Goal: Task Accomplishment & Management: Use online tool/utility

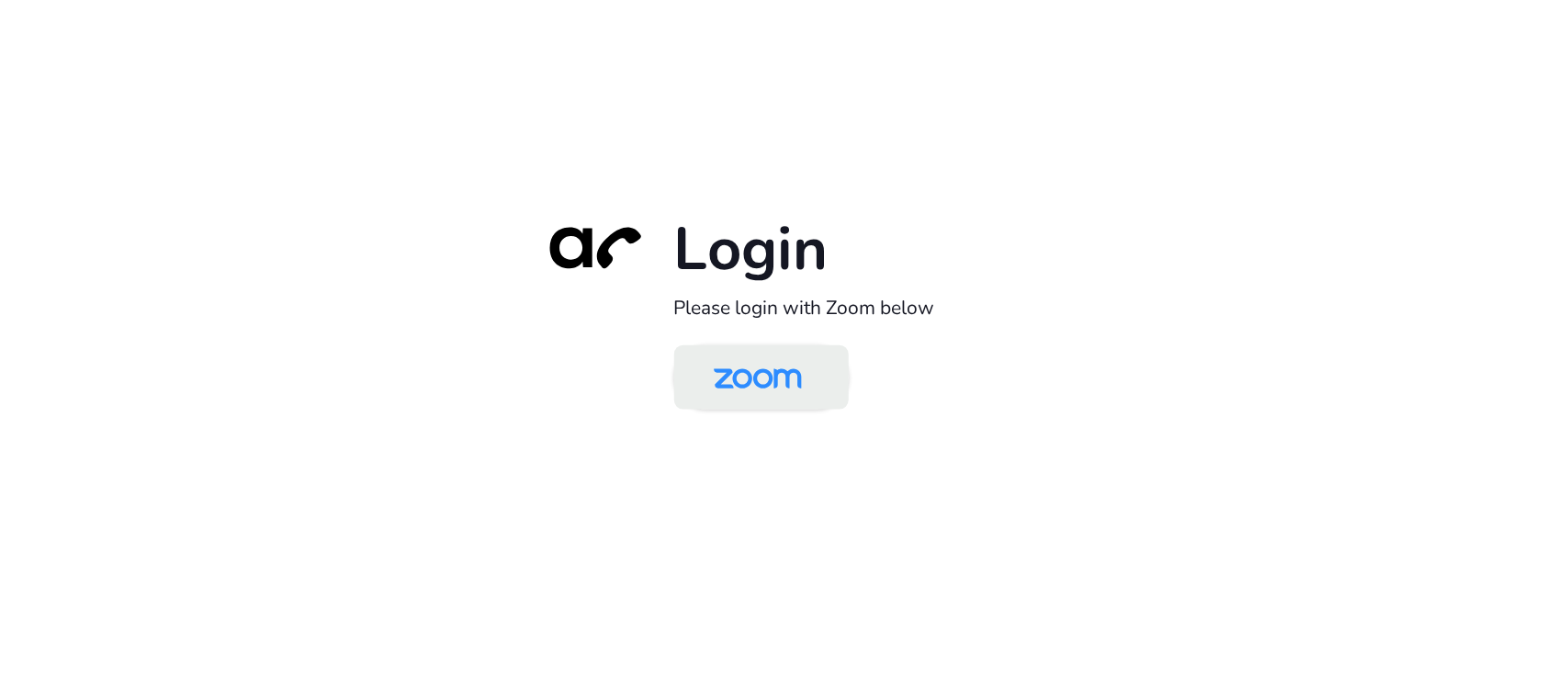
click at [777, 398] on img at bounding box center [758, 378] width 127 height 59
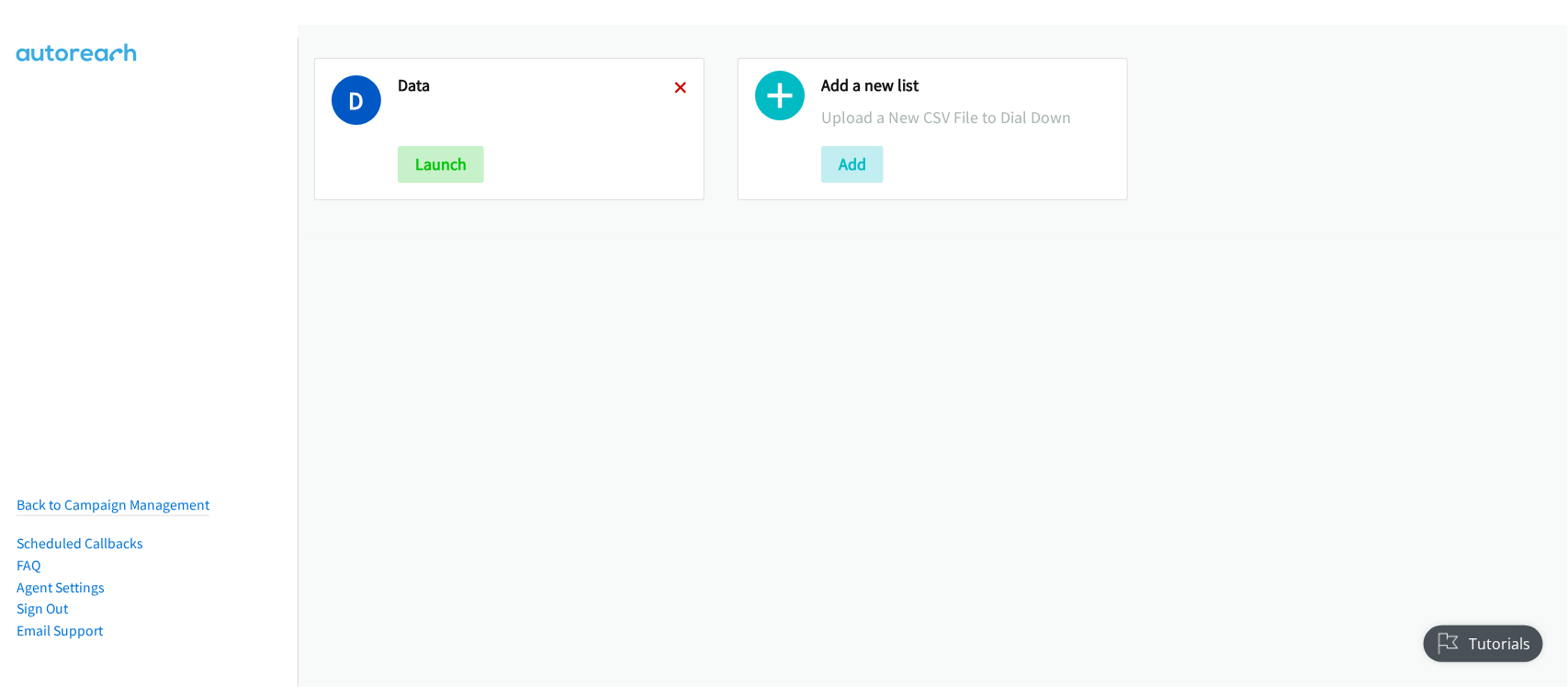
click at [677, 84] on icon at bounding box center [680, 88] width 12 height 12
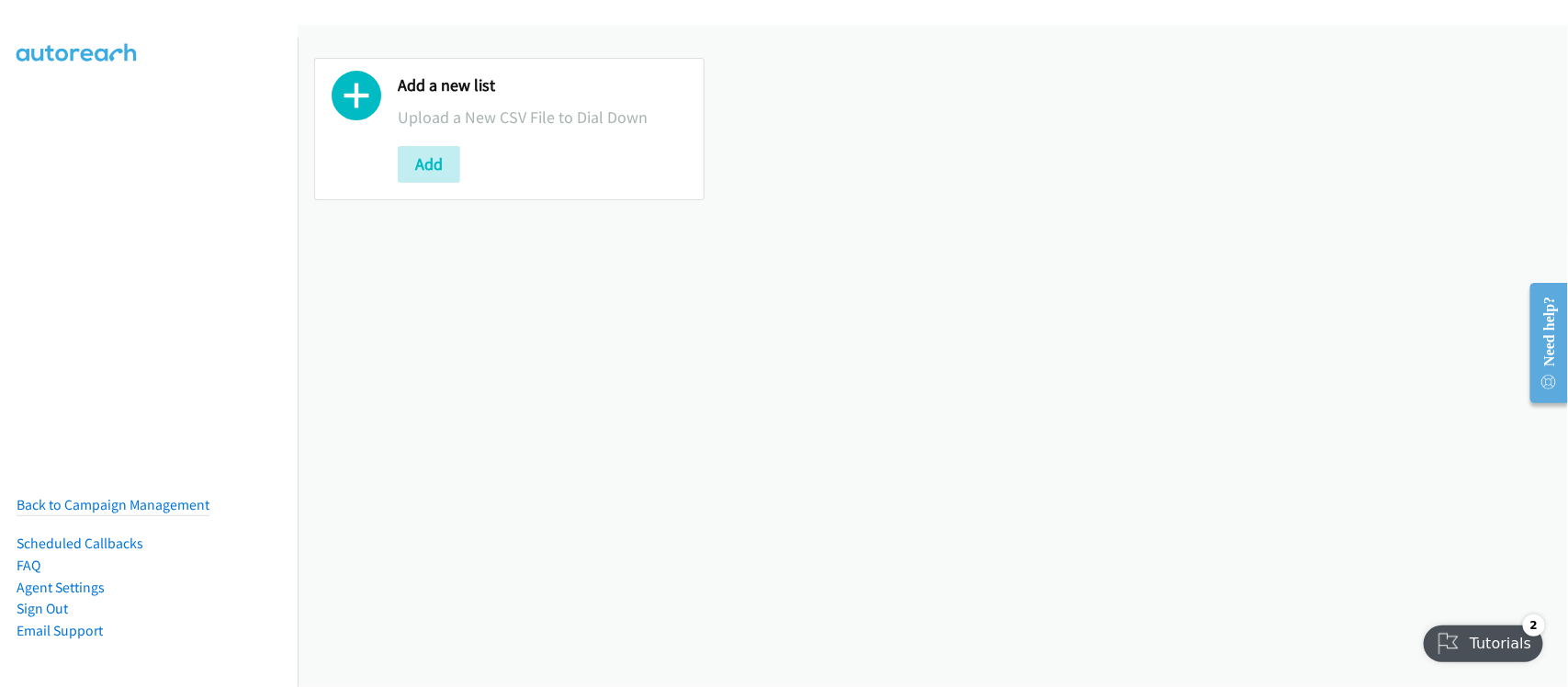
click at [544, 305] on div "Add a new list Upload a New CSV File to Dial Down Add" at bounding box center [934, 355] width 1271 height 662
click at [426, 172] on button "Add" at bounding box center [428, 164] width 62 height 36
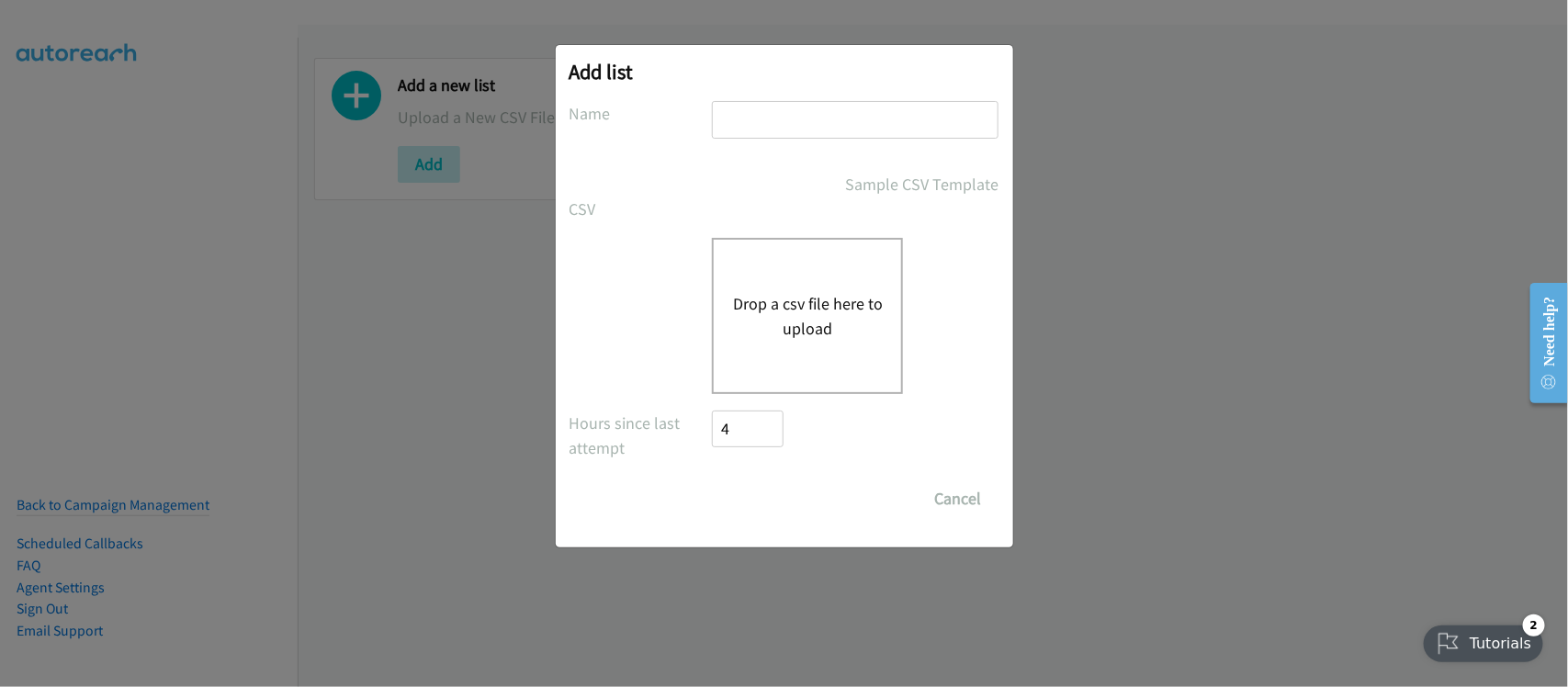
click at [783, 115] on input "text" at bounding box center [855, 119] width 287 height 37
type input "DATA"
click at [779, 287] on div "Drop a csv file here to upload" at bounding box center [807, 315] width 191 height 156
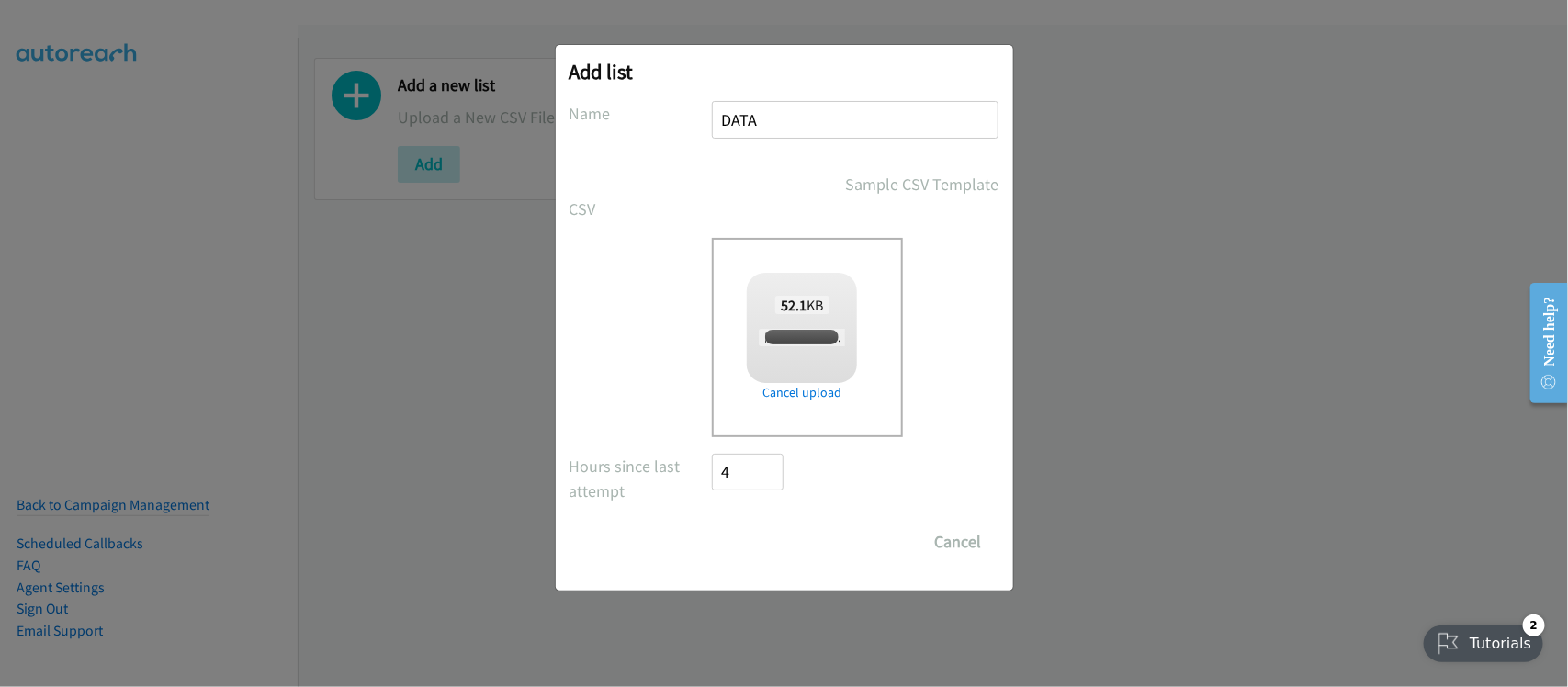
checkbox input "true"
click at [743, 528] on input "Save List" at bounding box center [761, 541] width 97 height 36
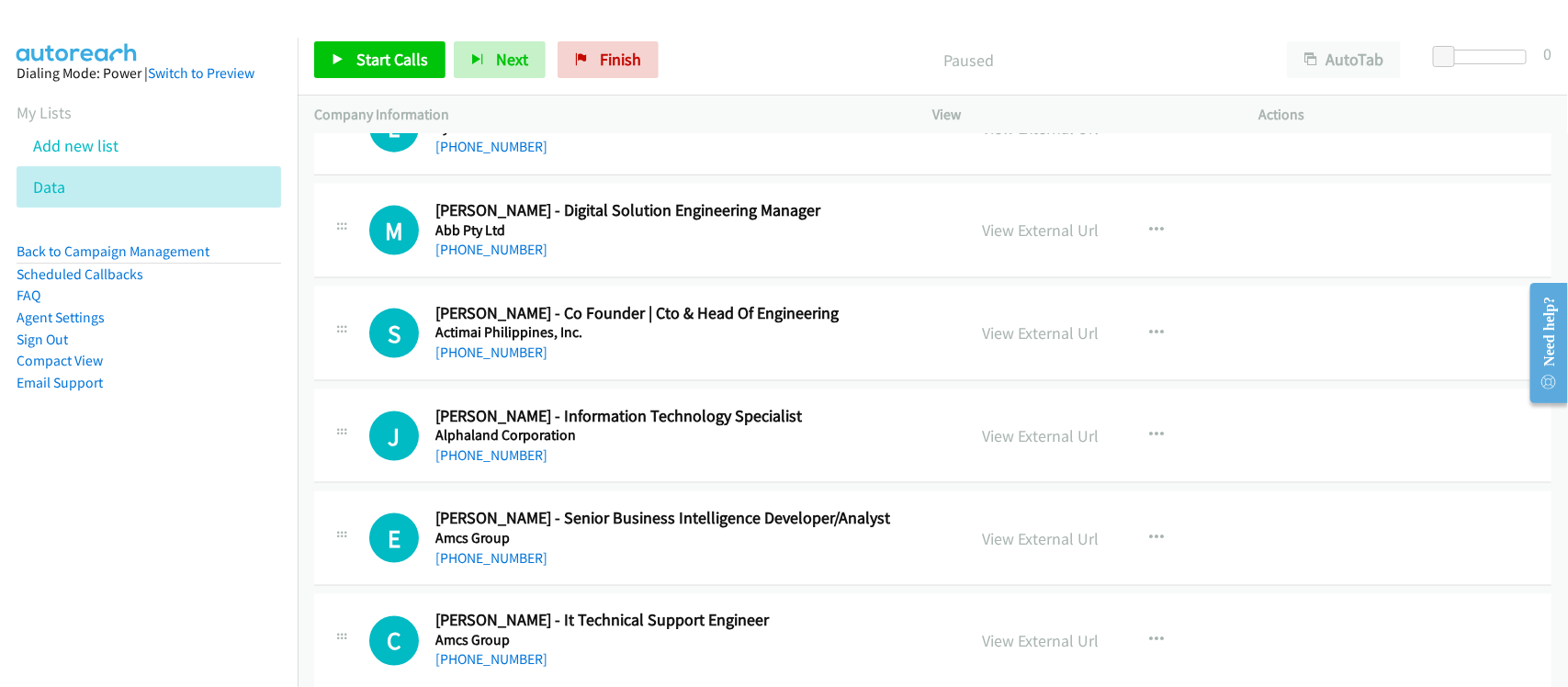
scroll to position [7462, 0]
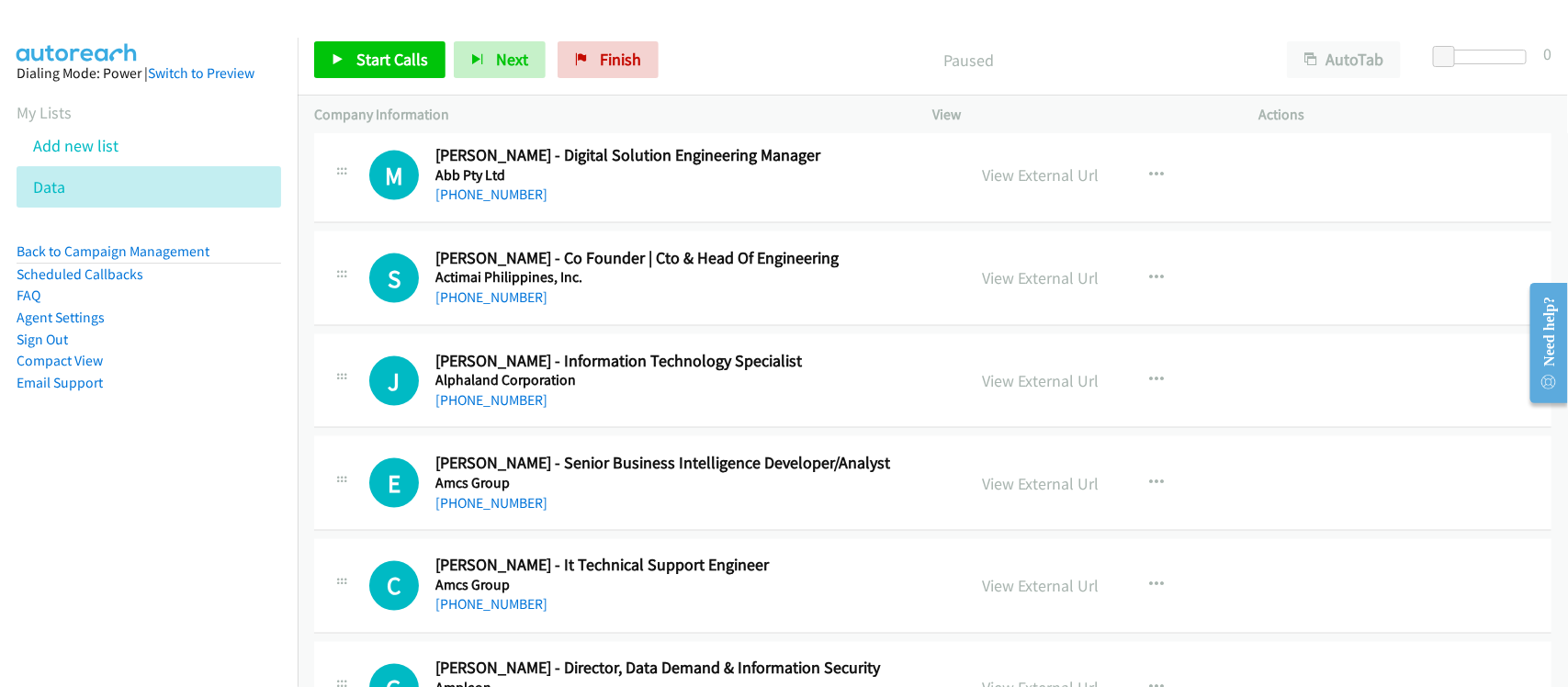
click at [1210, 76] on div "Paused" at bounding box center [969, 59] width 604 height 36
click at [245, 559] on nav "Dialing Mode: Power | Switch to Preview My Lists Add new list Data Back to Camp…" at bounding box center [150, 380] width 299 height 687
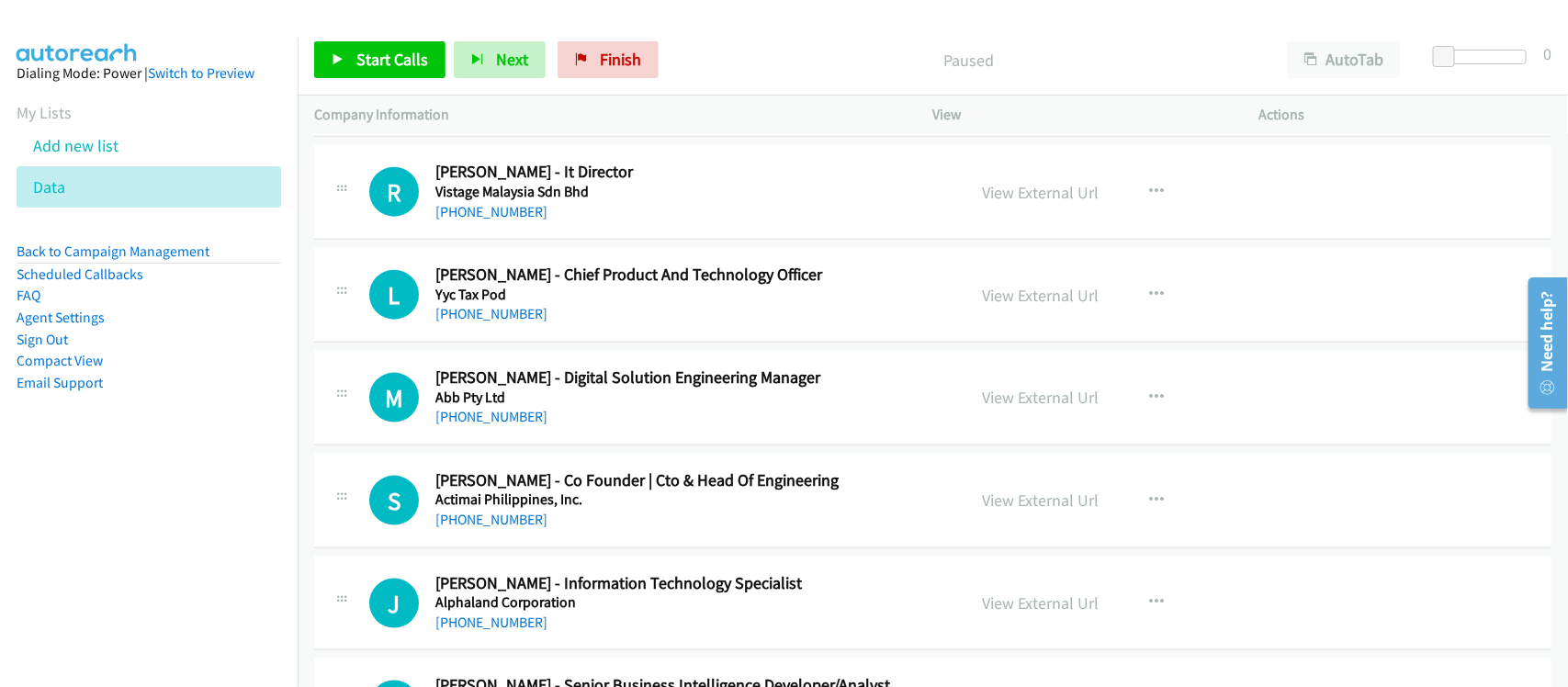
scroll to position [7233, 0]
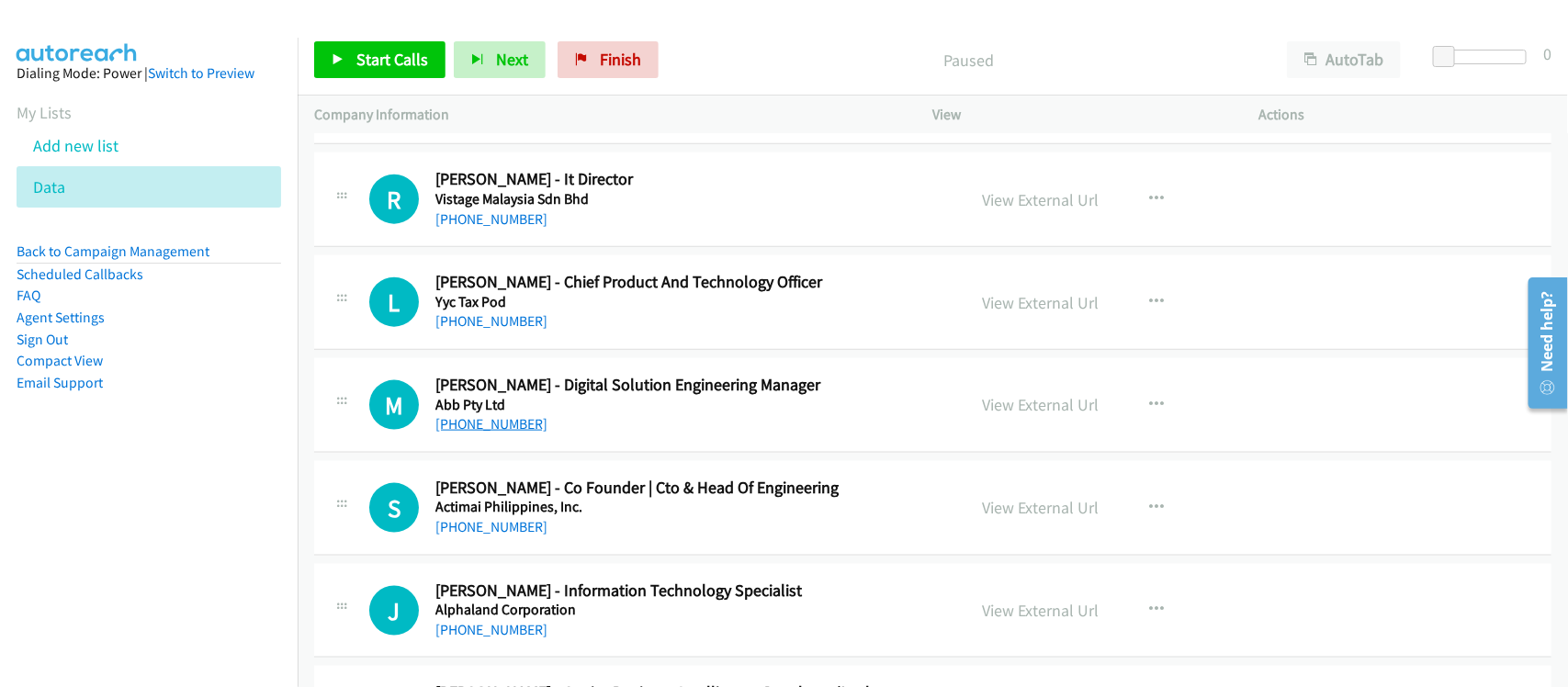
drag, startPoint x: 472, startPoint y: 434, endPoint x: 485, endPoint y: 433, distance: 13.0
click at [472, 432] on link "+63 998 966 1047" at bounding box center [491, 424] width 112 height 17
click at [558, 453] on div "M Callback Scheduled Mark Parungao - Digital Solution Engineering Manager Abb P…" at bounding box center [933, 405] width 1237 height 95
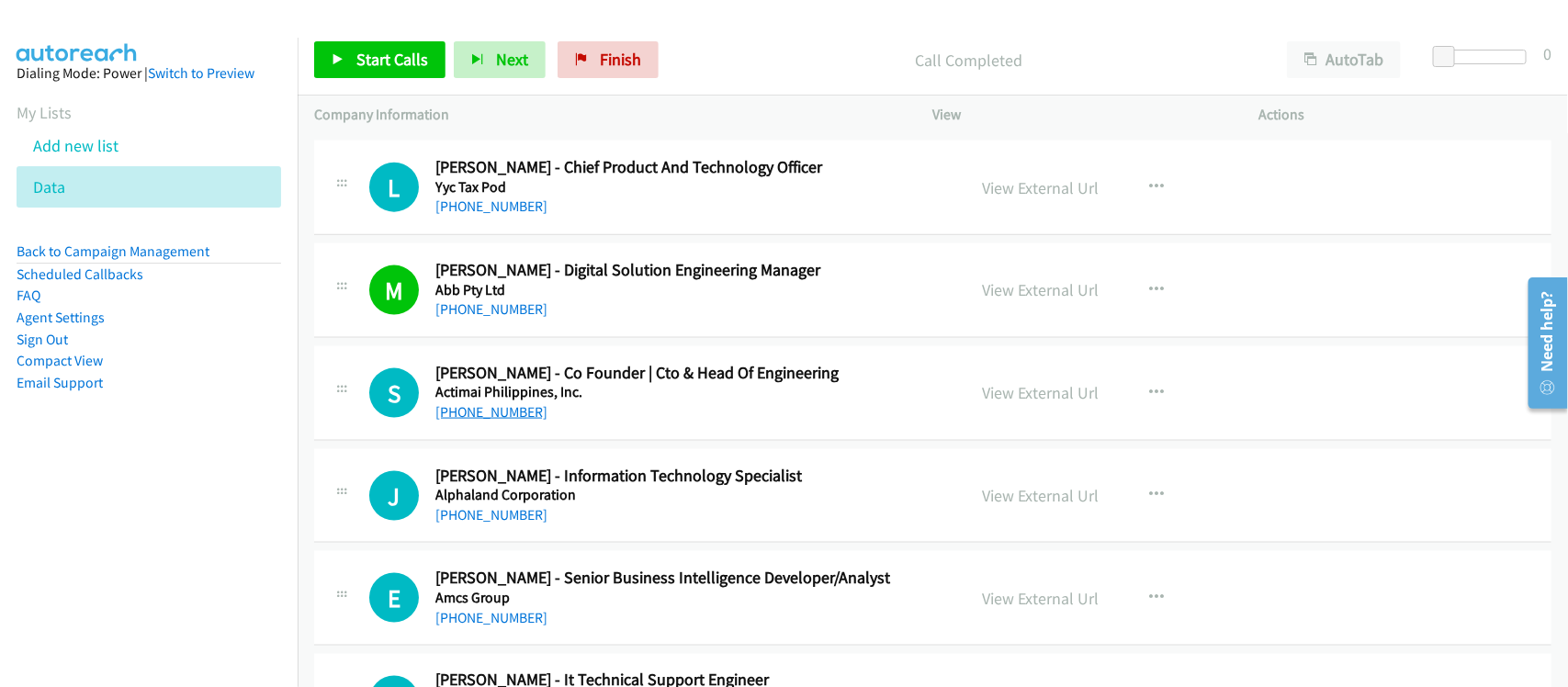
click at [525, 421] on link "+63 917 871 0614" at bounding box center [491, 412] width 112 height 17
click at [519, 523] on link "+63 932 846 9344" at bounding box center [491, 515] width 112 height 17
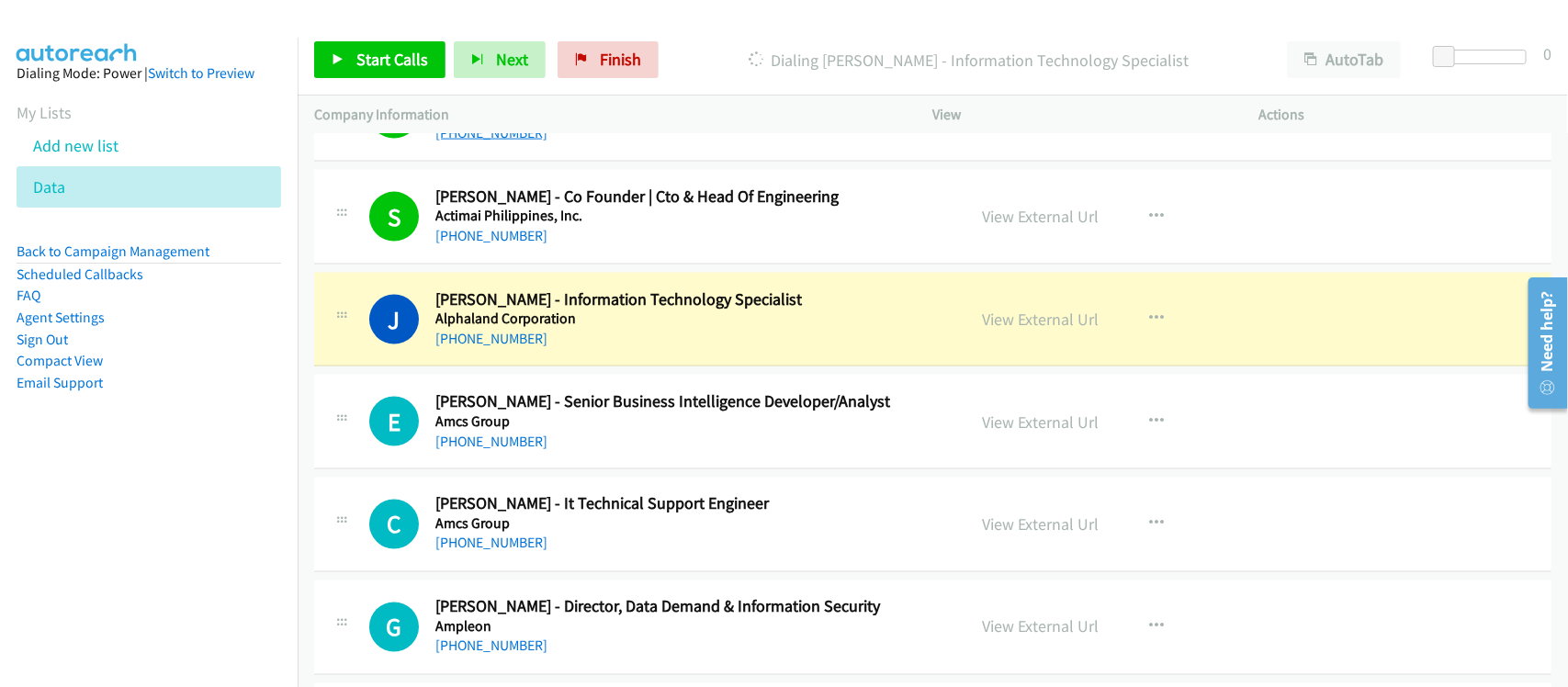
scroll to position [7577, 0]
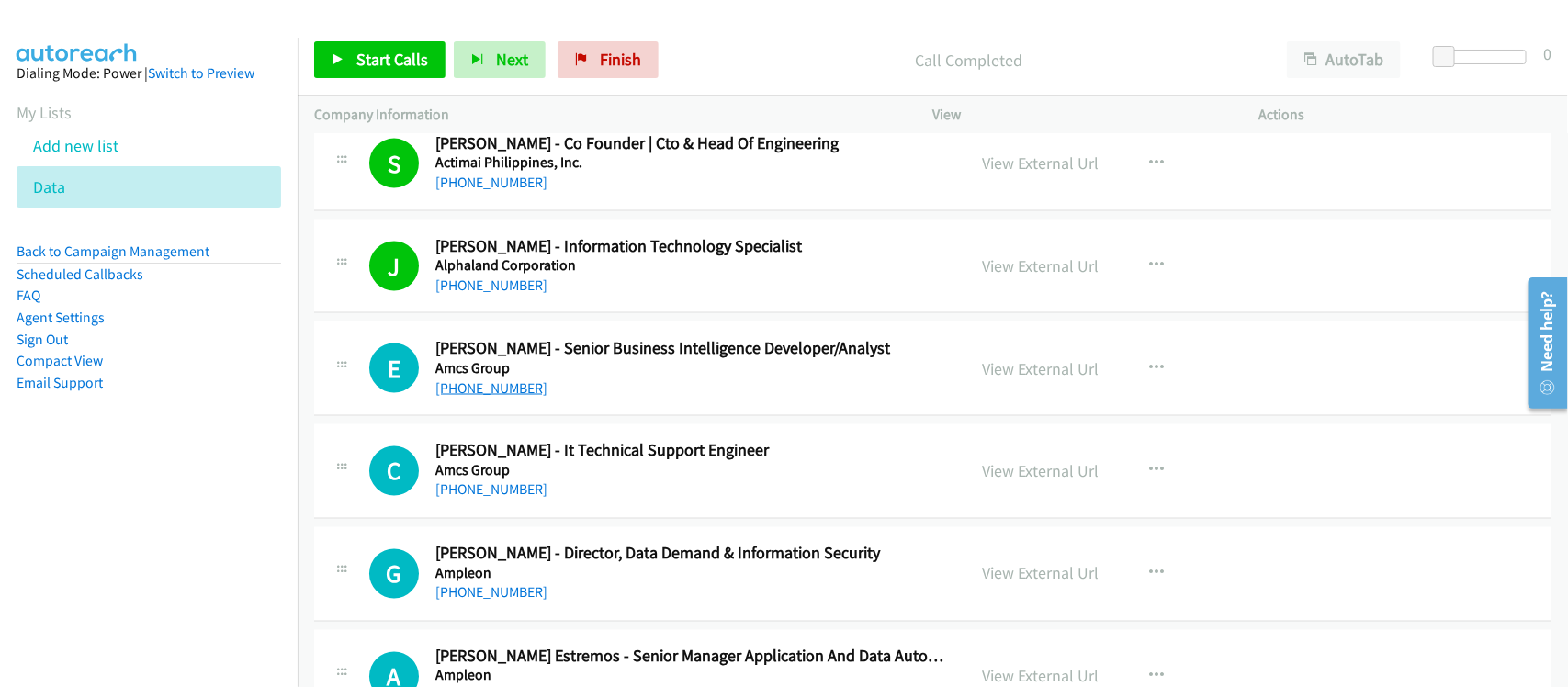
click at [472, 397] on link "+63 927 483 2738" at bounding box center [491, 388] width 112 height 17
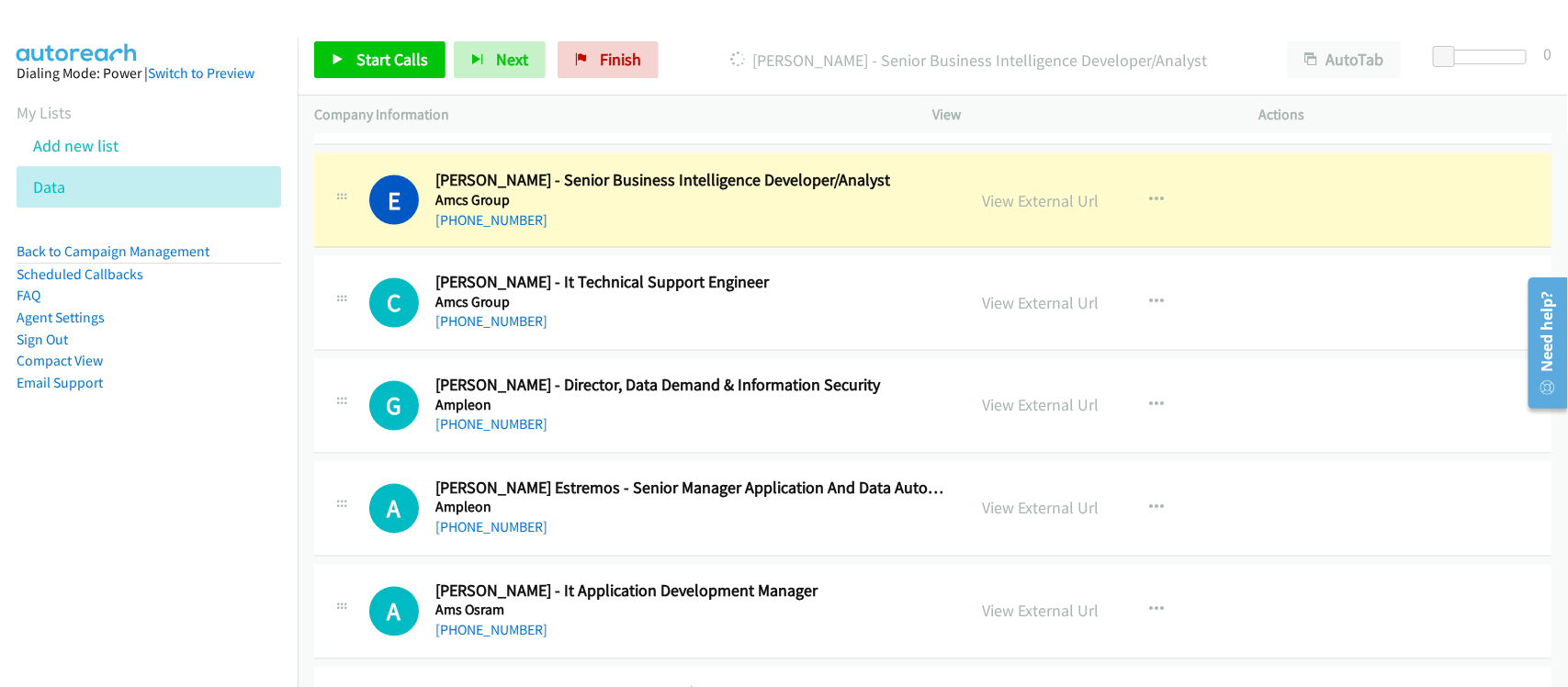
scroll to position [7807, 0]
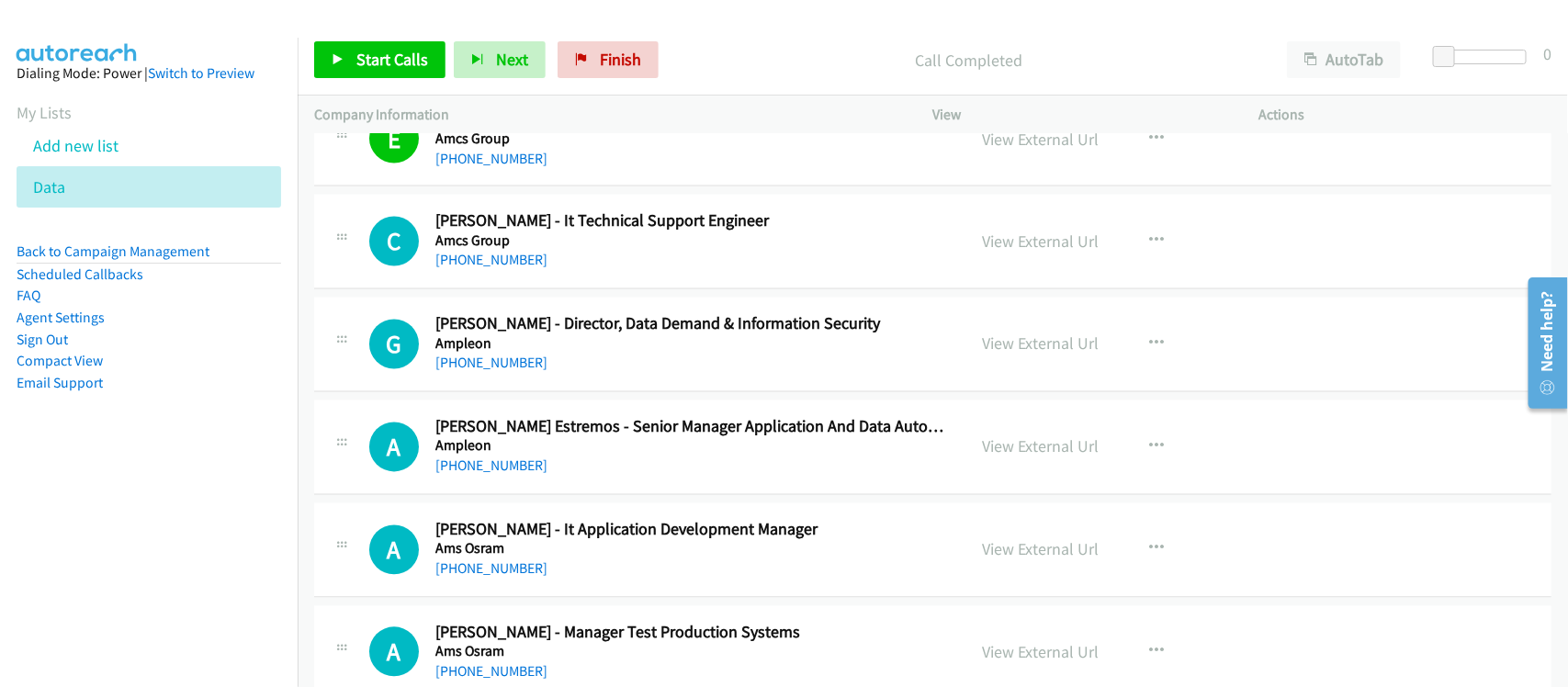
drag, startPoint x: 521, startPoint y: 271, endPoint x: 603, endPoint y: 268, distance: 82.1
click at [521, 269] on link "+63 998 560 6683" at bounding box center [491, 261] width 112 height 17
click at [457, 372] on link "+63 917 825 7664" at bounding box center [491, 363] width 112 height 17
click at [482, 469] on link "+63 49 559 8288" at bounding box center [491, 466] width 112 height 17
click at [495, 576] on link "+63 49 554 9018" at bounding box center [491, 569] width 112 height 17
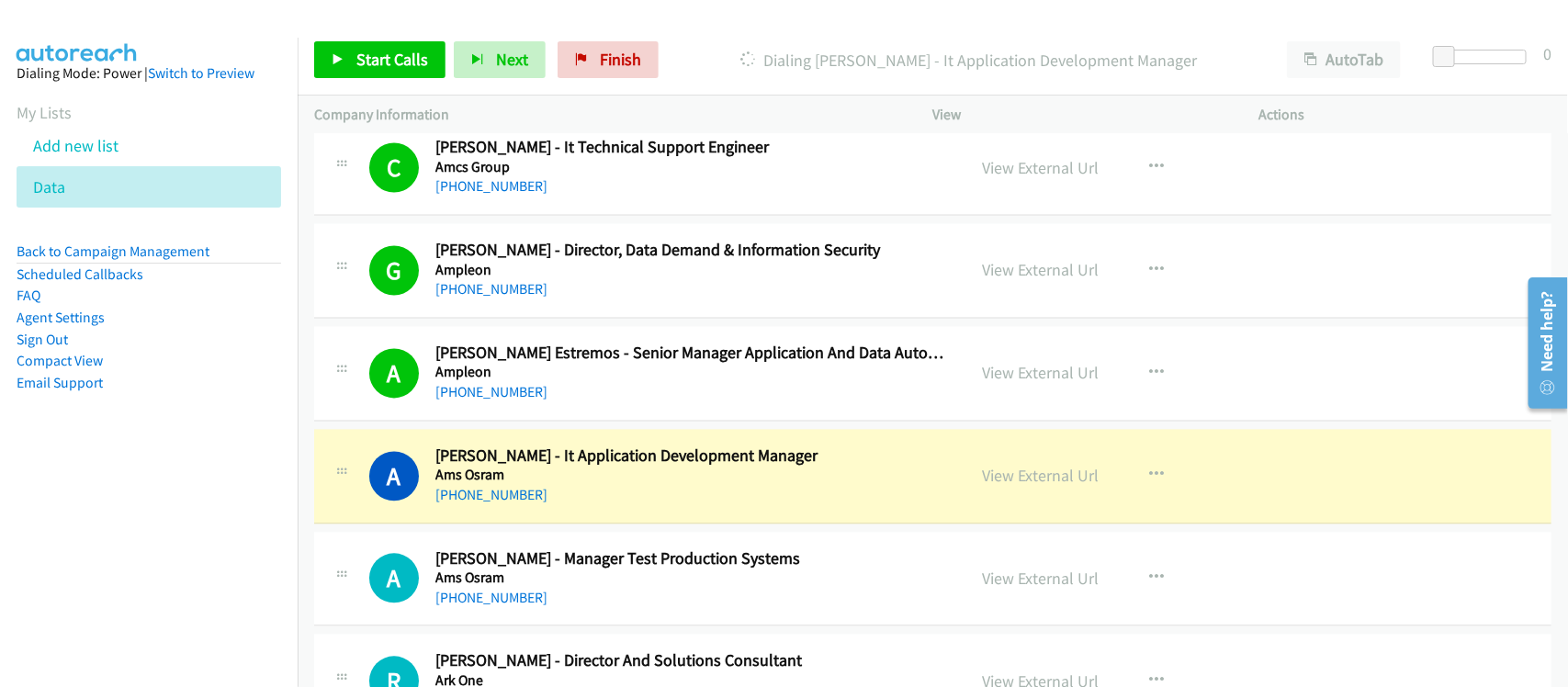
scroll to position [7922, 0]
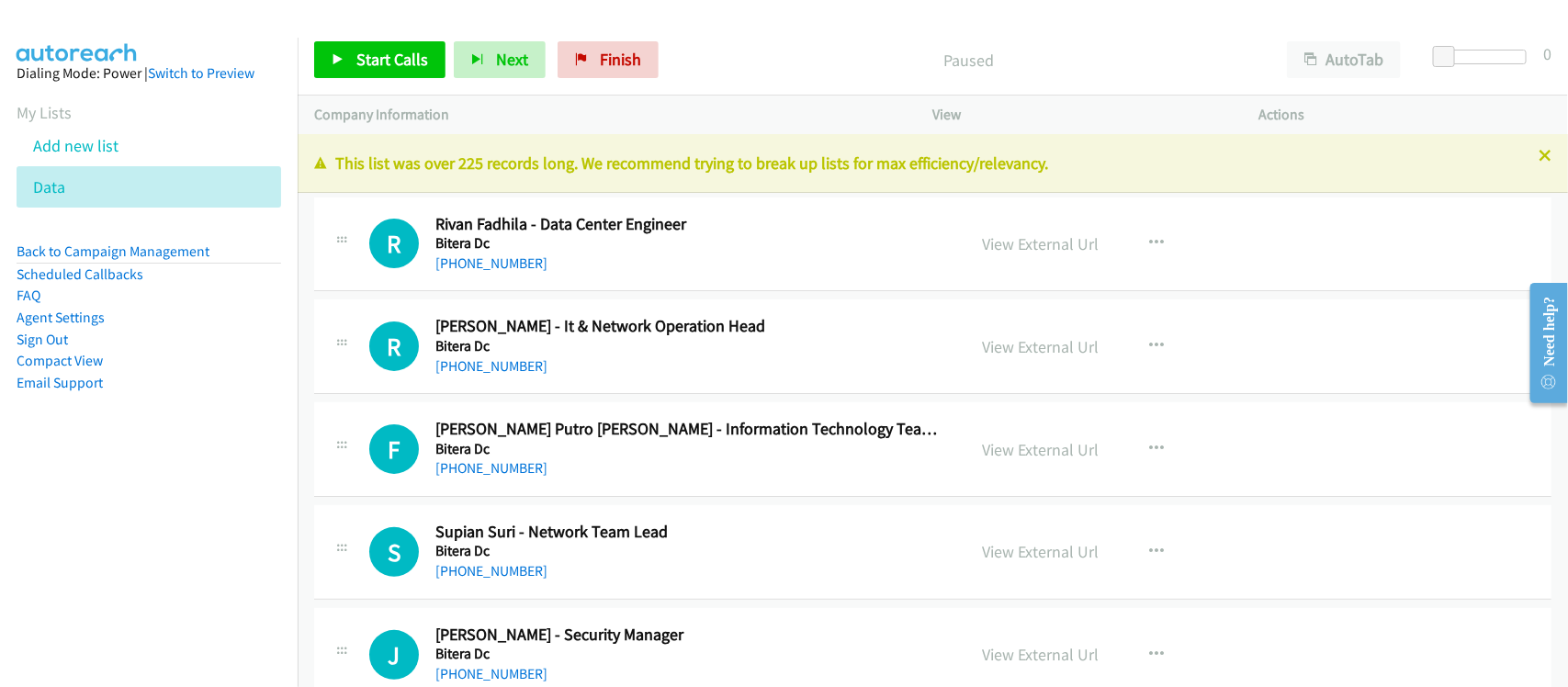
drag, startPoint x: 49, startPoint y: 382, endPoint x: 249, endPoint y: 236, distance: 247.6
click at [49, 382] on link "Email Support" at bounding box center [59, 382] width 86 height 17
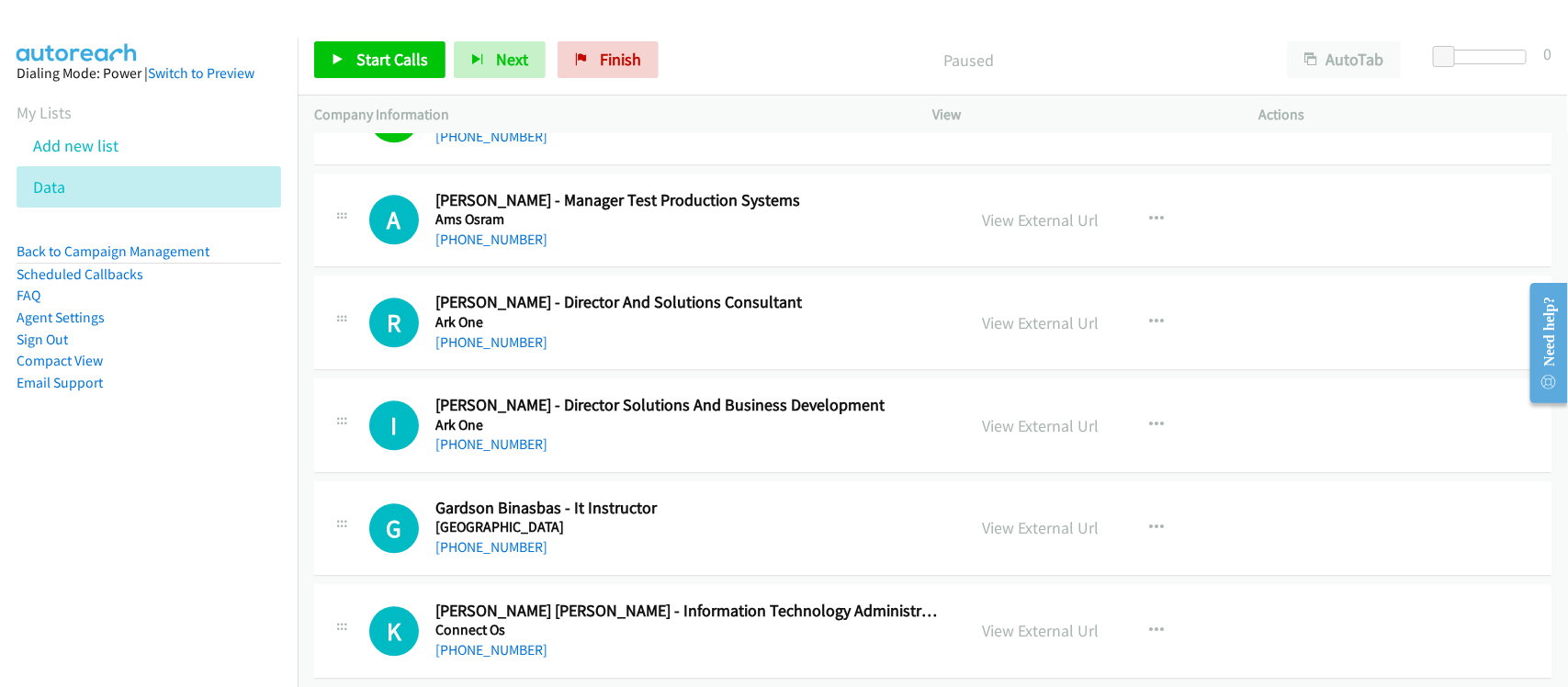
scroll to position [8266, 0]
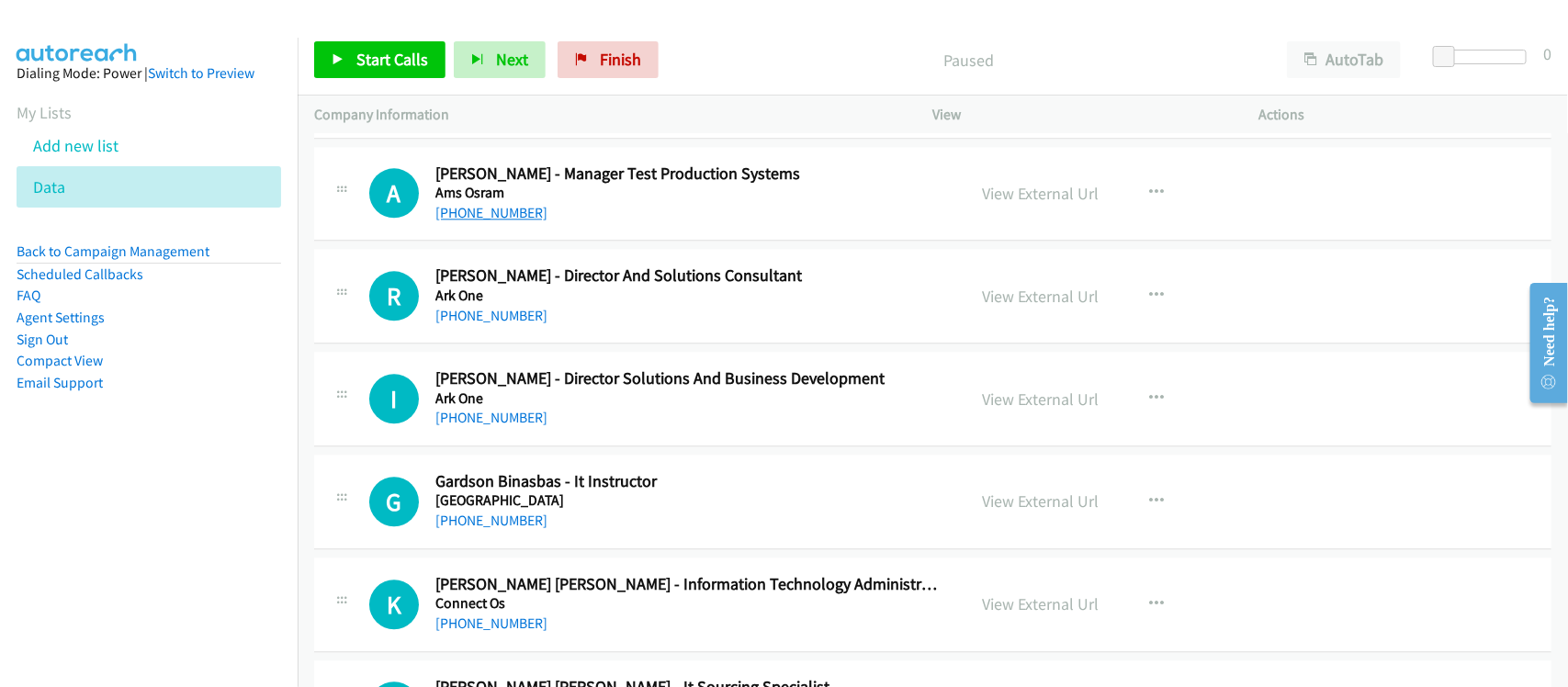
click at [511, 221] on link "+63 49 554 9075" at bounding box center [491, 213] width 112 height 17
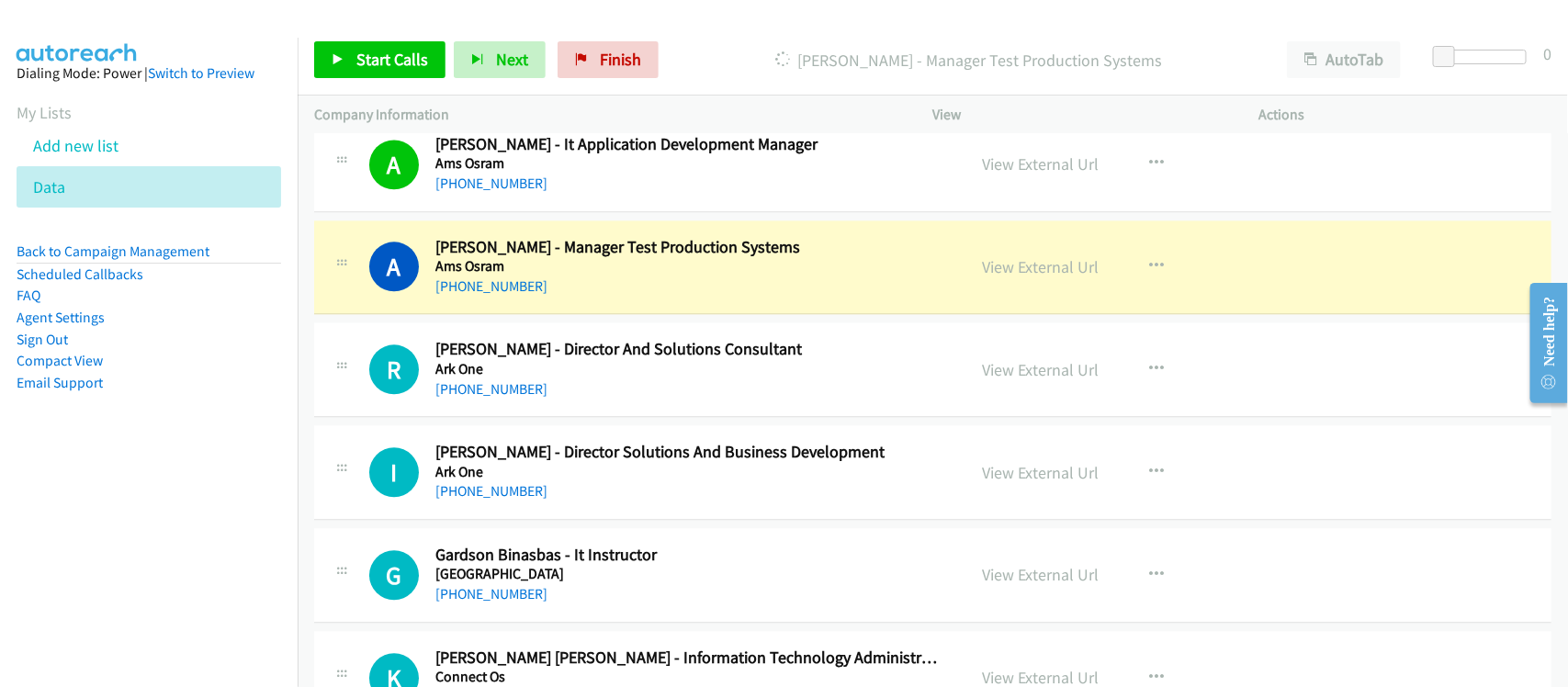
scroll to position [8151, 0]
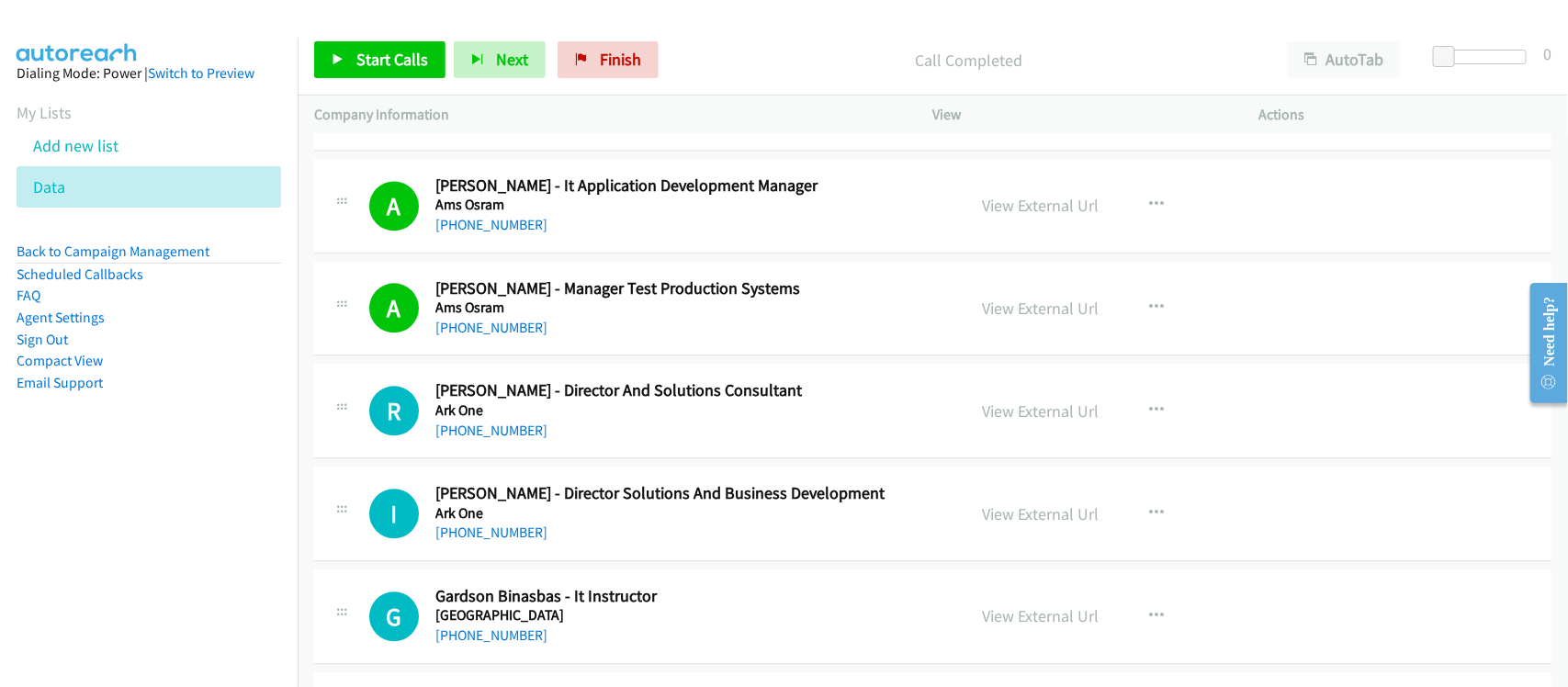
click at [124, 512] on nav "Dialing Mode: Power | Switch to Preview My Lists Add new list Data Back to Camp…" at bounding box center [150, 380] width 299 height 687
drag, startPoint x: 489, startPoint y: 336, endPoint x: 638, endPoint y: 342, distance: 149.1
click at [489, 336] on link "+63 49 554 9075" at bounding box center [491, 328] width 112 height 17
click at [489, 439] on link "+63 917 590 1970" at bounding box center [491, 430] width 112 height 17
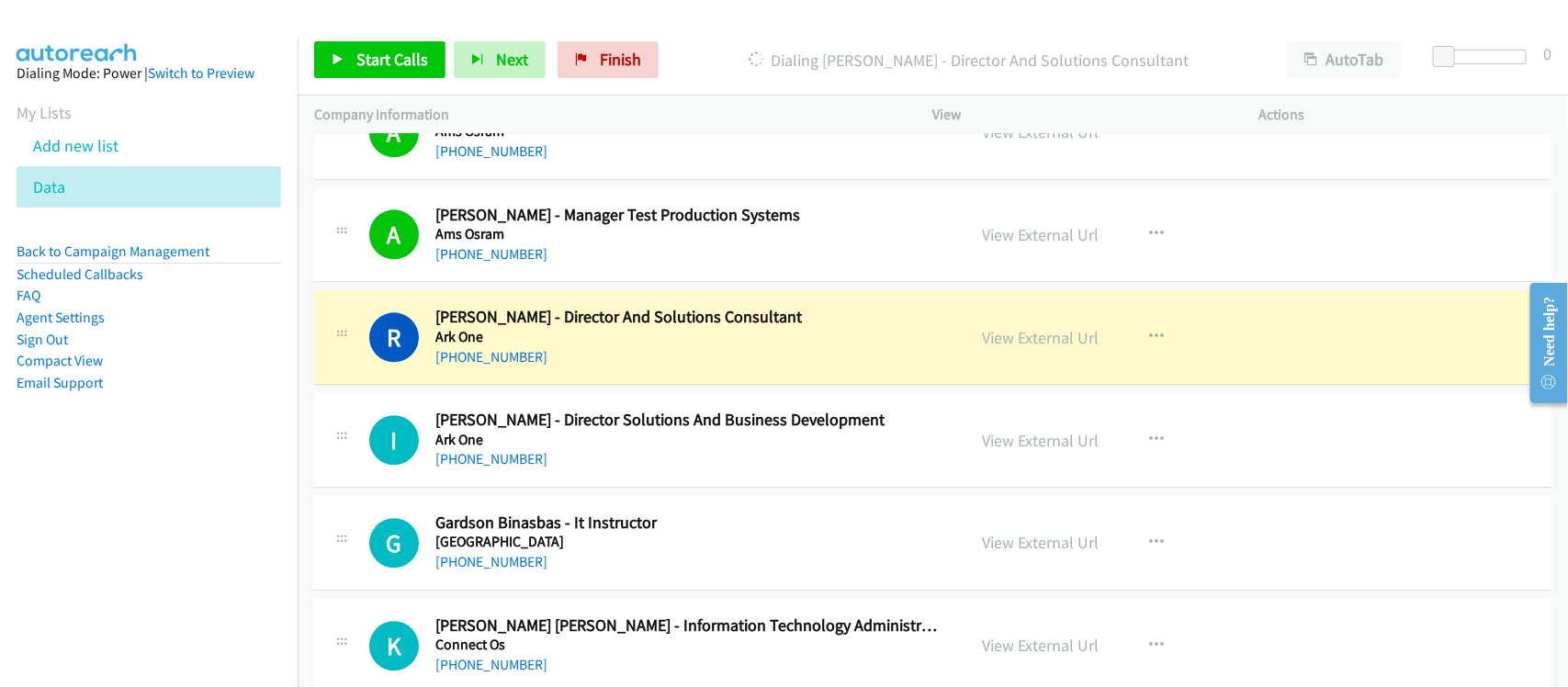
scroll to position [8266, 0]
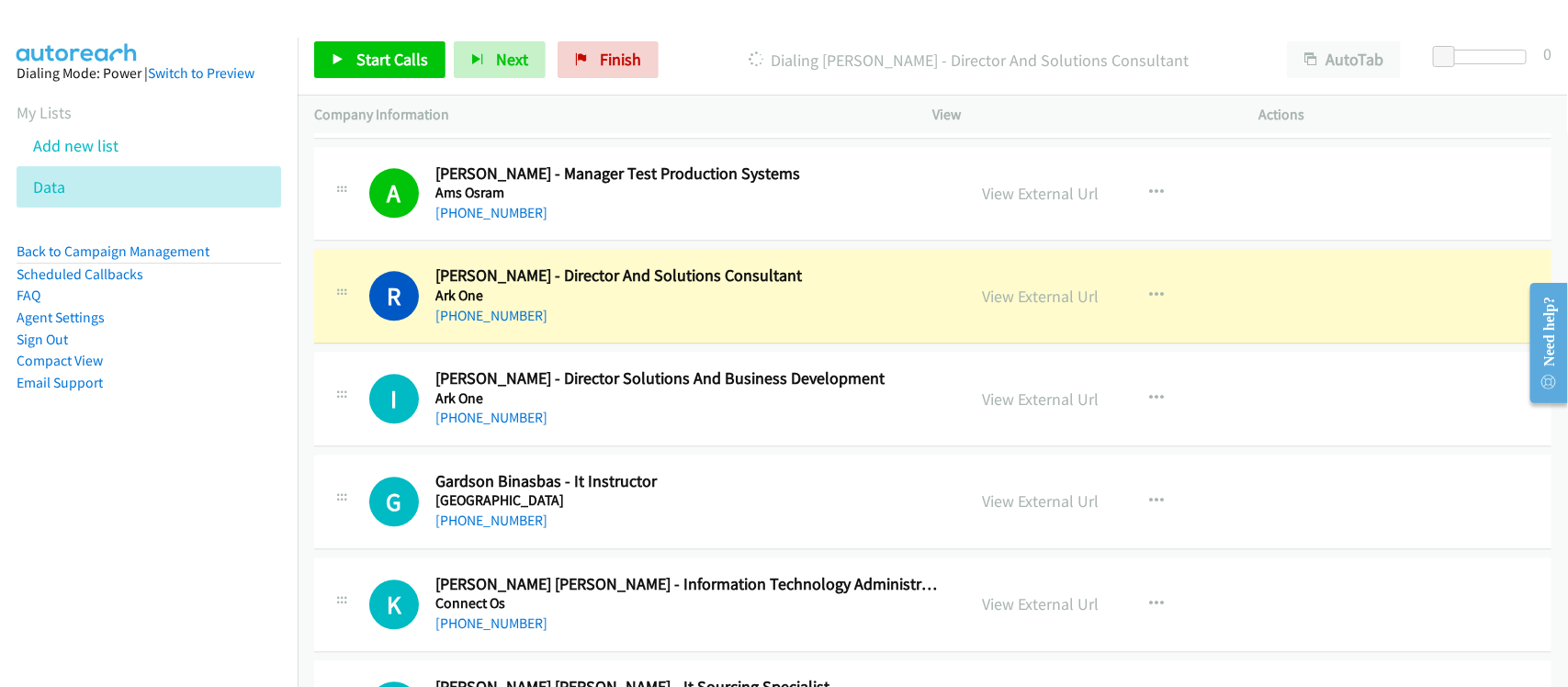
click at [584, 344] on div "R Callback Scheduled Robert Cabatan - Director And Solutions Consultant Ark One…" at bounding box center [933, 296] width 1237 height 95
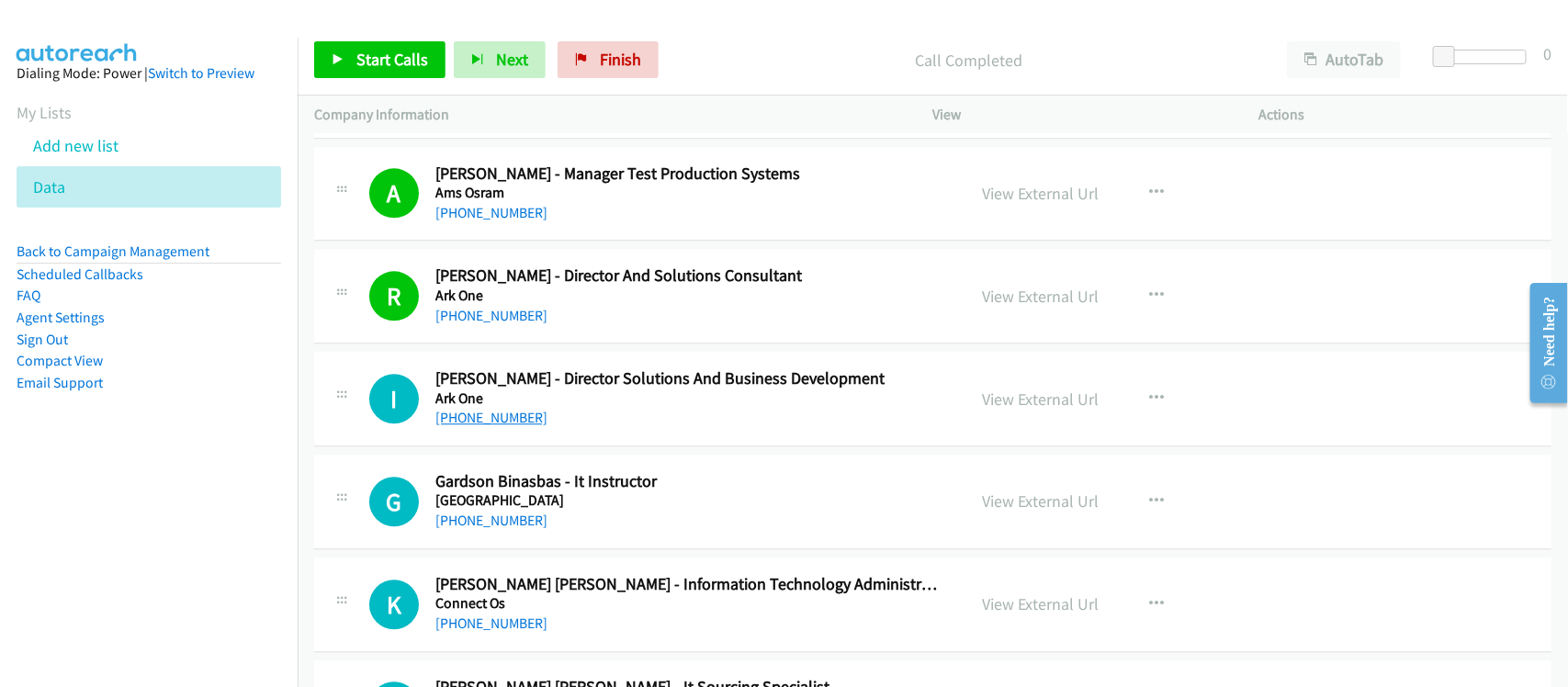
click at [519, 426] on link "+63 917 800 2886" at bounding box center [491, 418] width 112 height 17
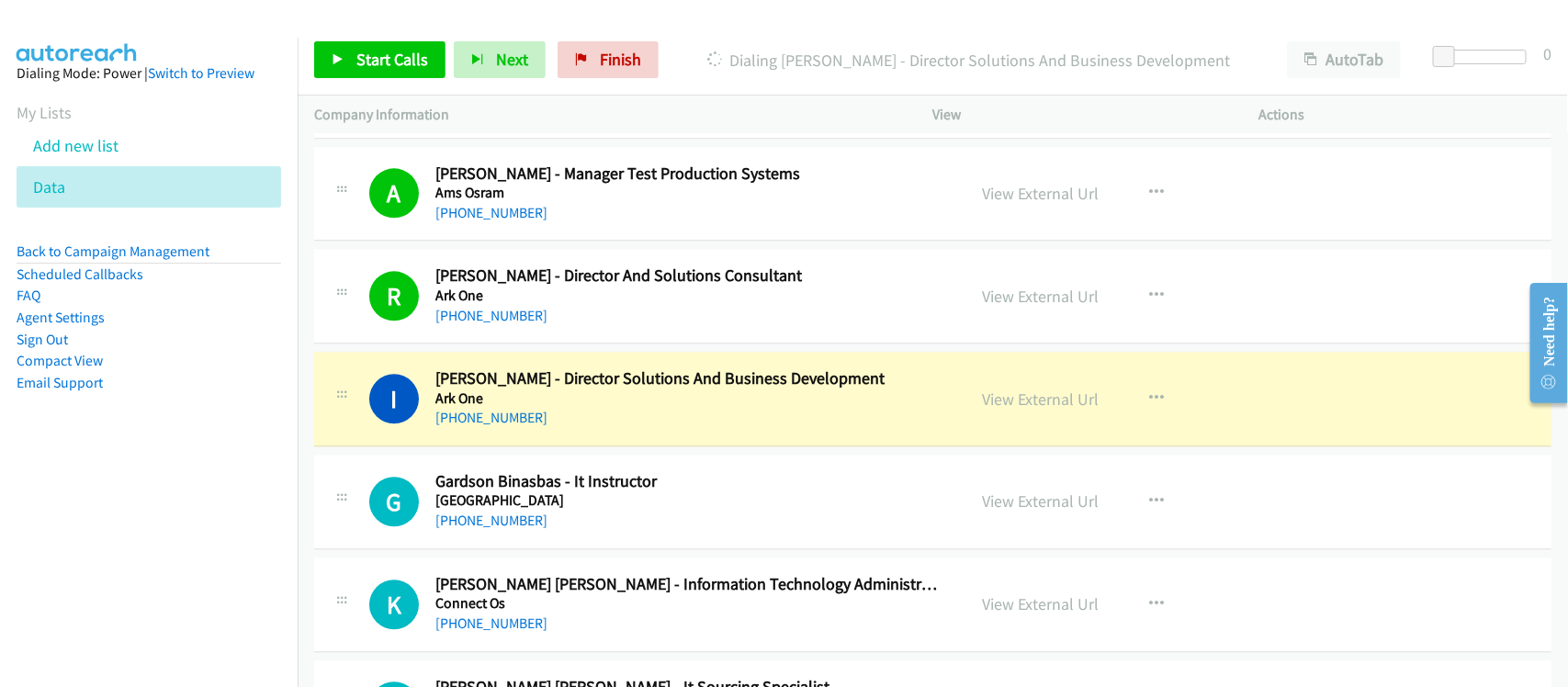
click at [580, 429] on div "+63 917 800 2886" at bounding box center [688, 418] width 506 height 22
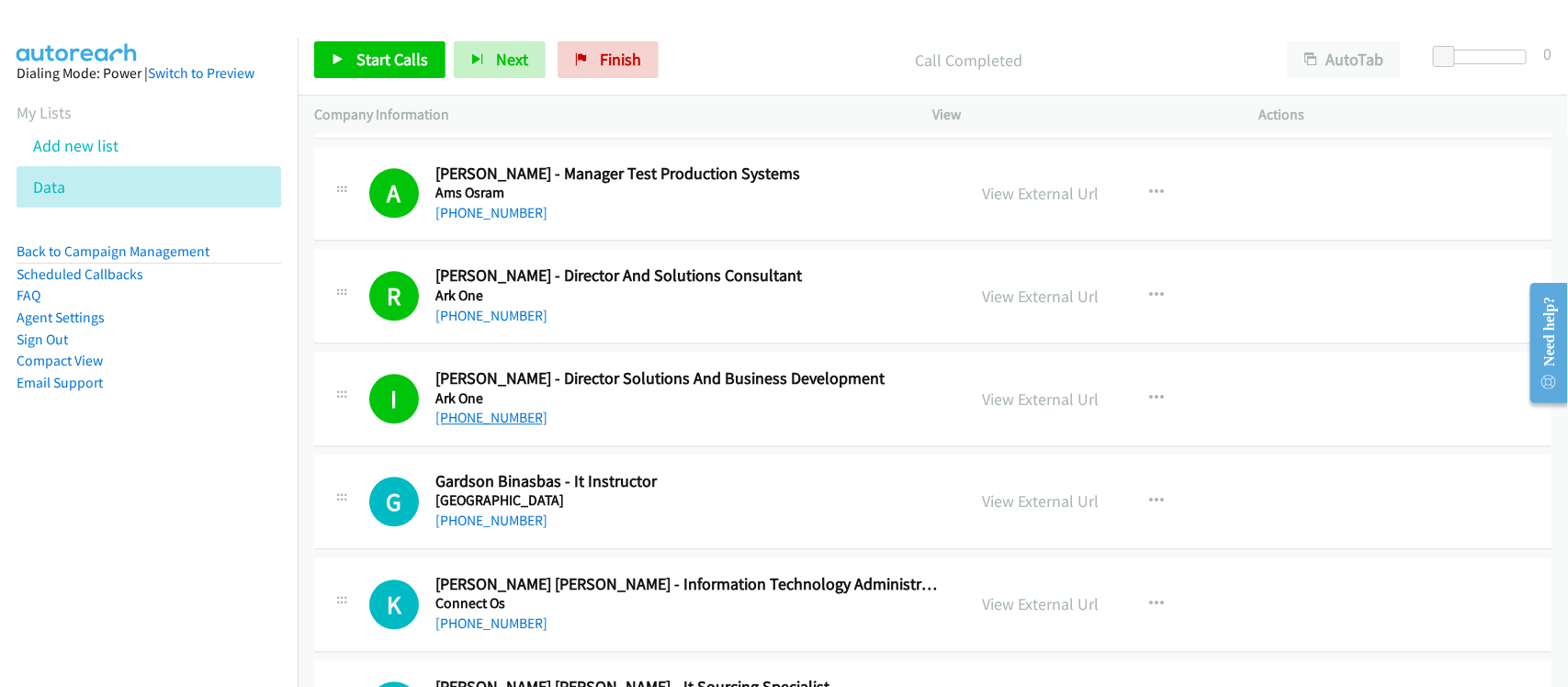
click at [523, 426] on link "+63 917 800 2886" at bounding box center [491, 418] width 112 height 17
click at [214, 500] on nav "Dialing Mode: Power | Switch to Preview My Lists Add new list Data Back to Camp…" at bounding box center [150, 380] width 299 height 687
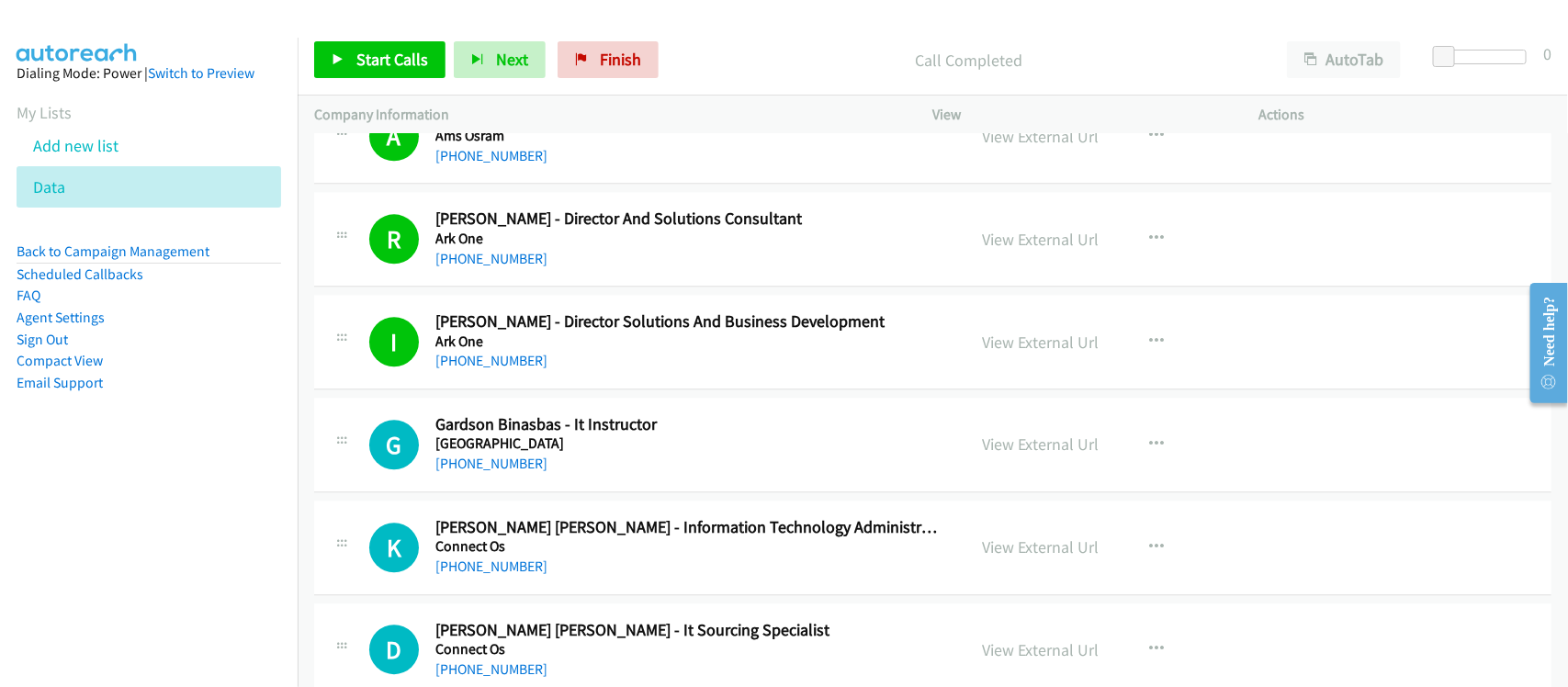
scroll to position [8381, 0]
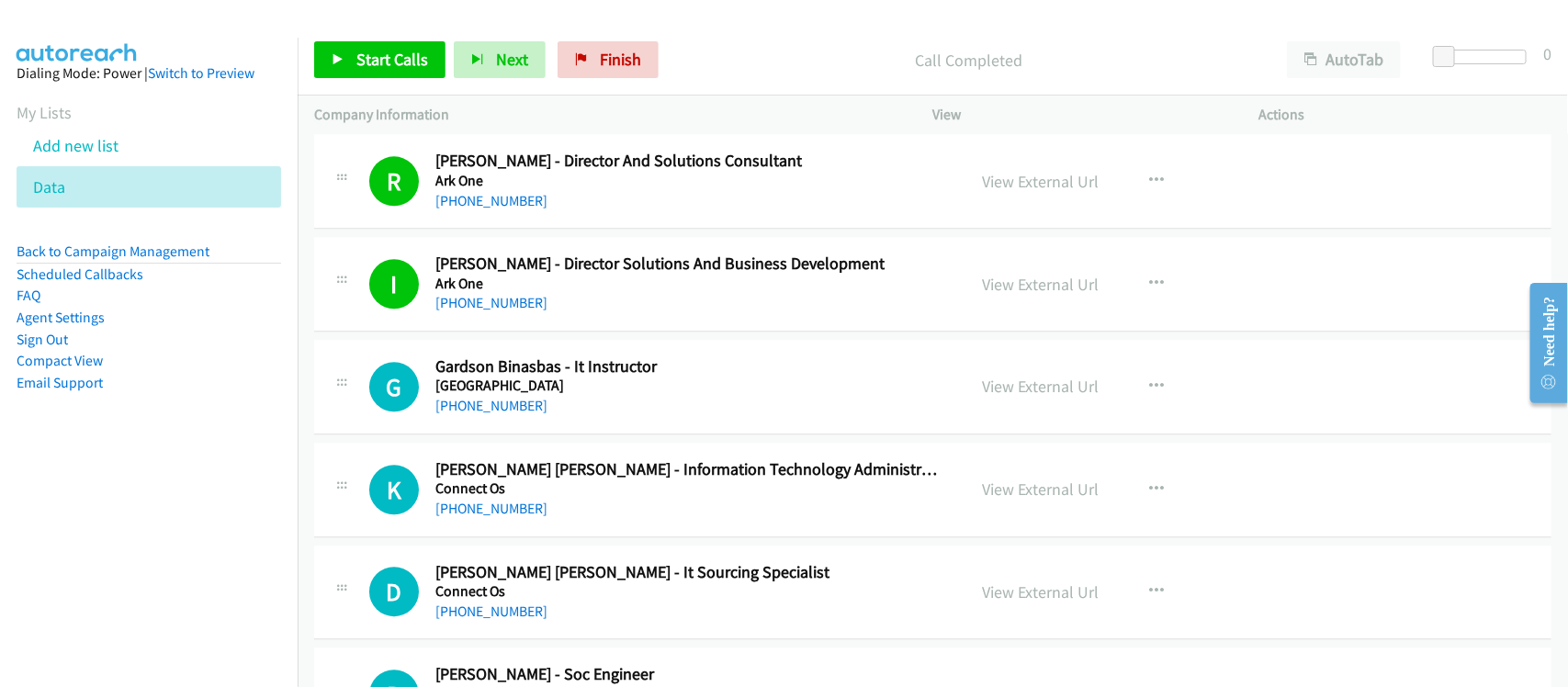
click at [570, 511] on div "+63 929 683 7610" at bounding box center [688, 509] width 506 height 22
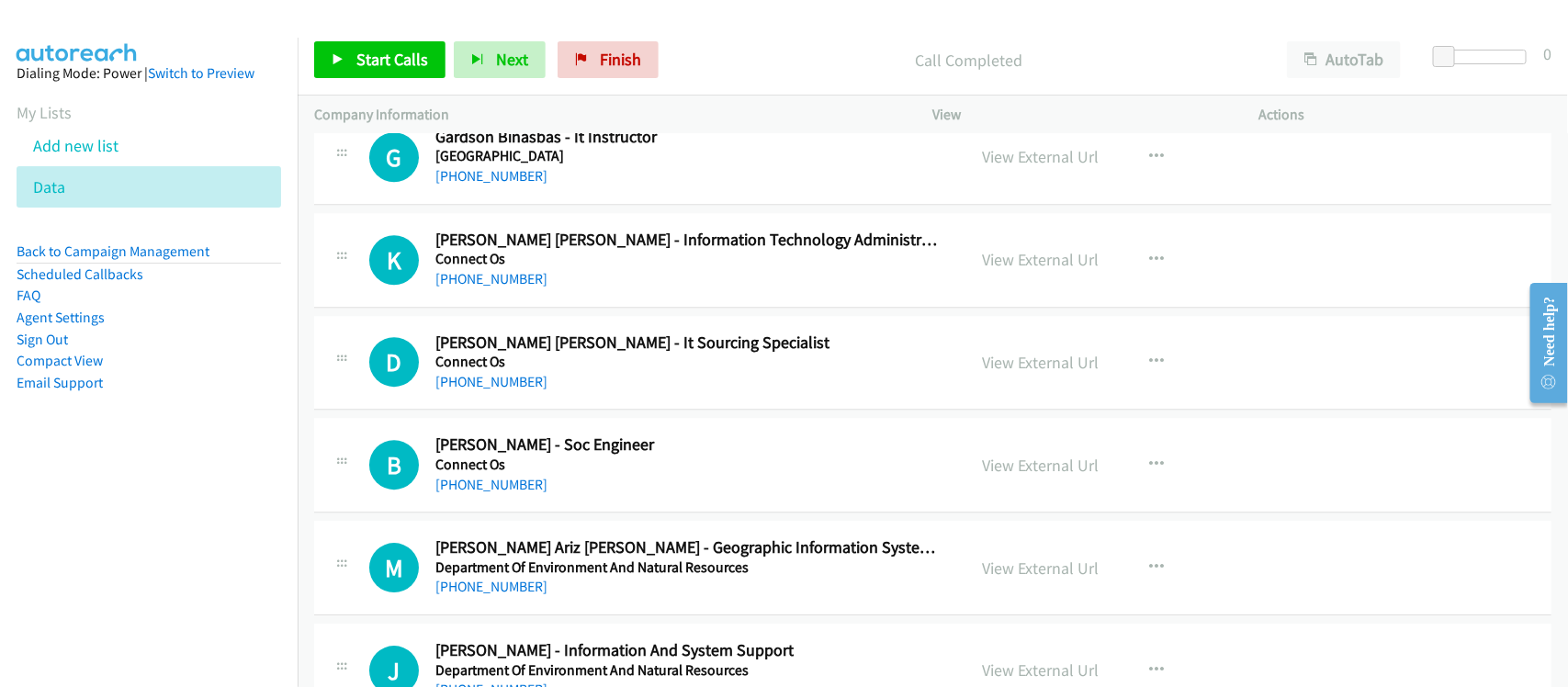
click at [489, 287] on link "+63 929 683 7610" at bounding box center [491, 279] width 112 height 17
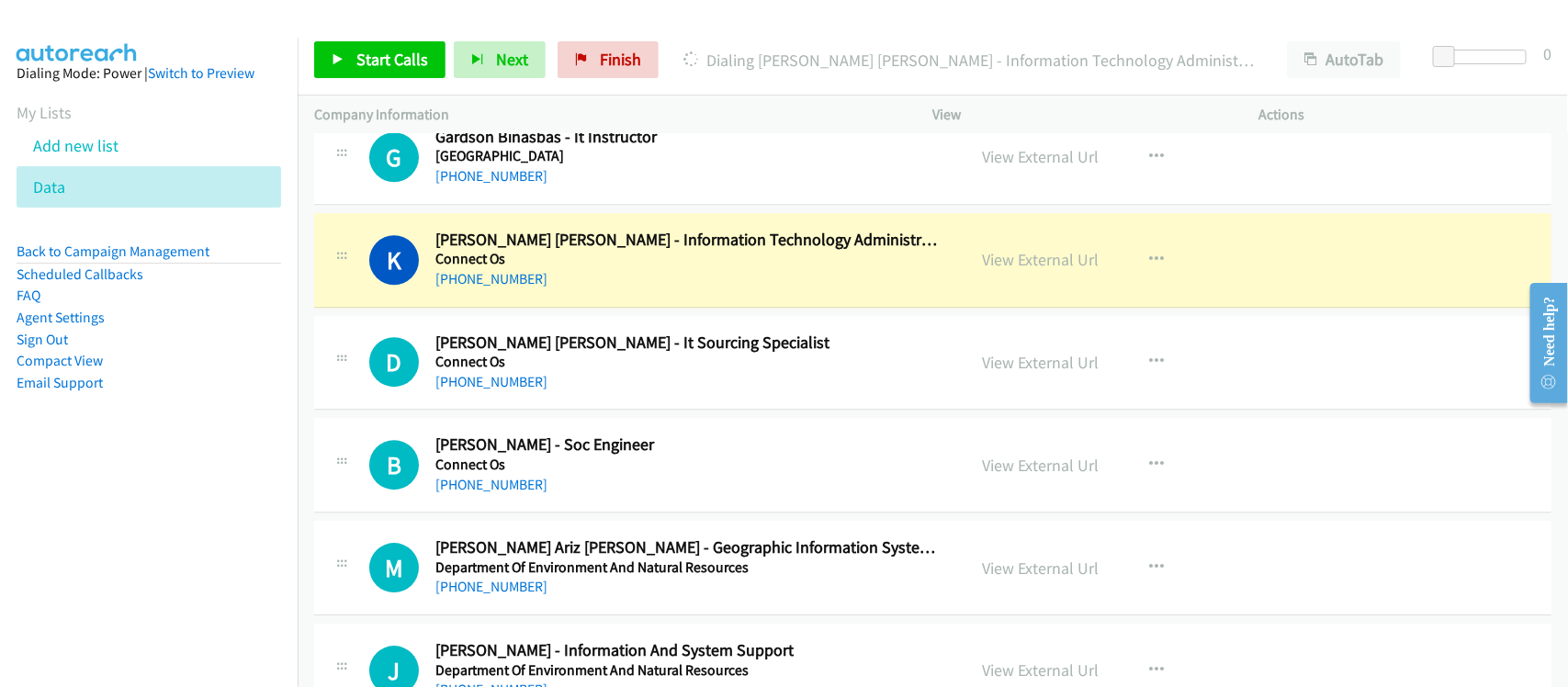
drag, startPoint x: 562, startPoint y: 286, endPoint x: 749, endPoint y: 355, distance: 199.3
click at [1021, 269] on link "View External Url" at bounding box center [1042, 260] width 117 height 21
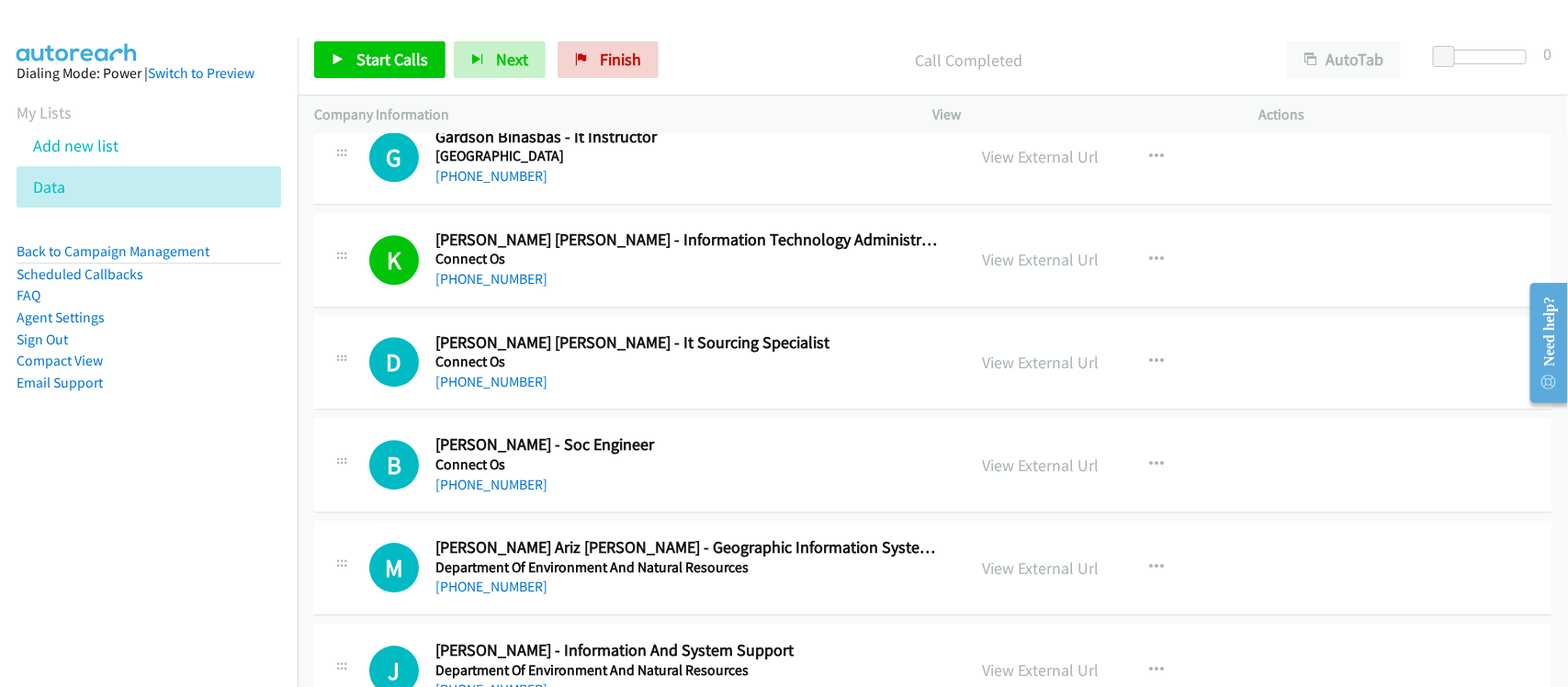
click at [483, 390] on link "+63 977 436 2291" at bounding box center [491, 381] width 112 height 17
click at [471, 493] on link "+63 906 442 1440" at bounding box center [491, 485] width 112 height 17
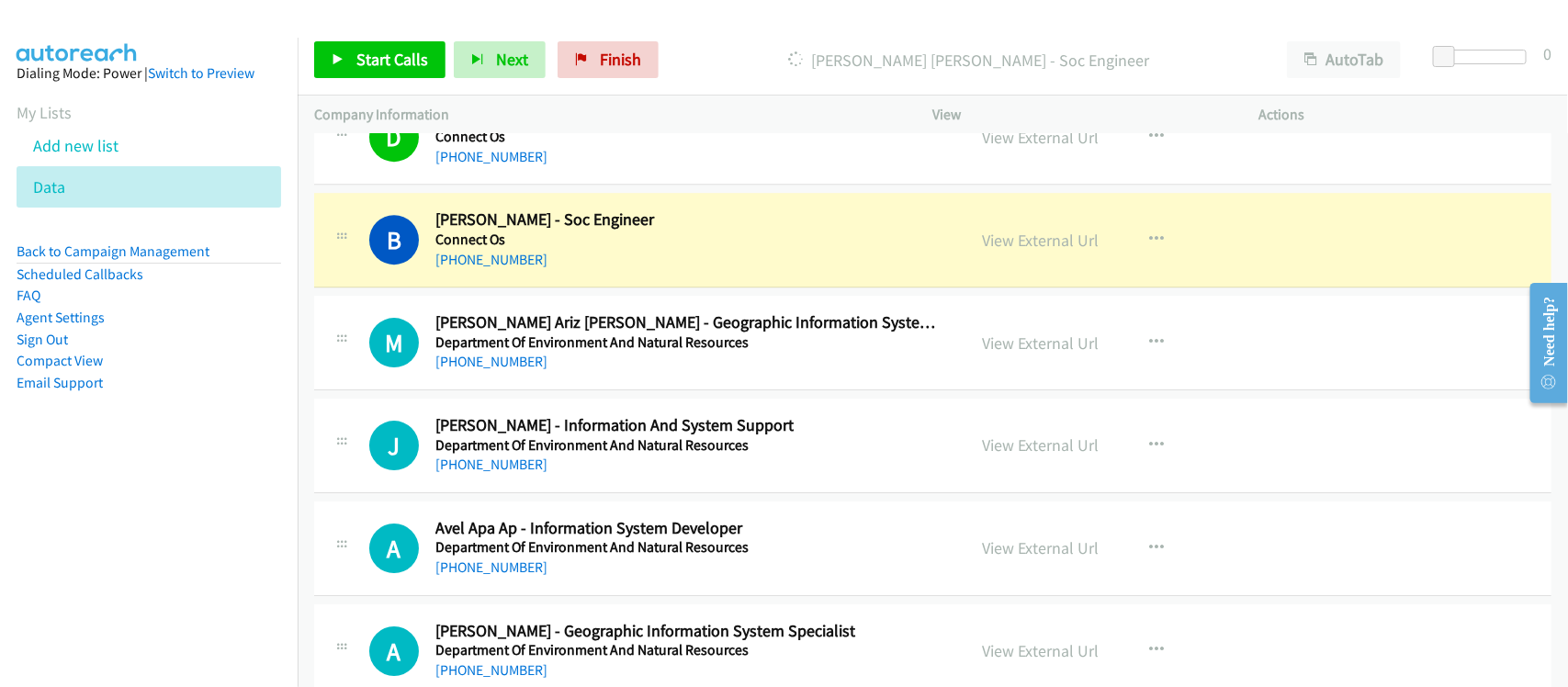
scroll to position [8840, 0]
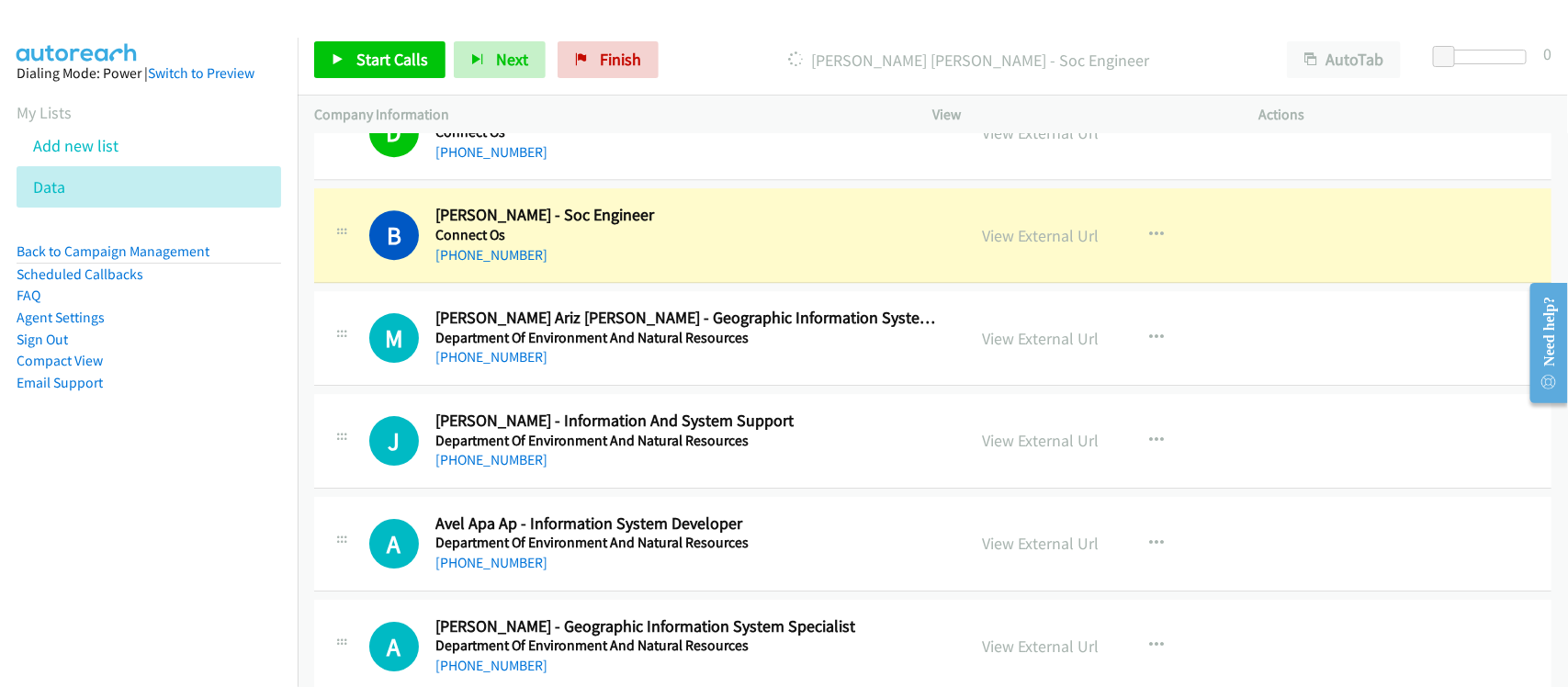
click at [582, 266] on div "+63 906 442 1440" at bounding box center [688, 255] width 506 height 22
click at [990, 246] on link "View External Url" at bounding box center [1042, 236] width 117 height 21
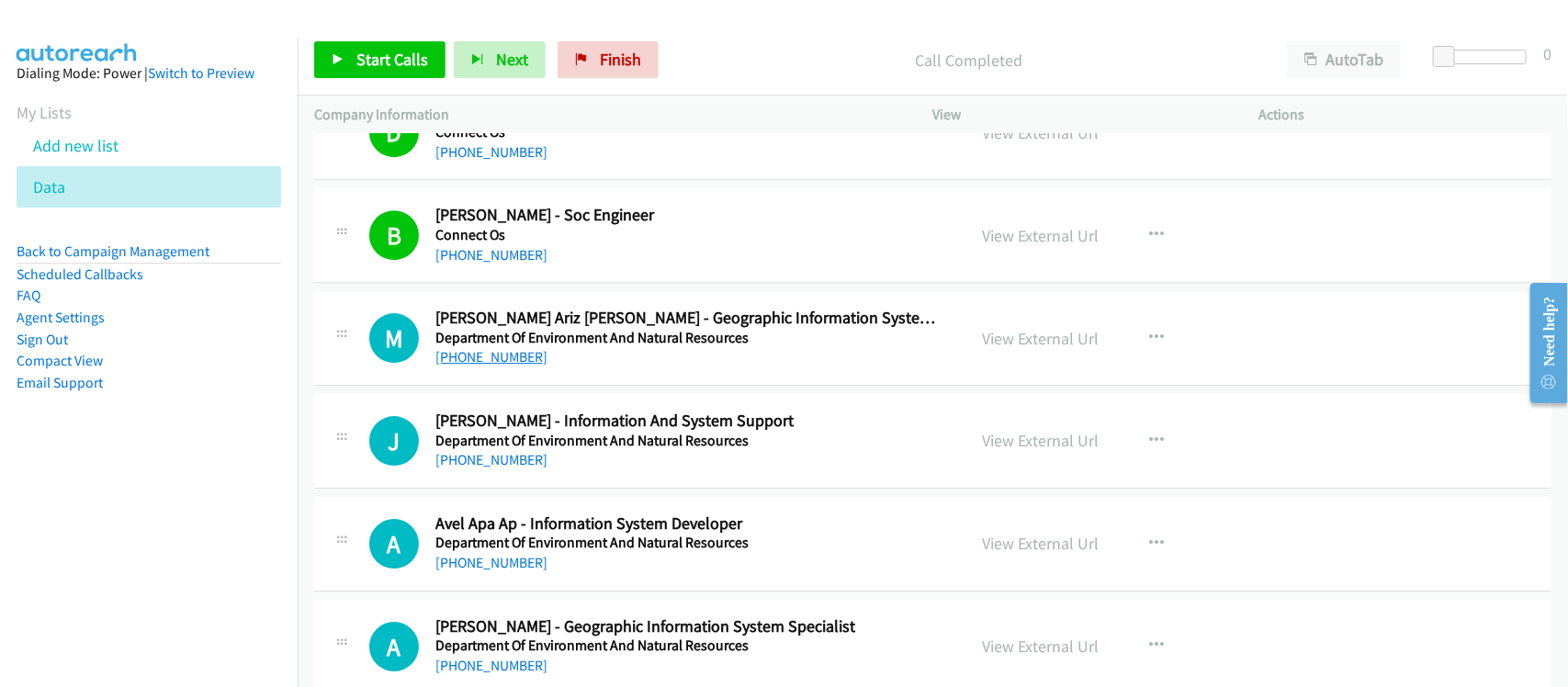
click at [508, 366] on link "+63 917 978 7421" at bounding box center [491, 356] width 112 height 17
click at [521, 469] on link "+63 936 225 7918" at bounding box center [491, 460] width 112 height 17
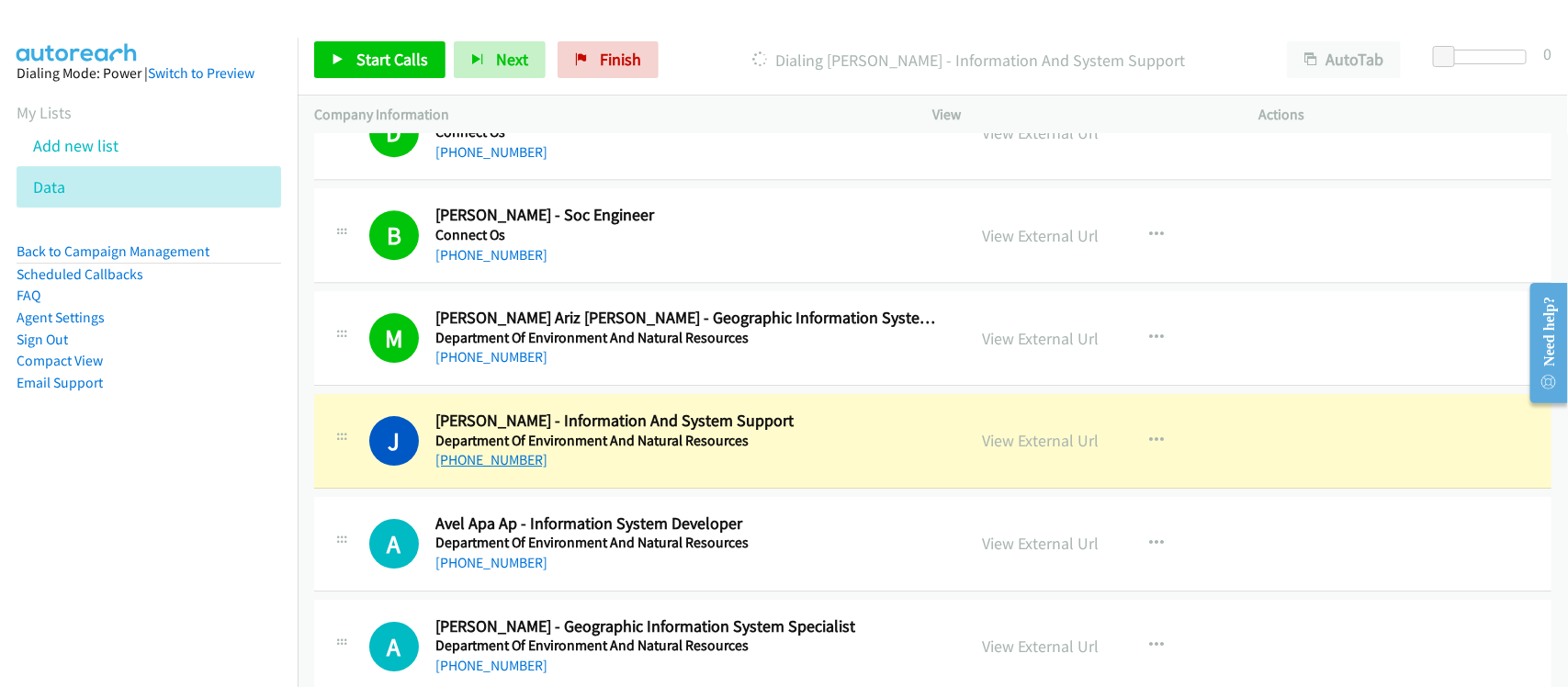
click at [461, 467] on link "+63 936 225 7918" at bounding box center [491, 460] width 112 height 17
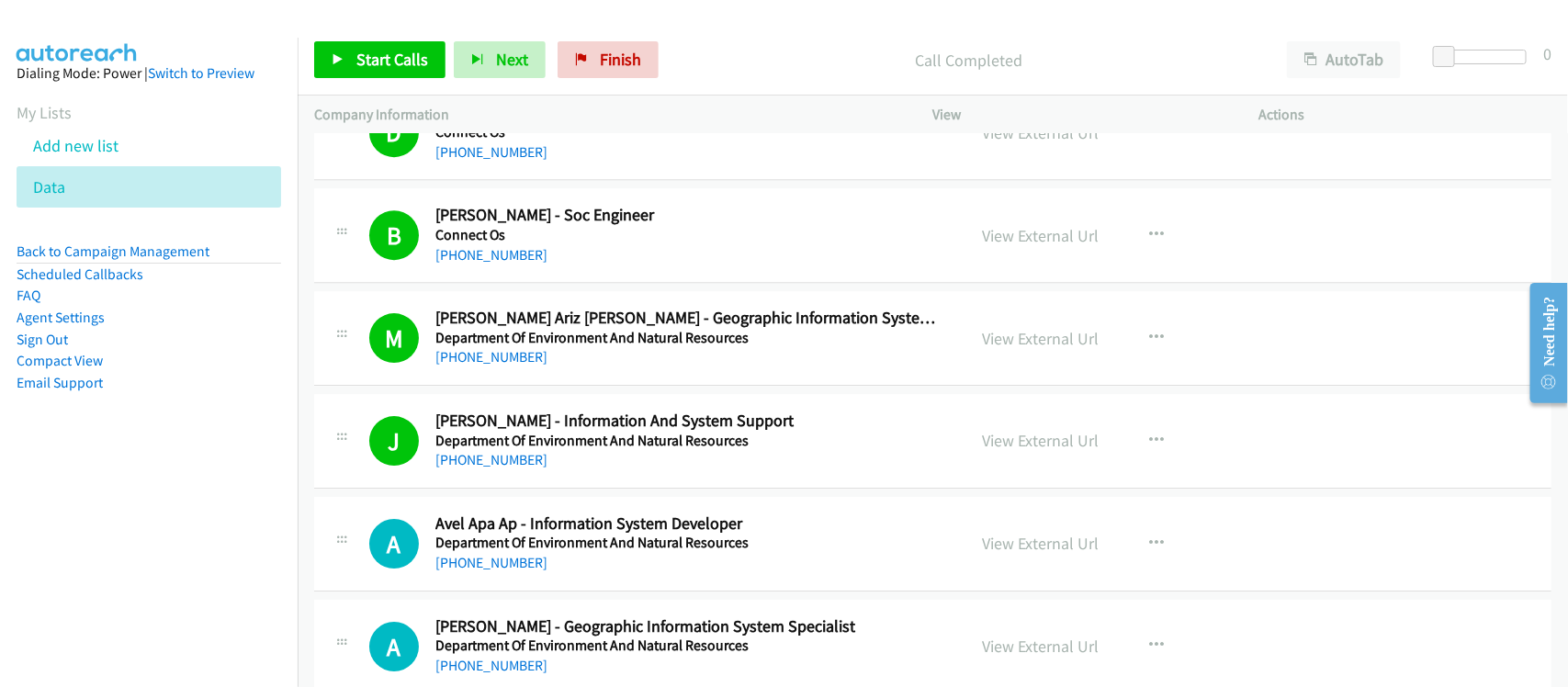
click at [563, 511] on div "A Callback Scheduled Avel Apa Ap - Information System Developer Department Of E…" at bounding box center [933, 544] width 1237 height 95
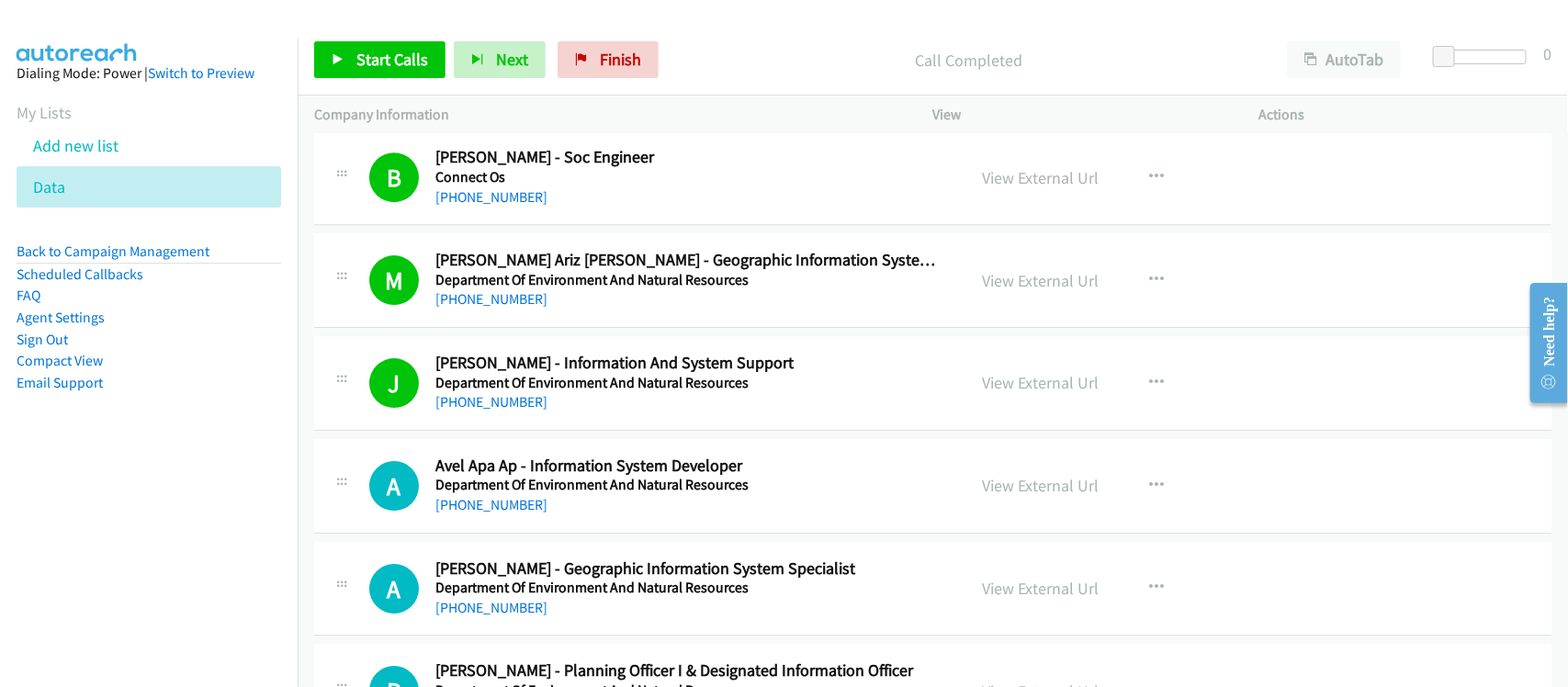
scroll to position [8955, 0]
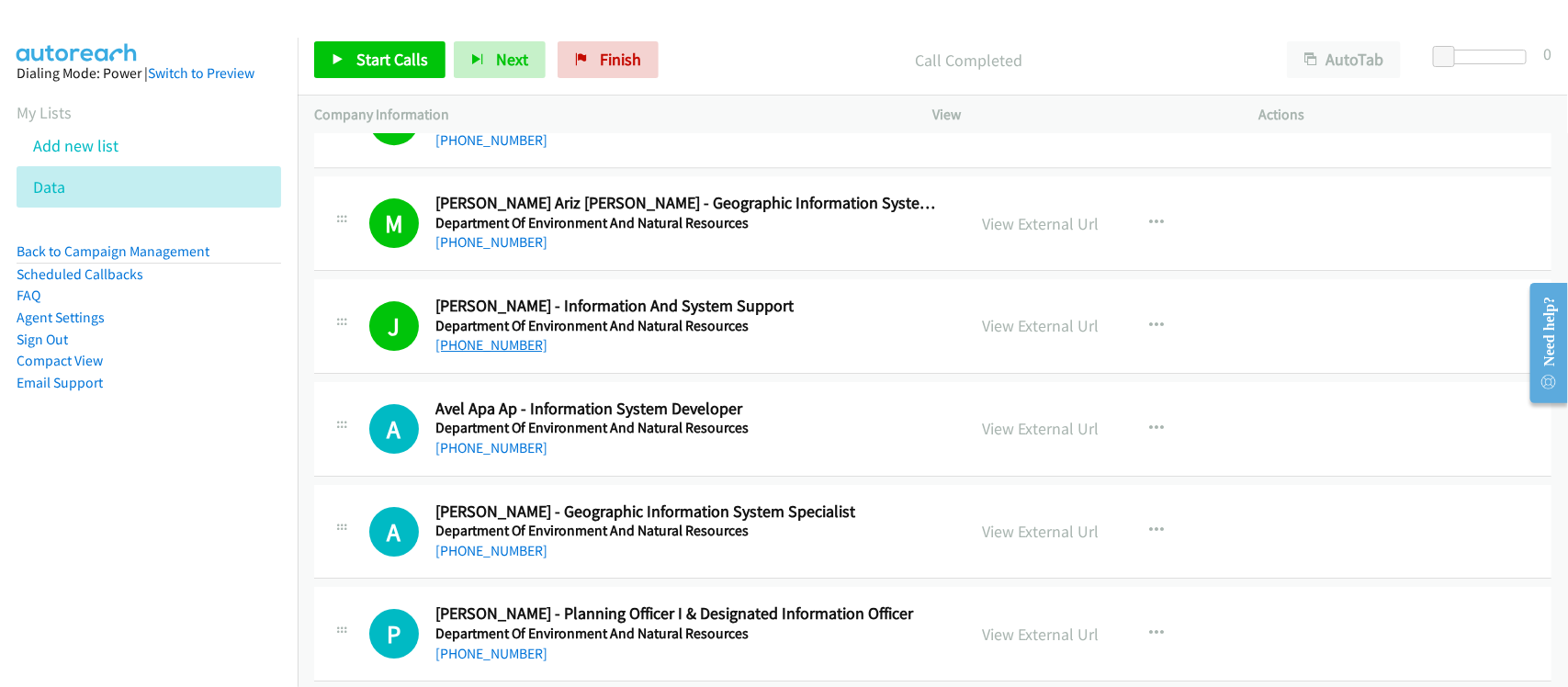
click at [517, 354] on link "+63 936 225 7918" at bounding box center [491, 345] width 112 height 17
drag, startPoint x: 479, startPoint y: 465, endPoint x: 865, endPoint y: 428, distance: 387.8
click at [461, 476] on div "A Callback Scheduled Avel Apa Ap - Information System Developer Department Of E…" at bounding box center [933, 429] width 1237 height 95
click at [470, 456] on link "+63 933 524 9867" at bounding box center [491, 447] width 112 height 17
click at [565, 494] on td "A Callback Scheduled Angela Mary Mabanta - Geographic Information System Specia…" at bounding box center [934, 531] width 1271 height 103
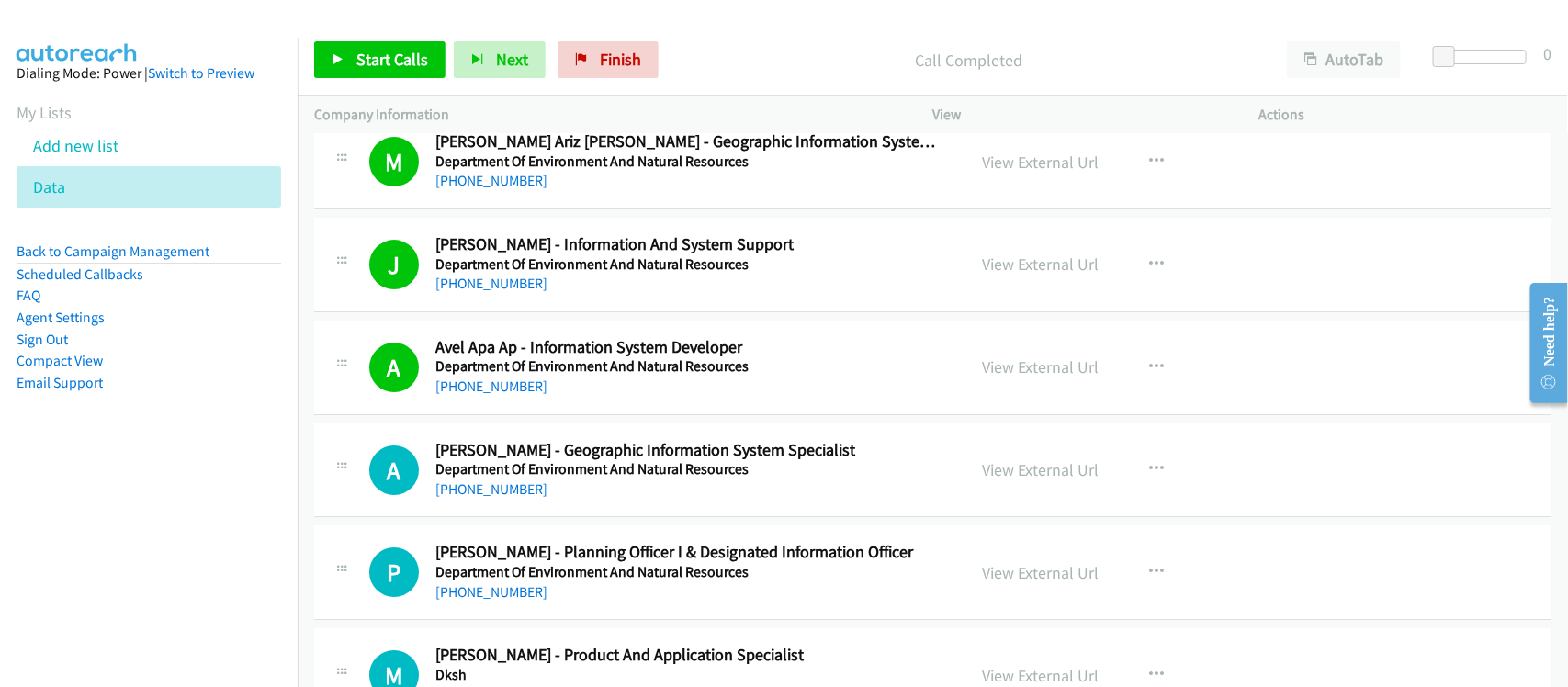
scroll to position [9070, 0]
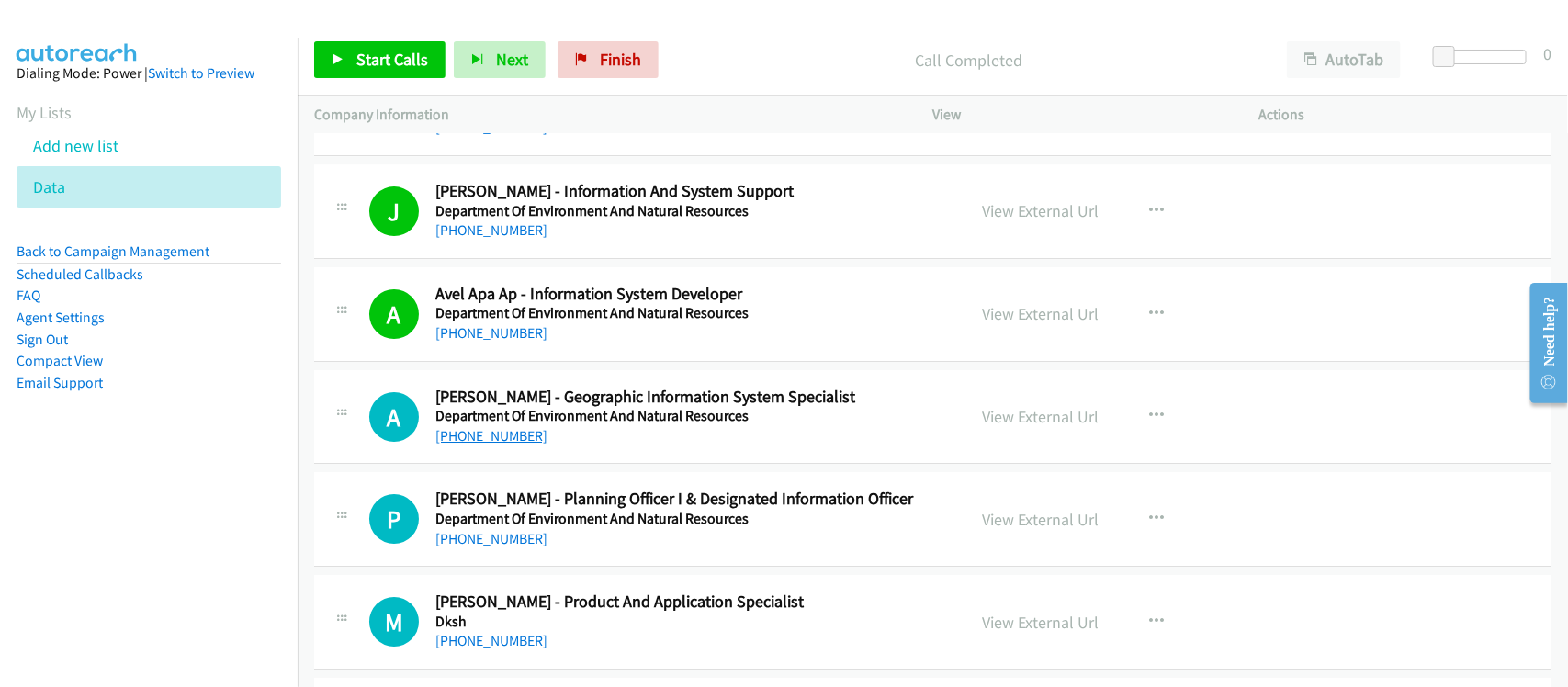
click at [506, 442] on link "+63 955 341 9386" at bounding box center [491, 436] width 112 height 17
click at [515, 547] on link "+63 905 339 8048" at bounding box center [491, 538] width 112 height 17
click at [561, 566] on div "P Callback Scheduled Paolo Obstaculo - Planning Officer I & Designated Informat…" at bounding box center [933, 519] width 1237 height 95
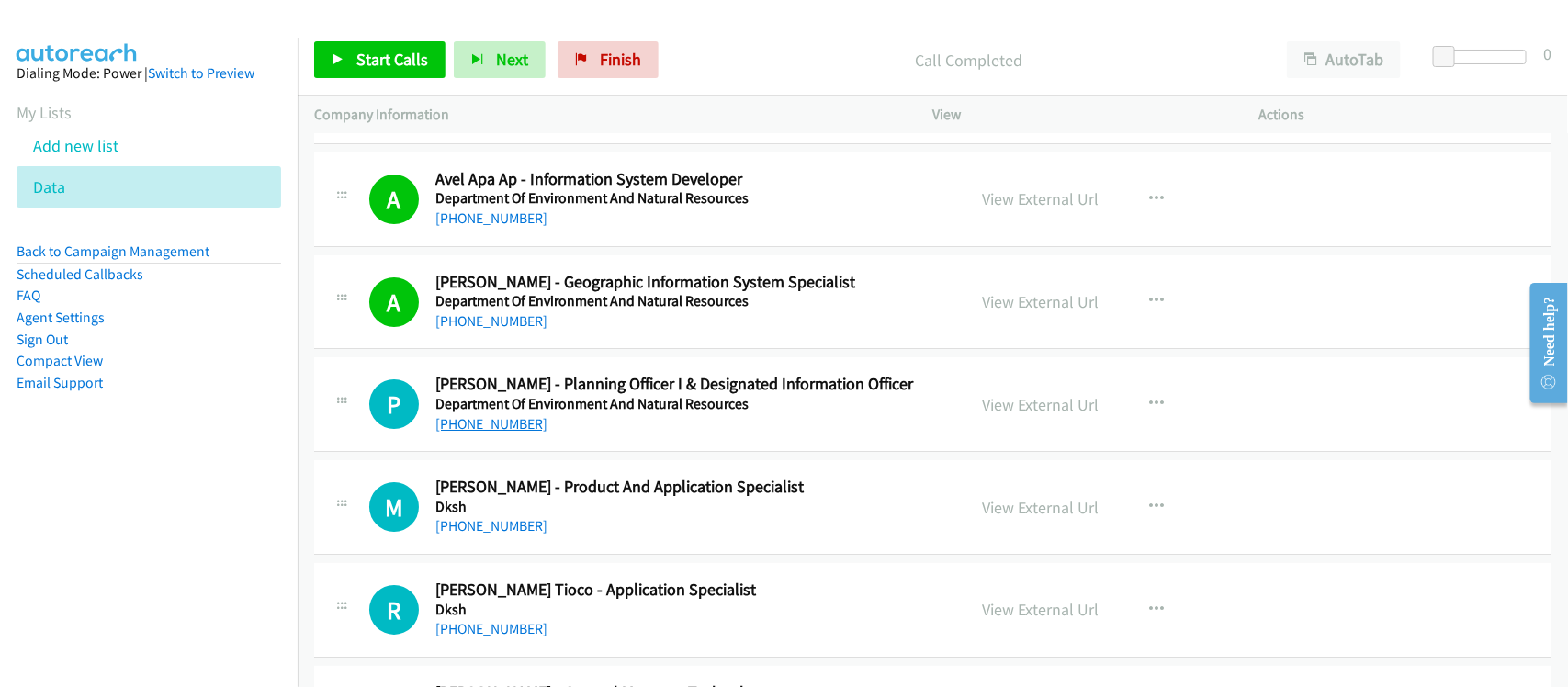
click at [511, 432] on link "+63 905 339 8048" at bounding box center [491, 424] width 112 height 17
click at [581, 538] on div "+63 998 596 8717" at bounding box center [688, 526] width 506 height 22
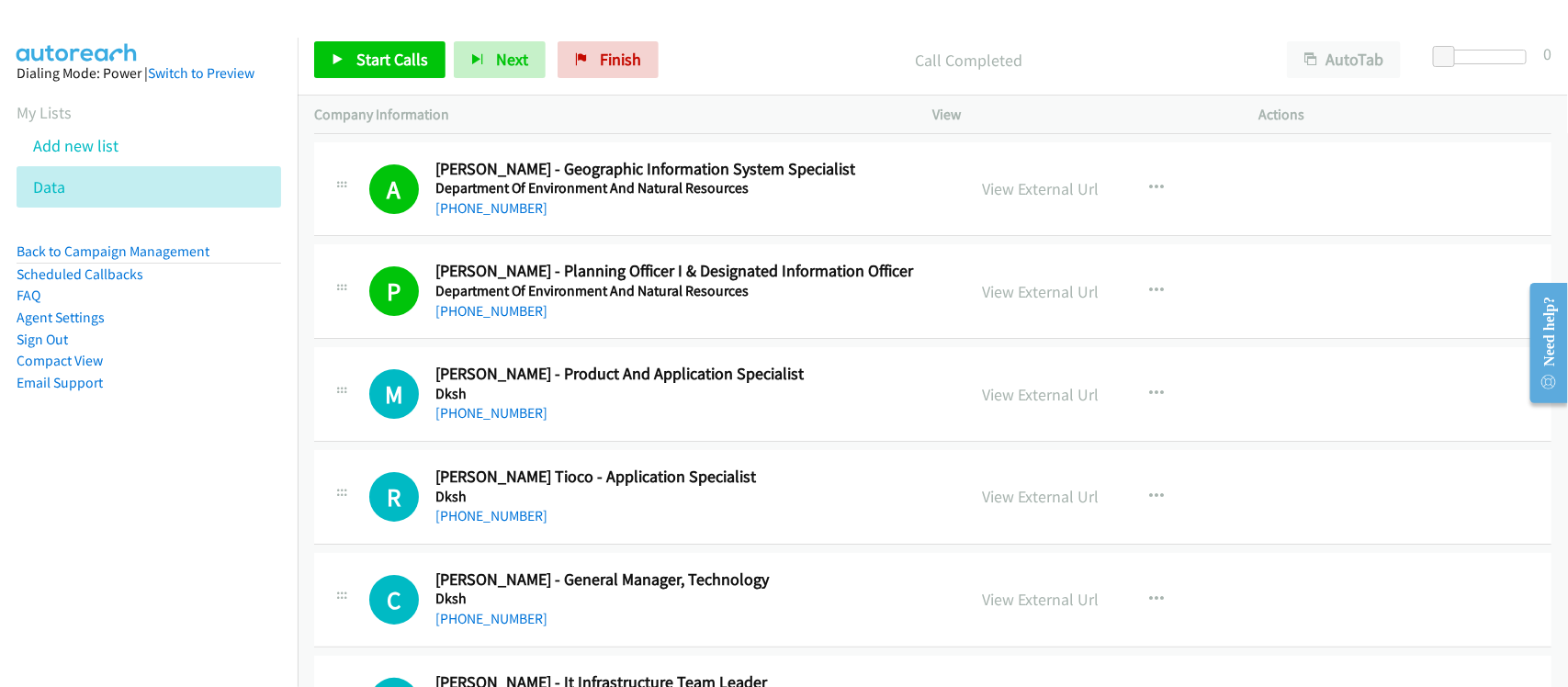
scroll to position [9299, 0]
click at [495, 420] on link "+63 998 596 8717" at bounding box center [491, 411] width 112 height 17
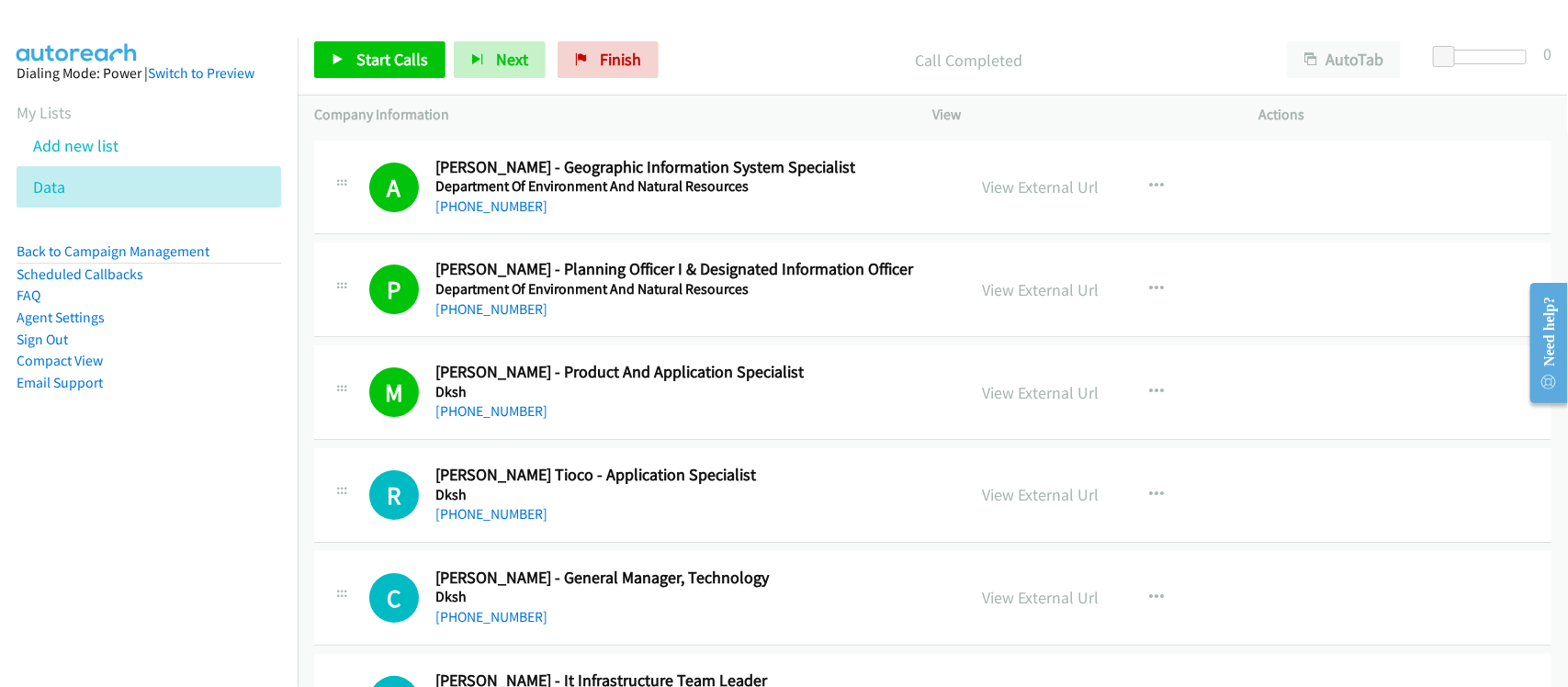
click at [565, 418] on div "+63 998 596 8717" at bounding box center [688, 411] width 506 height 22
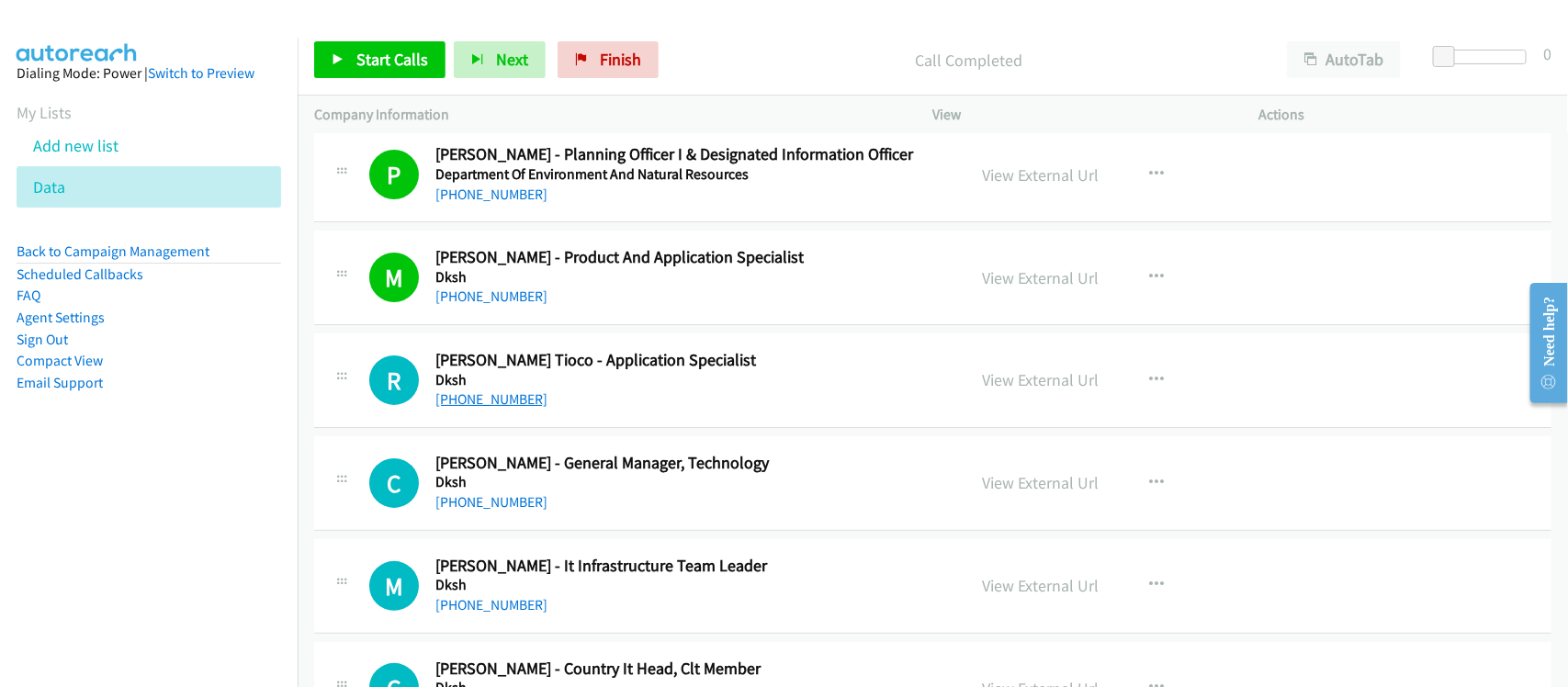
click at [498, 408] on link "+63 2 8548 3200" at bounding box center [491, 399] width 112 height 17
click at [512, 511] on link "+63 919 913 3511" at bounding box center [491, 502] width 112 height 17
click at [528, 511] on link "+63 919 913 3511" at bounding box center [491, 502] width 112 height 17
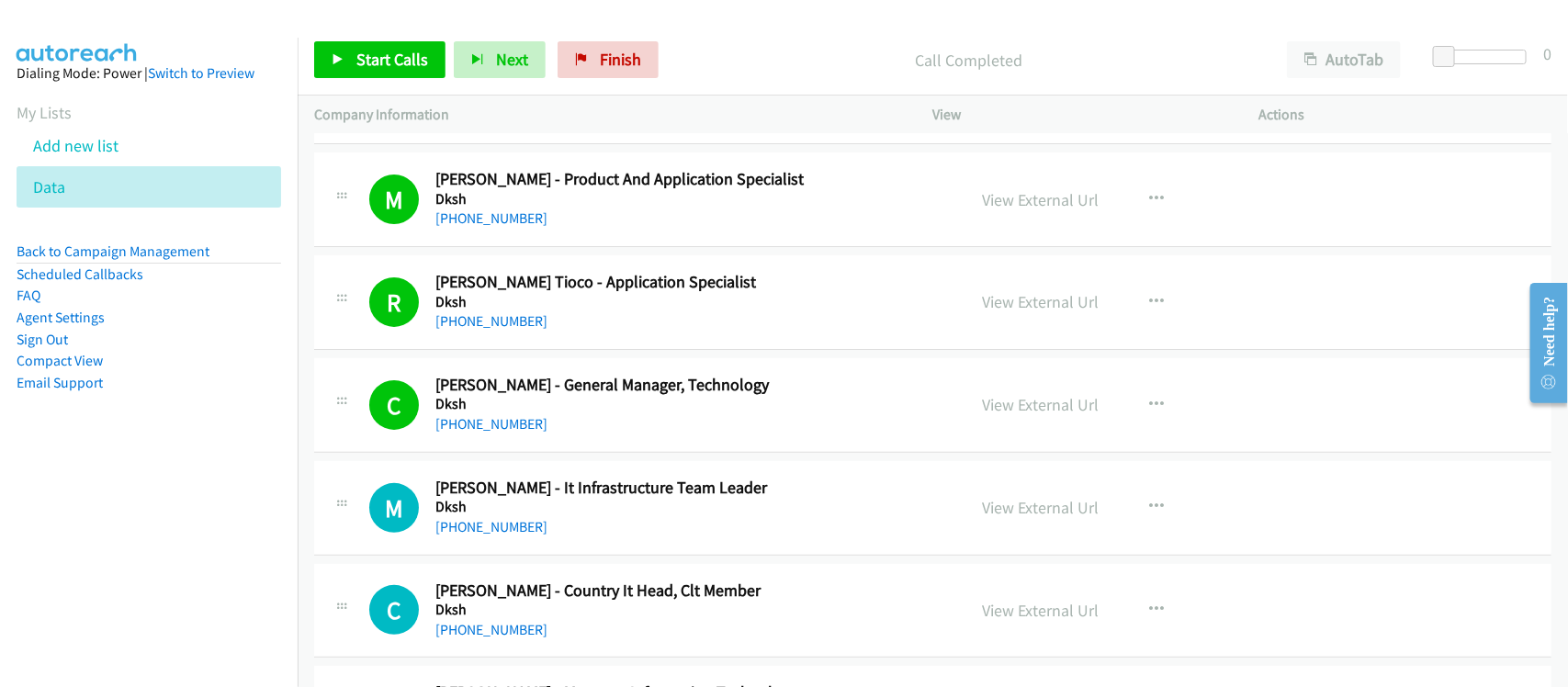
scroll to position [9529, 0]
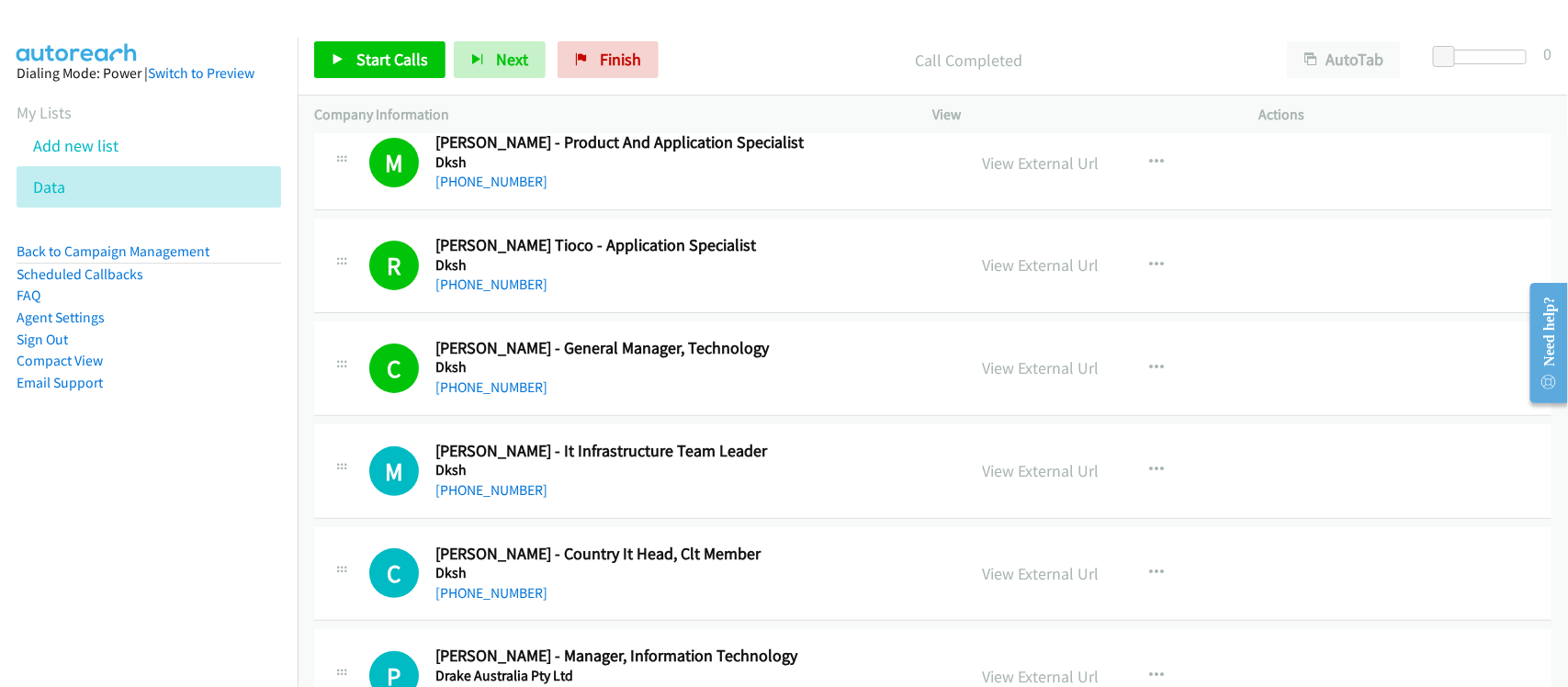
drag, startPoint x: 231, startPoint y: 505, endPoint x: 294, endPoint y: 488, distance: 65.3
click at [231, 505] on nav "Dialing Mode: Power | Switch to Preview My Lists Add new list Data Back to Camp…" at bounding box center [150, 380] width 299 height 687
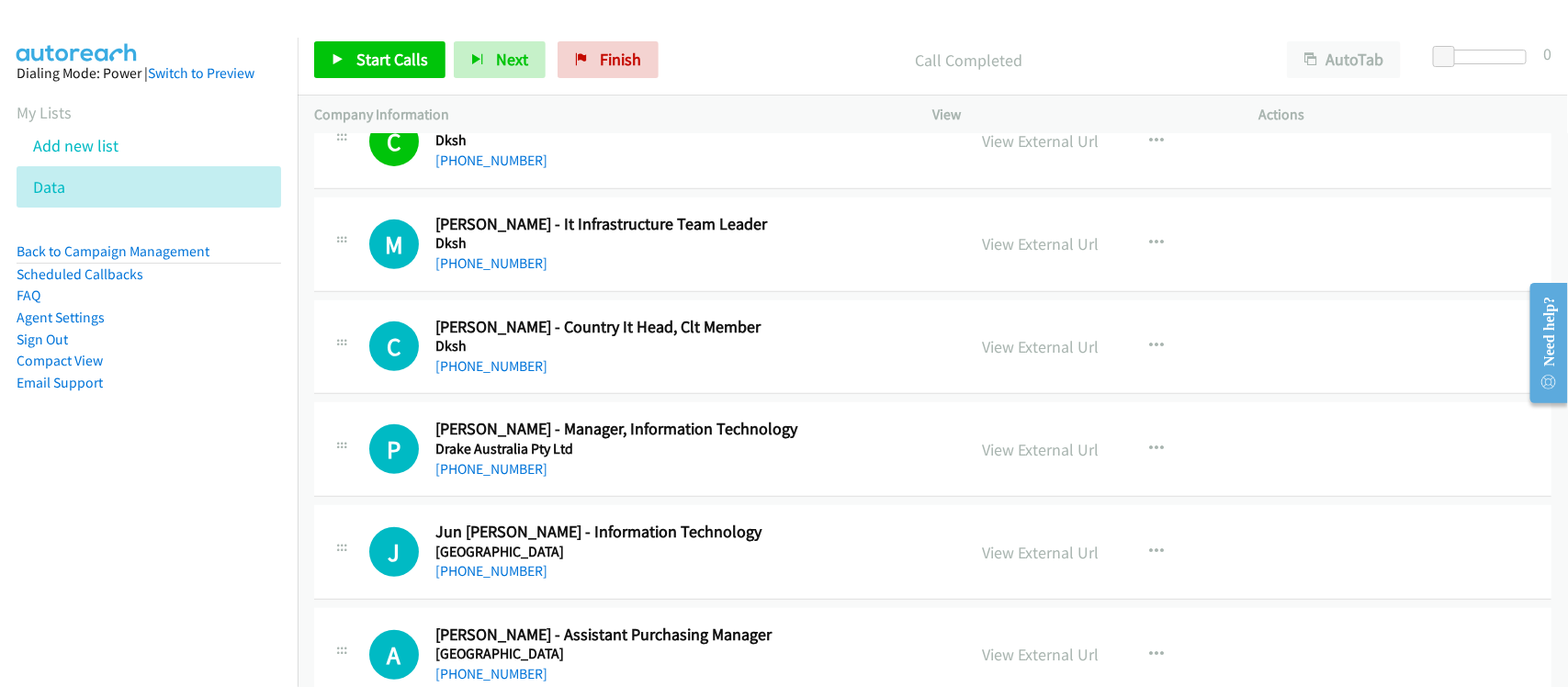
scroll to position [9759, 0]
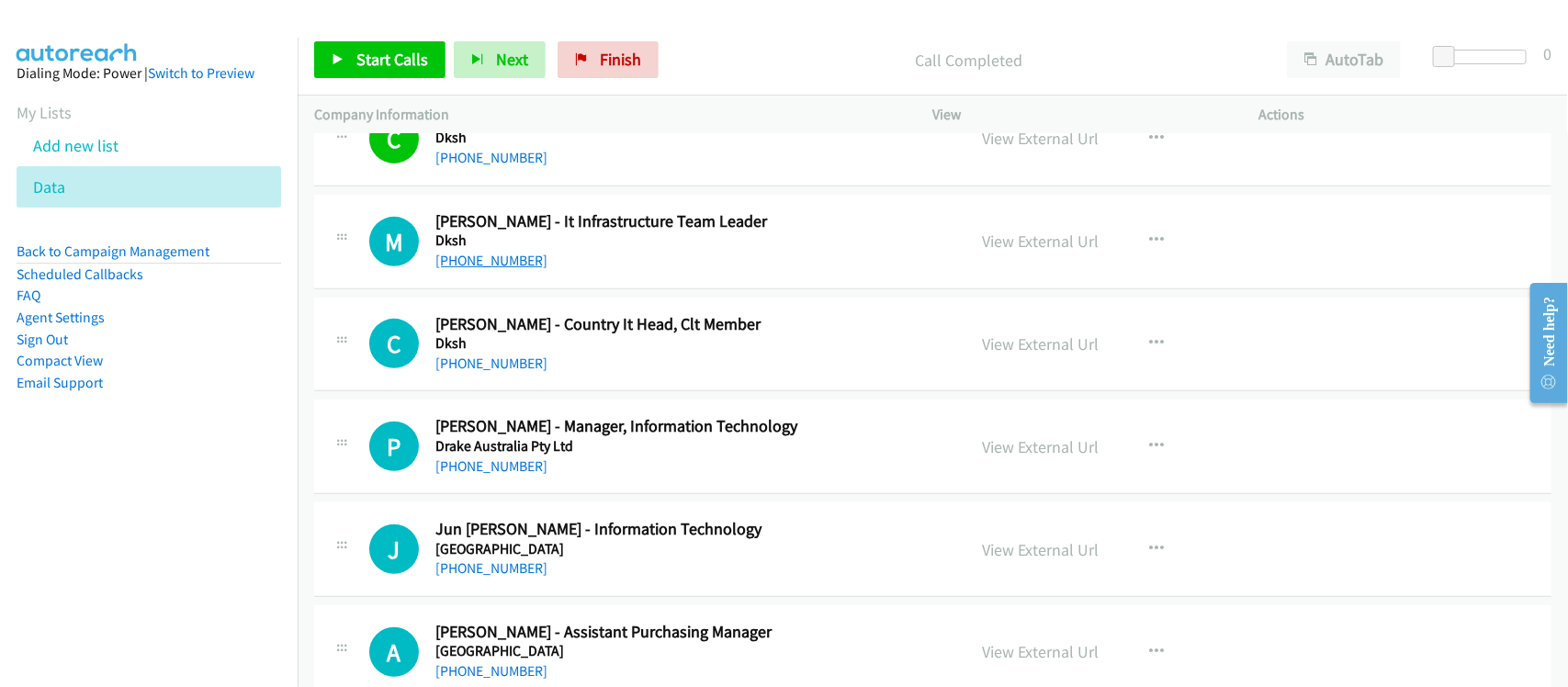
click at [502, 269] on link "+63 998 960 0163" at bounding box center [491, 261] width 112 height 17
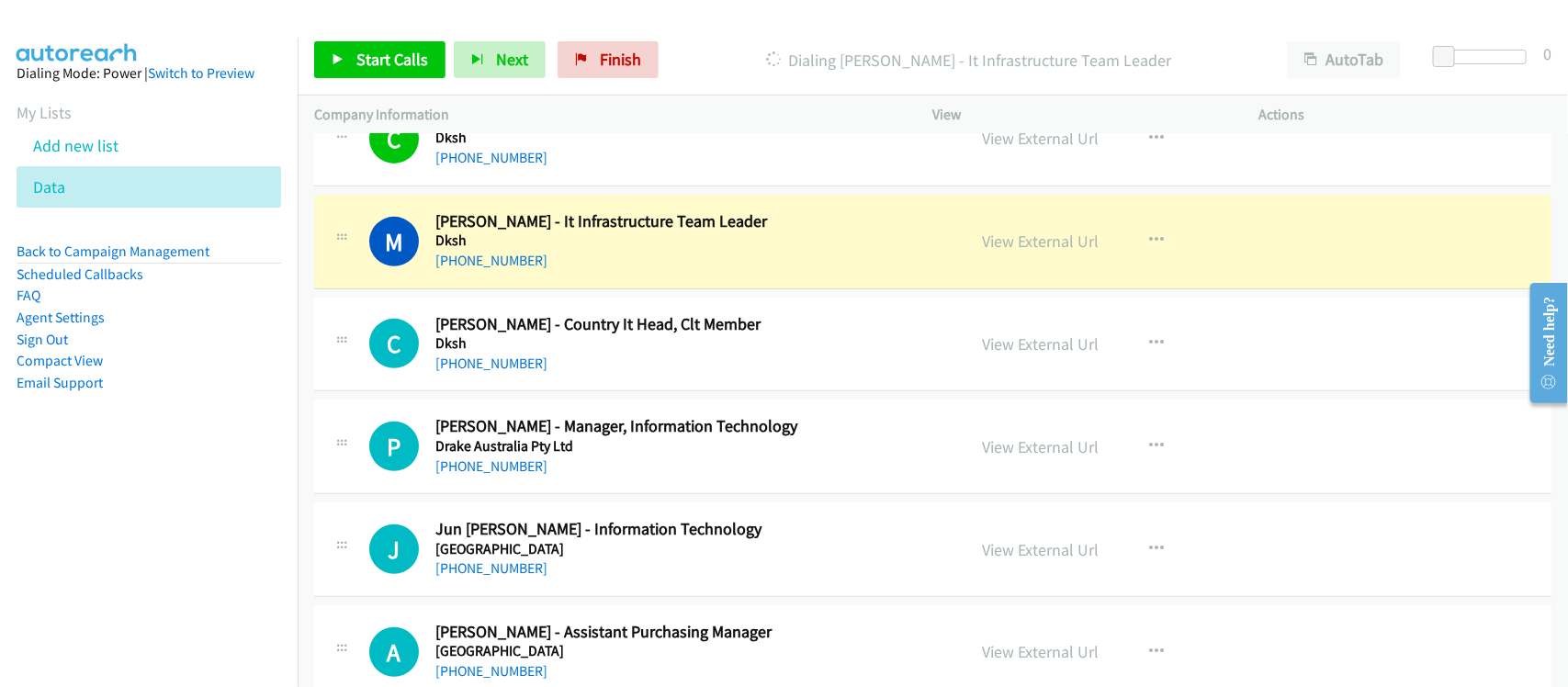
click at [605, 272] on div "+63 998 960 0163" at bounding box center [688, 261] width 506 height 22
click at [1026, 246] on link "View External Url" at bounding box center [1042, 241] width 117 height 21
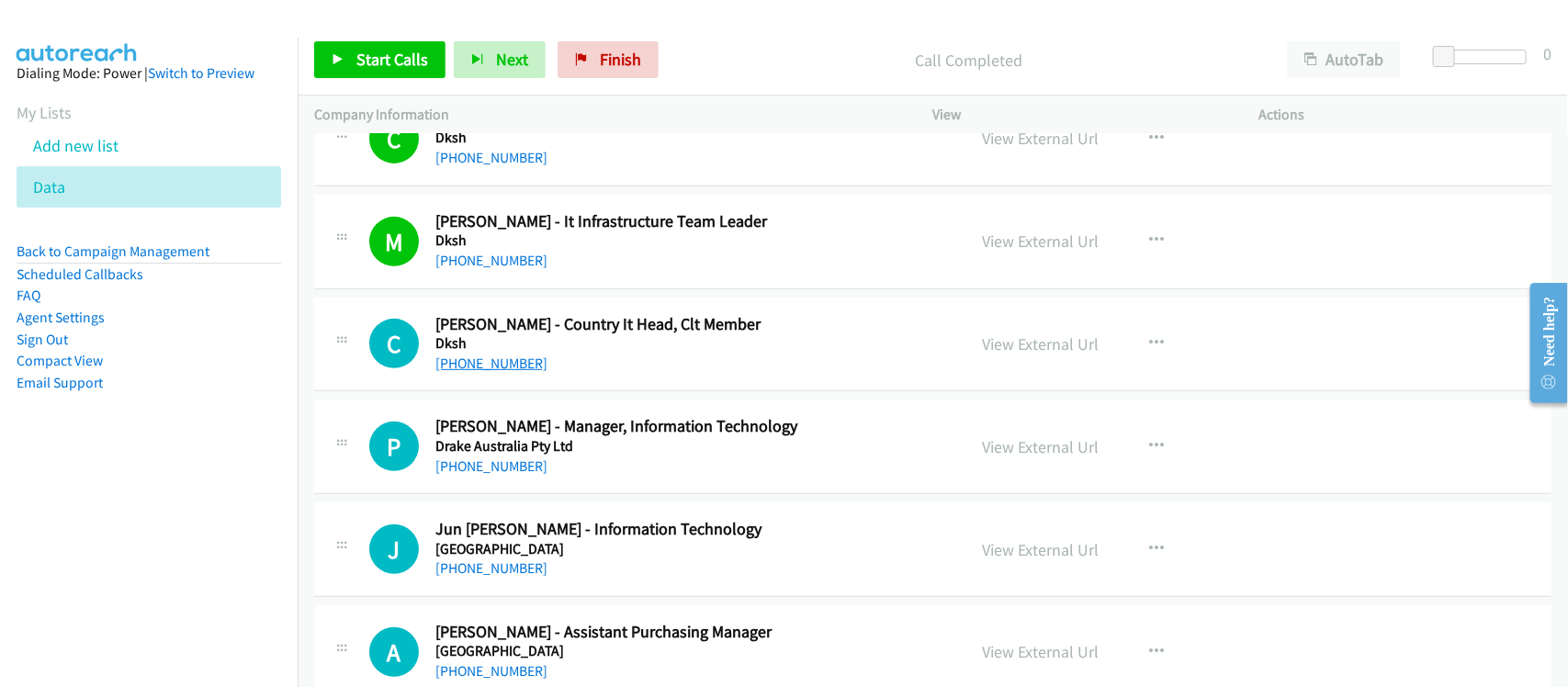
drag, startPoint x: 454, startPoint y: 372, endPoint x: 507, endPoint y: 372, distance: 53.0
click at [454, 372] on link "+63 998 960 0264" at bounding box center [491, 363] width 112 height 17
click at [571, 392] on div "C Callback Scheduled Christina Manalang - Country It Head, Clt Member Dksh Asia…" at bounding box center [933, 345] width 1237 height 95
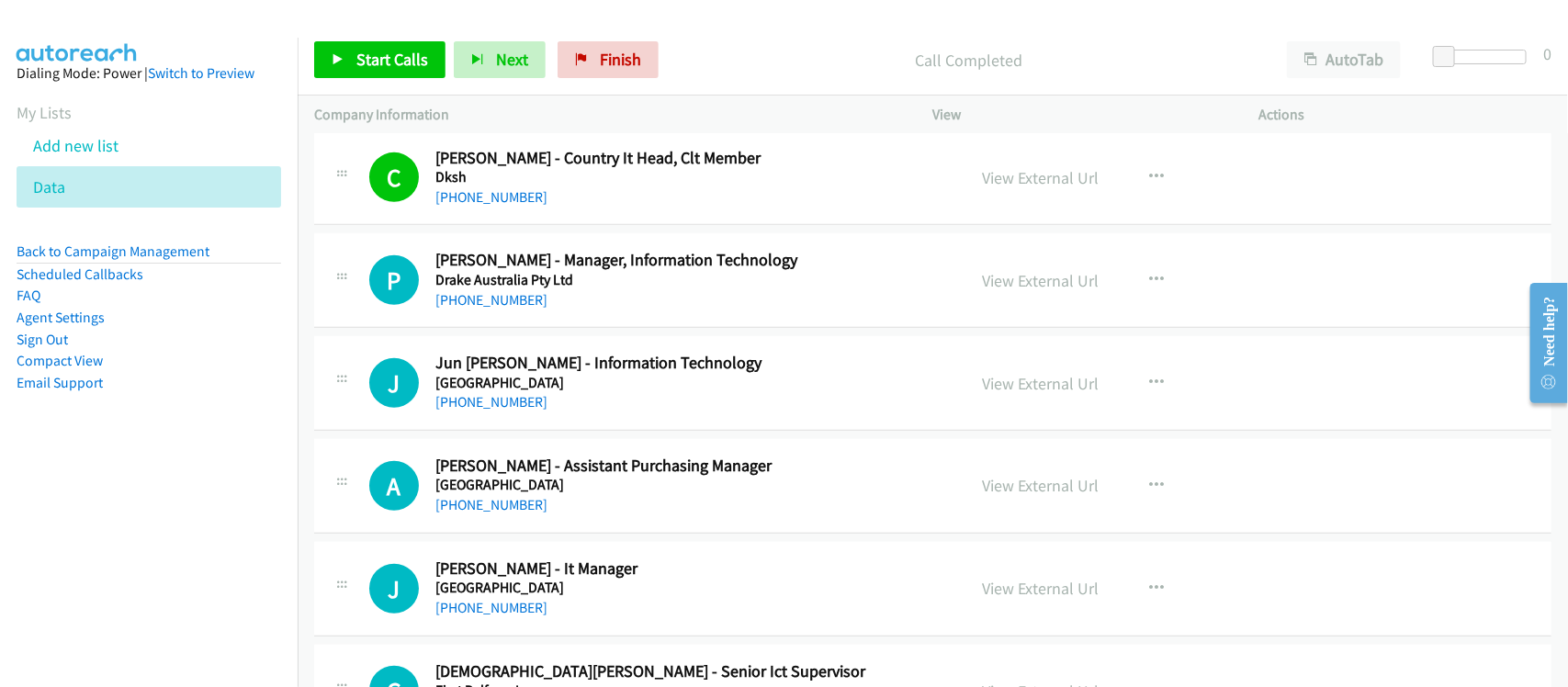
scroll to position [9988, 0]
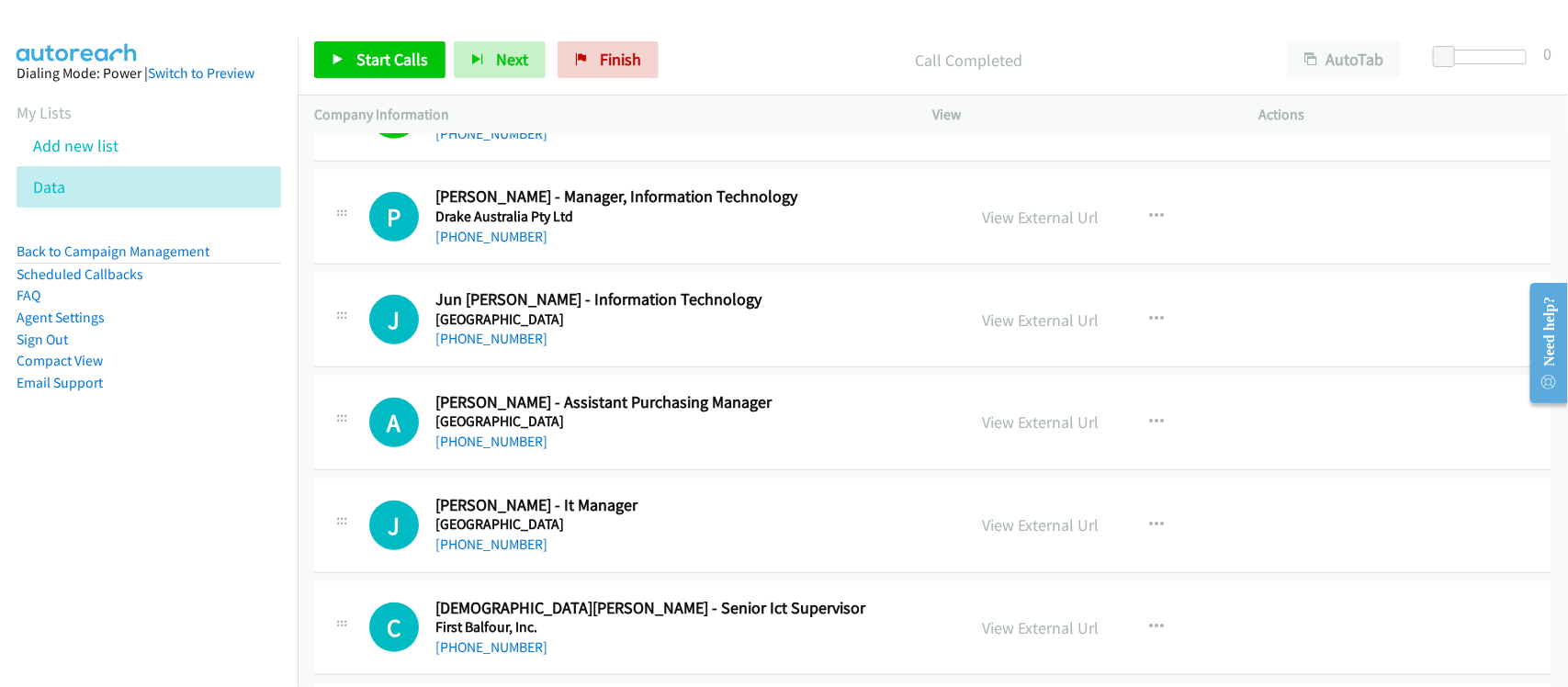
click at [517, 245] on link "+63 2 7753 2490" at bounding box center [491, 237] width 112 height 17
drag, startPoint x: 506, startPoint y: 346, endPoint x: 541, endPoint y: 344, distance: 35.1
click at [506, 346] on link "+63 917 860 4674" at bounding box center [491, 338] width 112 height 17
click at [603, 367] on div "J Callback Scheduled Jun Pineda - Information Technology El Nido Resorts Asia/M…" at bounding box center [933, 320] width 1237 height 95
click at [490, 450] on link "+63 966 384 3159" at bounding box center [491, 441] width 112 height 17
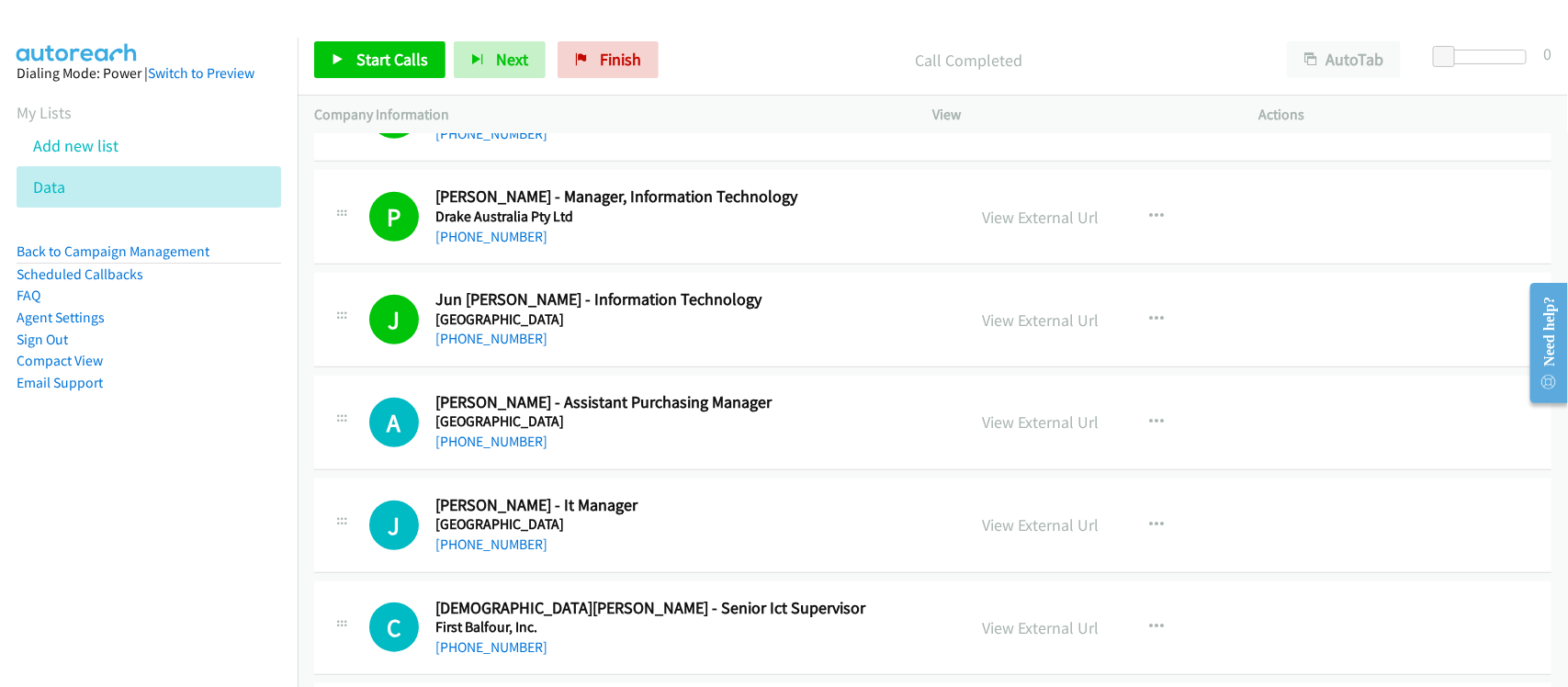
click at [598, 350] on div "+63 917 860 4674" at bounding box center [688, 338] width 506 height 22
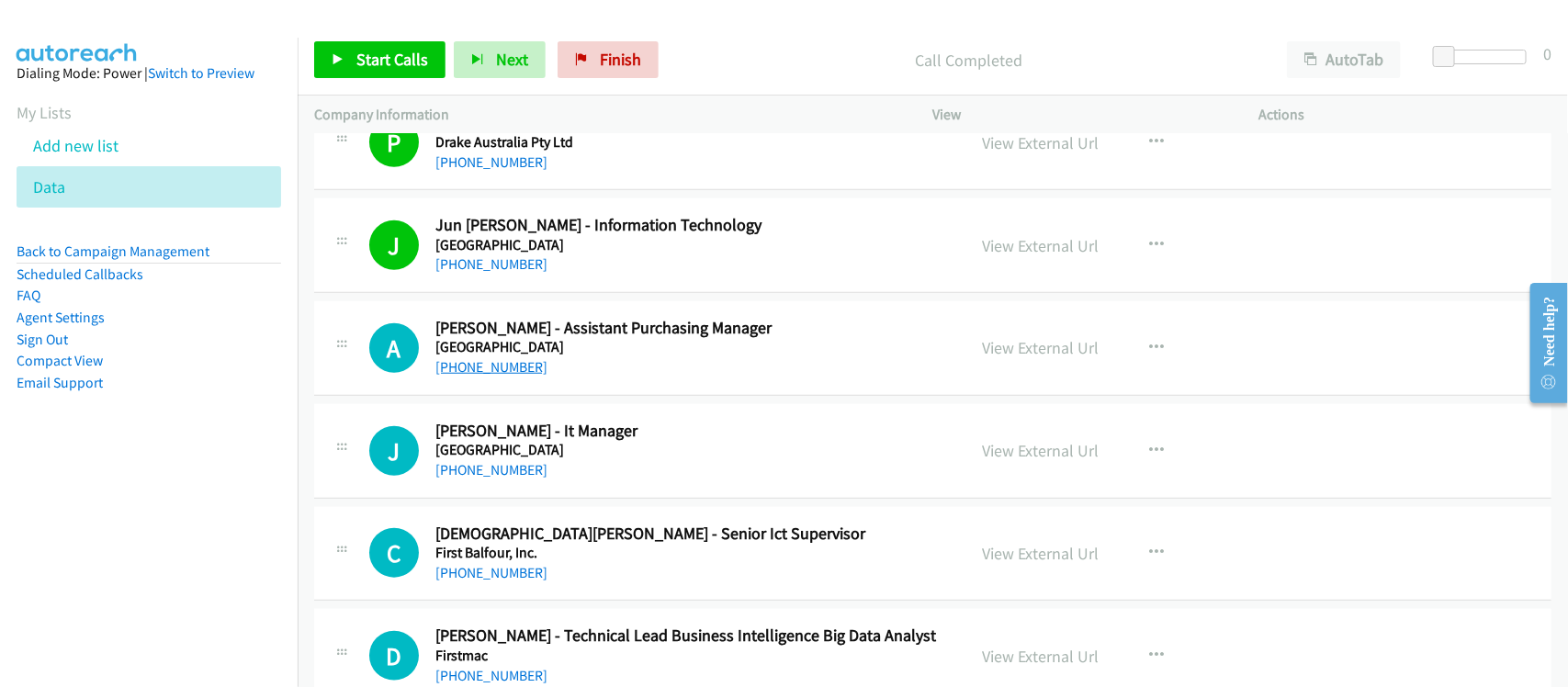
scroll to position [10103, 0]
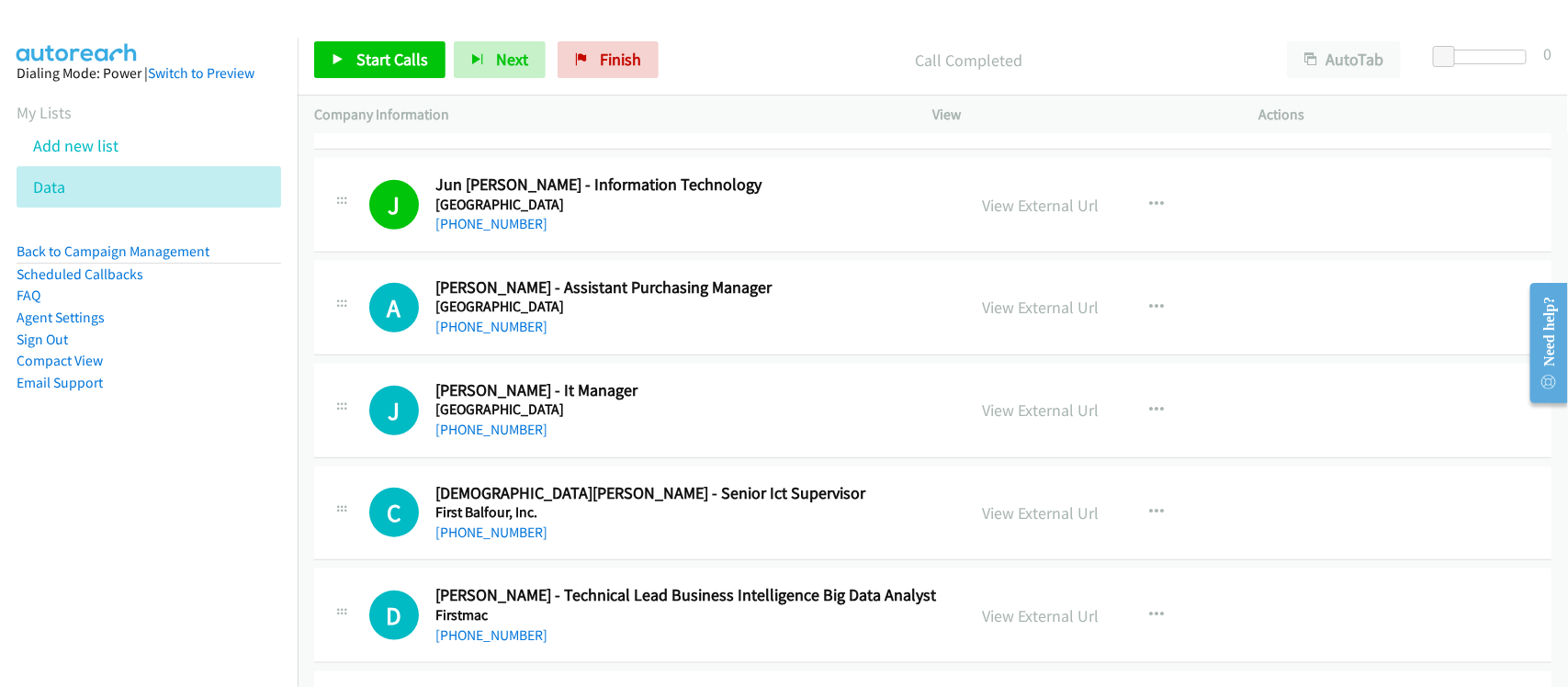
drag, startPoint x: 507, startPoint y: 442, endPoint x: 641, endPoint y: 442, distance: 134.0
click at [507, 438] on link "+63 947 856 8828" at bounding box center [491, 429] width 112 height 17
click at [558, 489] on div "C Callback Scheduled Christian Santos - Senior Ict Supervisor First Balfour, In…" at bounding box center [933, 514] width 1237 height 95
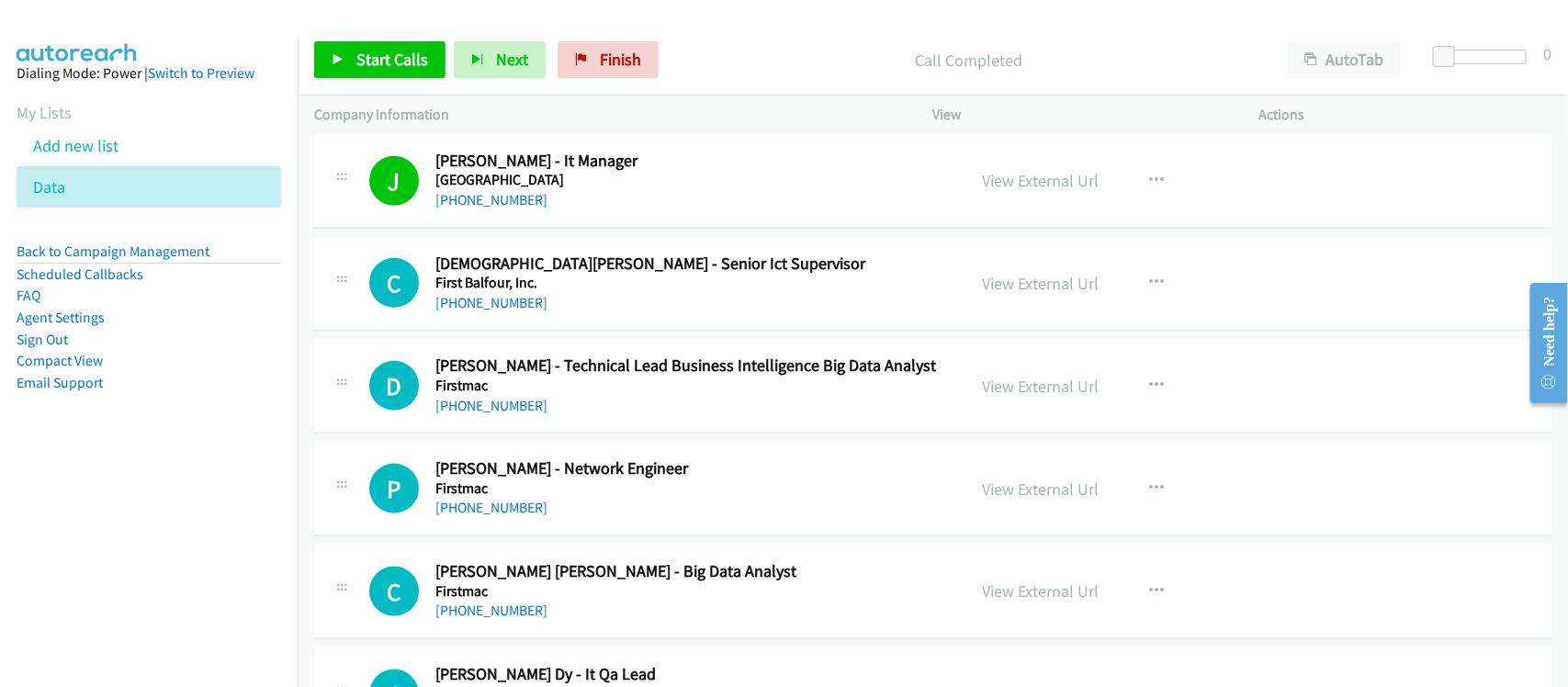
drag, startPoint x: 512, startPoint y: 322, endPoint x: 599, endPoint y: 317, distance: 87.1
click at [512, 311] on link "+63 917 581 6470" at bounding box center [491, 303] width 112 height 17
click at [524, 414] on link "+63 925 586 6060" at bounding box center [491, 405] width 112 height 17
click at [571, 395] on h5 "Firstmac" at bounding box center [688, 385] width 506 height 18
click at [521, 515] on div "+63 905 406 3661" at bounding box center [688, 508] width 506 height 22
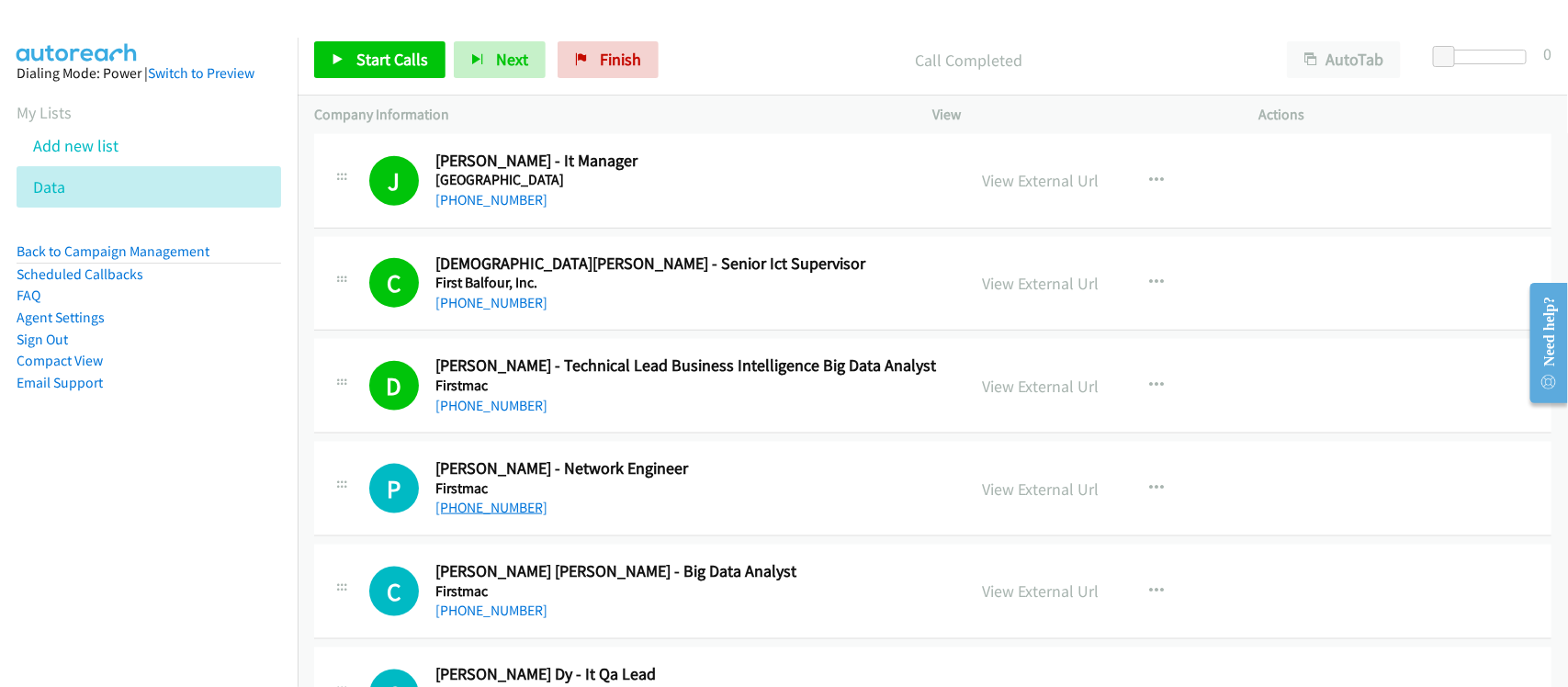
click at [521, 516] on link "+63 905 406 3661" at bounding box center [491, 507] width 112 height 17
click at [577, 438] on td "D Callback Scheduled Dindo Asencio - Technical Lead Business Intelligence Big D…" at bounding box center [934, 386] width 1271 height 103
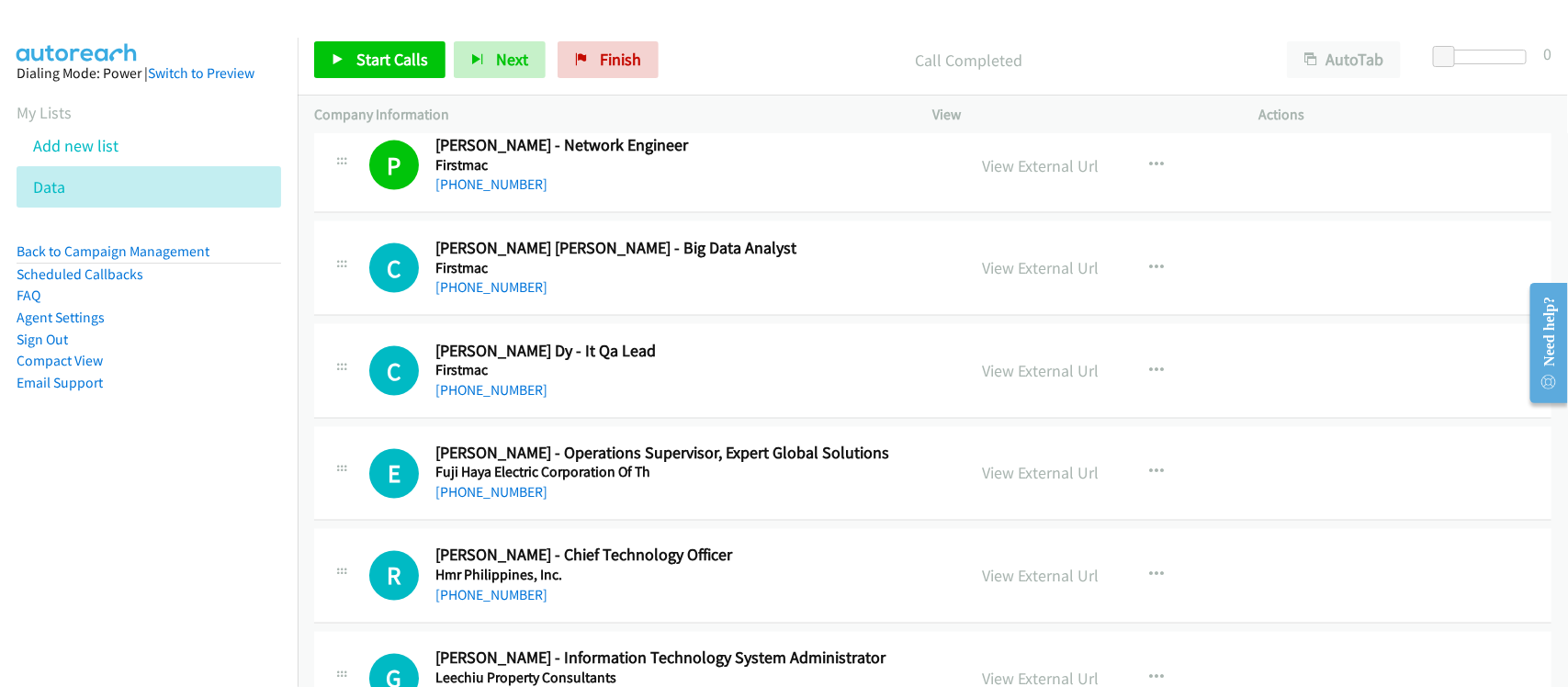
scroll to position [10677, 0]
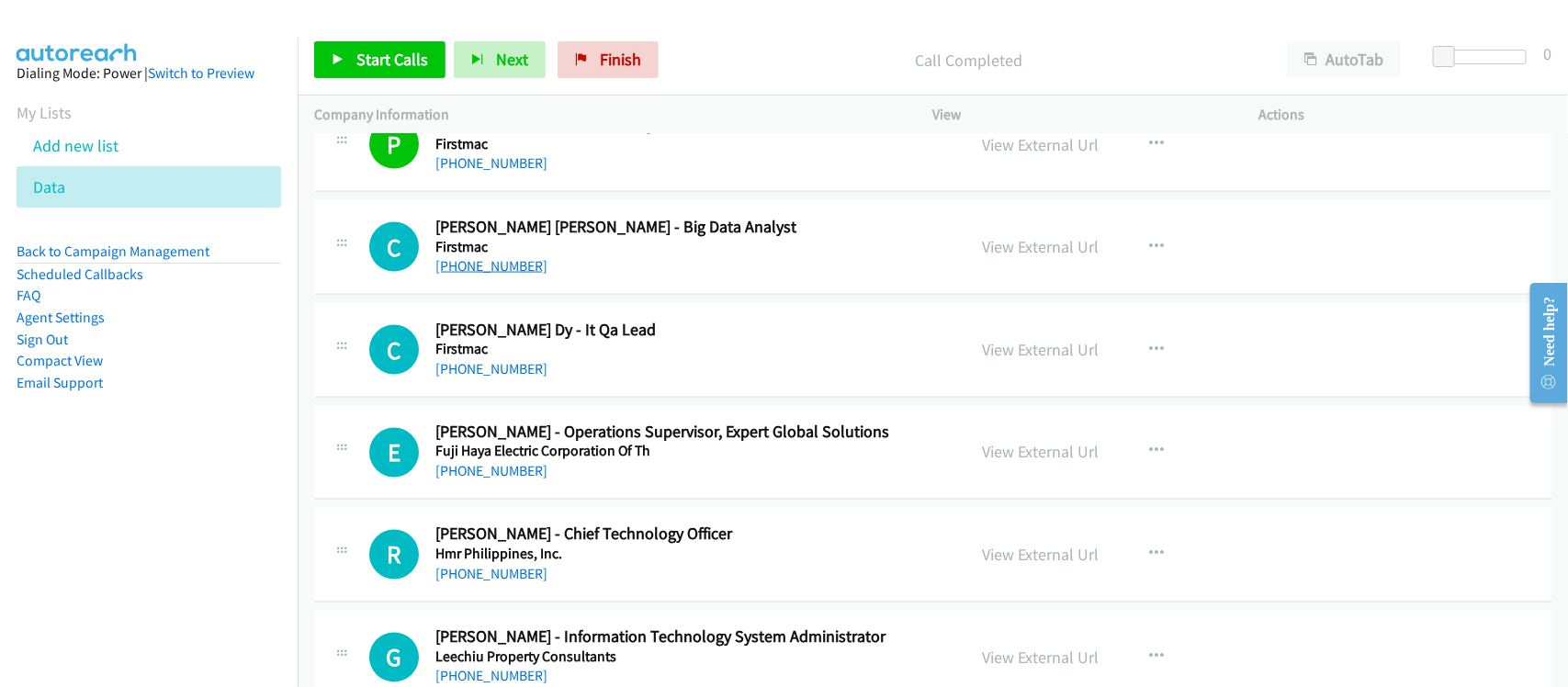
click at [501, 274] on link "+63 905 555 2483" at bounding box center [491, 265] width 112 height 17
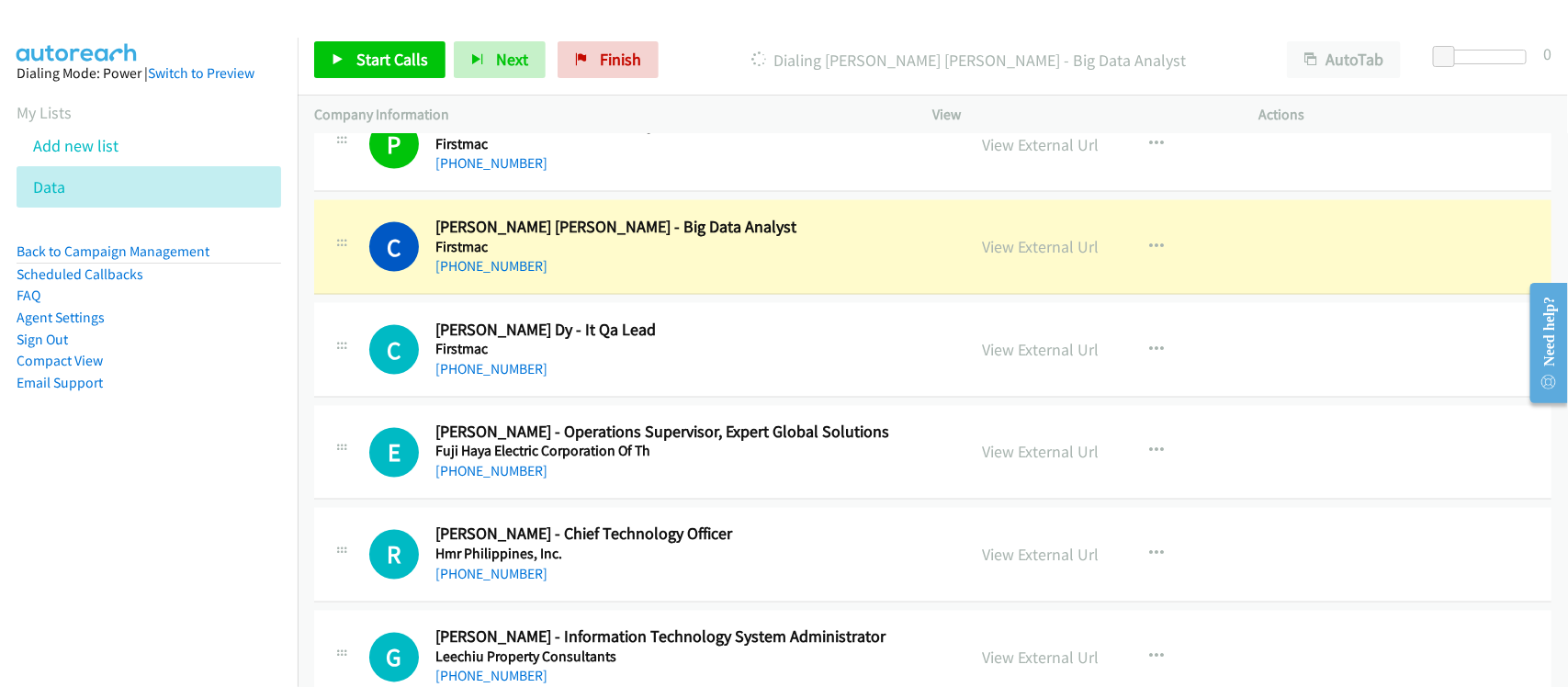
click at [524, 277] on div "+63 905 555 2483" at bounding box center [688, 265] width 506 height 22
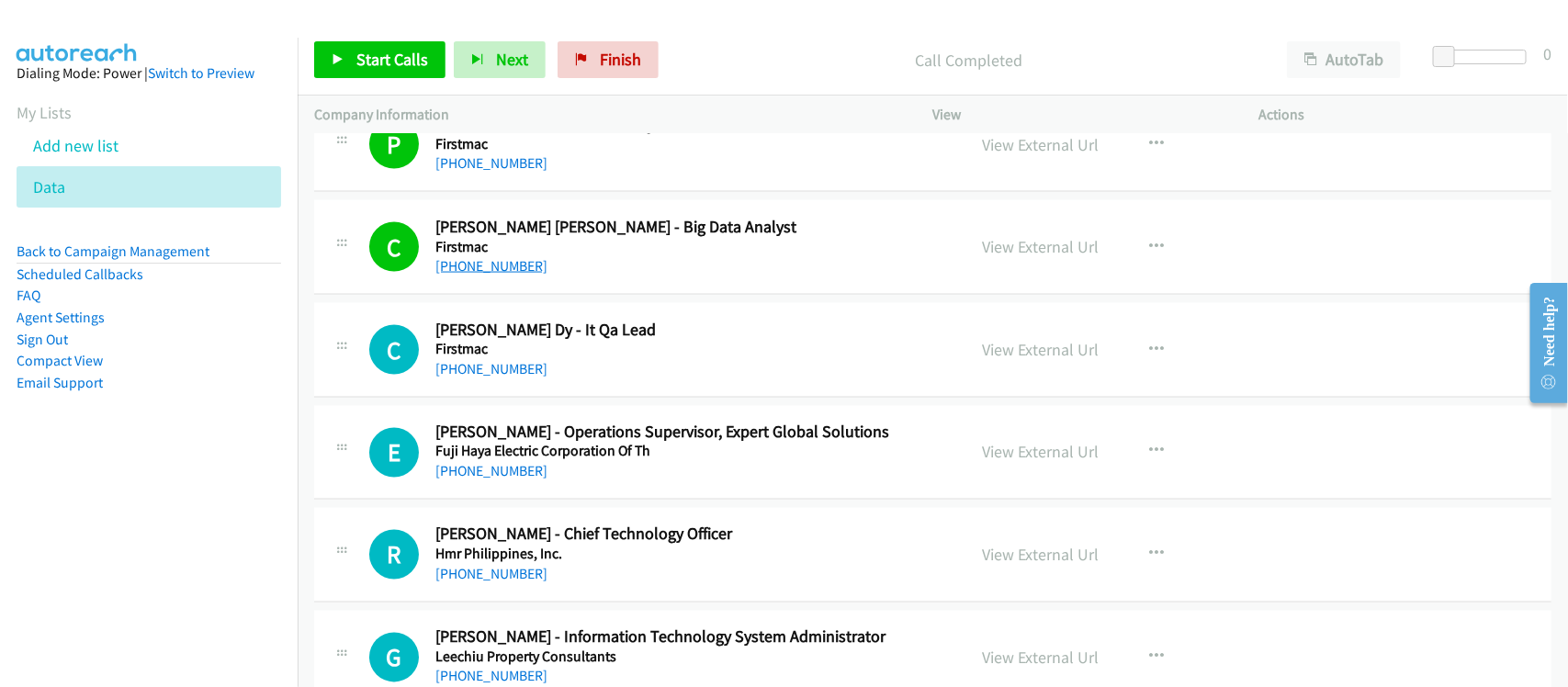
click at [523, 275] on link "+63 905 555 2483" at bounding box center [491, 265] width 112 height 17
drag, startPoint x: 510, startPoint y: 280, endPoint x: 569, endPoint y: 286, distance: 59.3
click at [510, 275] on link "+63 905 555 2483" at bounding box center [491, 265] width 112 height 17
drag, startPoint x: 492, startPoint y: 390, endPoint x: 680, endPoint y: 418, distance: 190.1
click at [492, 378] on link "+63 977 174 4054" at bounding box center [491, 369] width 112 height 17
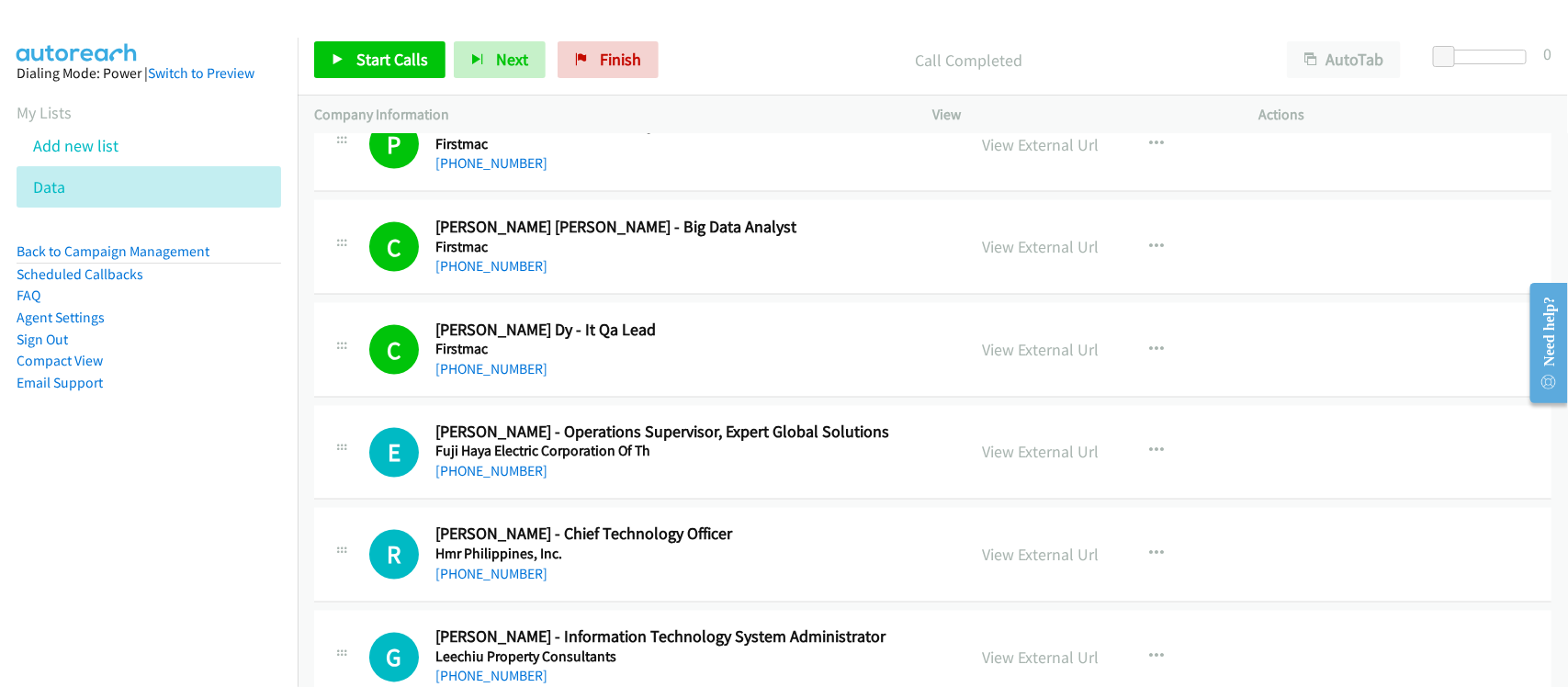
drag, startPoint x: 497, startPoint y: 489, endPoint x: 600, endPoint y: 483, distance: 103.2
click at [497, 480] on link "+63 927 926 3886" at bounding box center [491, 471] width 112 height 17
click at [571, 483] on div "+63 927 926 3886" at bounding box center [688, 471] width 506 height 22
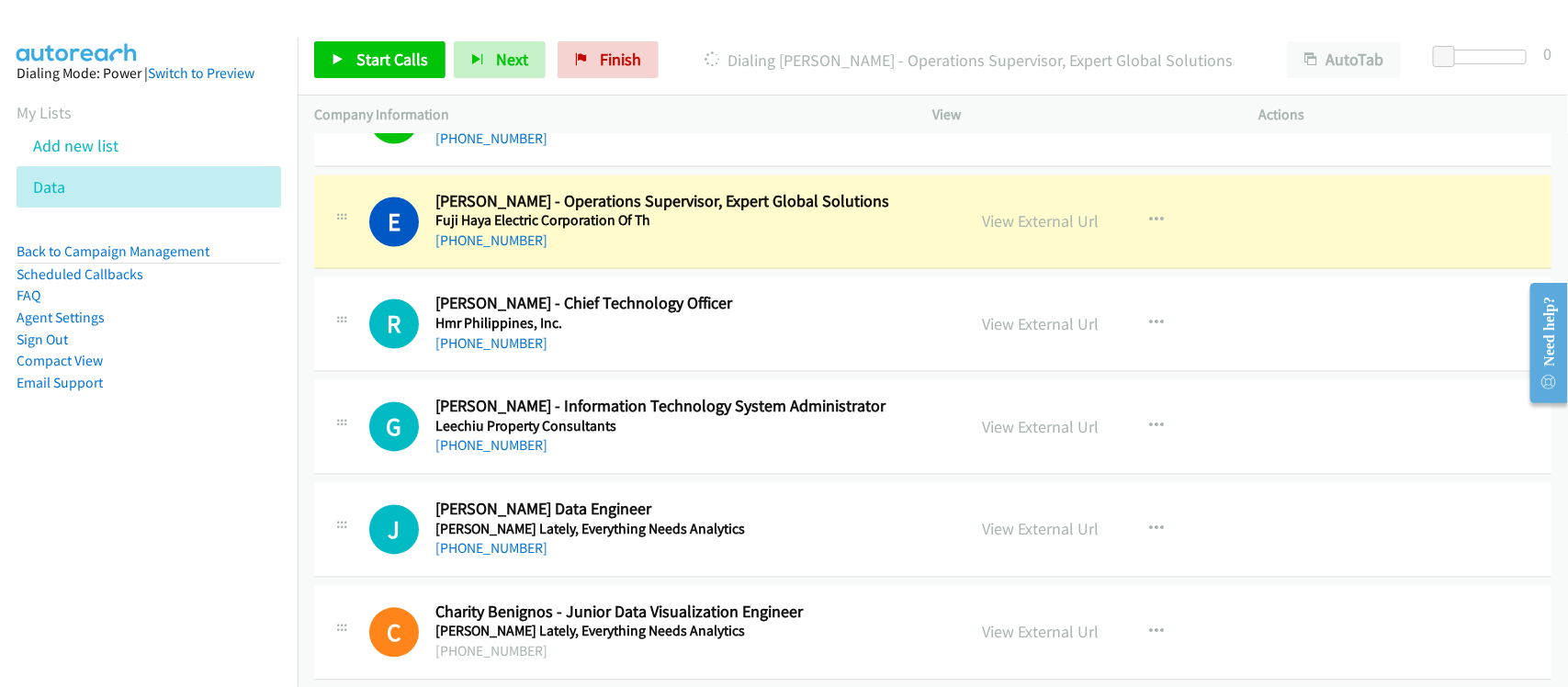
scroll to position [10907, 0]
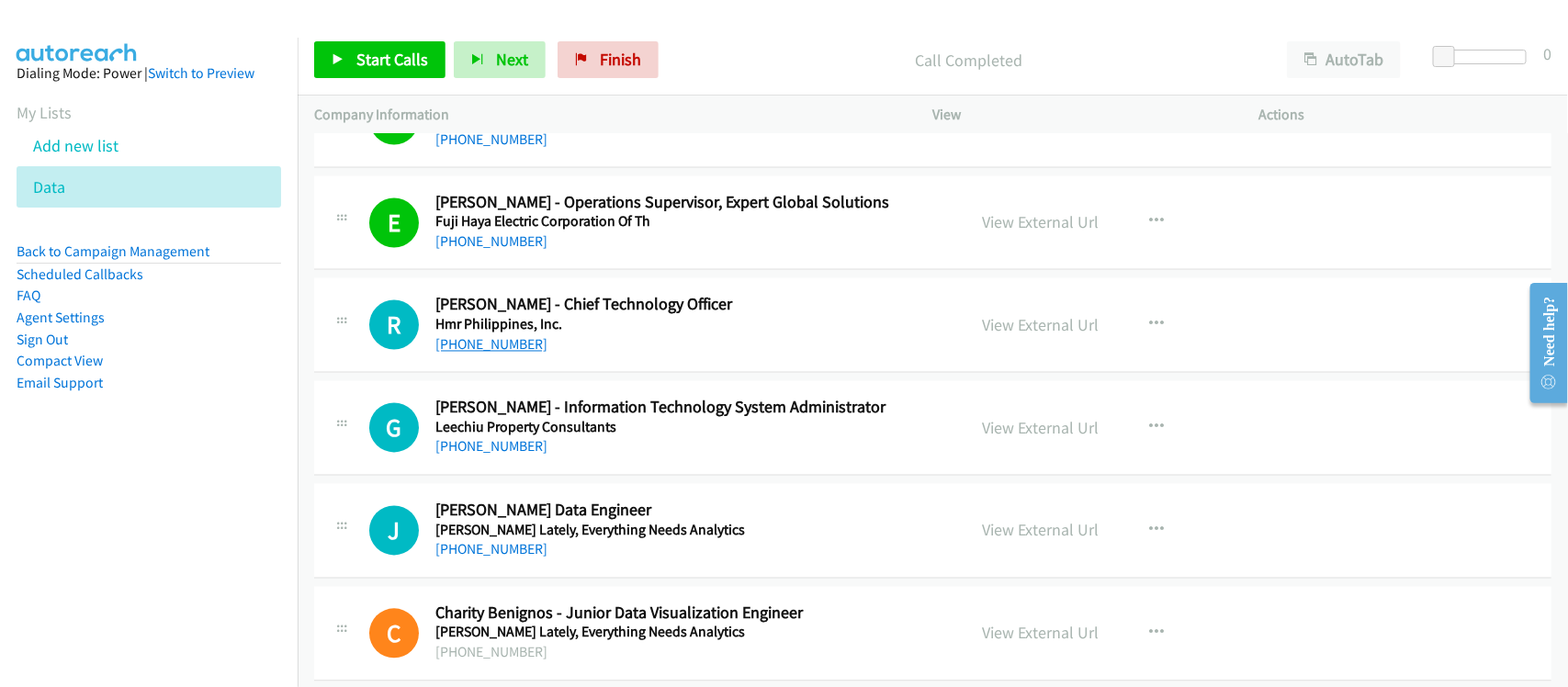
drag, startPoint x: 495, startPoint y: 364, endPoint x: 517, endPoint y: 368, distance: 22.4
click at [495, 354] on link "+63 917 539 9936" at bounding box center [491, 345] width 112 height 17
drag, startPoint x: 511, startPoint y: 459, endPoint x: 523, endPoint y: 459, distance: 12.0
click at [511, 455] on link "+63 998 355 9834" at bounding box center [491, 447] width 112 height 17
drag, startPoint x: 492, startPoint y: 562, endPoint x: 525, endPoint y: 558, distance: 33.2
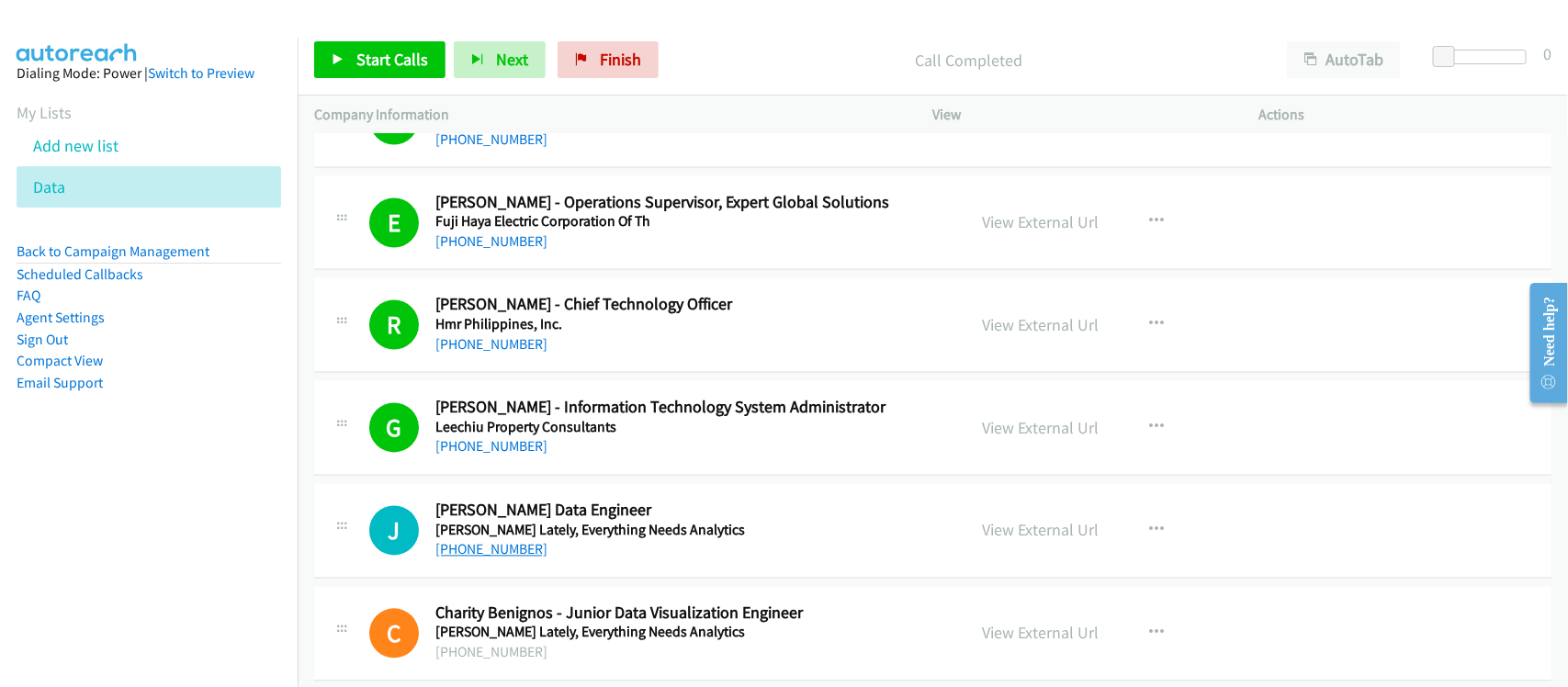
click at [492, 559] on link "+63 956 561 4689" at bounding box center [491, 550] width 112 height 17
click at [579, 476] on div "G Callback Scheduled Gerald Samar - Information Technology System Administrator…" at bounding box center [933, 428] width 1237 height 95
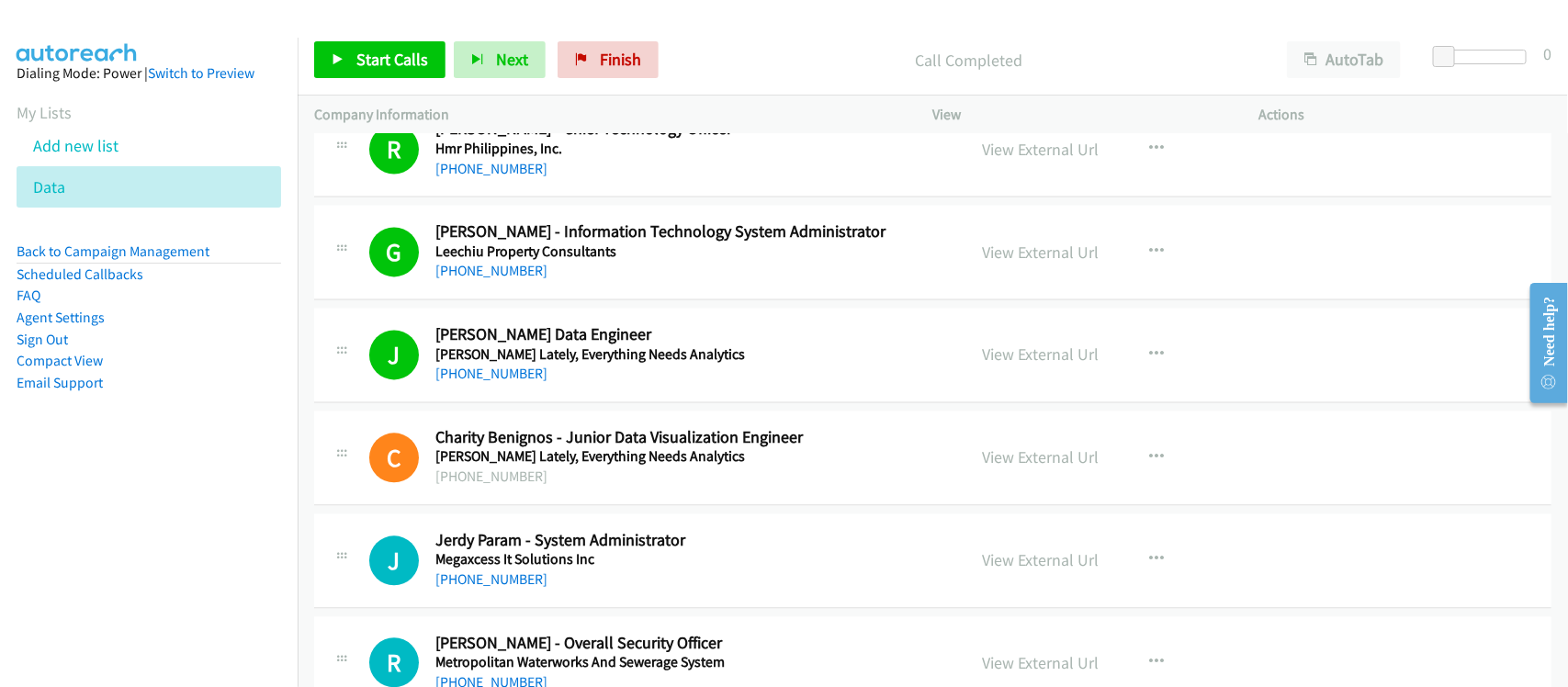
scroll to position [11251, 0]
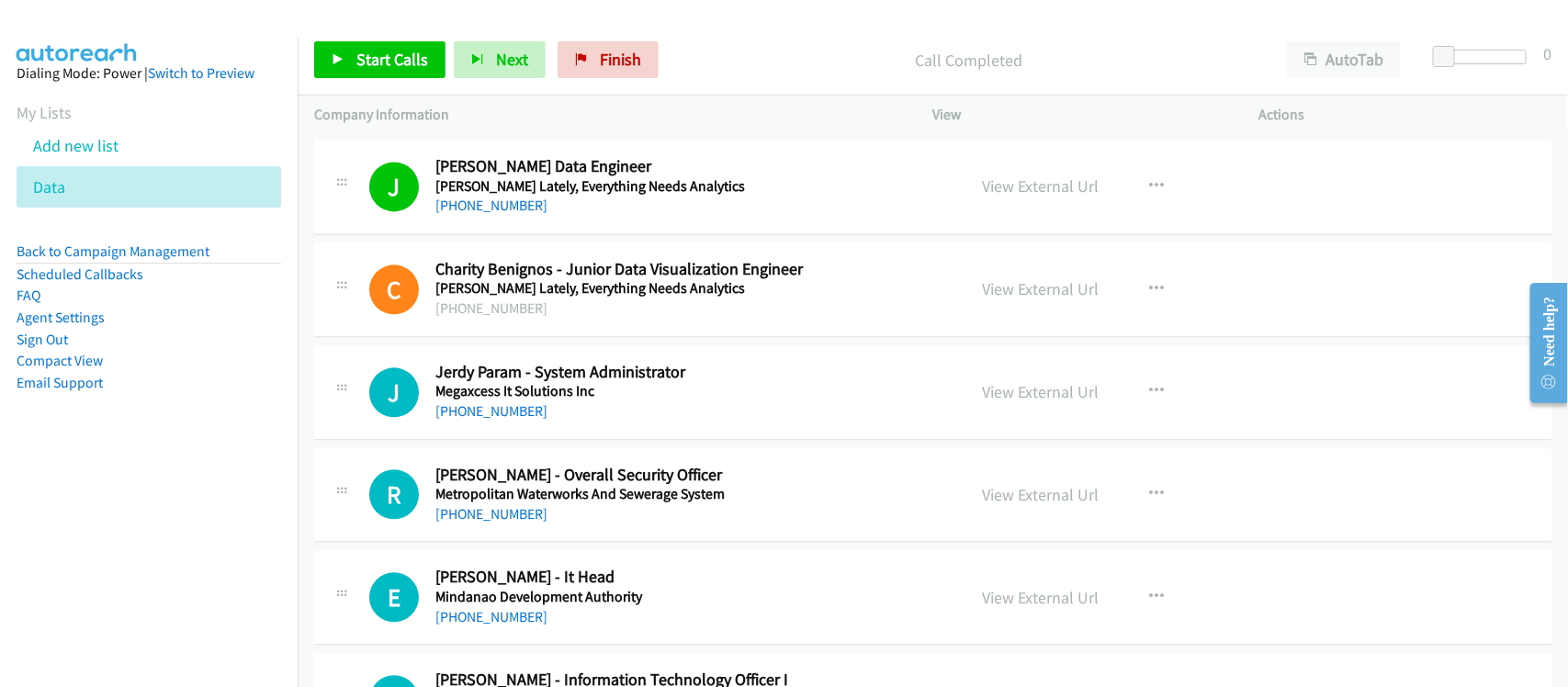
click at [496, 234] on div "J Callback Scheduled John Emmanuel Reyes - Jr. Data Engineer Lena Lately, Every…" at bounding box center [933, 187] width 1237 height 95
click at [498, 214] on link "+63 956 561 4689" at bounding box center [491, 205] width 112 height 17
click at [506, 420] on link "+63 915 133 4049" at bounding box center [491, 411] width 112 height 17
click at [461, 522] on link "+63 975 317 7348" at bounding box center [491, 514] width 112 height 17
click at [546, 543] on div "R Callback Scheduled Ramil Alegarbes - Overall Security Officer Metropolitan Wa…" at bounding box center [933, 495] width 1237 height 95
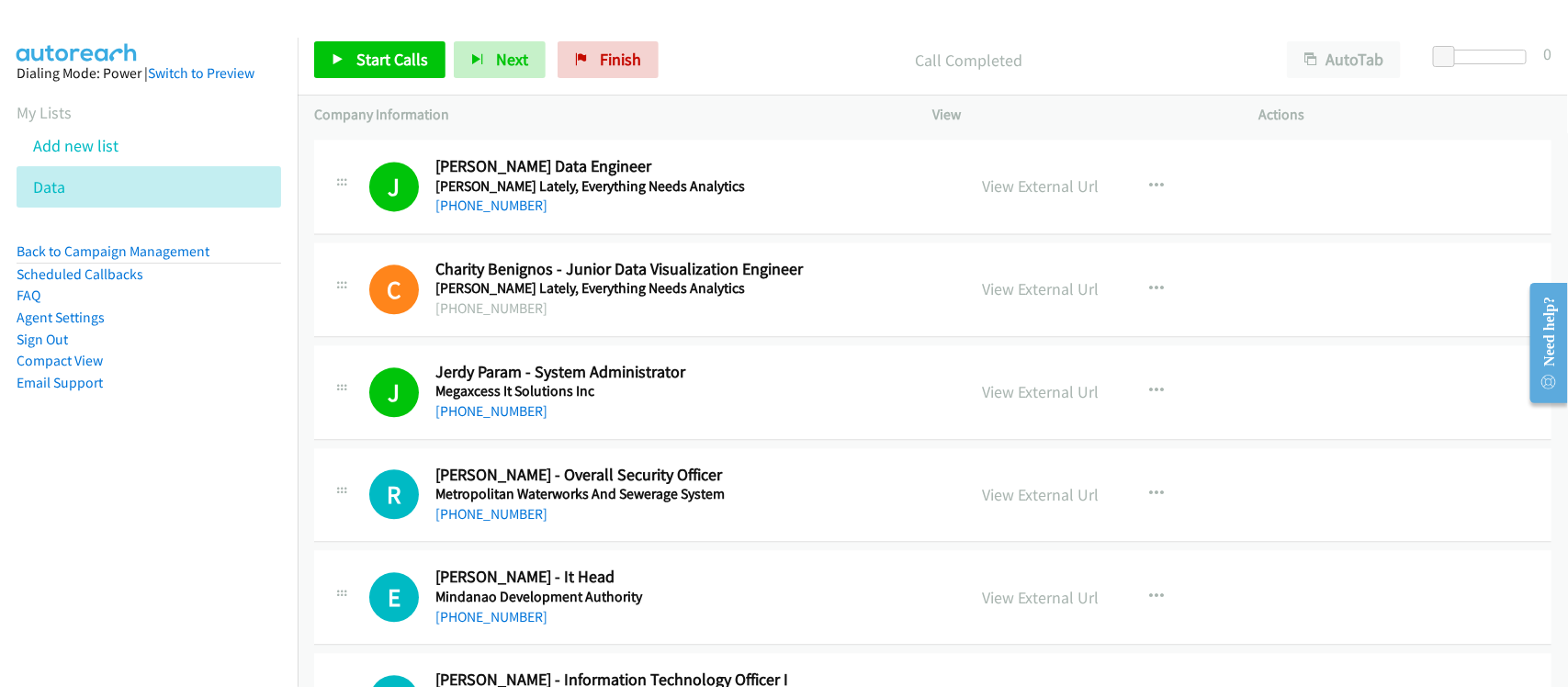
scroll to position [11366, 0]
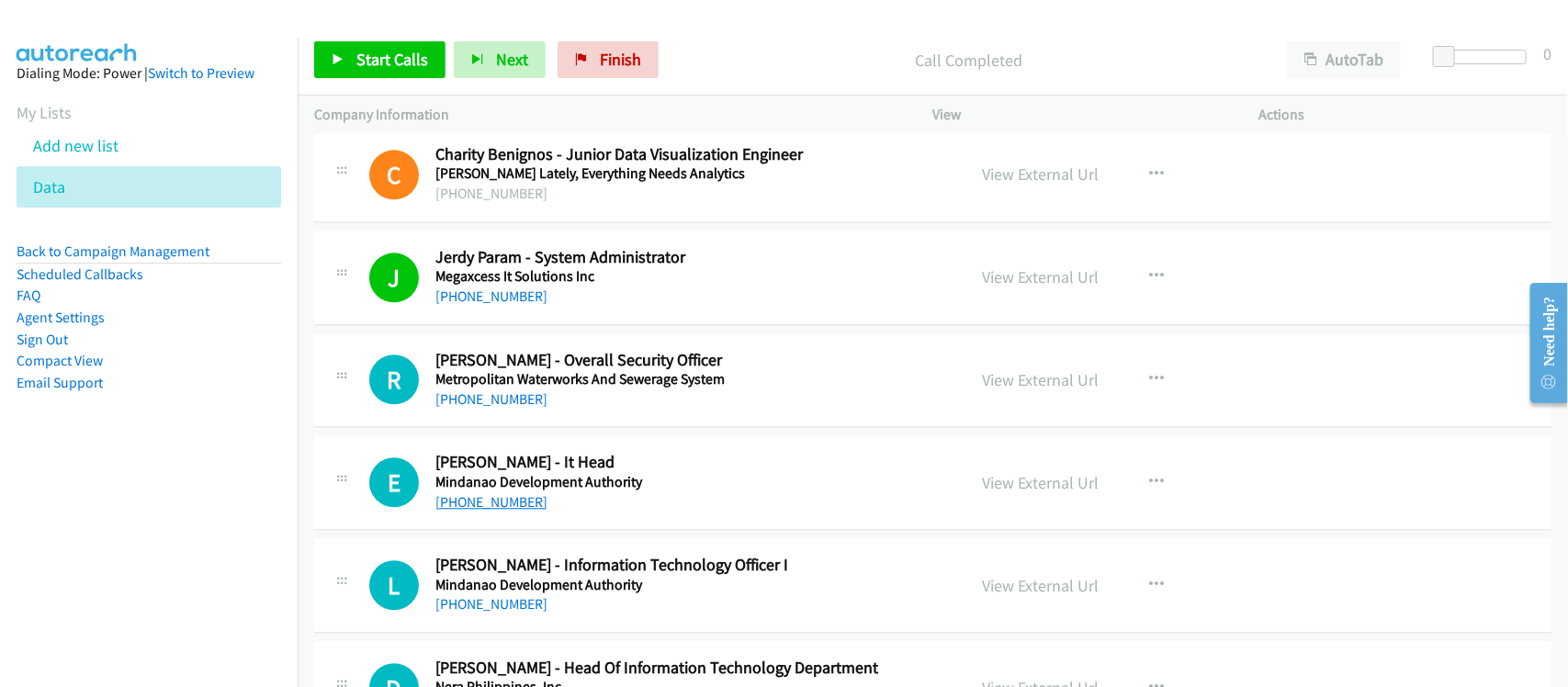
click at [513, 511] on link "+63 920 901 4454" at bounding box center [491, 502] width 112 height 17
drag, startPoint x: 465, startPoint y: 515, endPoint x: 516, endPoint y: 490, distance: 56.8
click at [465, 511] on link "+63 920 901 4454" at bounding box center [491, 502] width 112 height 17
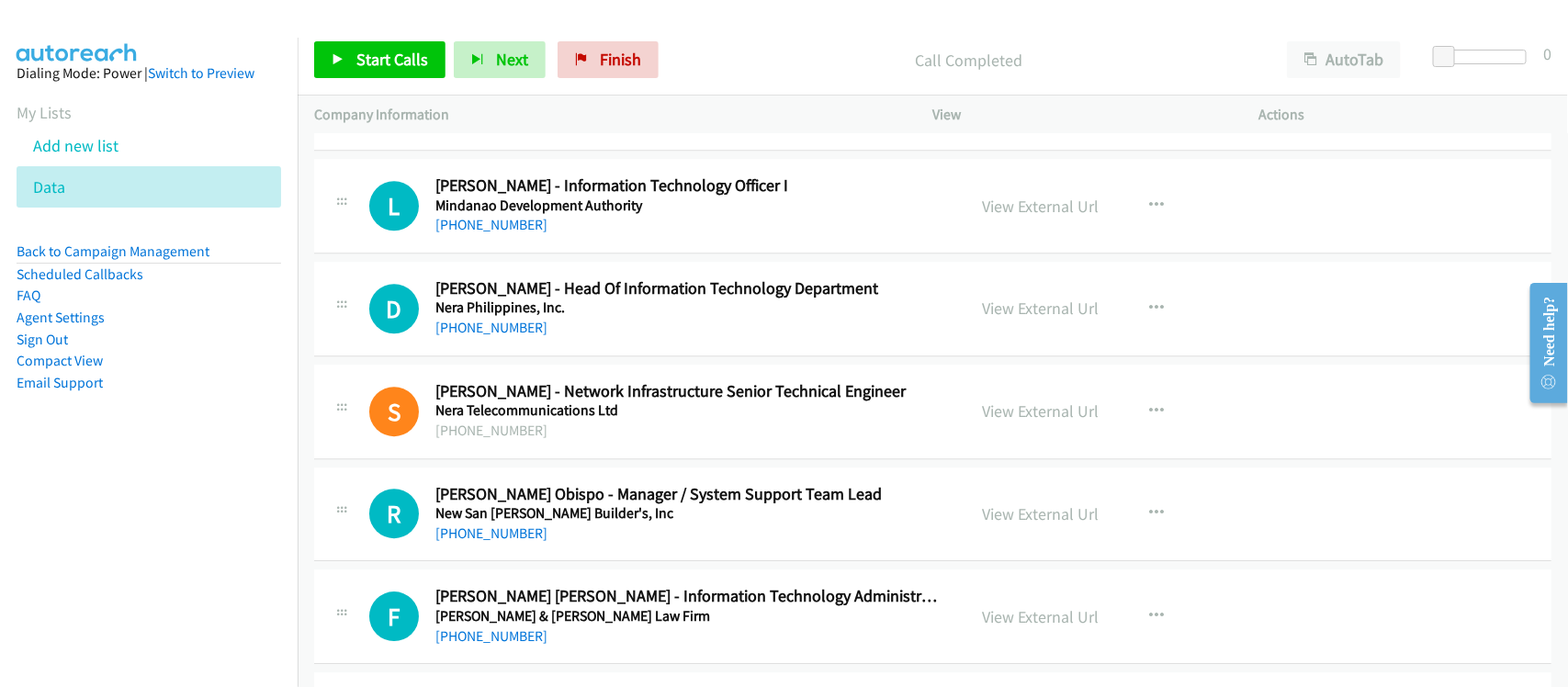
scroll to position [11596, 0]
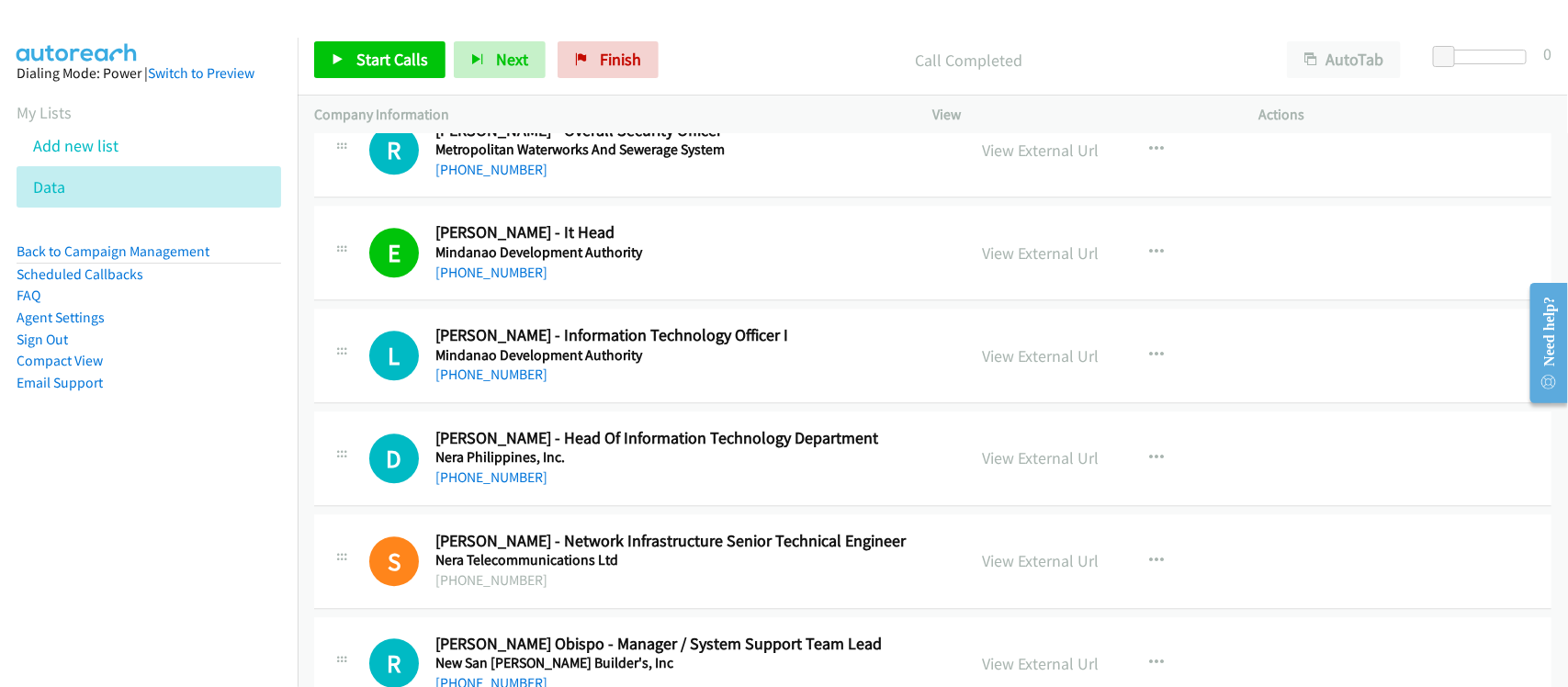
drag, startPoint x: 469, startPoint y: 396, endPoint x: 582, endPoint y: 400, distance: 113.1
click at [469, 383] on link "+63 917 595 2085" at bounding box center [491, 375] width 112 height 17
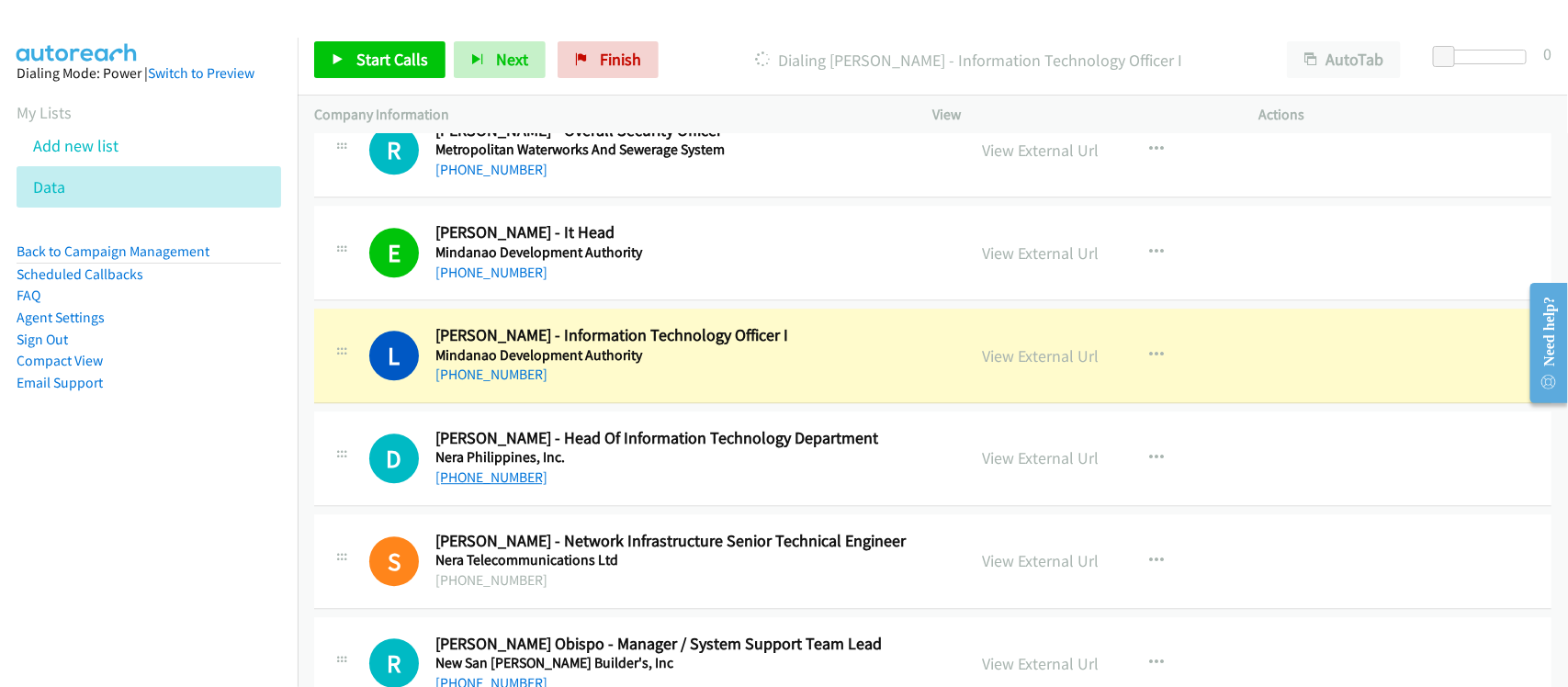
click at [449, 486] on link "+63 917 557 5836" at bounding box center [491, 477] width 112 height 17
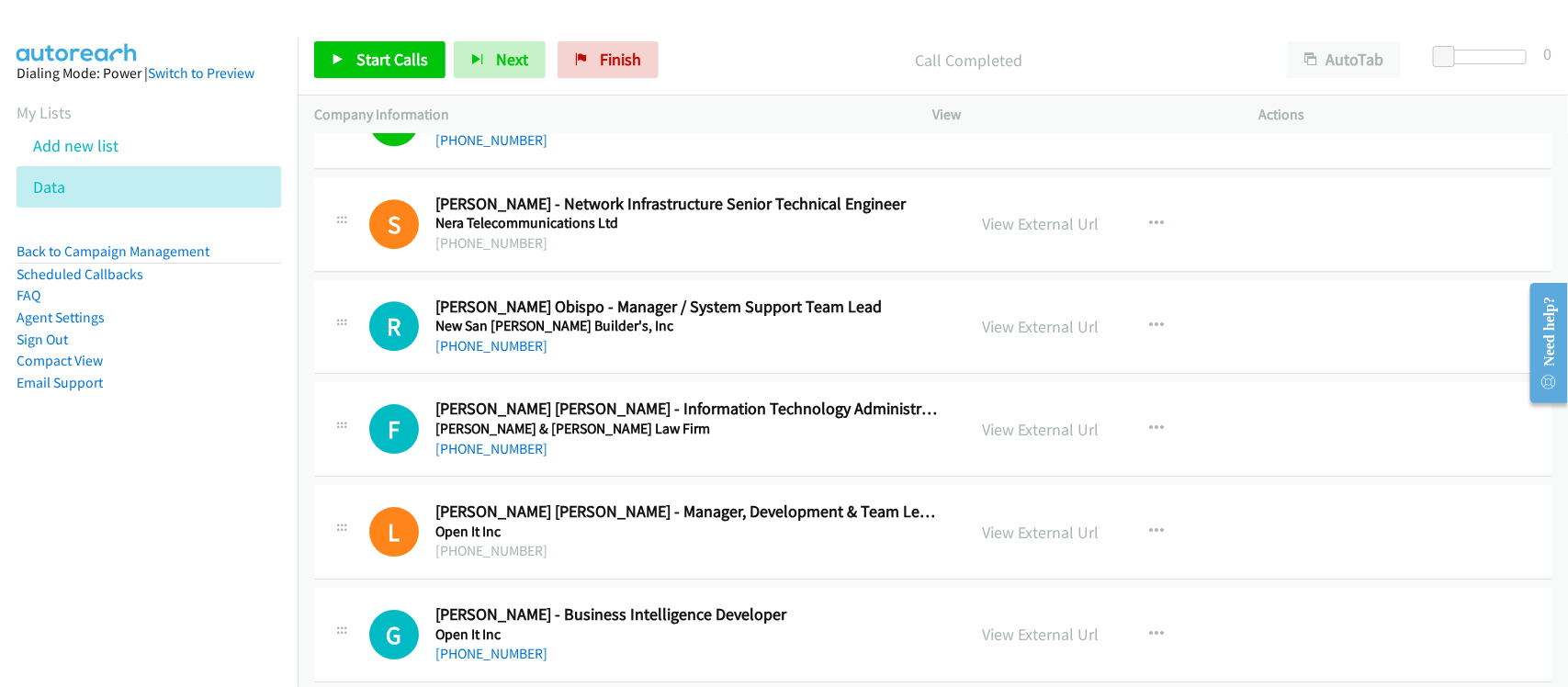
scroll to position [11940, 0]
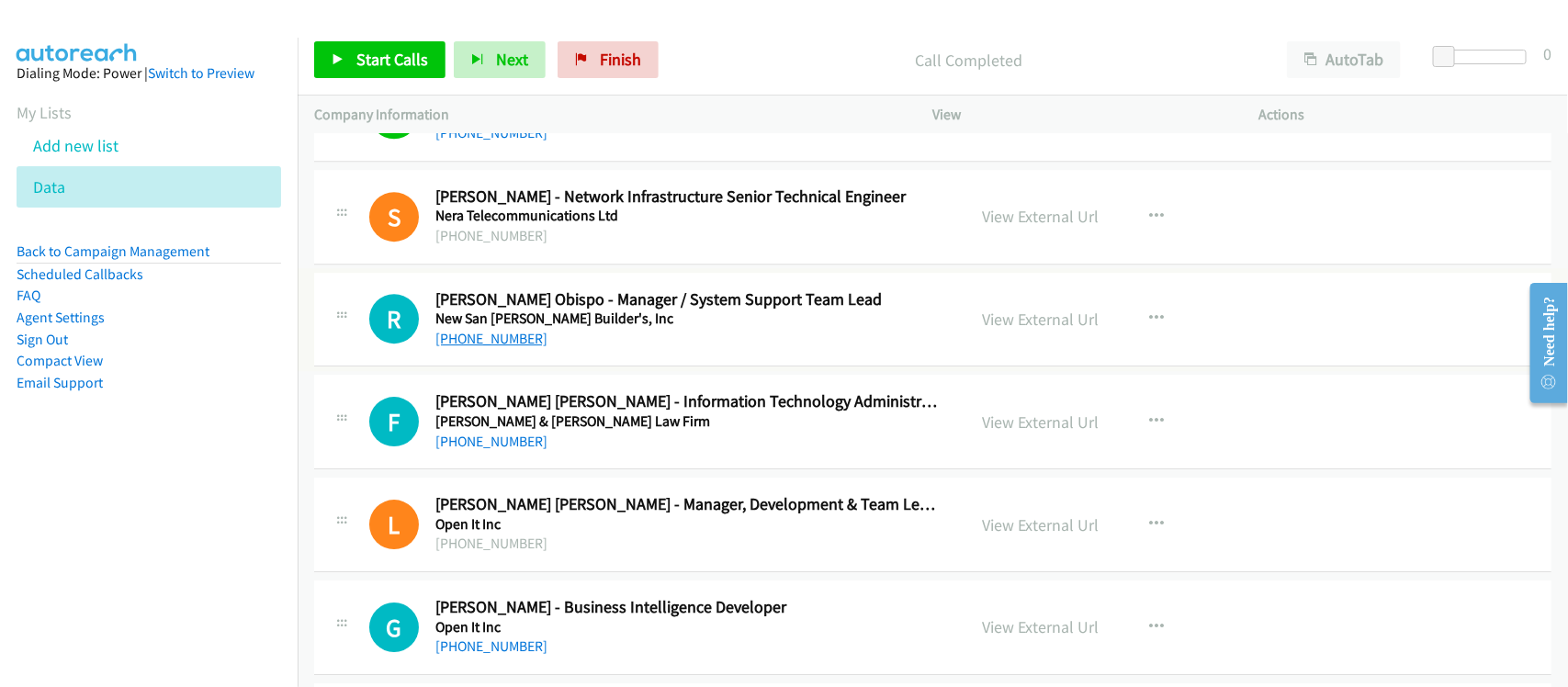
click at [496, 347] on link "+63 933 580 1545" at bounding box center [491, 338] width 112 height 17
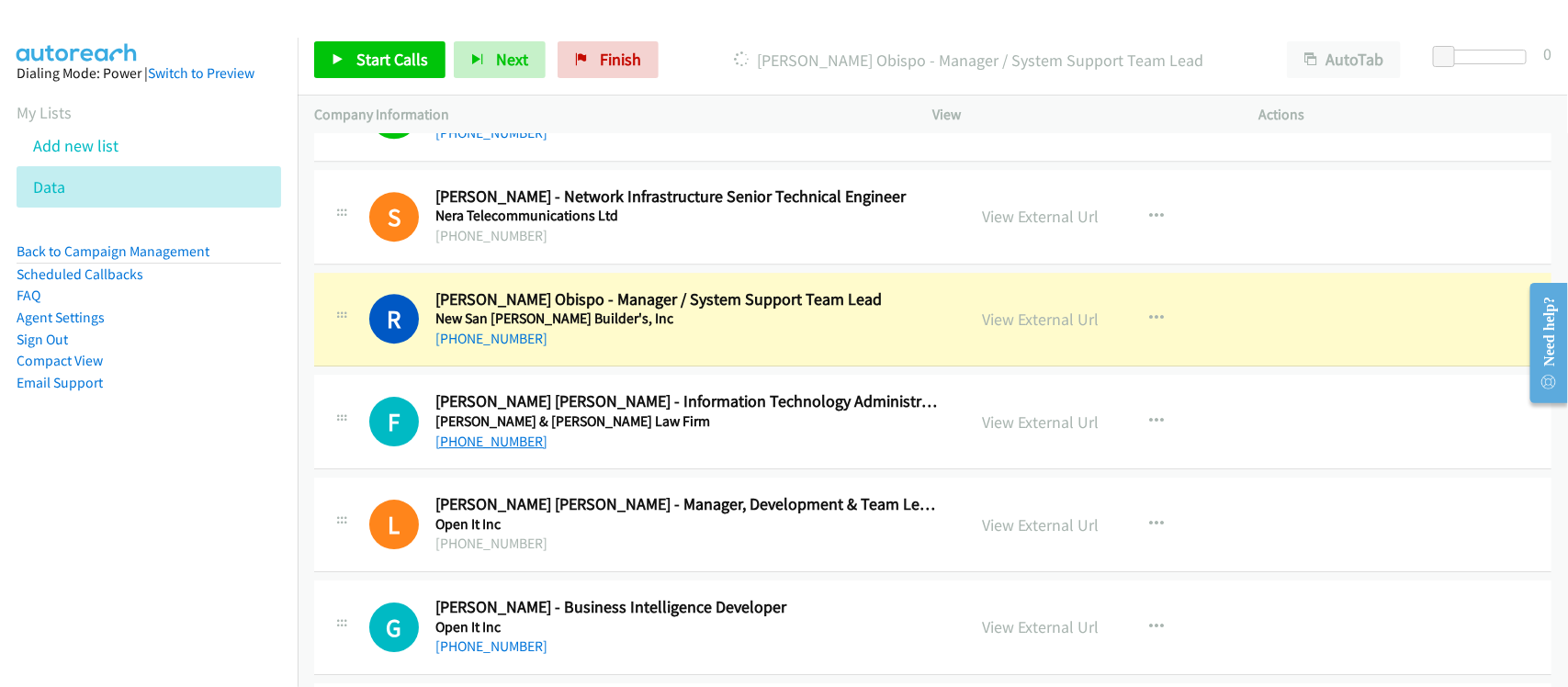
click at [456, 450] on link "+63 63 532 0445" at bounding box center [491, 441] width 112 height 17
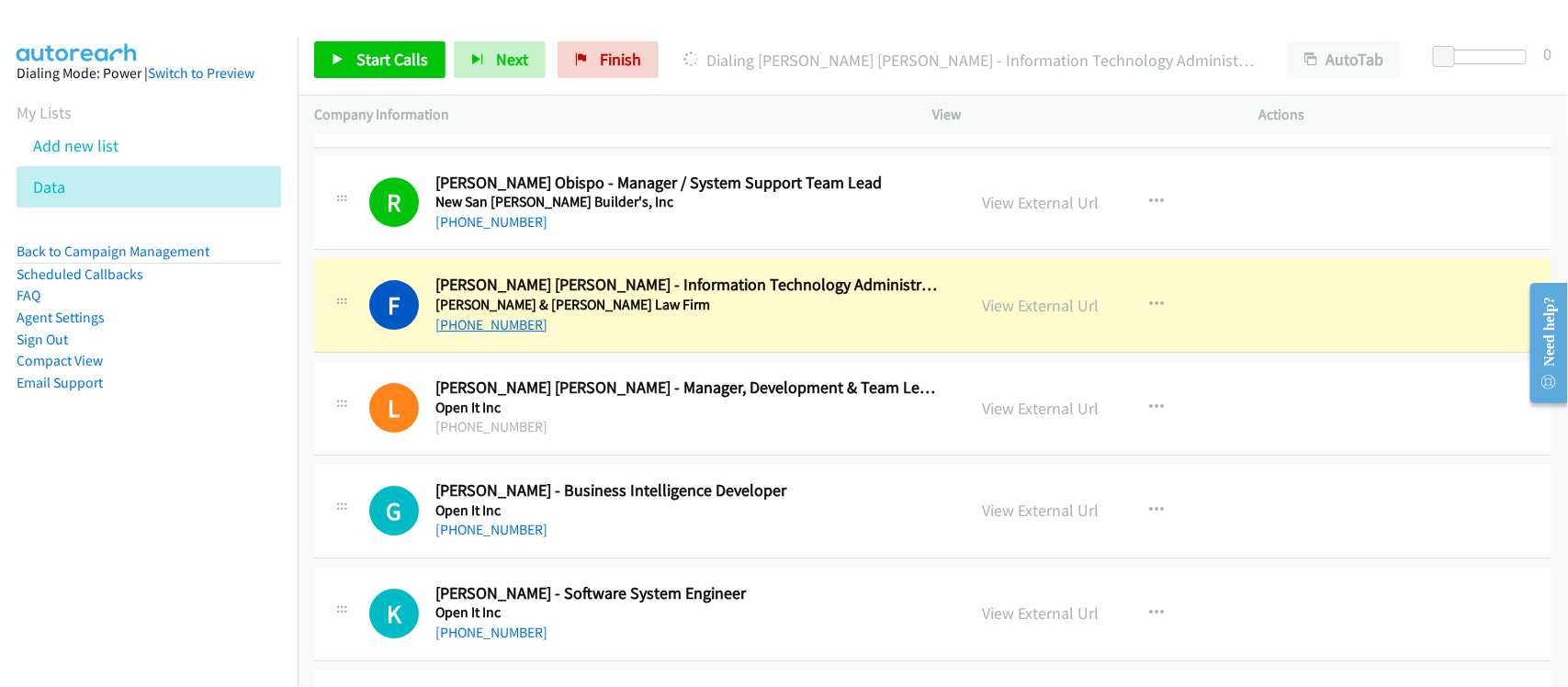
scroll to position [12170, 0]
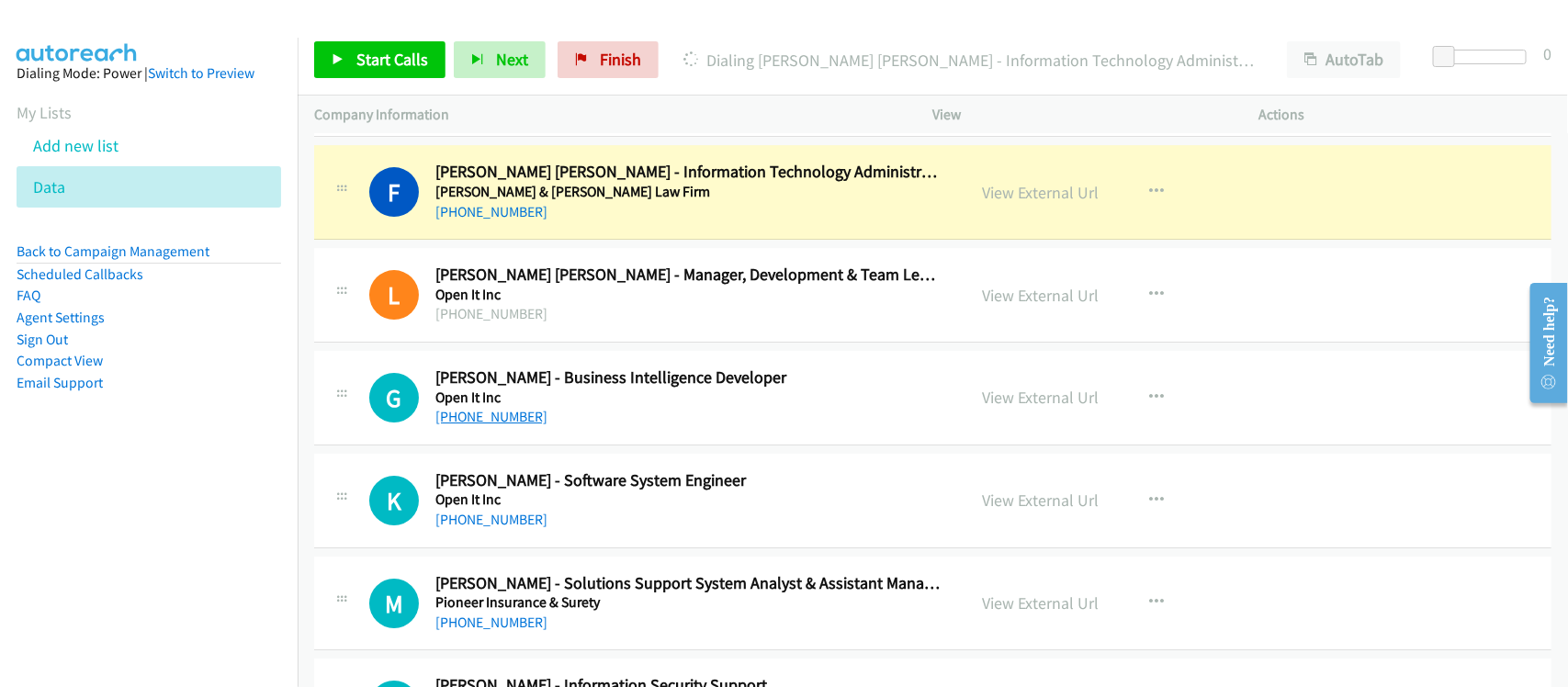
drag, startPoint x: 461, startPoint y: 432, endPoint x: 489, endPoint y: 427, distance: 28.4
click at [461, 425] on link "+63 906 371 2448" at bounding box center [491, 417] width 112 height 17
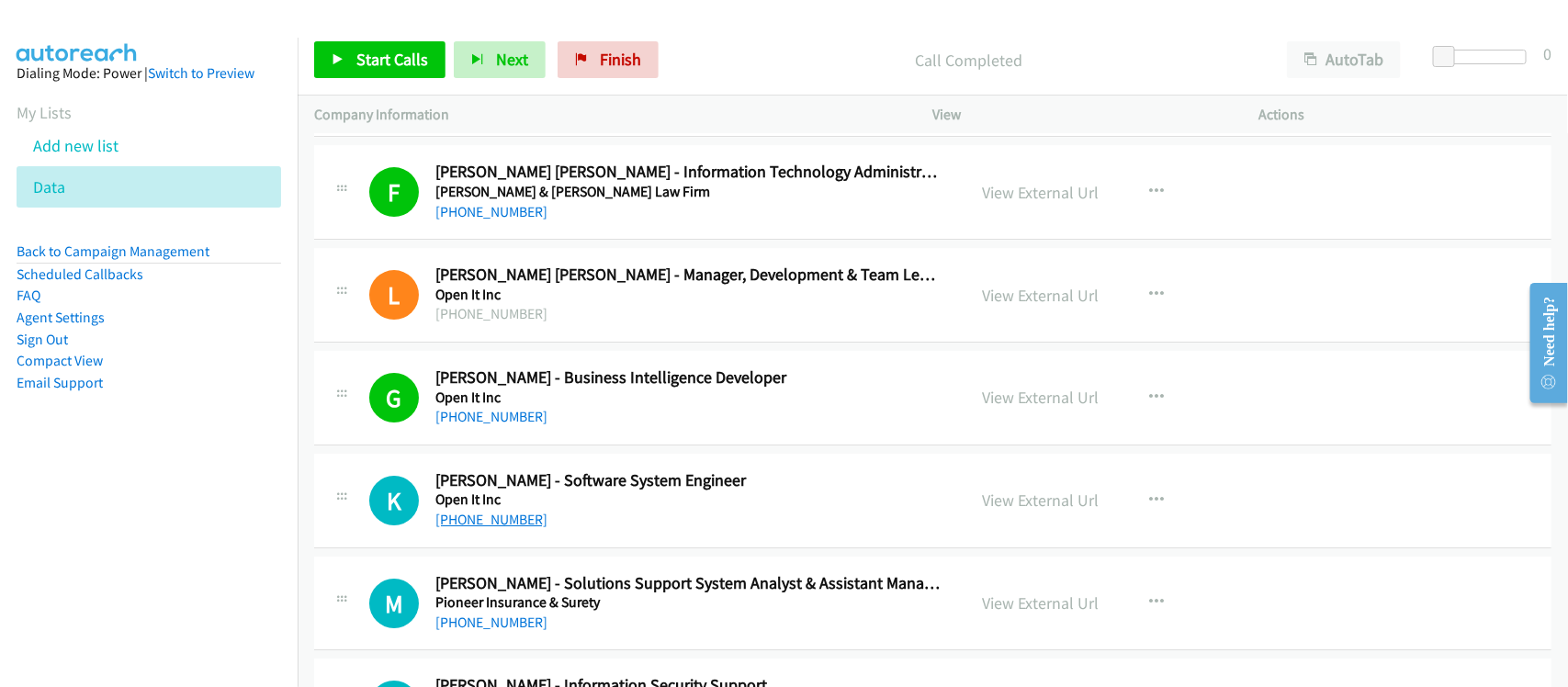
click at [465, 528] on link "+63 42 710 8566" at bounding box center [491, 519] width 112 height 17
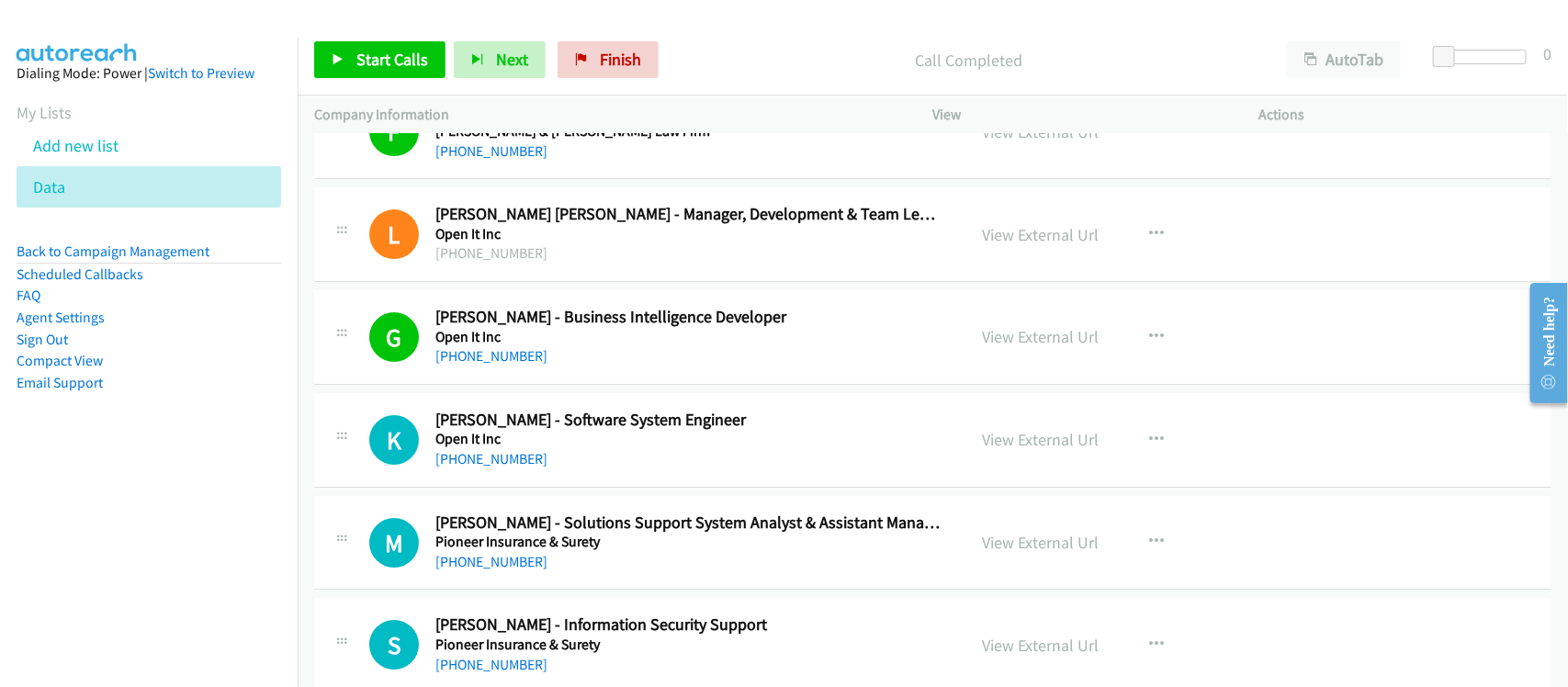
scroll to position [12400, 0]
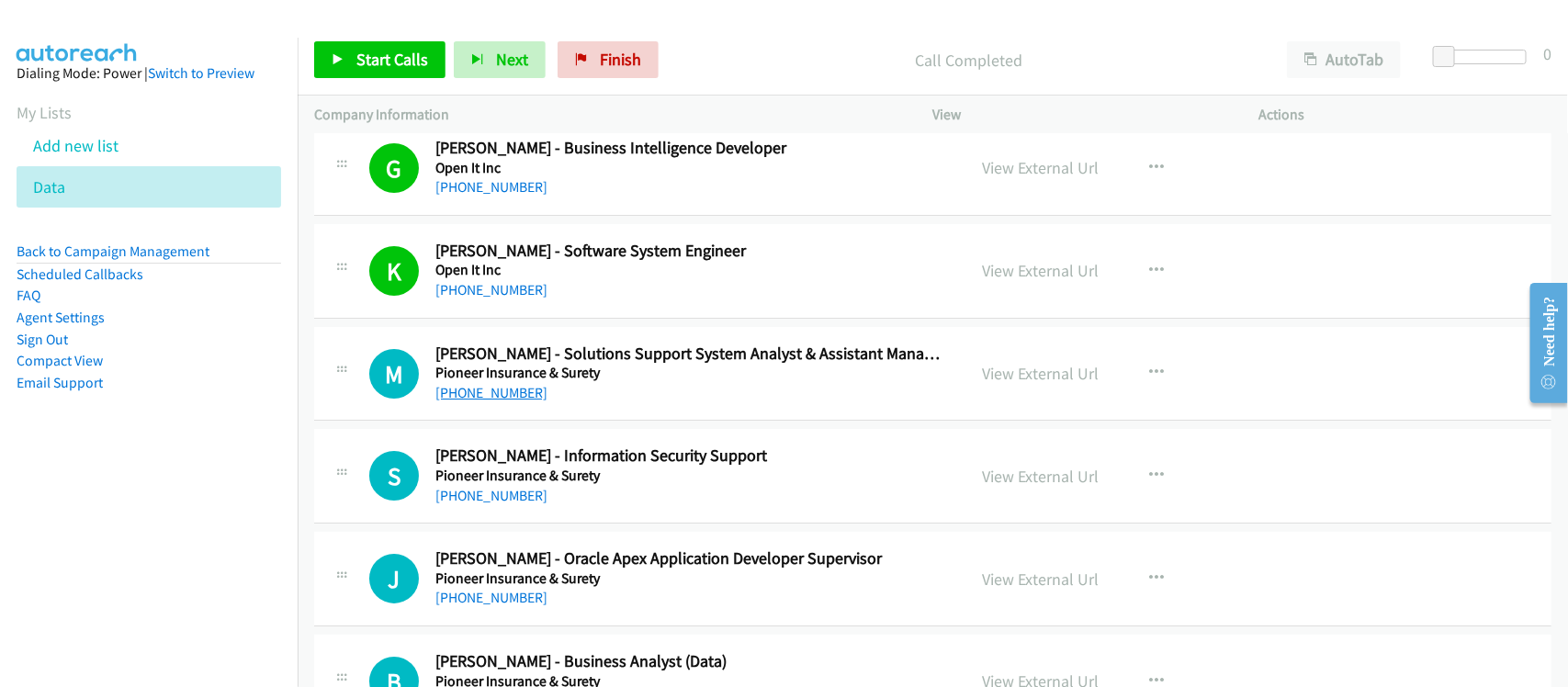
click at [501, 401] on link "+63 916 349 4502" at bounding box center [491, 393] width 112 height 17
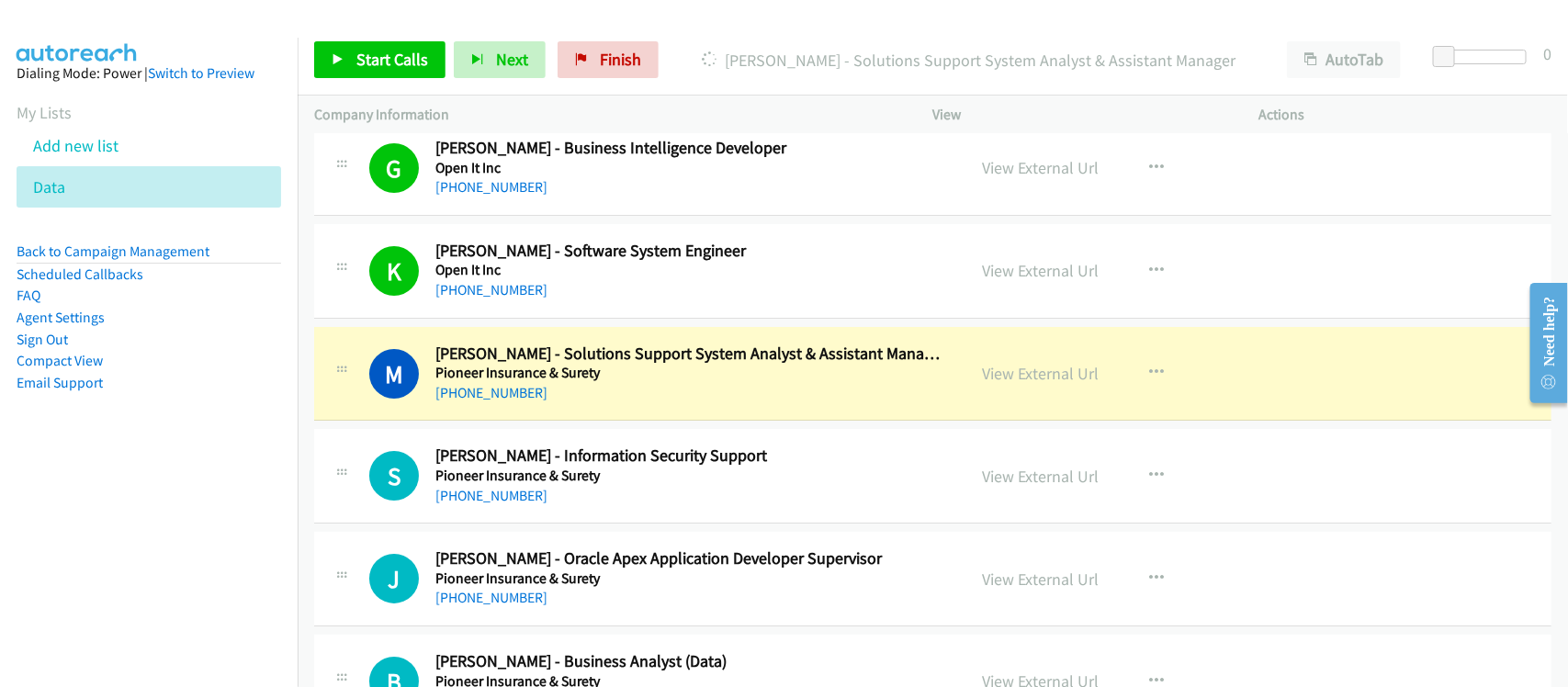
click at [223, 497] on nav "Dialing Mode: Power | Switch to Preview My Lists Add new list Data Back to Camp…" at bounding box center [150, 380] width 299 height 687
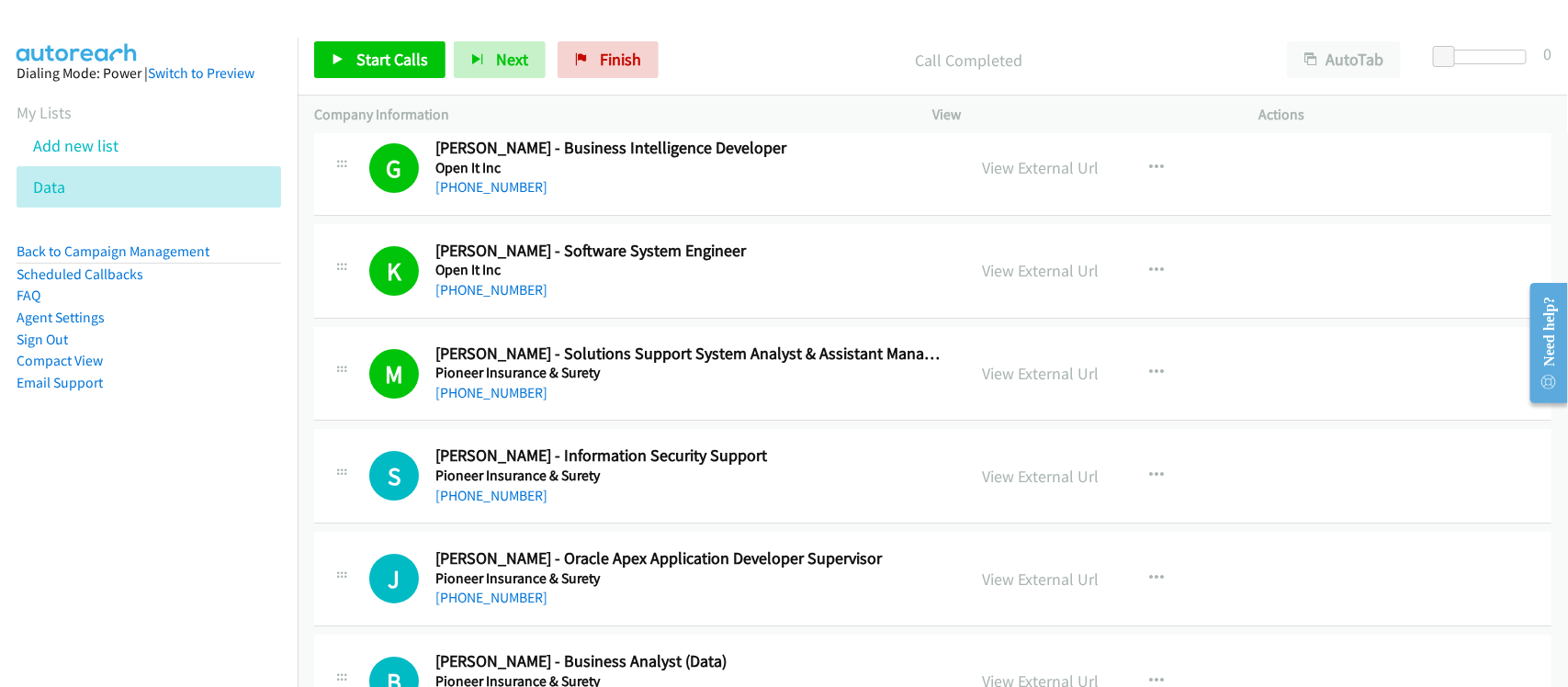
click at [506, 382] on h5 "Pioneer Insurance & Surety" at bounding box center [688, 373] width 506 height 18
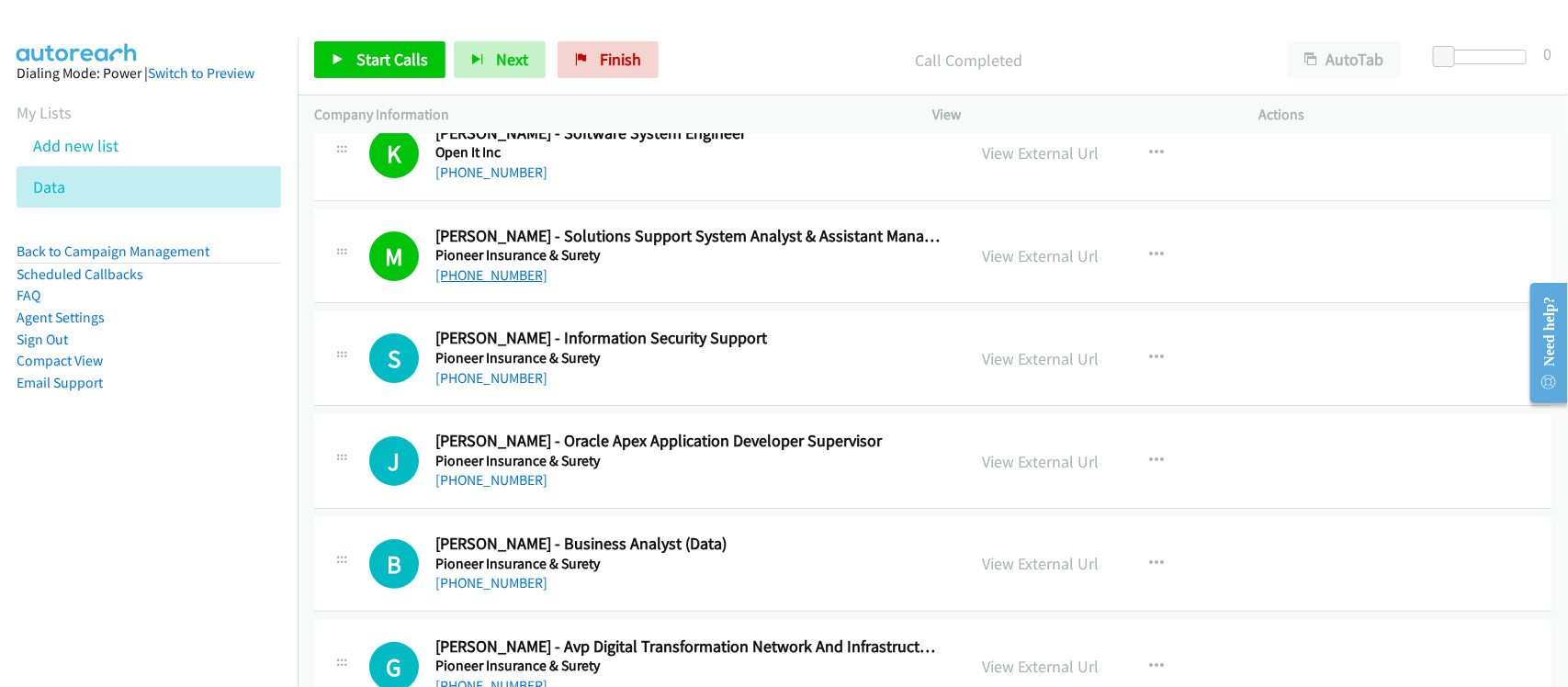
scroll to position [12629, 0]
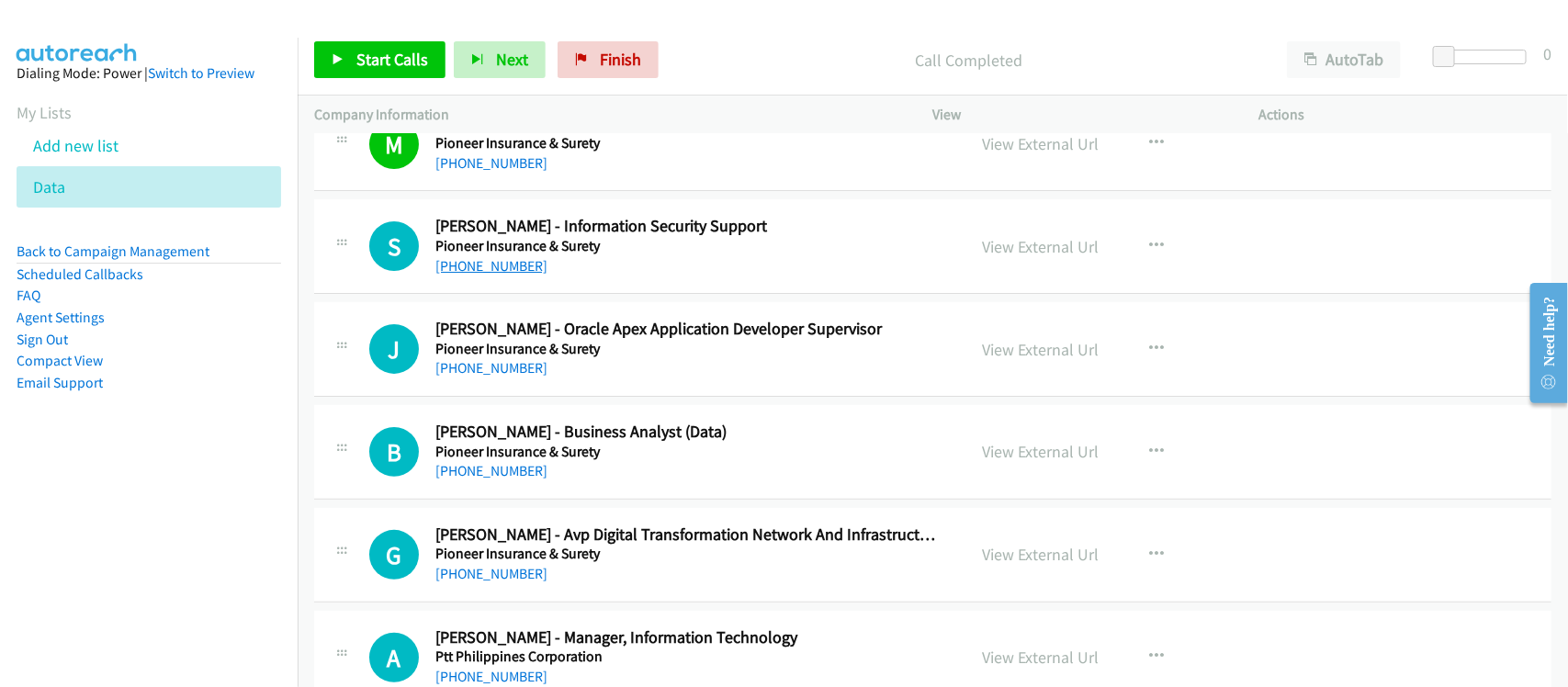
click at [485, 275] on link "+63 939 929 0737" at bounding box center [491, 265] width 112 height 17
click at [500, 377] on link "+63 976 058 6653" at bounding box center [491, 368] width 112 height 17
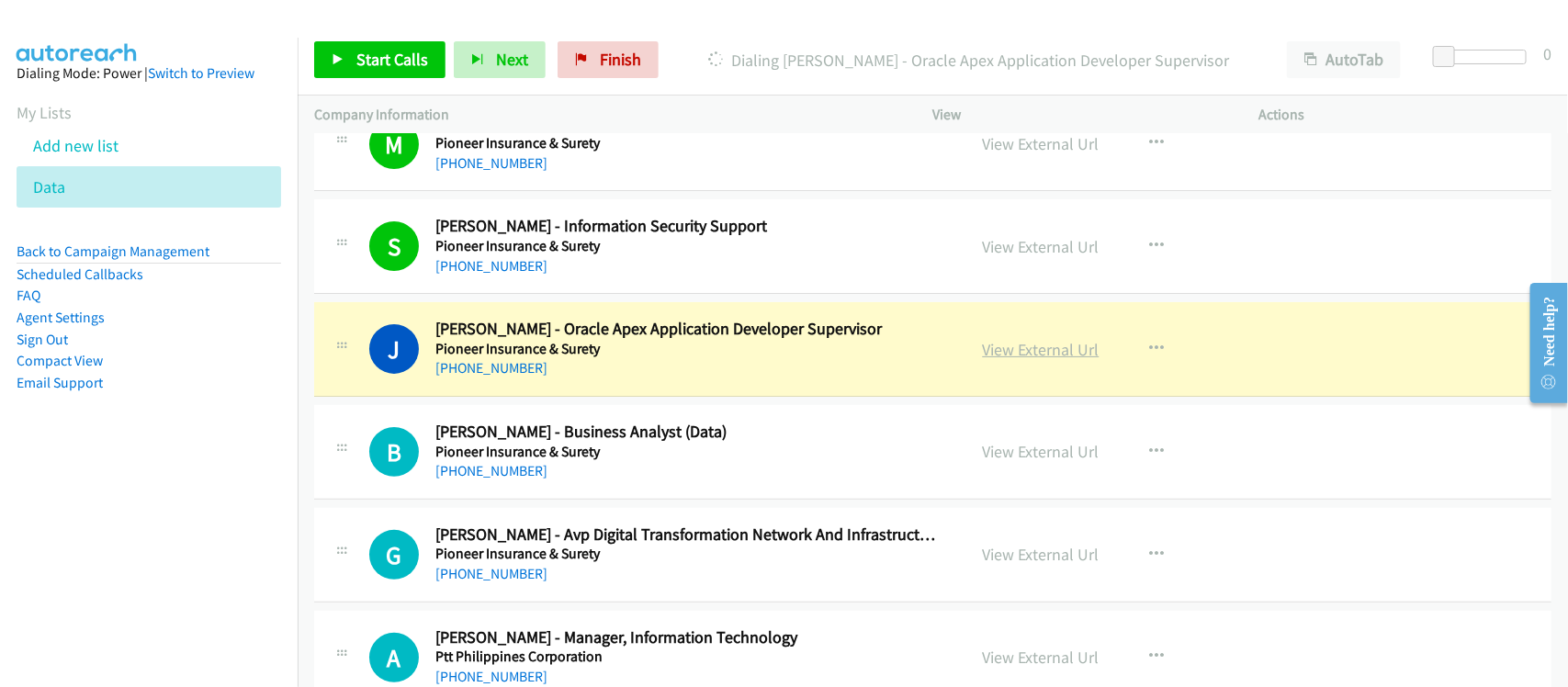
click at [1049, 360] on link "View External Url" at bounding box center [1042, 350] width 117 height 21
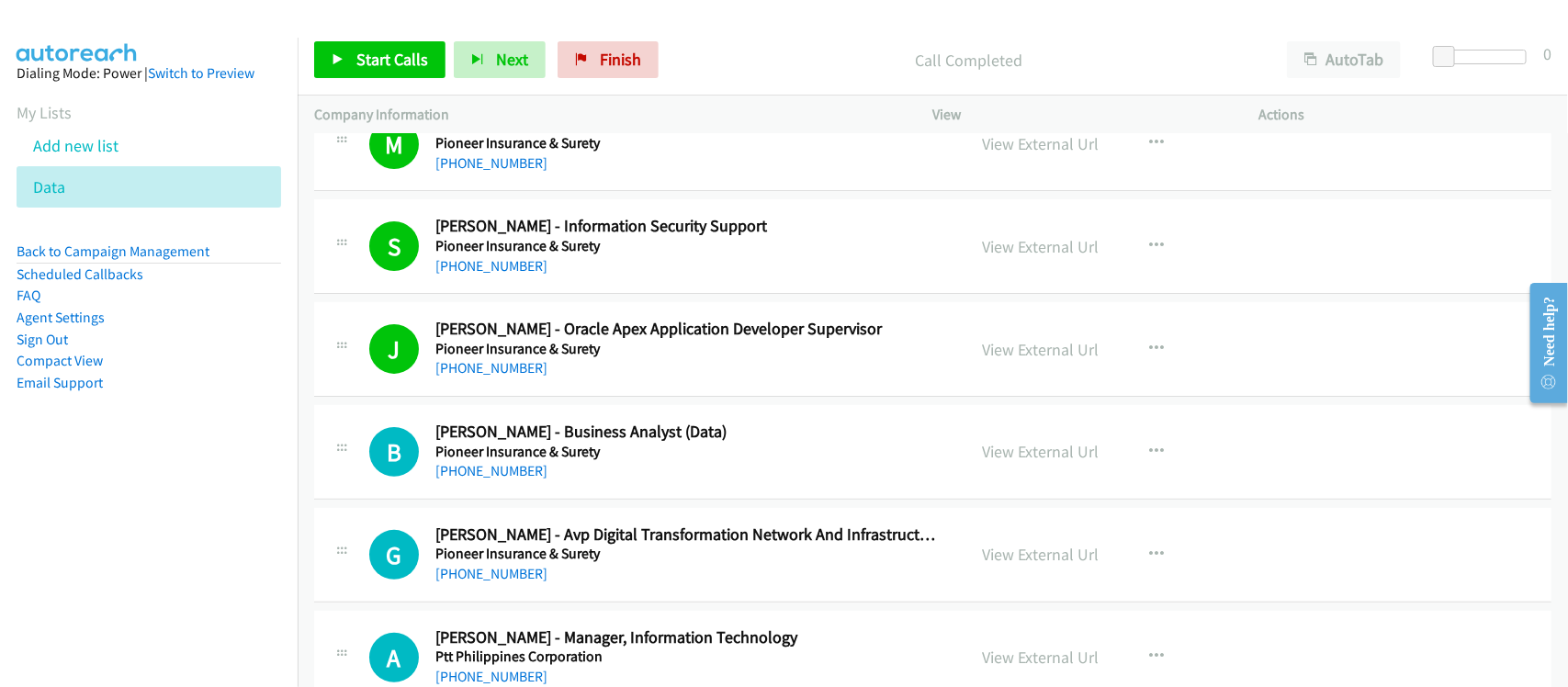
drag, startPoint x: 502, startPoint y: 493, endPoint x: 677, endPoint y: 492, distance: 175.0
click at [502, 479] on link "+63 905 354 9828" at bounding box center [491, 470] width 112 height 17
click at [581, 499] on div "B Callback Scheduled Bianca Rigodon - Business Analyst (Data) Pioneer Insurance…" at bounding box center [933, 452] width 1237 height 95
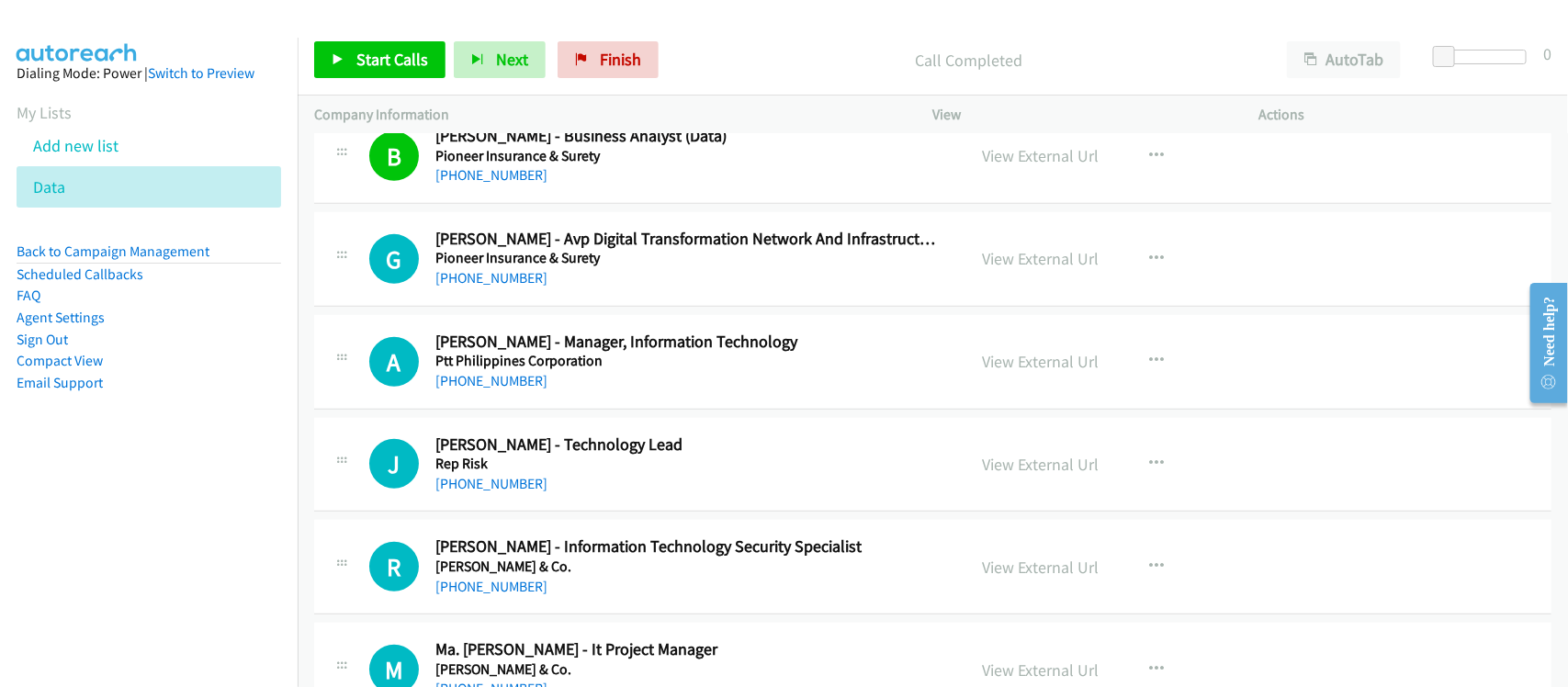
scroll to position [12973, 0]
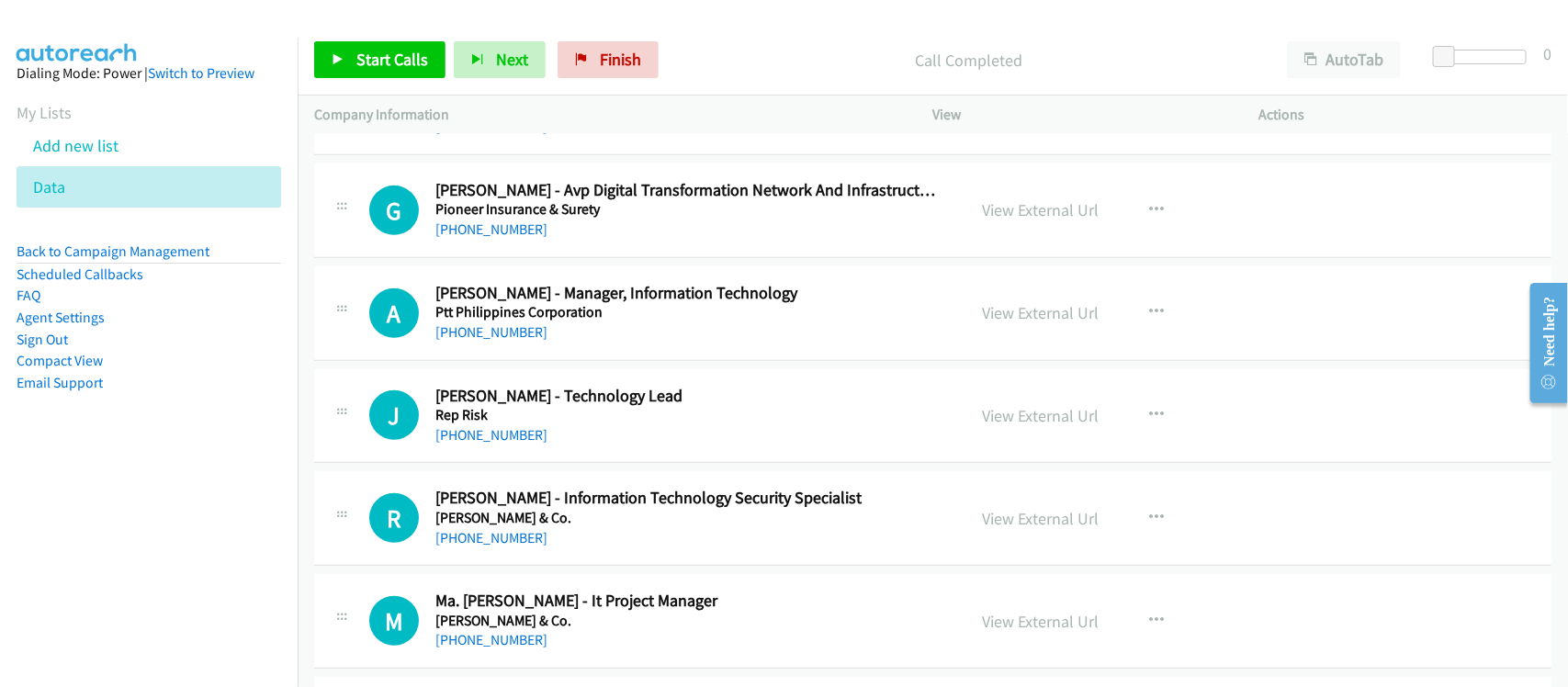
click at [515, 238] on link "+63 917 590 4675" at bounding box center [491, 229] width 112 height 17
click at [597, 240] on div "+63 917 590 4675" at bounding box center [688, 229] width 506 height 22
click at [515, 238] on link "+63 917 590 4675" at bounding box center [491, 229] width 112 height 17
click at [503, 321] on h5 "Ptt Philippines Corporation" at bounding box center [688, 311] width 506 height 18
click at [502, 341] on link "+63 47 252 1177" at bounding box center [491, 332] width 112 height 17
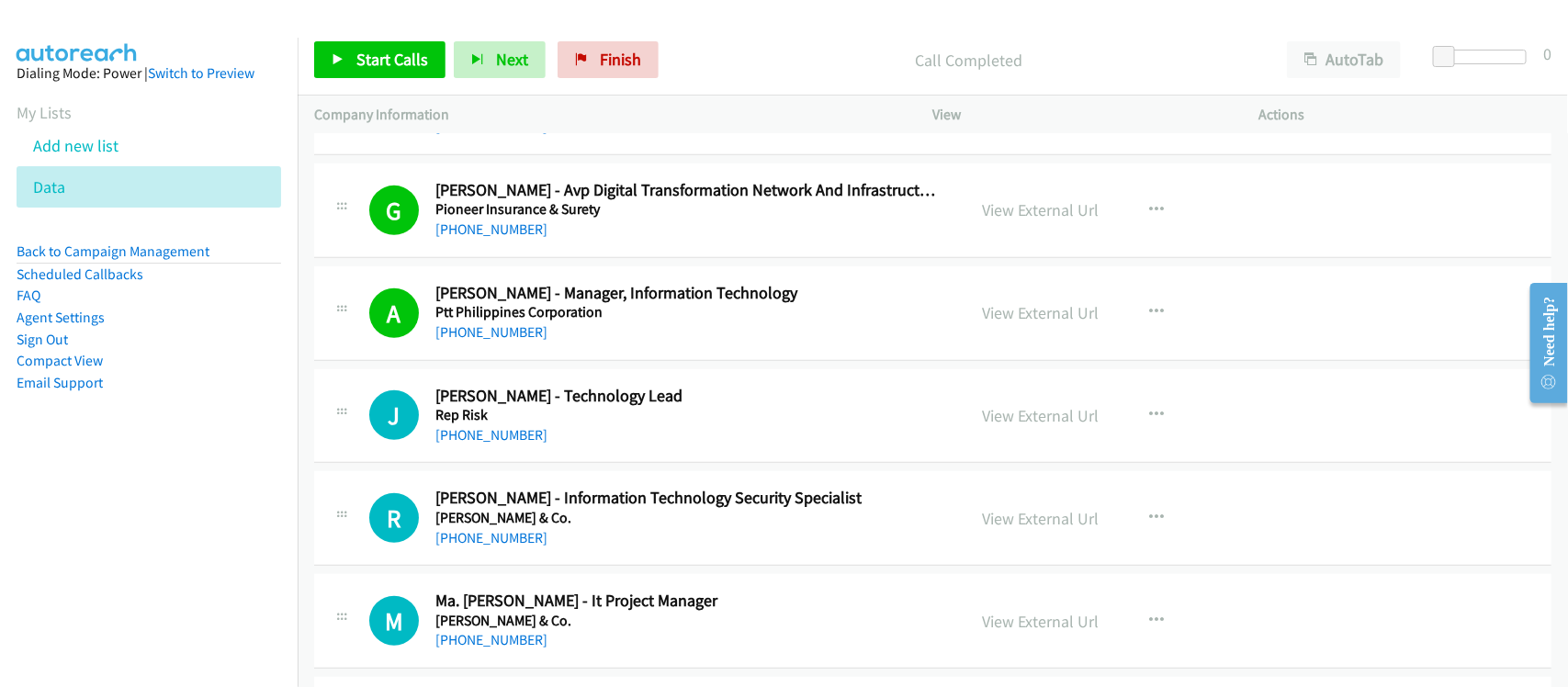
click at [575, 361] on div "A Callback Scheduled Amancio Joaquin - Manager, Information Technology Ptt Phil…" at bounding box center [933, 313] width 1237 height 95
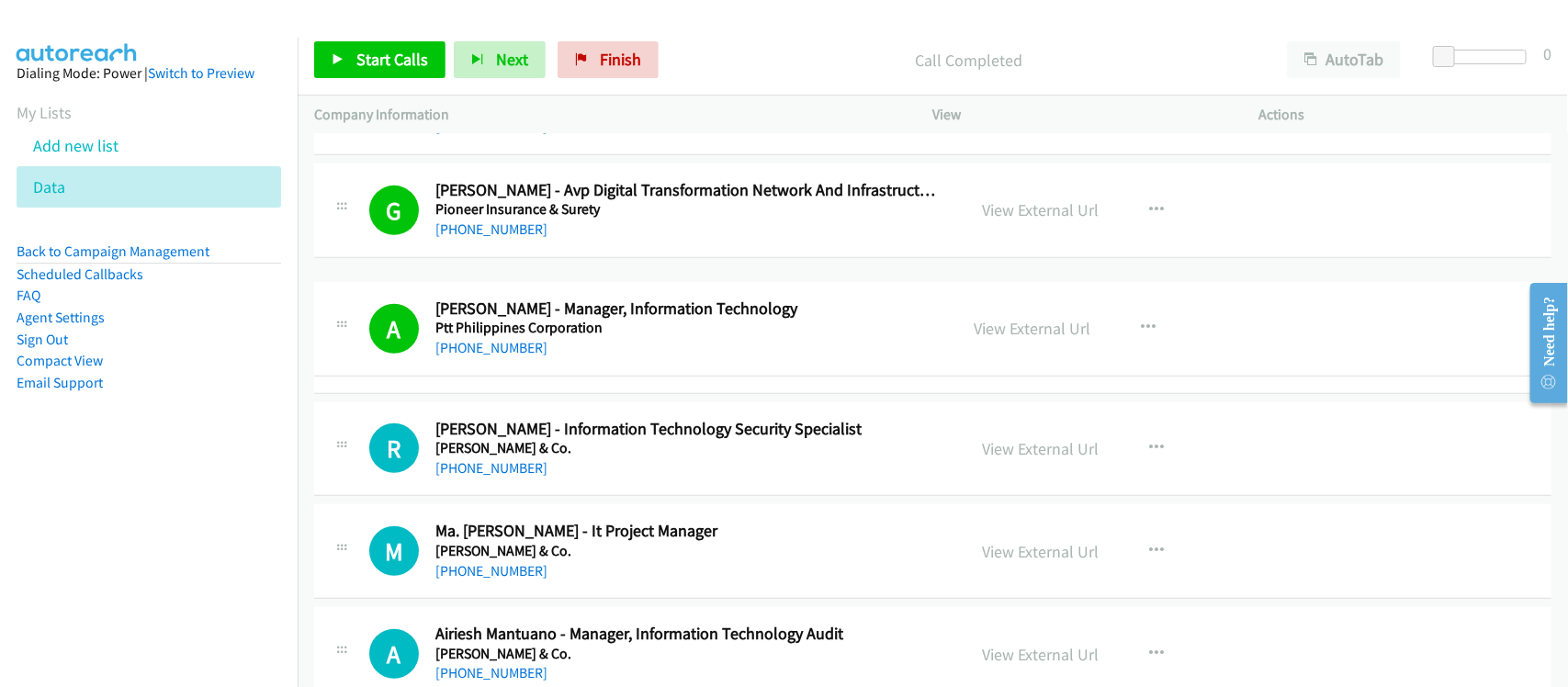
drag, startPoint x: 559, startPoint y: 367, endPoint x: 547, endPoint y: 360, distance: 13.9
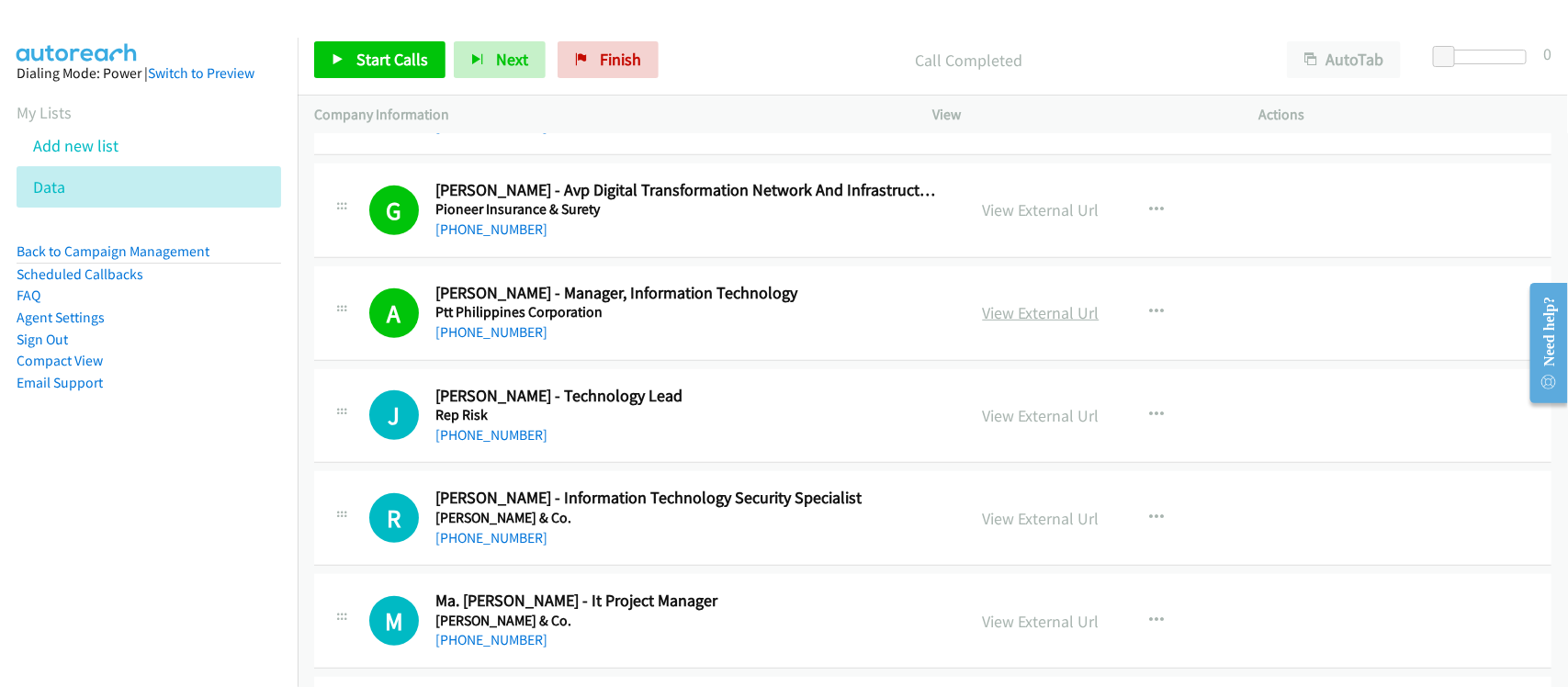
click at [1044, 323] on link "View External Url" at bounding box center [1042, 312] width 117 height 21
click at [590, 344] on div "+63 47 252 1177" at bounding box center [688, 332] width 506 height 22
click at [1021, 323] on link "View External Url" at bounding box center [1042, 312] width 117 height 21
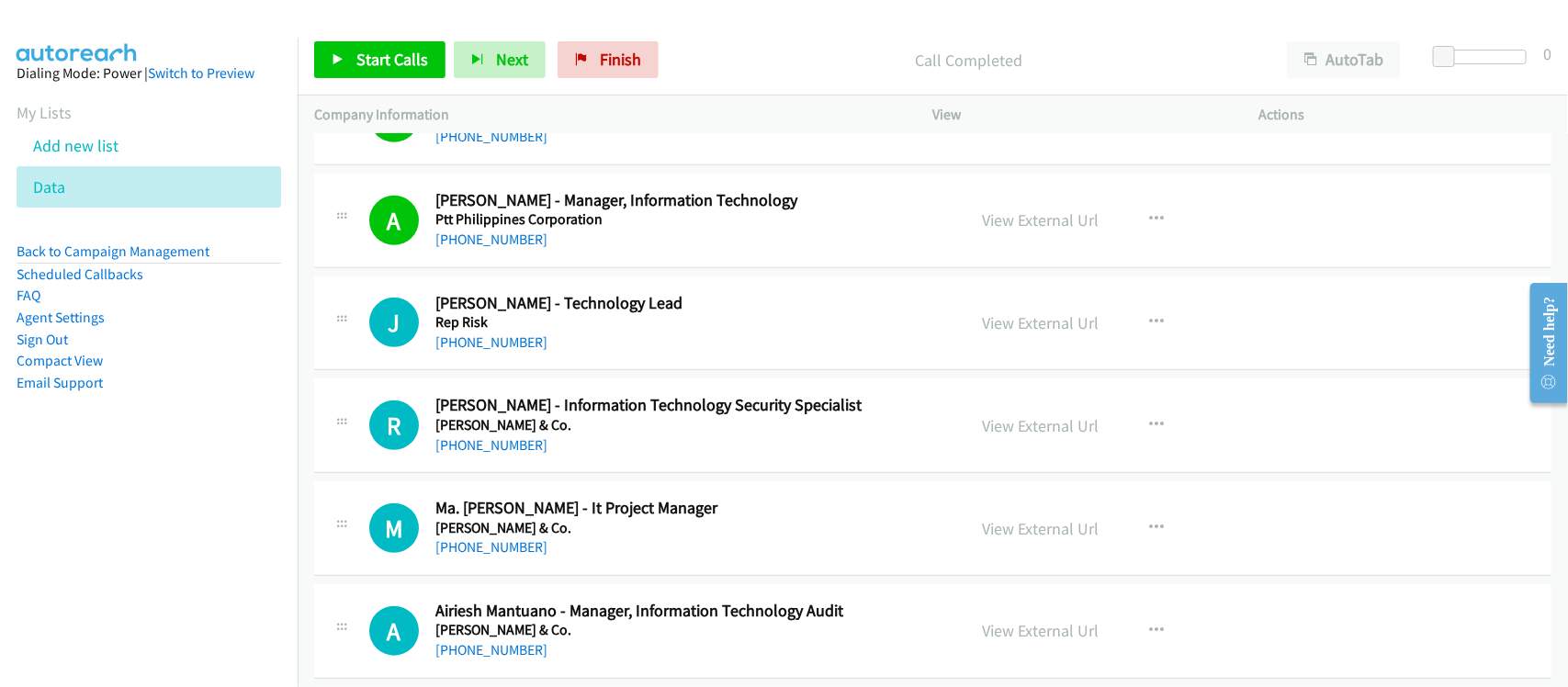
scroll to position [13202, 0]
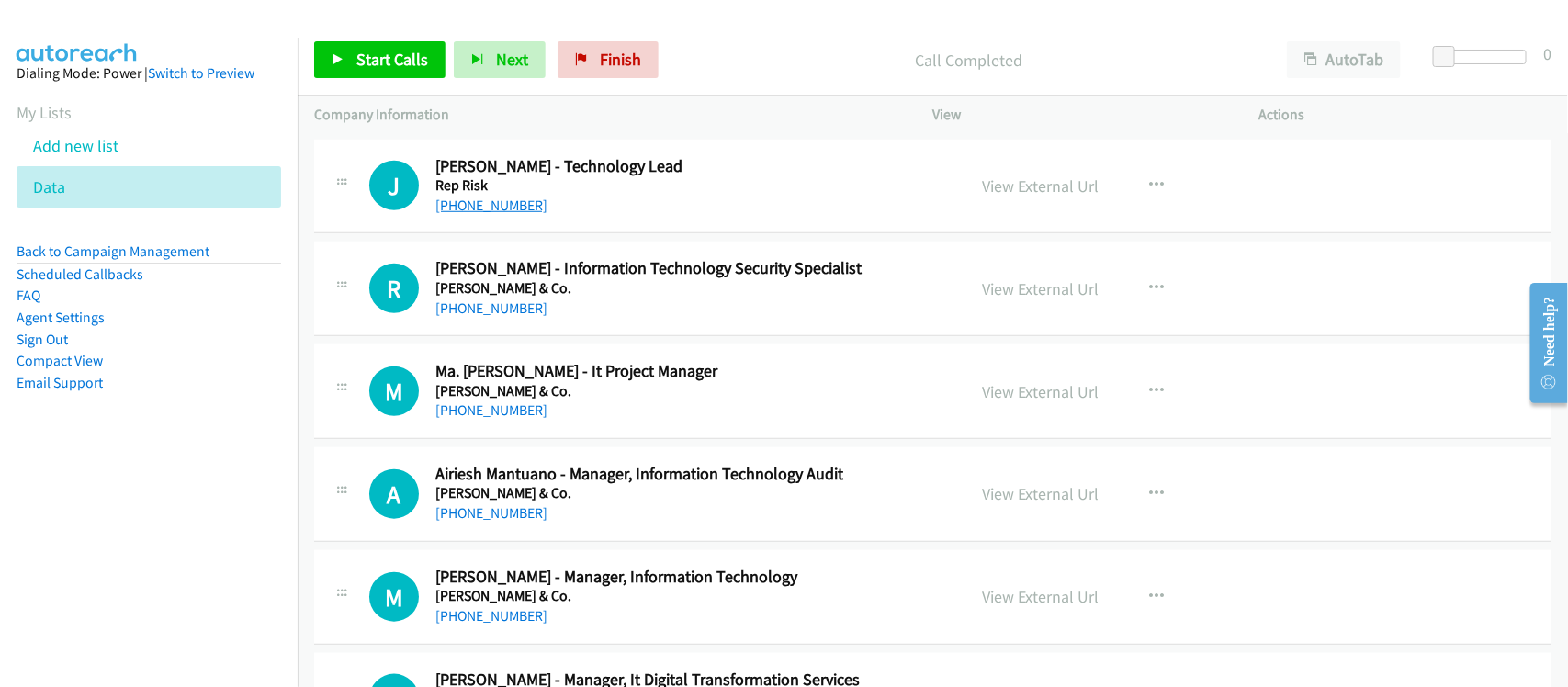
click at [505, 214] on link "+65 8371 3079" at bounding box center [491, 205] width 112 height 17
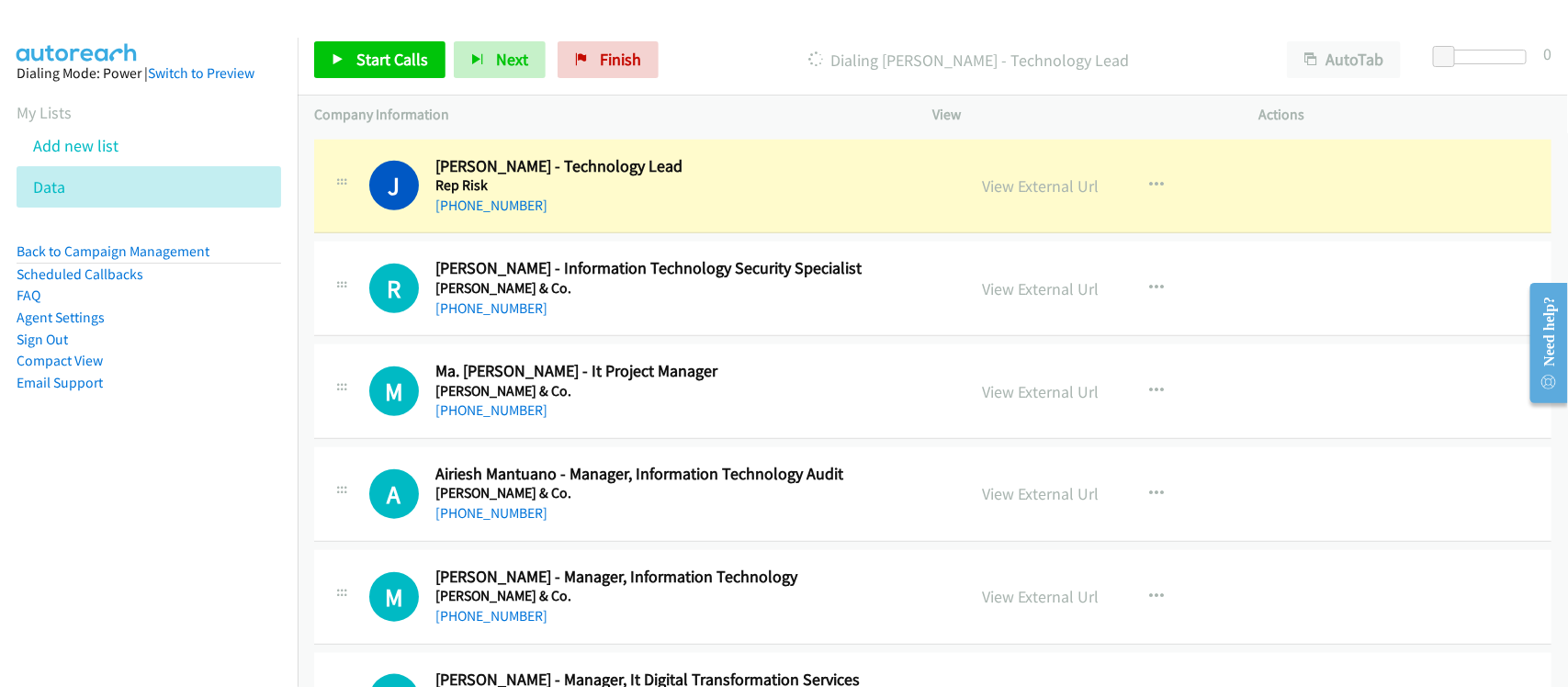
click at [593, 217] on div "+65 8371 3079" at bounding box center [688, 205] width 506 height 22
click at [1002, 196] on link "View External Url" at bounding box center [1042, 186] width 117 height 21
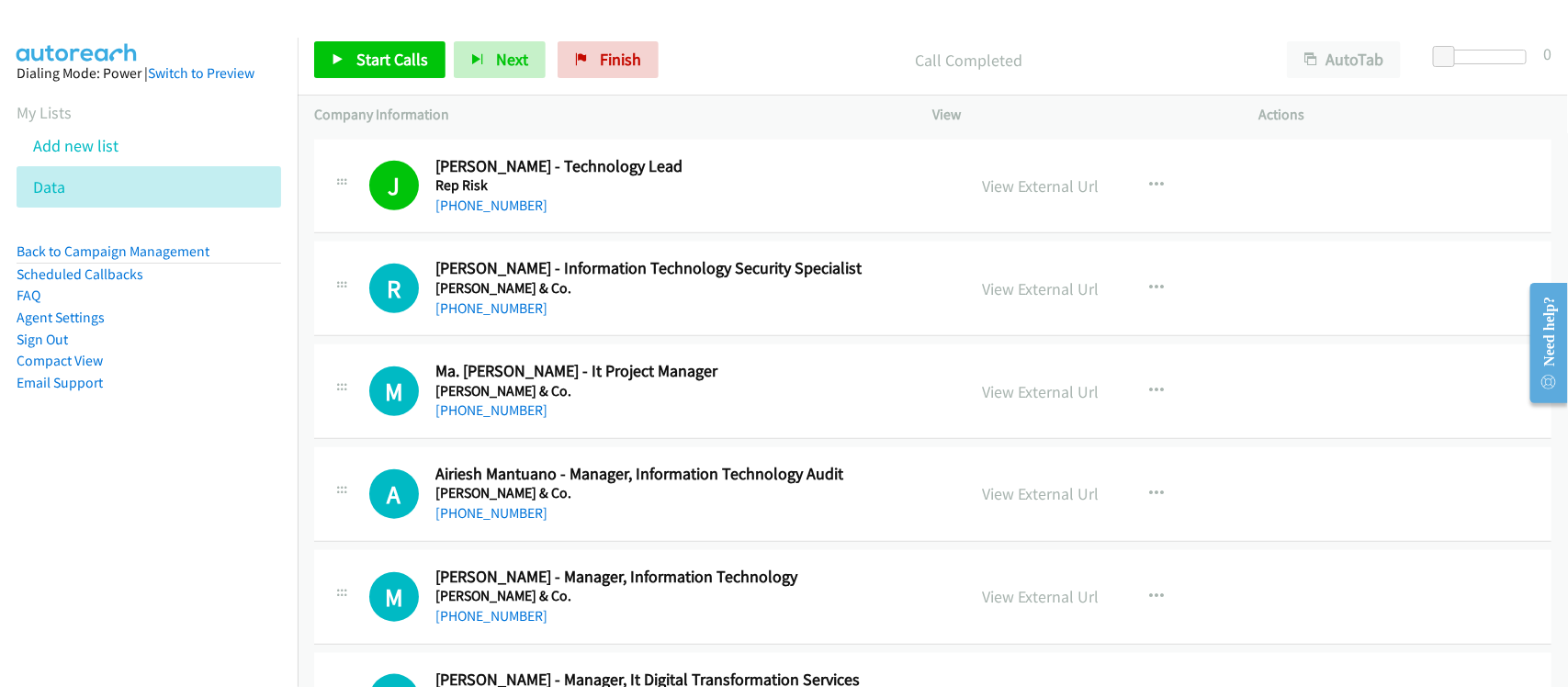
drag, startPoint x: 473, startPoint y: 321, endPoint x: 571, endPoint y: 315, distance: 98.2
click at [473, 317] on link "+63 967 261 9905" at bounding box center [491, 308] width 112 height 17
click at [512, 336] on div "R Callback Scheduled Reymart Mallari - Information Technology Security Speciali…" at bounding box center [933, 288] width 1237 height 95
click at [506, 419] on link "+63 995 478 4254" at bounding box center [491, 410] width 112 height 17
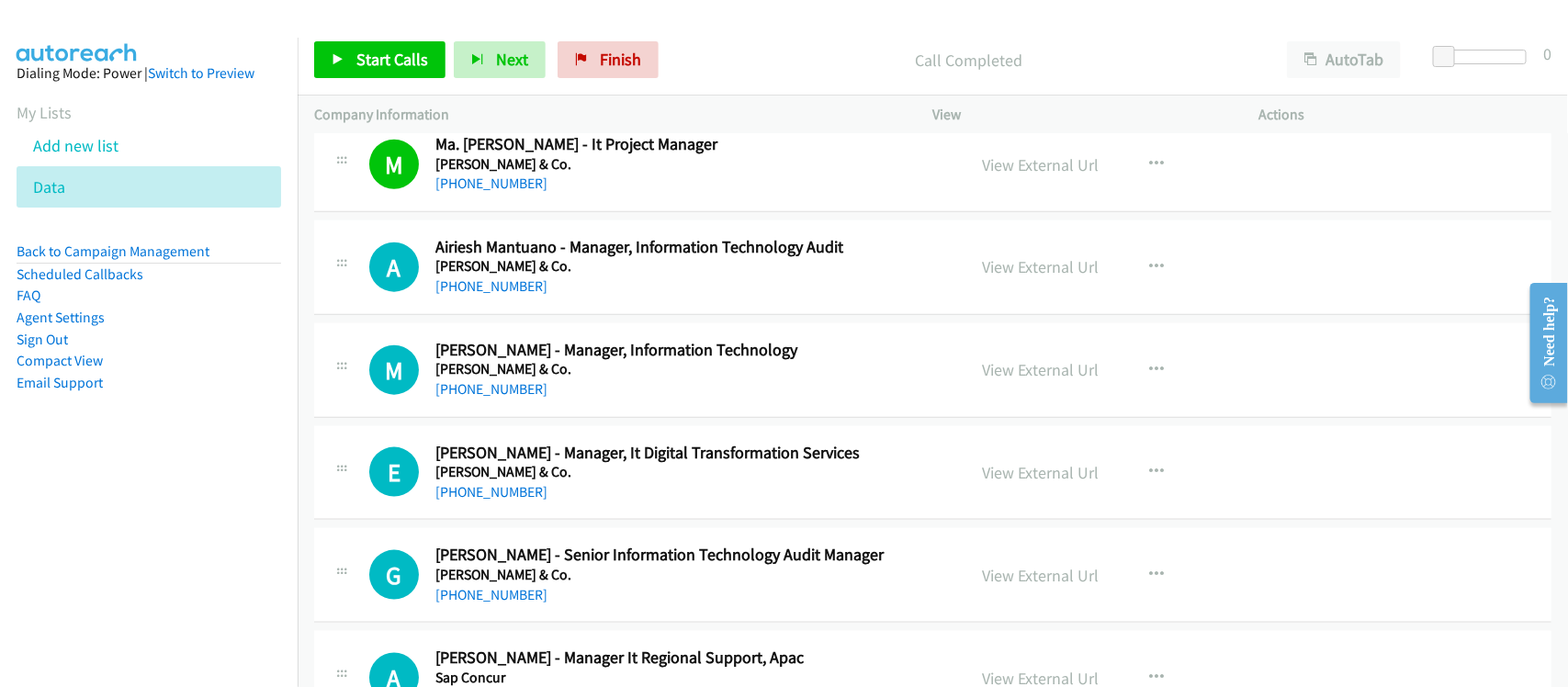
scroll to position [13432, 0]
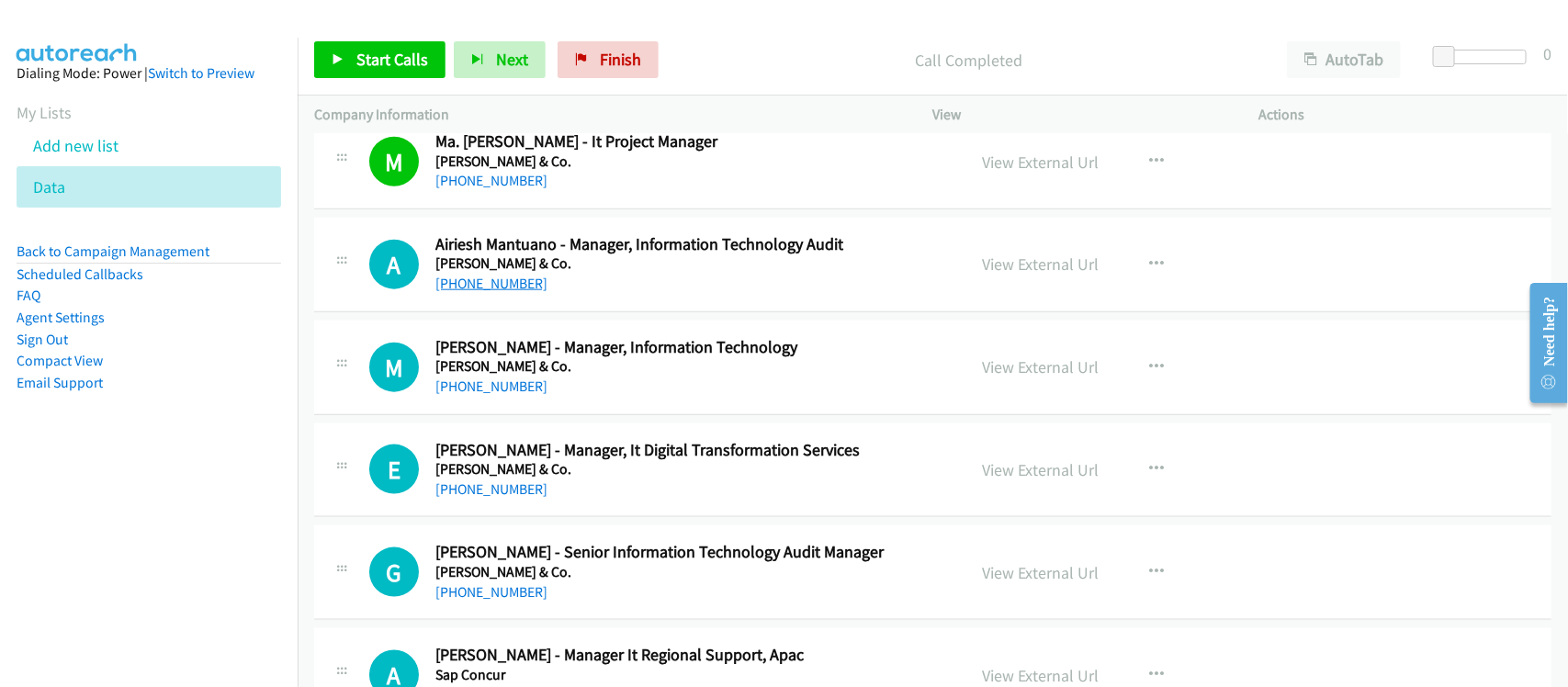
click at [506, 292] on link "+63 917 189 0895" at bounding box center [491, 284] width 112 height 17
click at [476, 395] on link "+63 956 825 6217" at bounding box center [491, 386] width 112 height 17
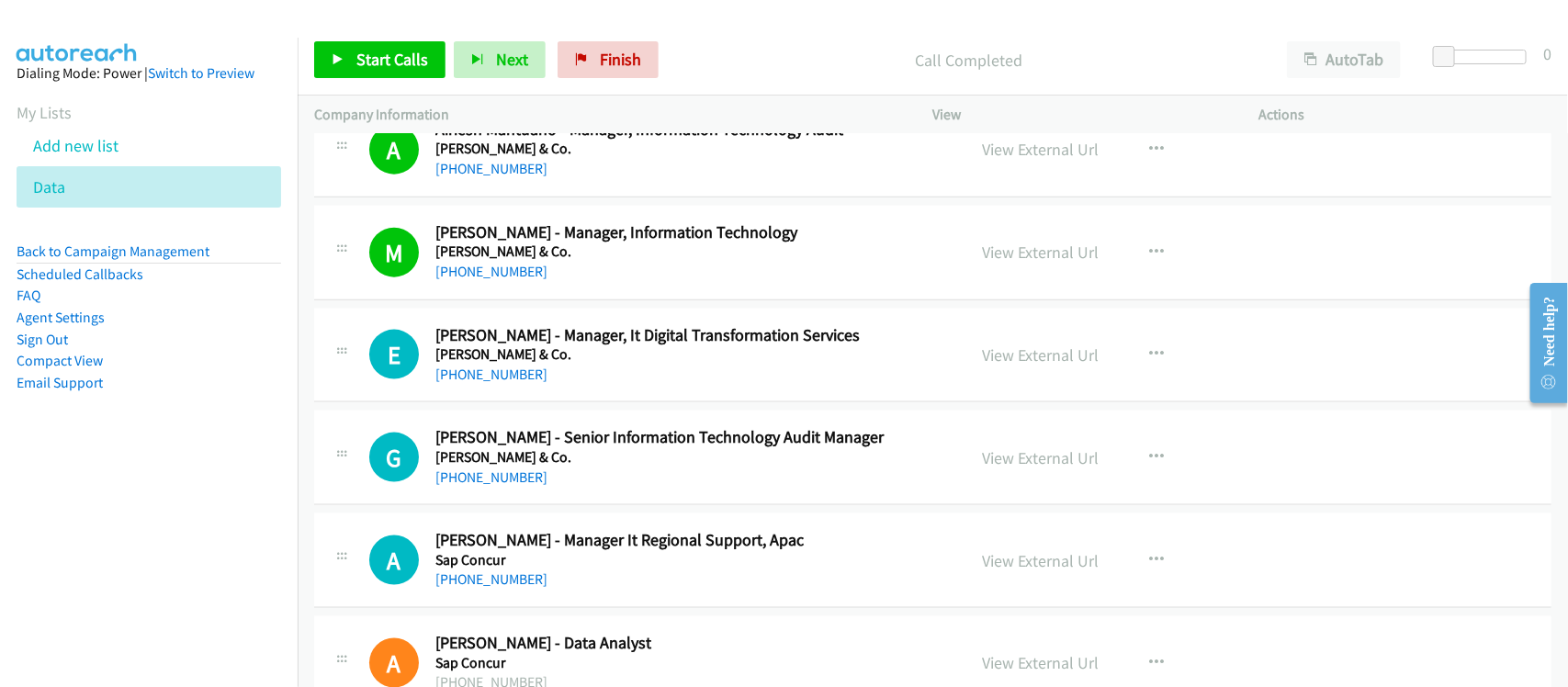
drag, startPoint x: 489, startPoint y: 400, endPoint x: 542, endPoint y: 407, distance: 53.5
click at [489, 383] on link "+63 977 819 3056" at bounding box center [491, 375] width 112 height 17
drag, startPoint x: 483, startPoint y: 500, endPoint x: 498, endPoint y: 498, distance: 15.1
click at [483, 486] on link "+63 917 834 9634" at bounding box center [491, 477] width 112 height 17
drag, startPoint x: 488, startPoint y: 494, endPoint x: 551, endPoint y: 477, distance: 65.3
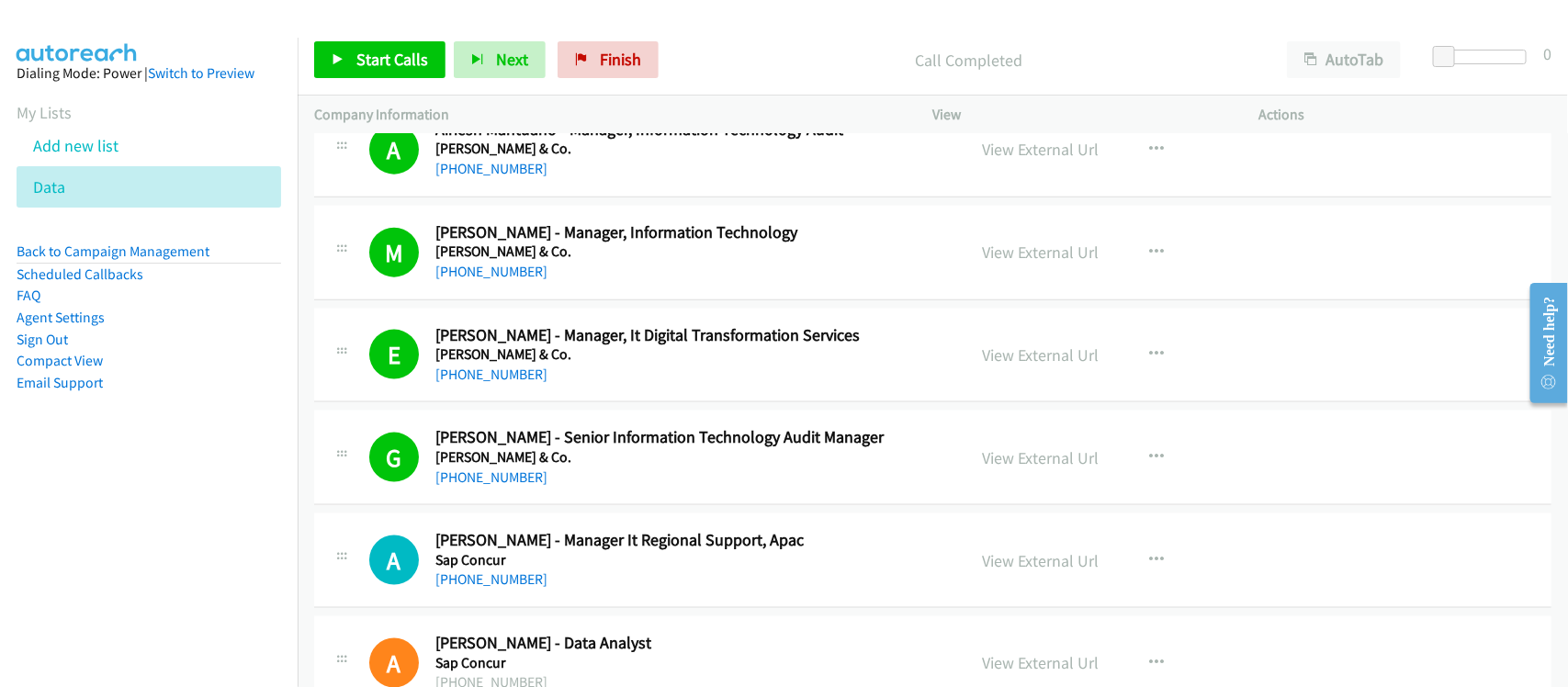
click at [488, 486] on link "+63 917 834 9634" at bounding box center [491, 477] width 112 height 17
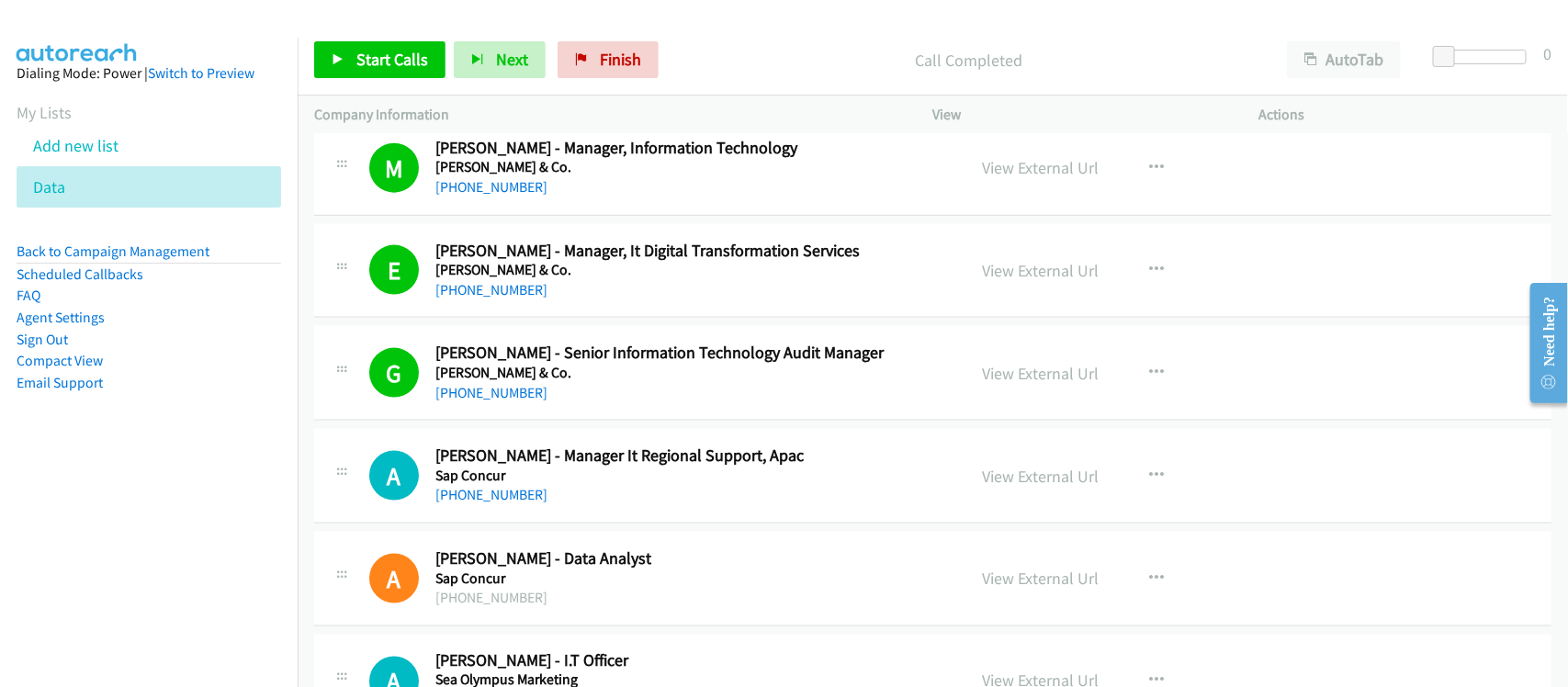
scroll to position [13662, 0]
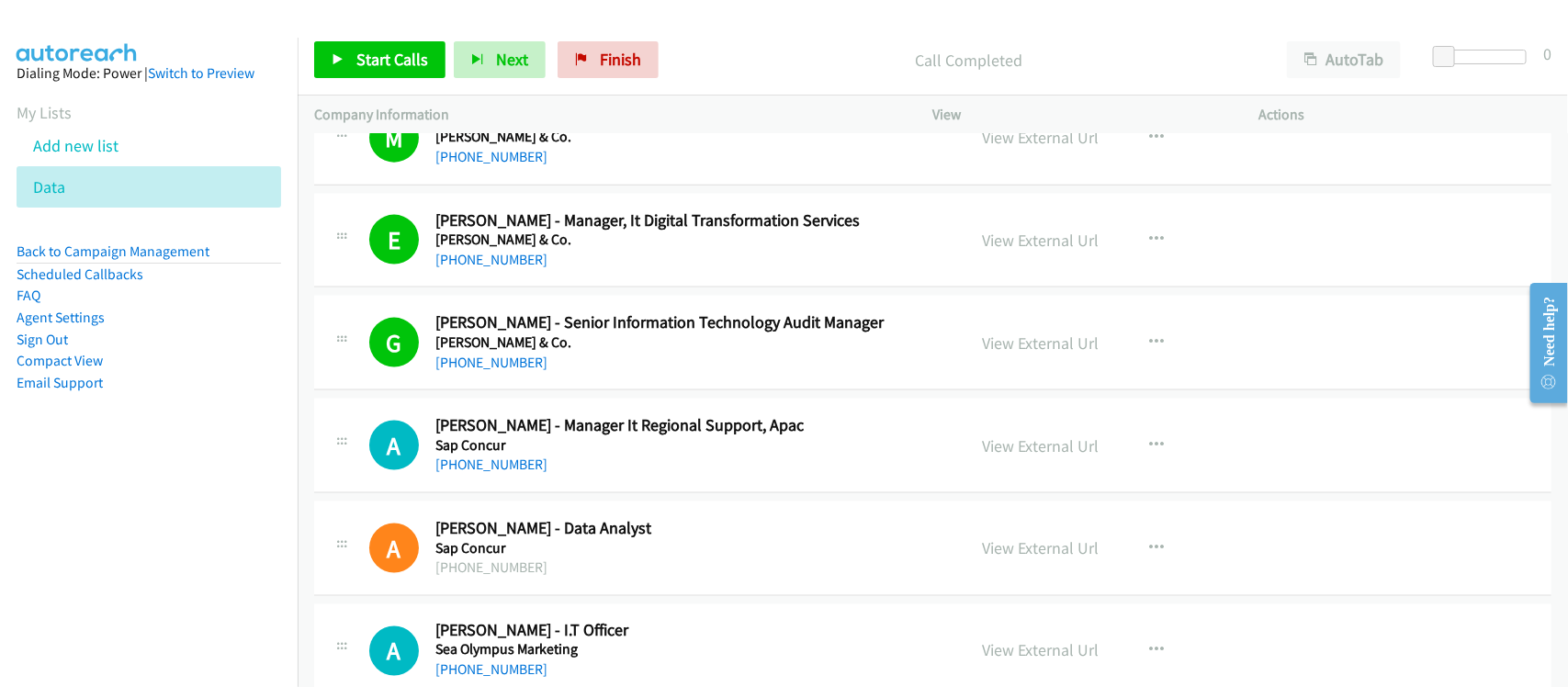
drag, startPoint x: 475, startPoint y: 482, endPoint x: 492, endPoint y: 476, distance: 18.0
click at [475, 473] on link "+63 922 878 7896" at bounding box center [491, 464] width 112 height 17
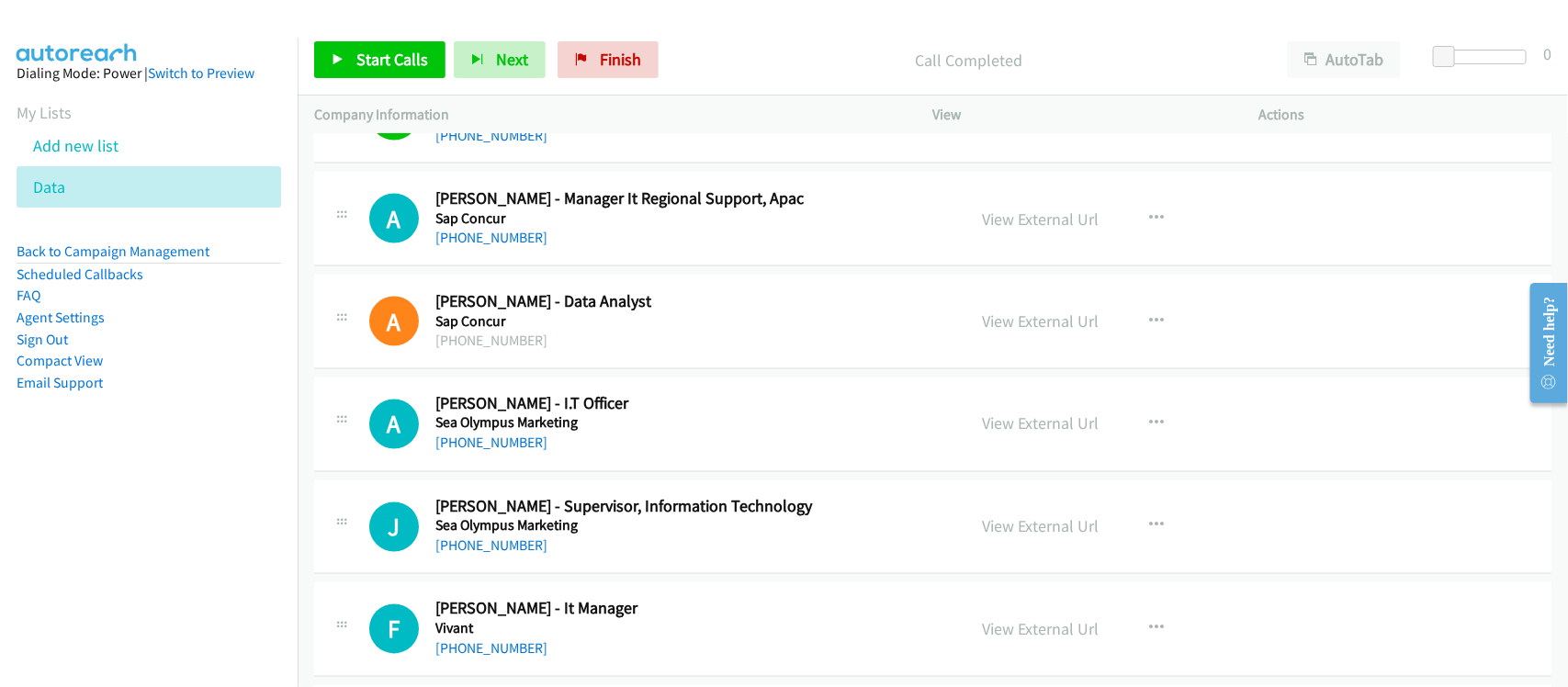
scroll to position [13891, 0]
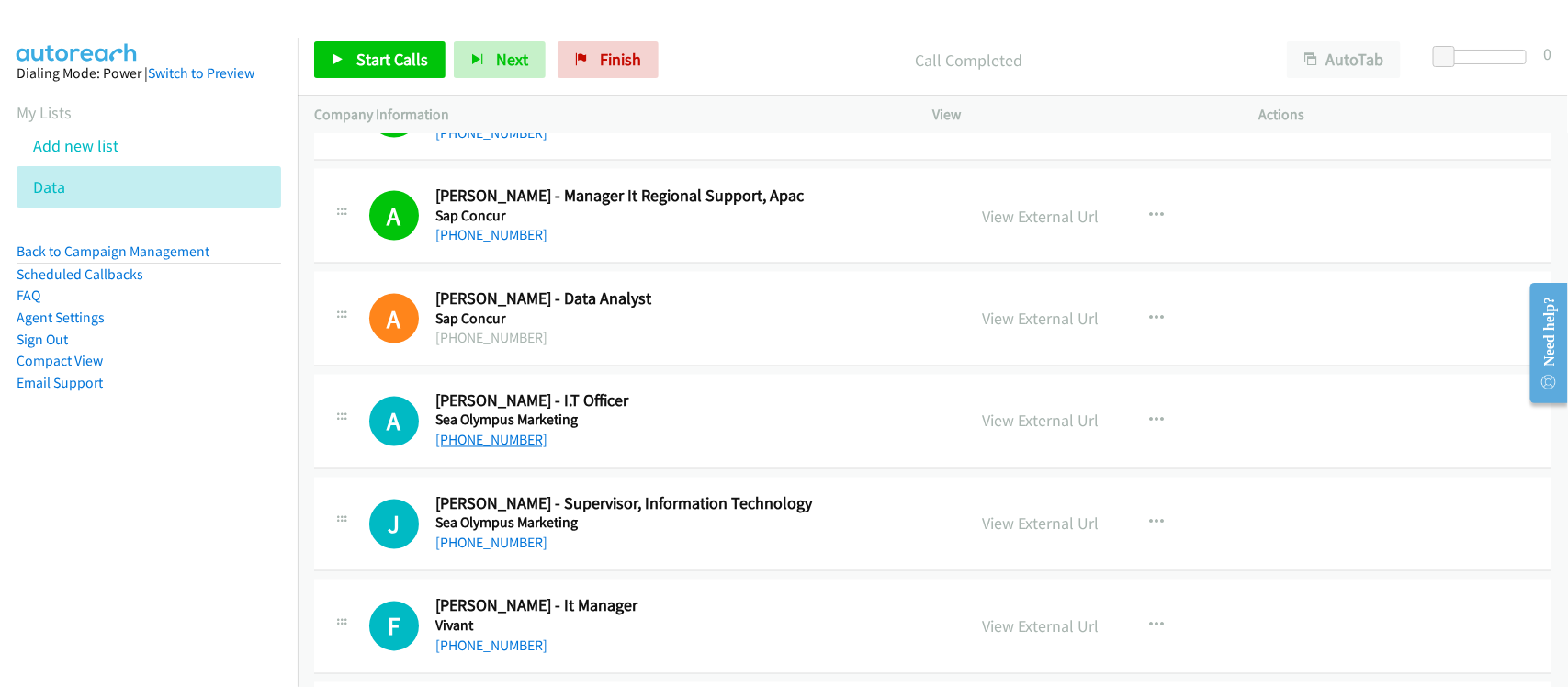
click at [498, 449] on link "+63 933 462 3732" at bounding box center [491, 441] width 112 height 17
click at [551, 452] on div "+63 933 462 3732" at bounding box center [688, 441] width 506 height 22
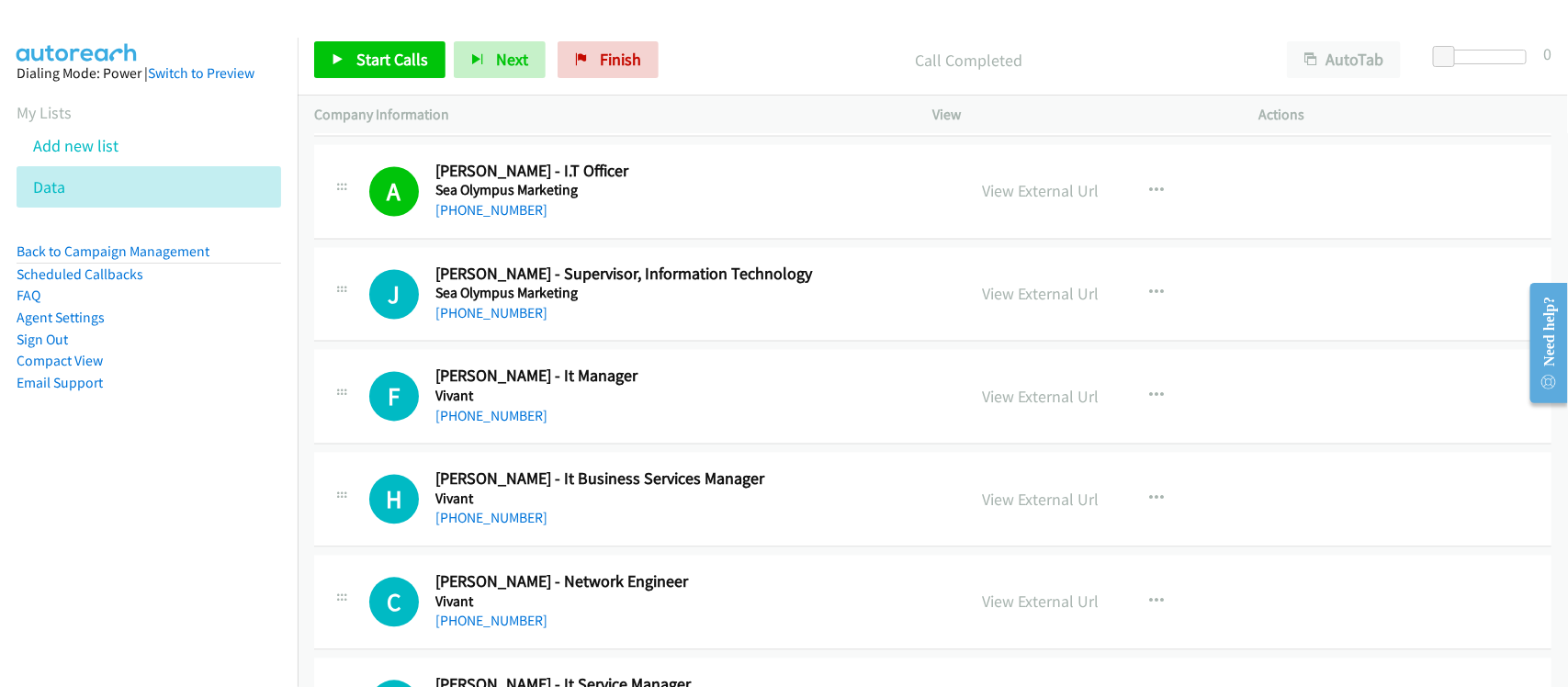
click at [500, 303] on h5 "Sea Olympus Marketing" at bounding box center [688, 293] width 506 height 18
click at [492, 325] on div "+63 933 816 9370" at bounding box center [688, 313] width 506 height 22
click at [494, 322] on link "+63 933 816 9370" at bounding box center [491, 313] width 112 height 17
click at [471, 322] on link "+63 933 816 9370" at bounding box center [491, 313] width 112 height 17
click at [531, 425] on link "+63 906 211 2133" at bounding box center [491, 417] width 112 height 17
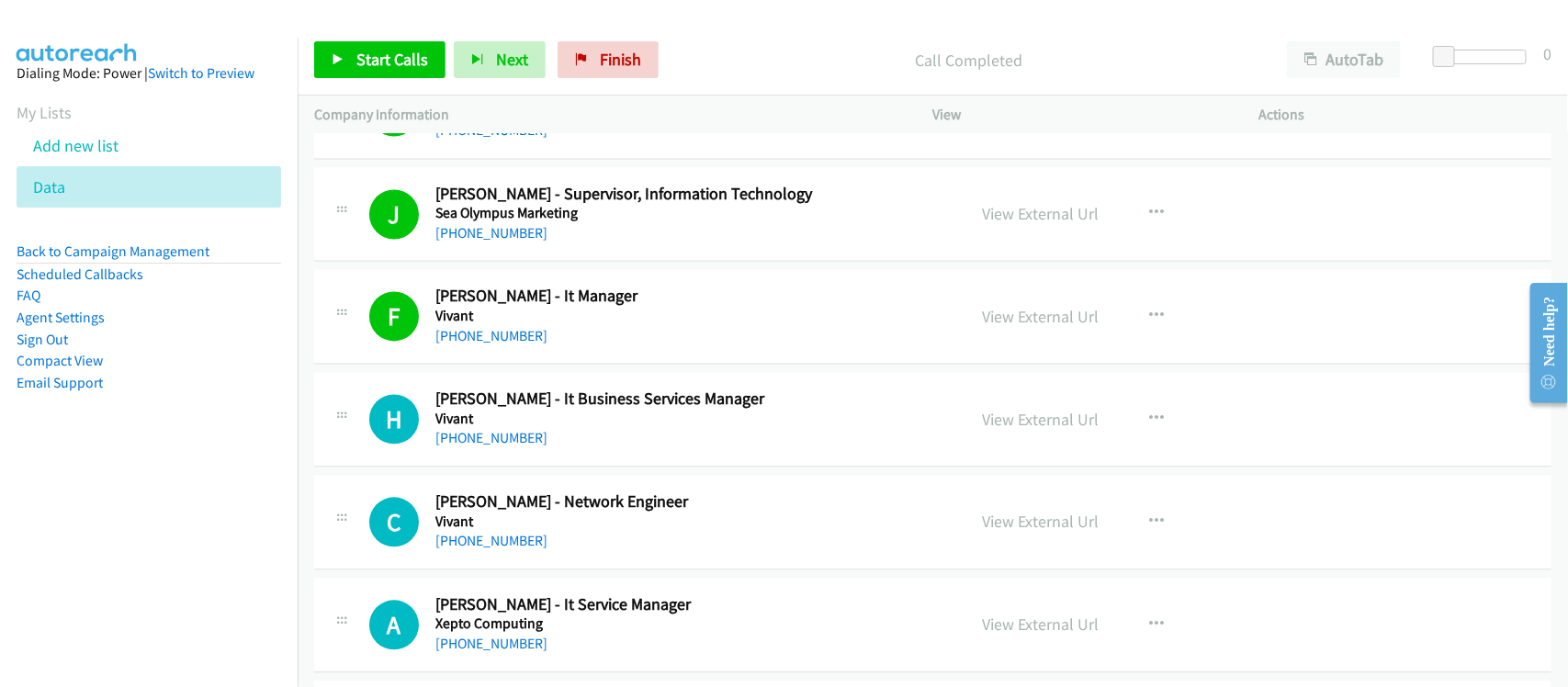
scroll to position [14350, 0]
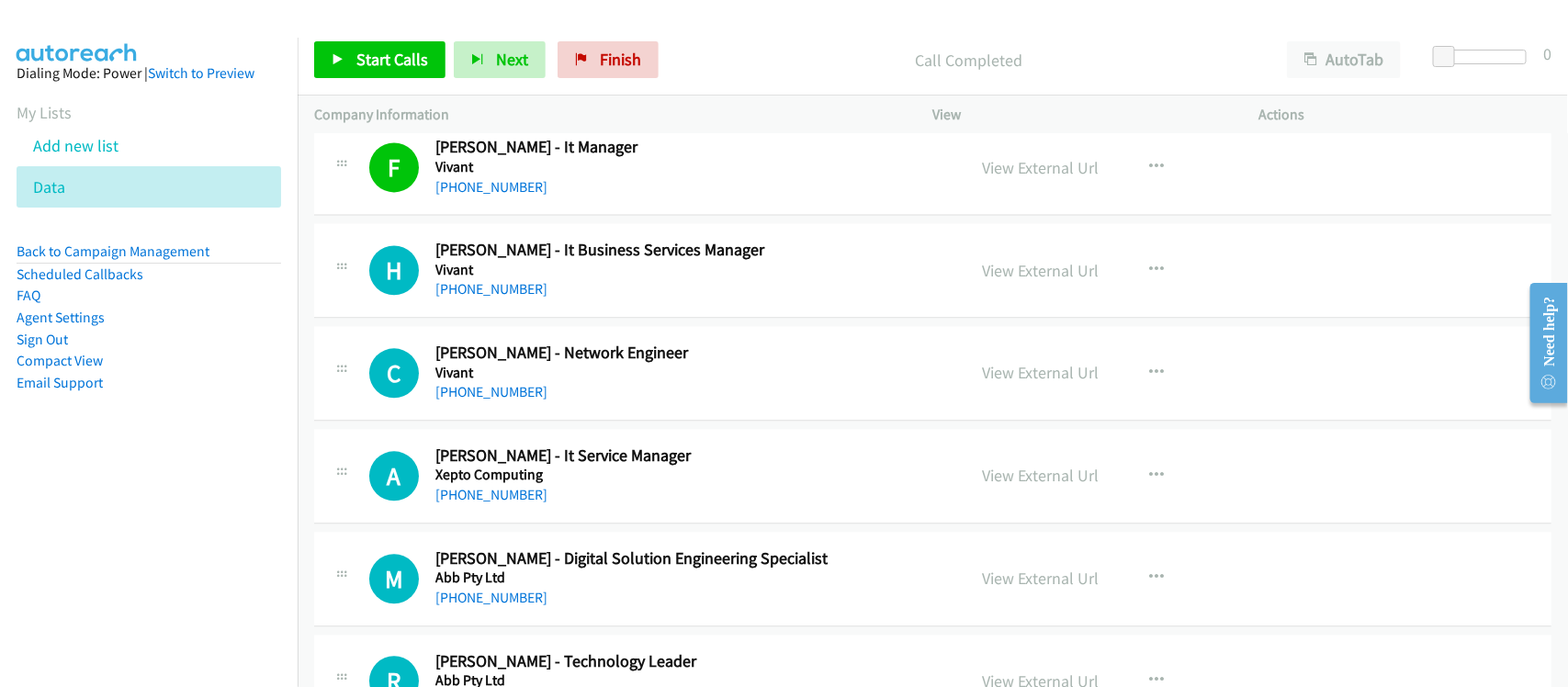
drag, startPoint x: 521, startPoint y: 318, endPoint x: 593, endPoint y: 319, distance: 72.0
click at [521, 298] on link "+63 939 985 3594" at bounding box center [491, 288] width 112 height 17
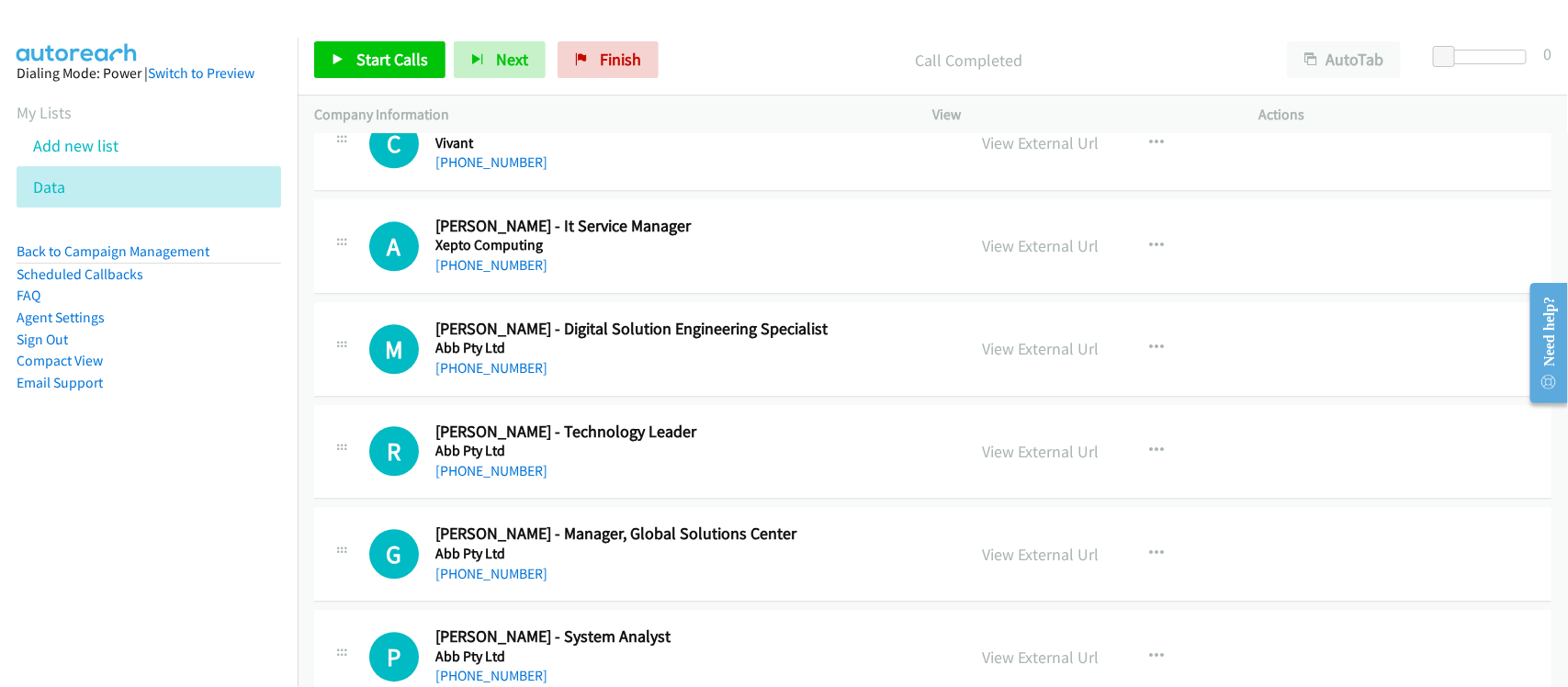
drag, startPoint x: 574, startPoint y: 197, endPoint x: 562, endPoint y: 195, distance: 12.2
click at [574, 191] on div "C Callback Scheduled Carmel Gabronino - Network Engineer Vivant Asia/Manila +63…" at bounding box center [933, 144] width 1237 height 95
click at [492, 171] on link "+63 32 234 2256" at bounding box center [491, 162] width 112 height 17
drag, startPoint x: 500, startPoint y: 285, endPoint x: 524, endPoint y: 281, distance: 24.3
click at [500, 274] on link "+63 917 532 1903" at bounding box center [491, 264] width 112 height 17
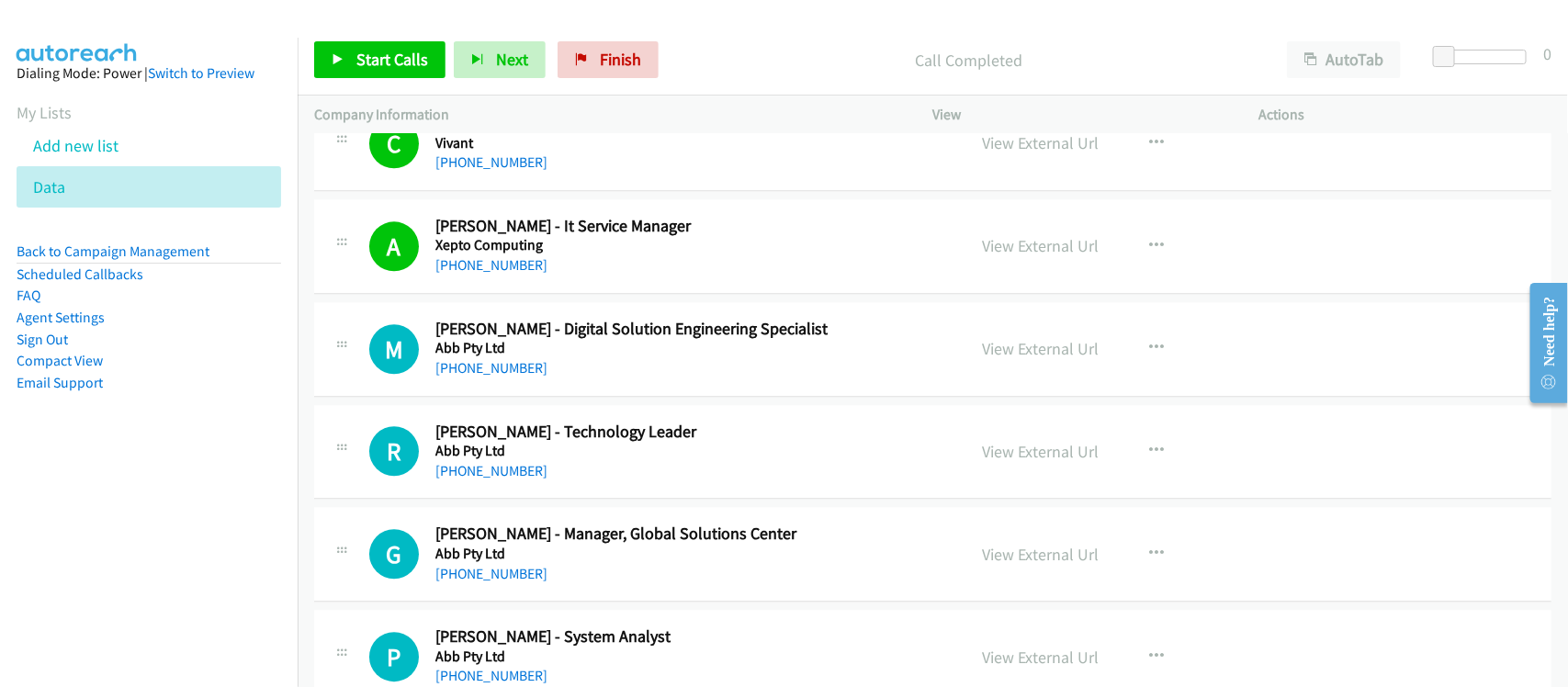
click at [572, 397] on div "M Callback Scheduled Muhammad Hisham - Digital Solution Engineering Specialist …" at bounding box center [933, 349] width 1237 height 95
click at [444, 377] on link "+65 9140 9335" at bounding box center [491, 368] width 112 height 17
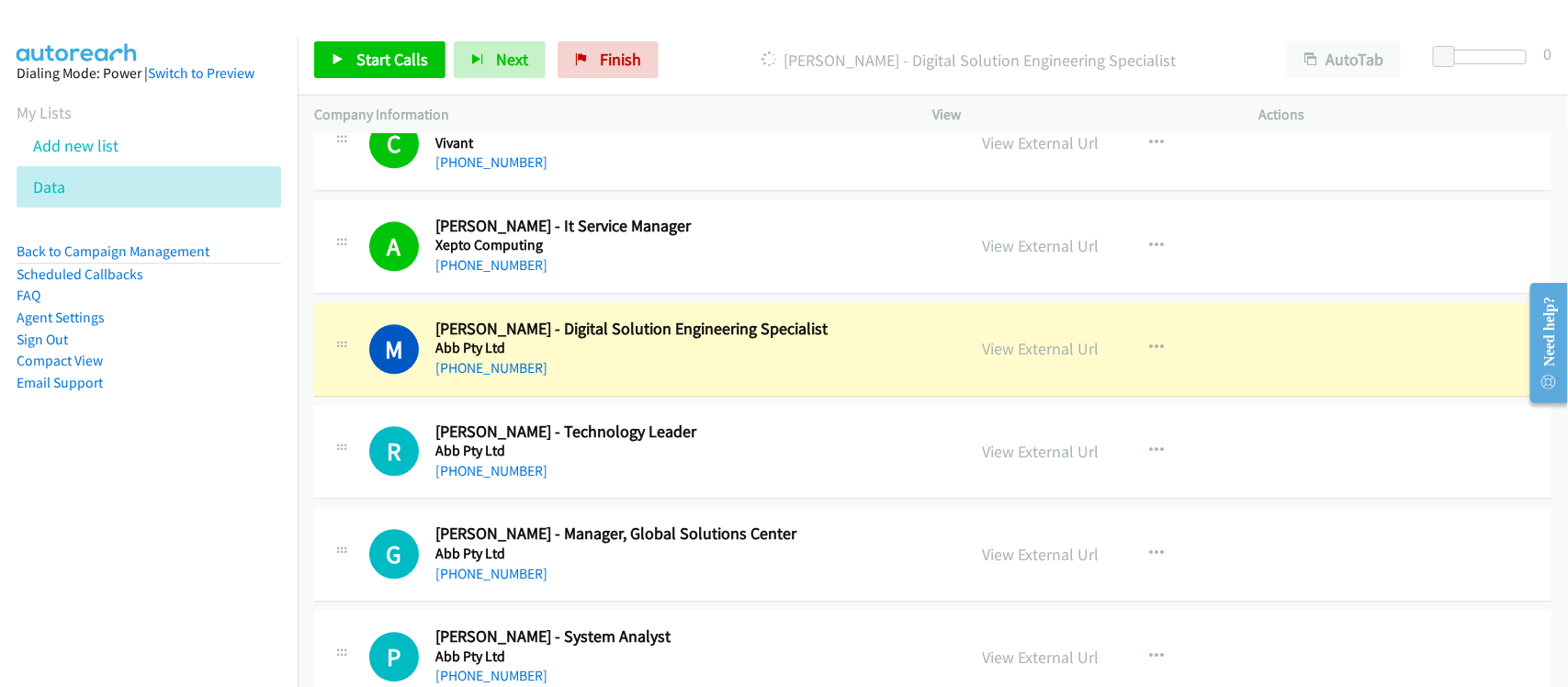
click at [552, 379] on div "+65 9140 9335" at bounding box center [688, 368] width 506 height 22
click at [1034, 359] on link "View External Url" at bounding box center [1042, 349] width 117 height 21
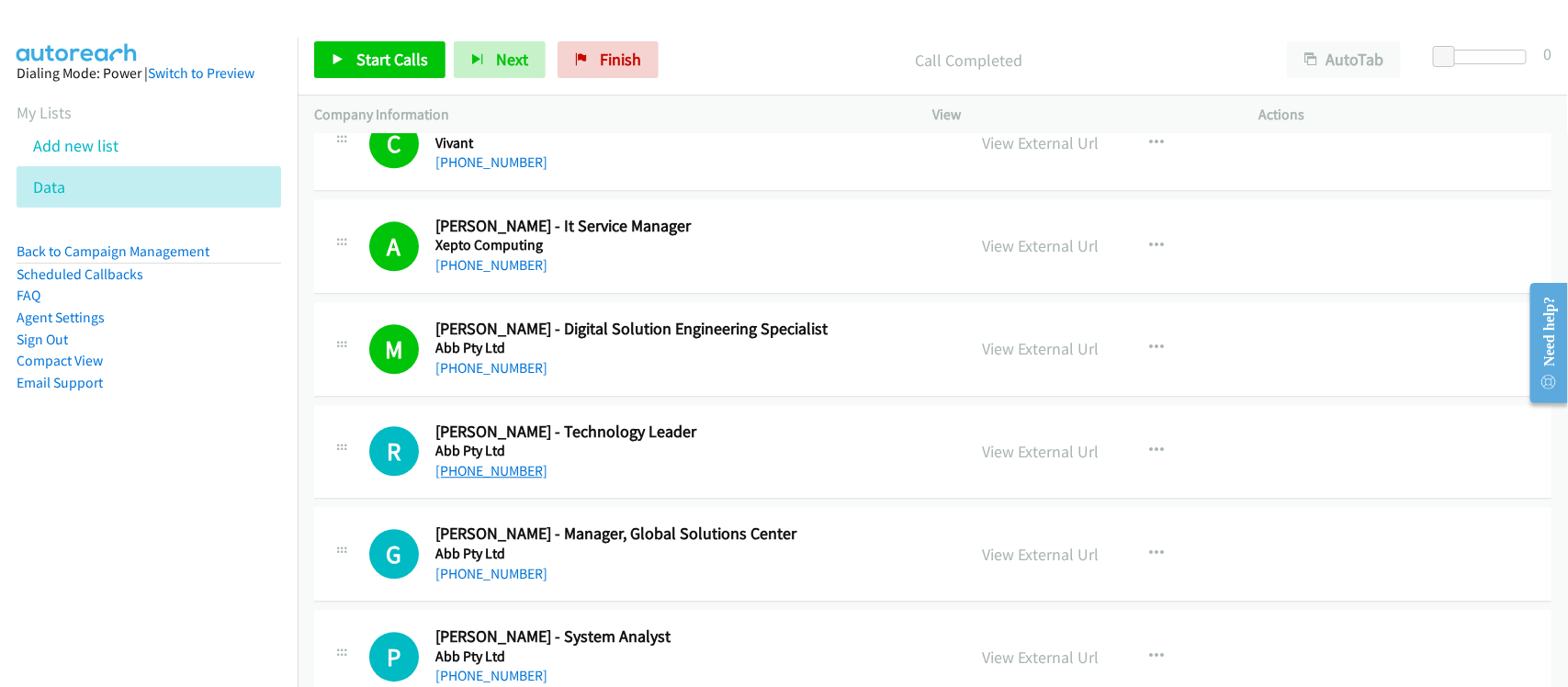
click at [484, 479] on link "+65 9667 7839" at bounding box center [491, 470] width 112 height 17
click at [213, 510] on nav "Dialing Mode: Power | Switch to Preview My Lists Add new list Data Back to Camp…" at bounding box center [150, 380] width 299 height 687
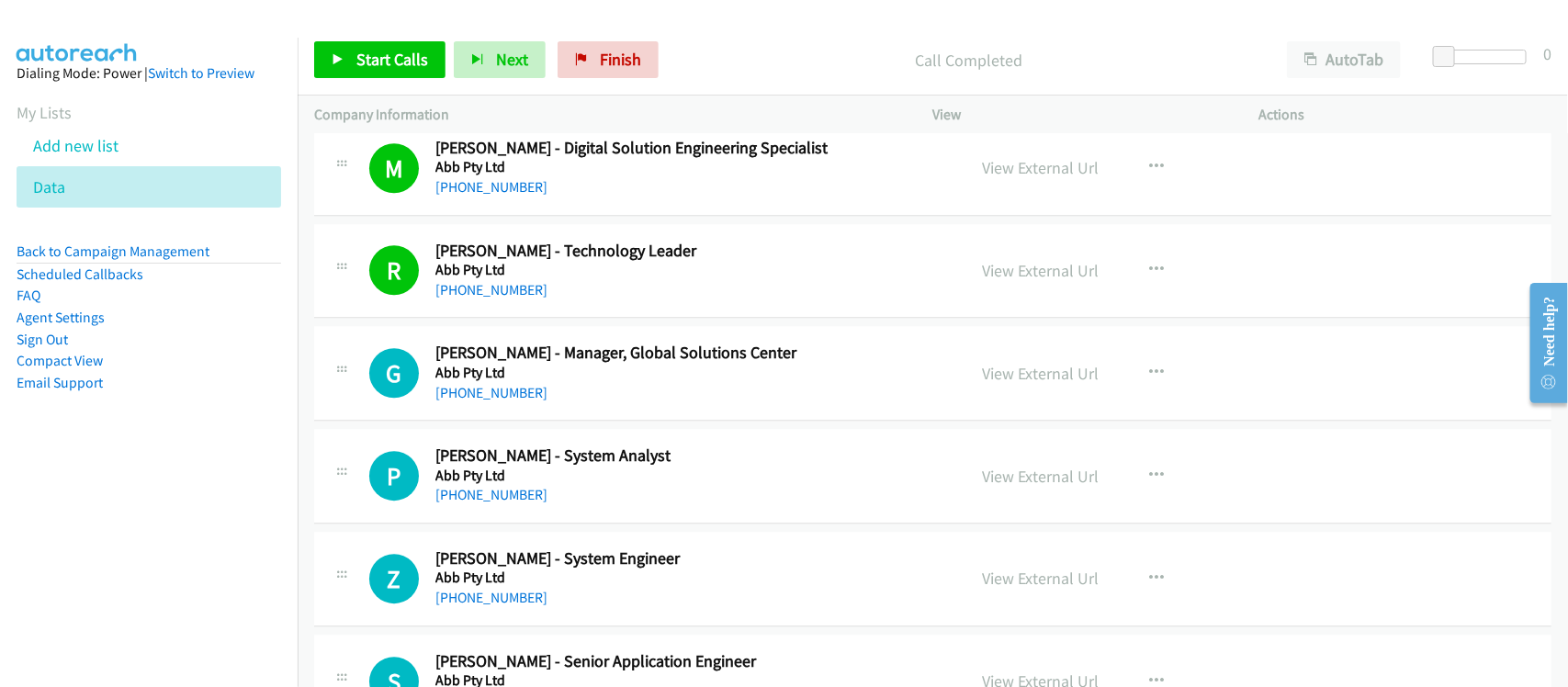
scroll to position [14810, 0]
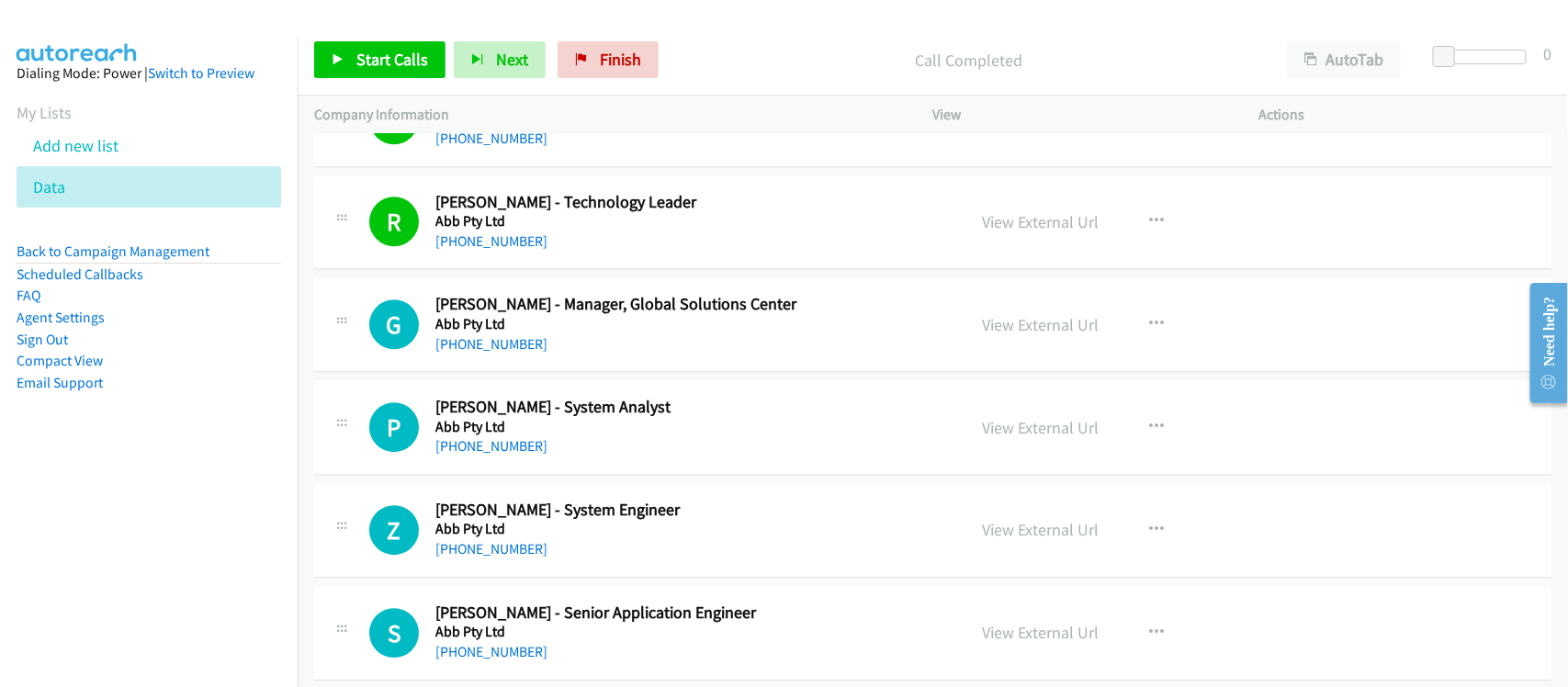
drag, startPoint x: 512, startPoint y: 369, endPoint x: 593, endPoint y: 374, distance: 81.2
click at [512, 353] on link "+65 9816 1284" at bounding box center [491, 344] width 112 height 17
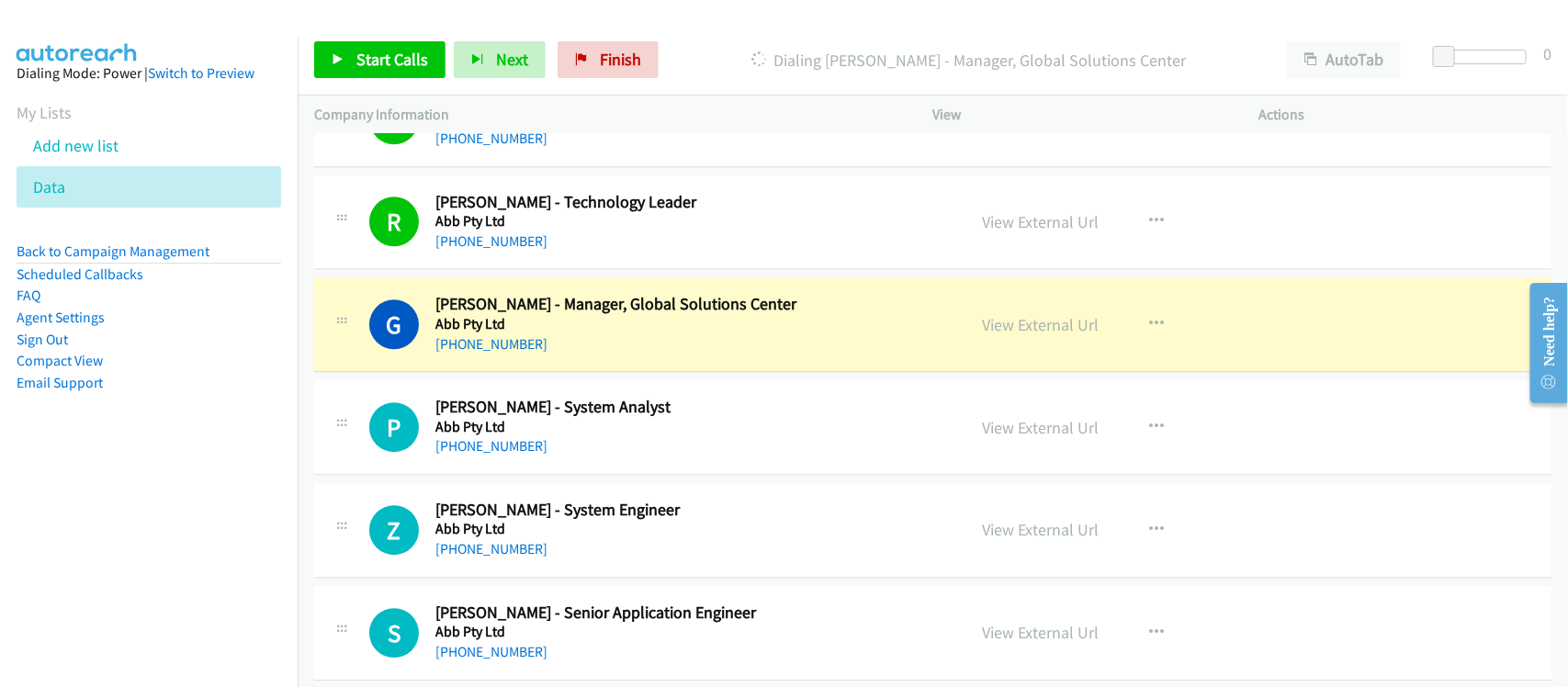
click at [569, 355] on div "+65 9816 1284" at bounding box center [688, 344] width 506 height 22
click at [1002, 335] on link "View External Url" at bounding box center [1042, 325] width 117 height 21
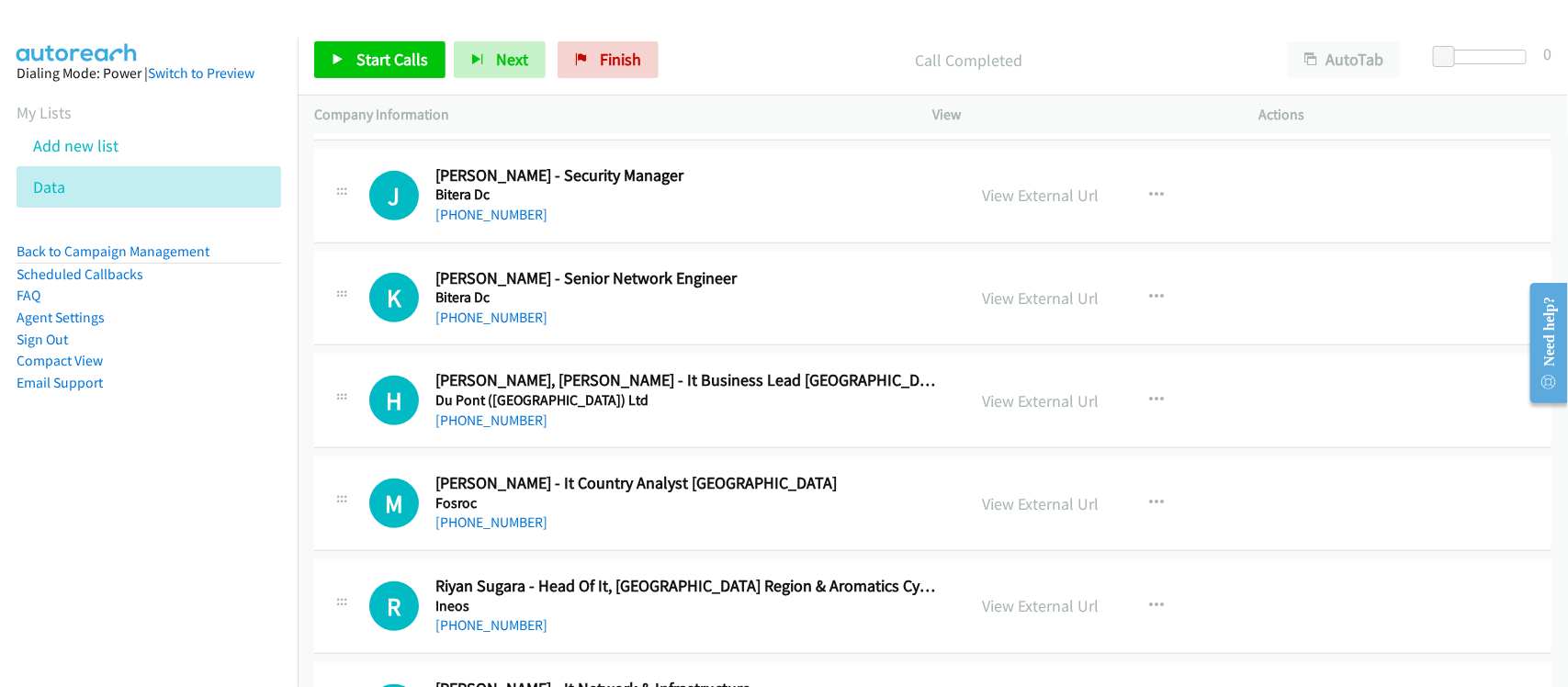
scroll to position [0, 0]
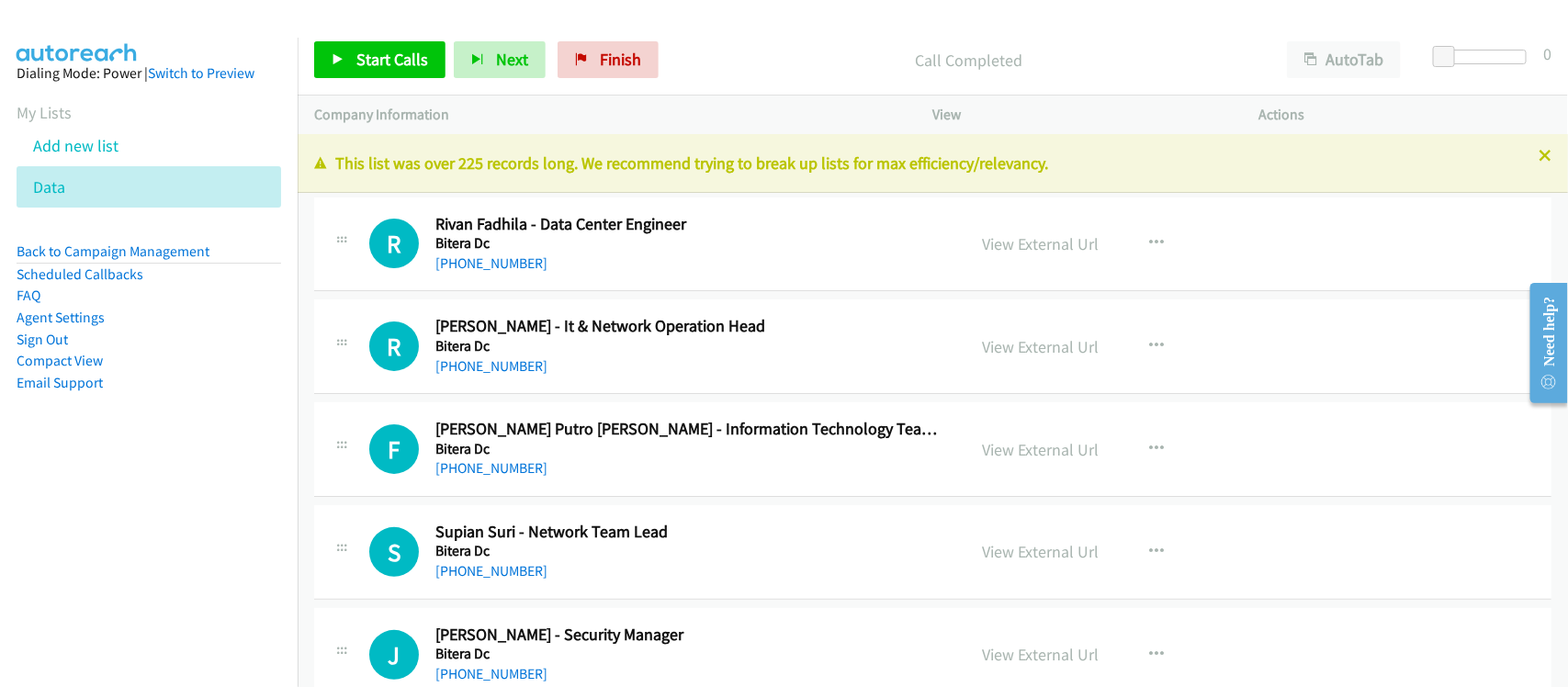
drag, startPoint x: 485, startPoint y: 262, endPoint x: 621, endPoint y: 276, distance: 136.7
click at [485, 262] on link "+62 877-8758-3811" at bounding box center [491, 263] width 112 height 17
click at [476, 357] on link "+62 822-6194-2020" at bounding box center [491, 366] width 112 height 17
click at [535, 363] on link "+62 822-6194-2020" at bounding box center [491, 366] width 112 height 17
drag, startPoint x: 515, startPoint y: 466, endPoint x: 533, endPoint y: 464, distance: 18.1
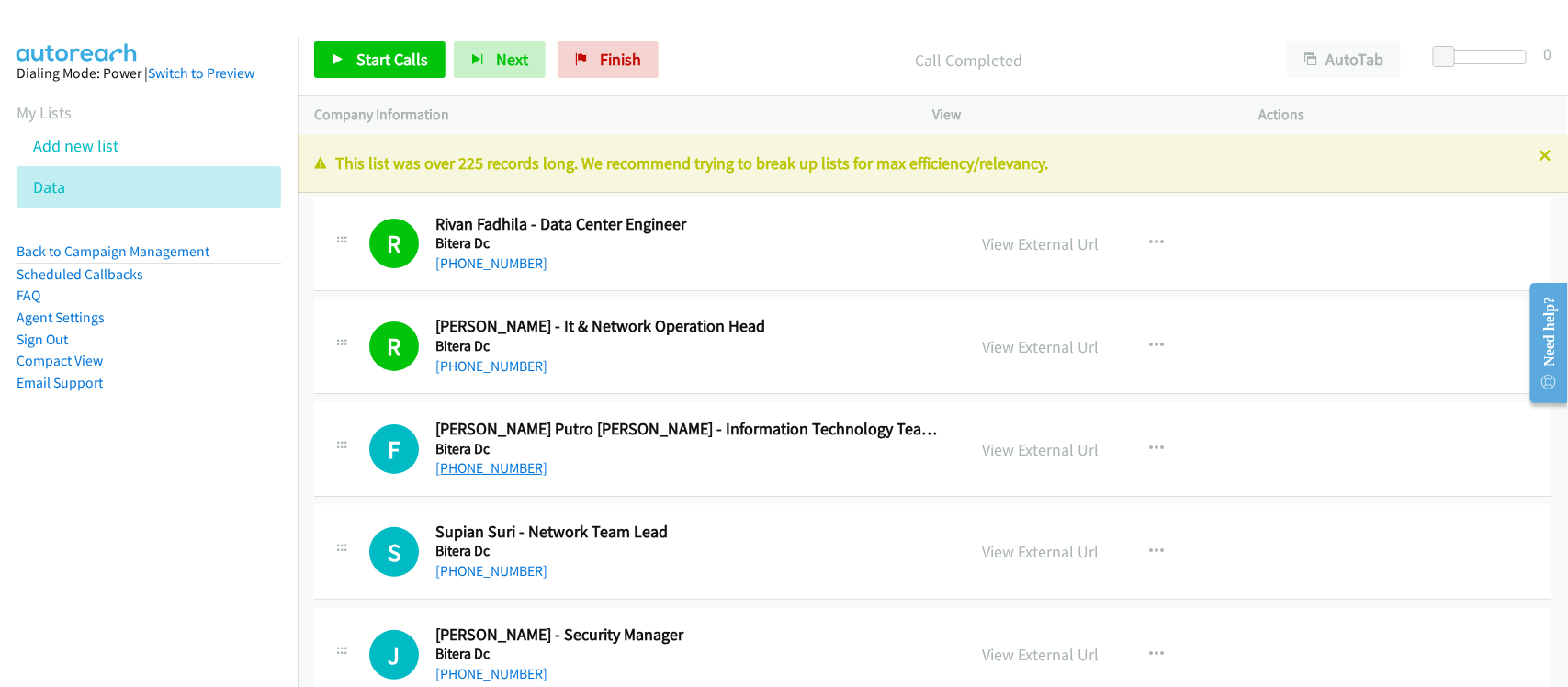
click at [515, 466] on link "+62 856-9119-4748" at bounding box center [491, 468] width 112 height 17
click at [516, 576] on link "+62 812-9984-8302" at bounding box center [491, 571] width 112 height 17
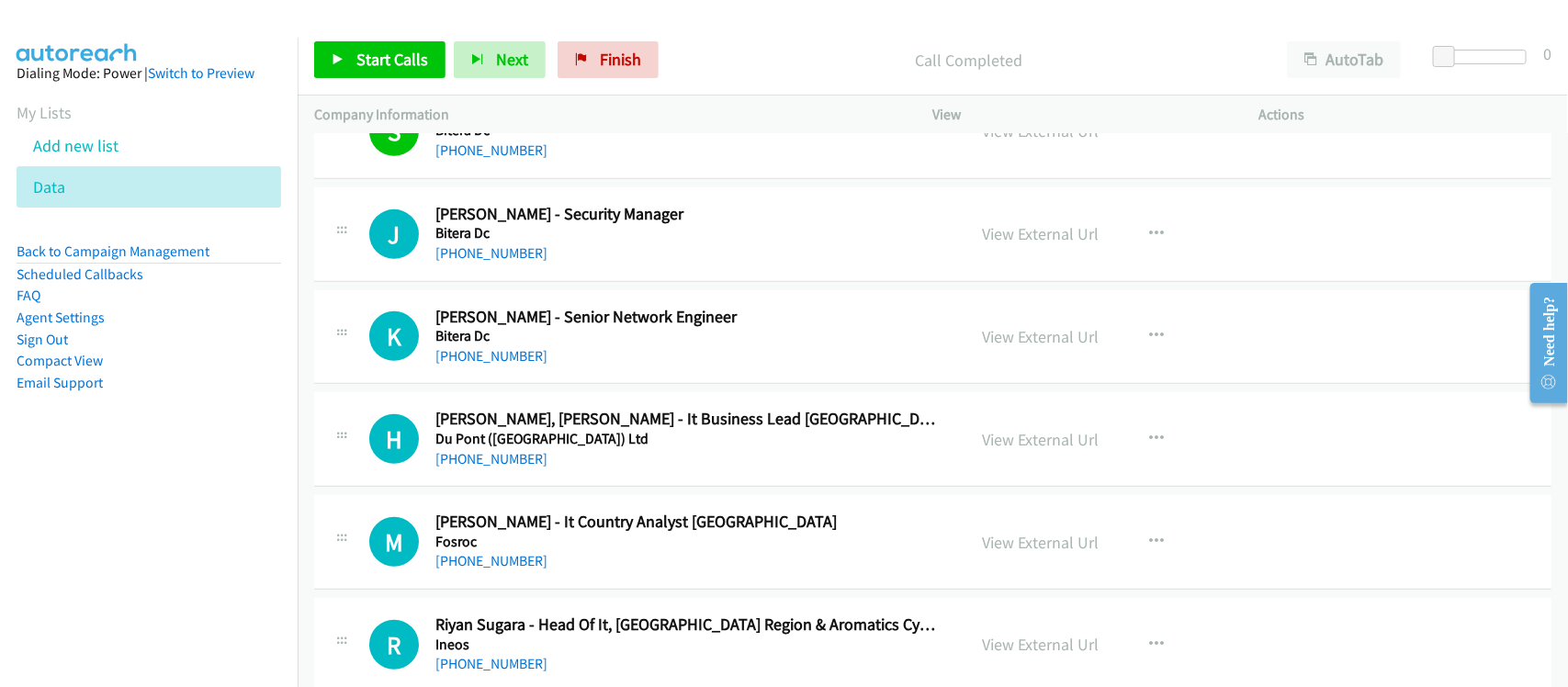
scroll to position [459, 0]
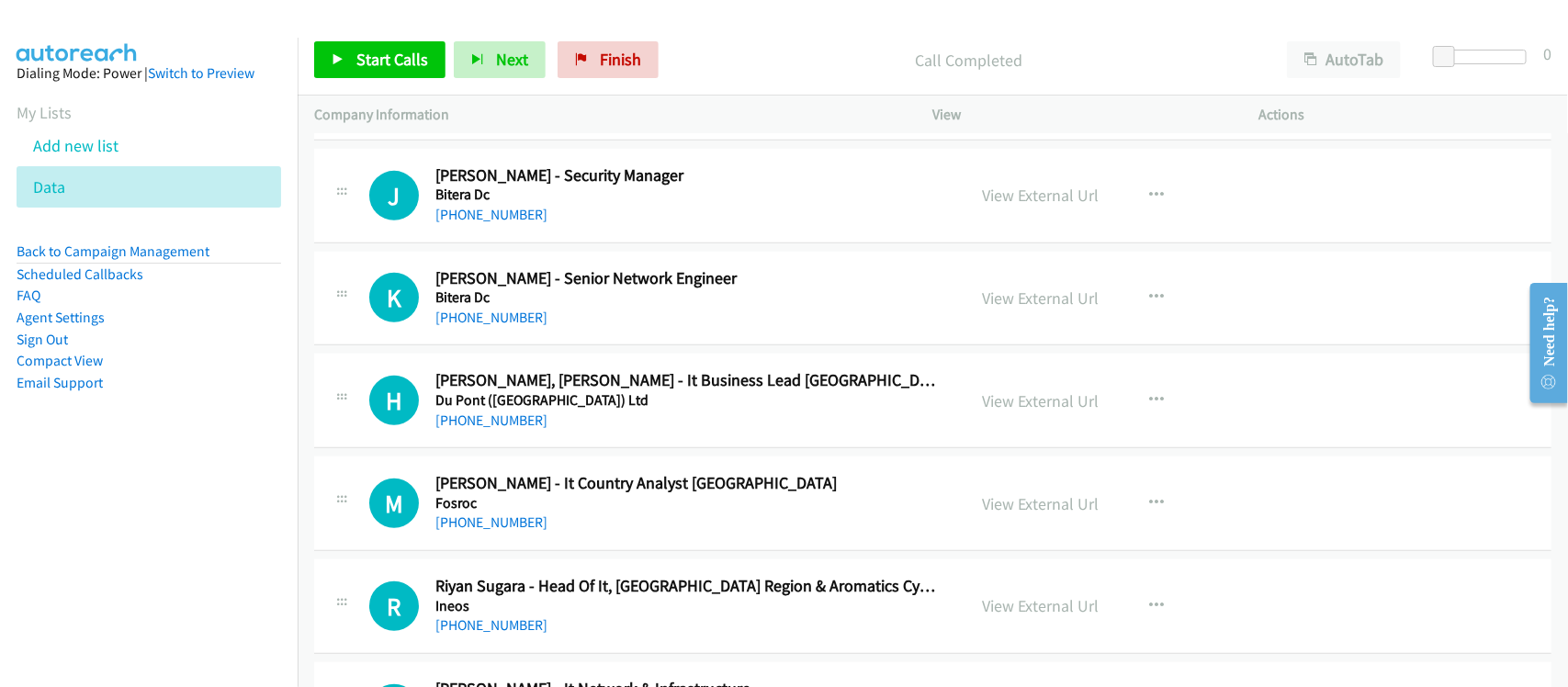
click at [521, 305] on h5 "Bitera Dc" at bounding box center [688, 297] width 506 height 18
click at [516, 315] on link "+62 858-8322-2871" at bounding box center [491, 317] width 112 height 17
click at [517, 415] on link "+62 21 74705027" at bounding box center [491, 420] width 112 height 17
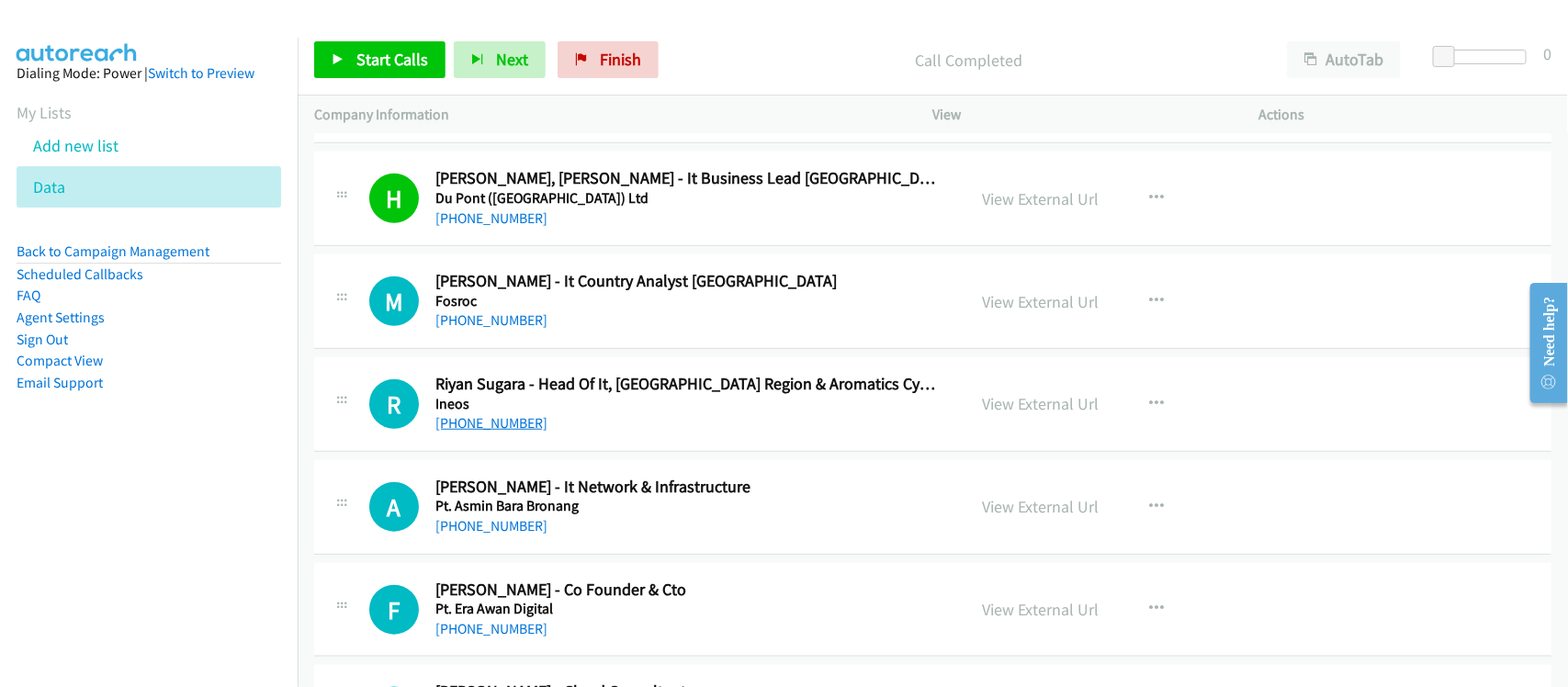
scroll to position [689, 0]
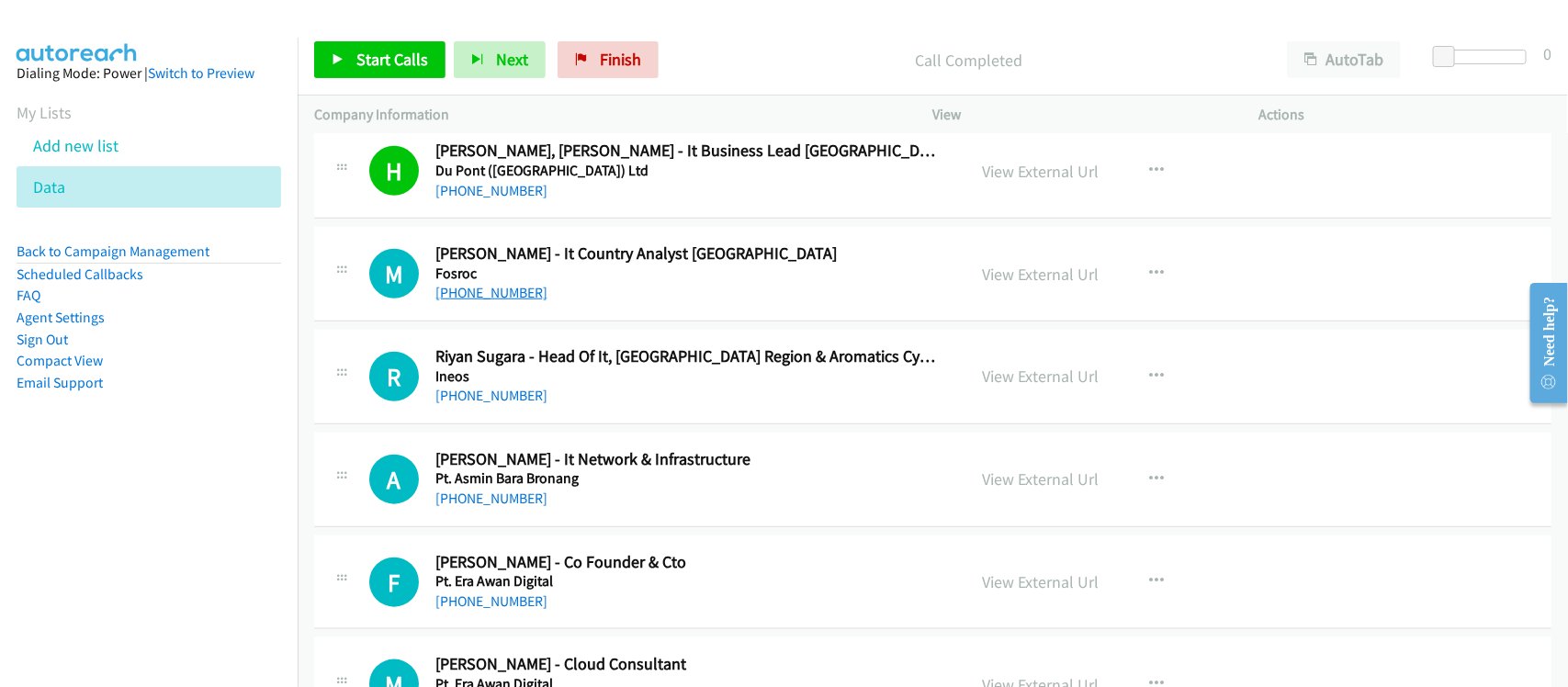
click at [505, 294] on link "+62 21 89721033" at bounding box center [491, 292] width 112 height 17
drag, startPoint x: 523, startPoint y: 398, endPoint x: 539, endPoint y: 396, distance: 16.1
click at [523, 398] on link "+62 813-8965-6615" at bounding box center [491, 396] width 112 height 17
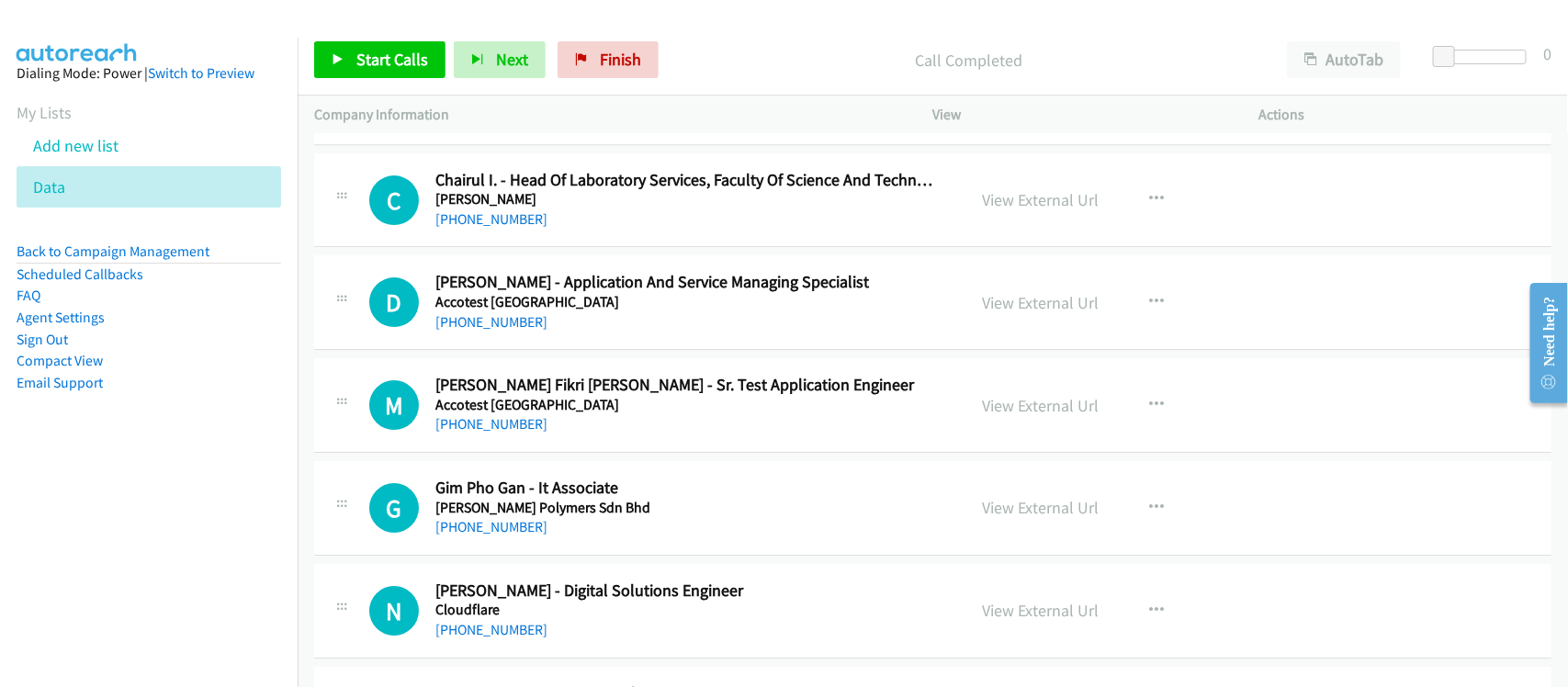
scroll to position [2756, 0]
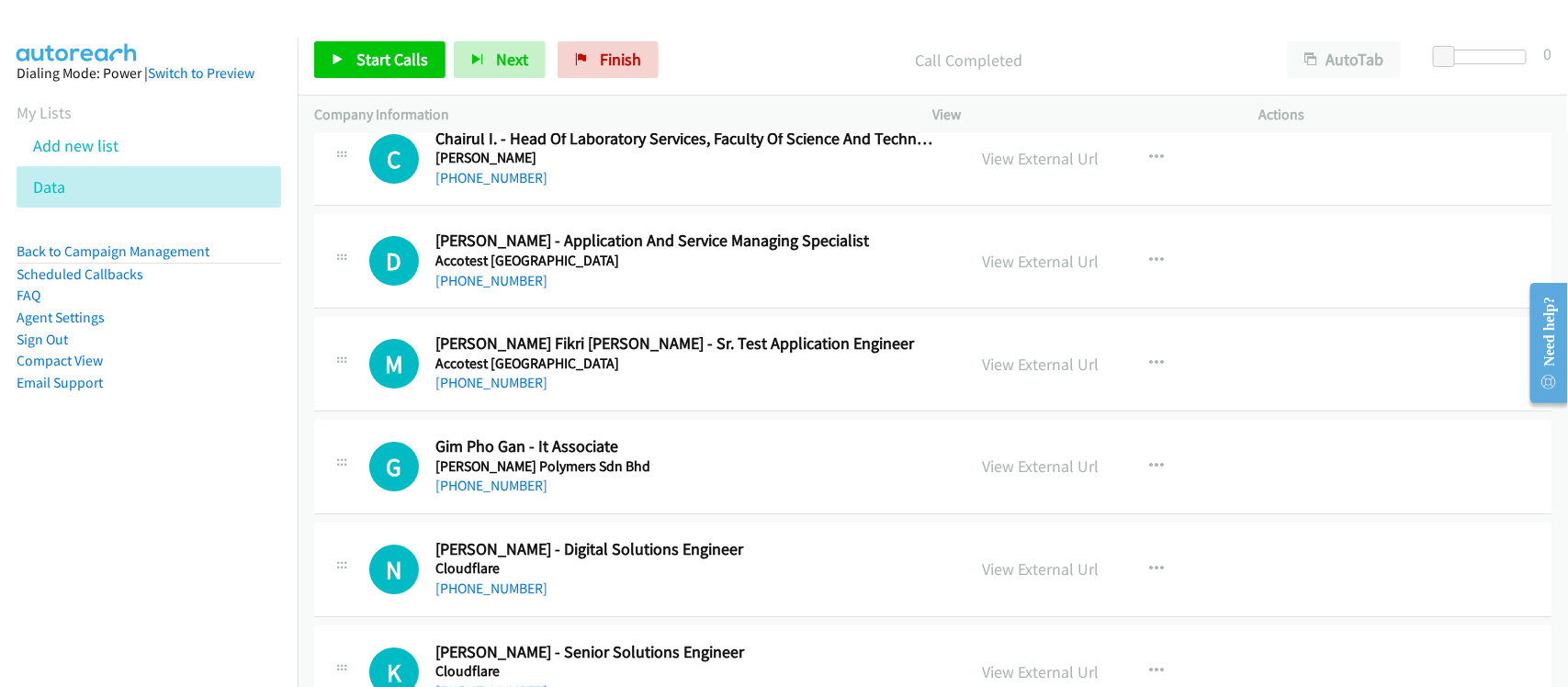
drag, startPoint x: 516, startPoint y: 281, endPoint x: 700, endPoint y: 287, distance: 184.1
click at [488, 277] on link "+60 13-610 6306" at bounding box center [491, 281] width 112 height 17
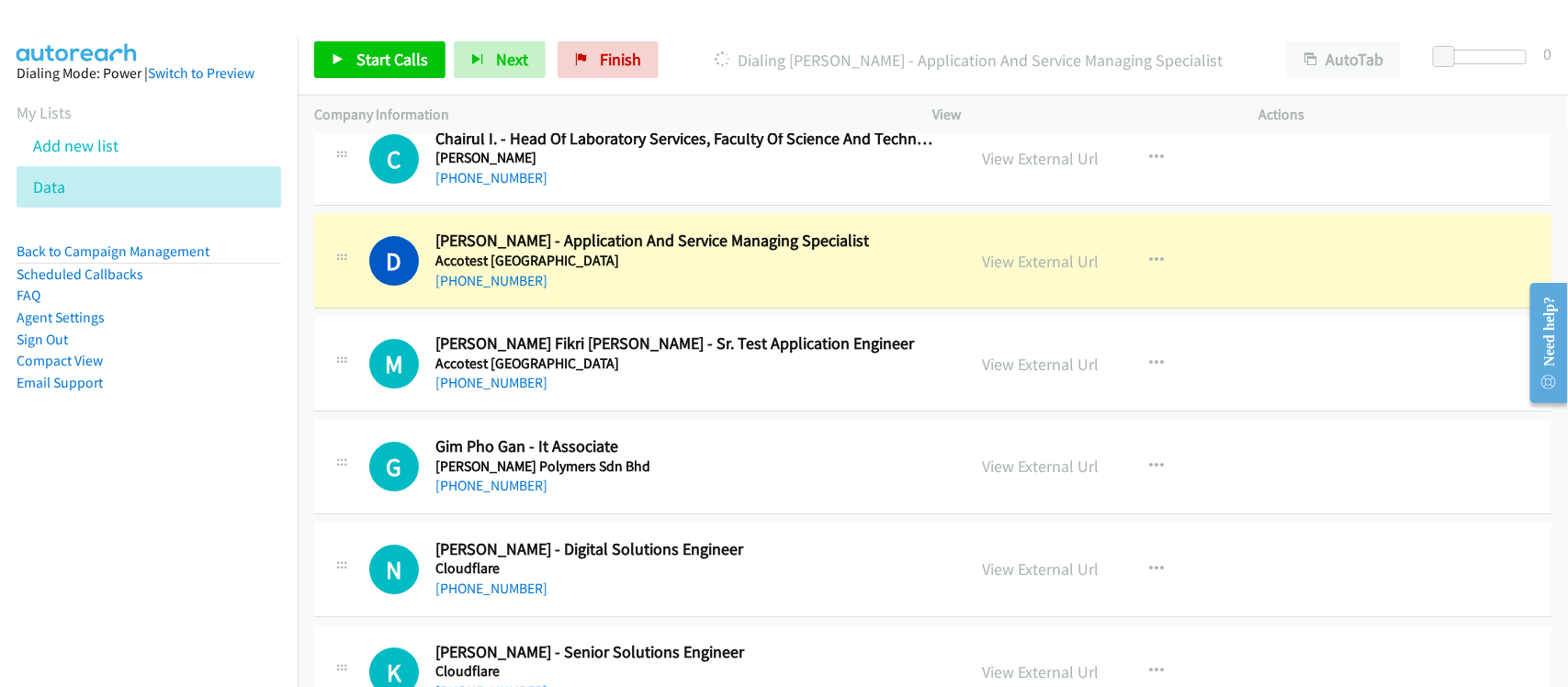
click at [571, 303] on div "D Callback Scheduled Desmond Gan - Application And Service Managing Specialist …" at bounding box center [933, 261] width 1237 height 95
click at [1018, 264] on link "View External Url" at bounding box center [1042, 262] width 117 height 21
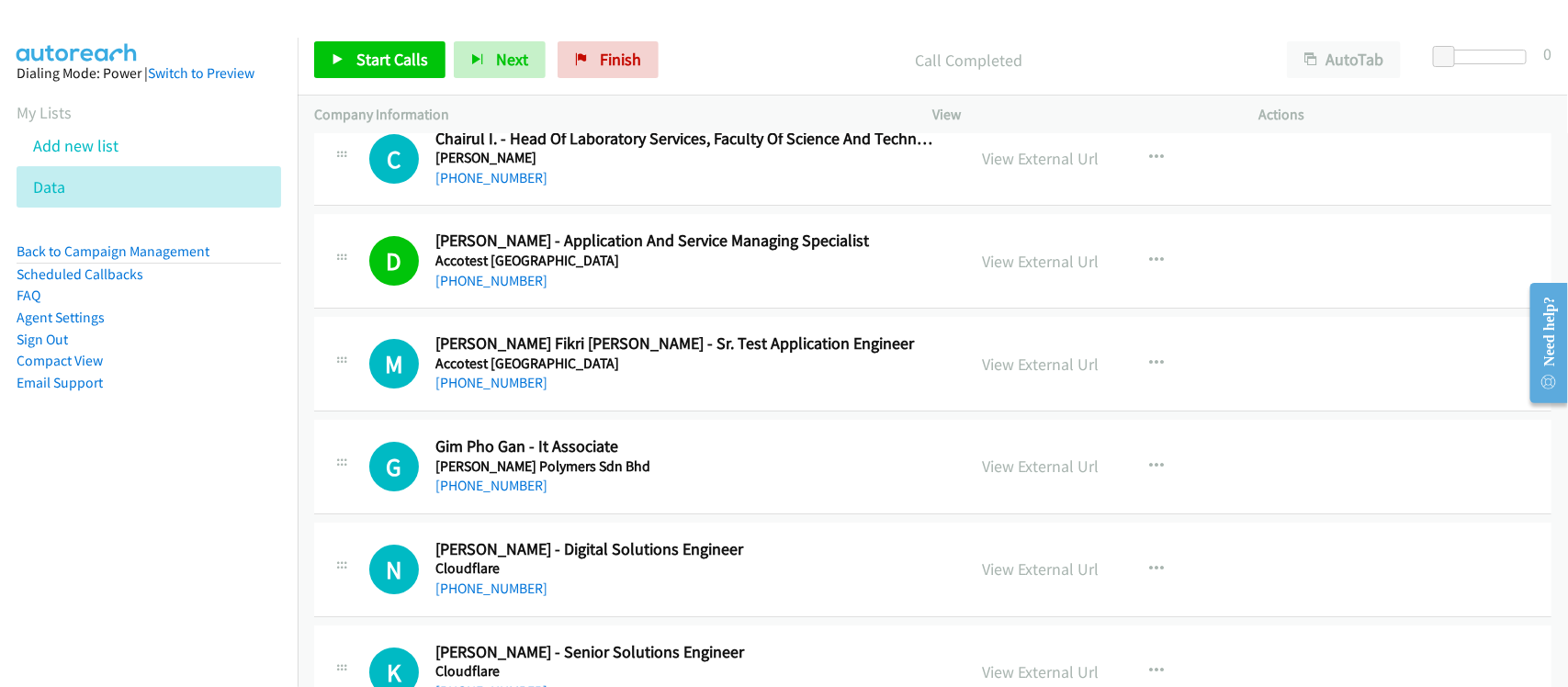
click at [558, 411] on div "M Callback Scheduled Mohamad Farid Fikri Abu Hassan - Sr. Test Application Engi…" at bounding box center [933, 364] width 1237 height 95
click at [498, 390] on link "+60 18-573 7220" at bounding box center [491, 382] width 112 height 17
click at [564, 381] on div "+60 18-573 7220" at bounding box center [688, 382] width 506 height 22
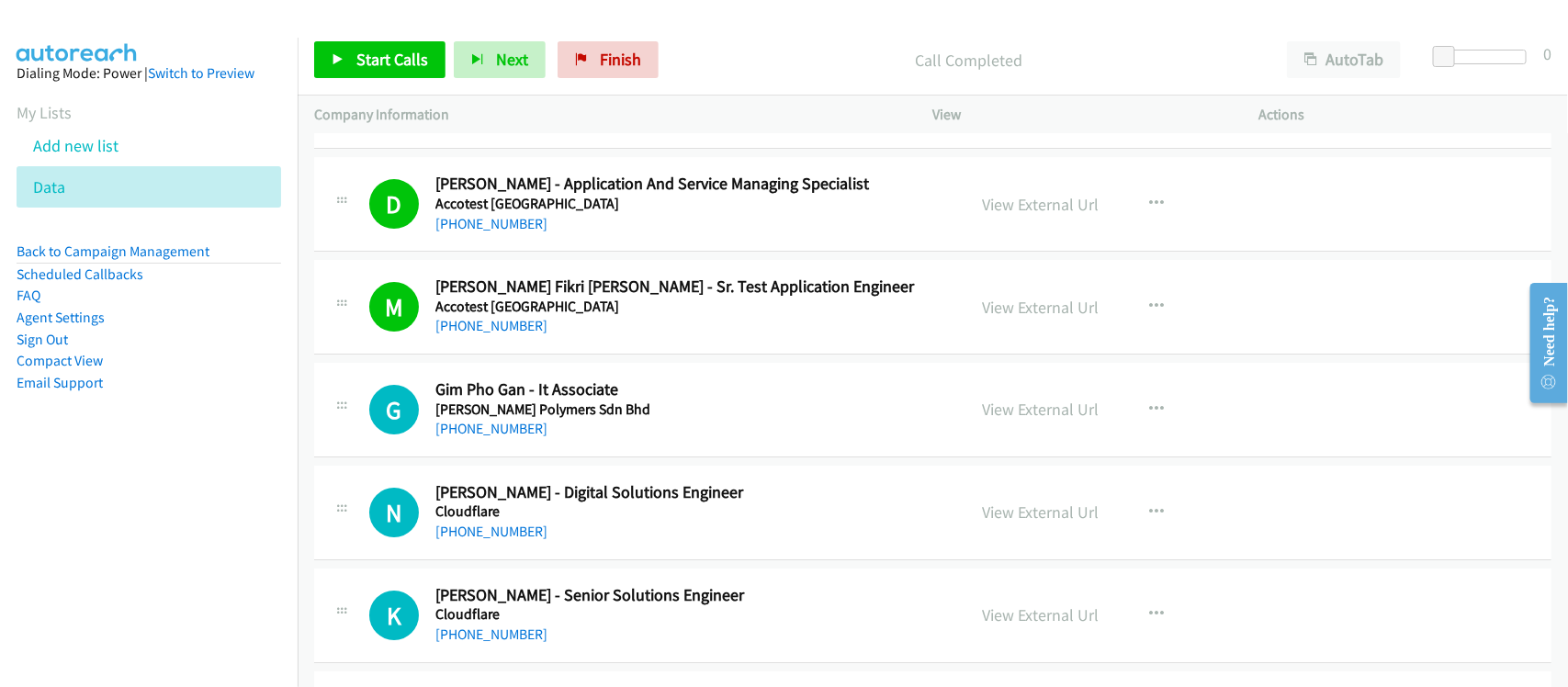
scroll to position [2870, 0]
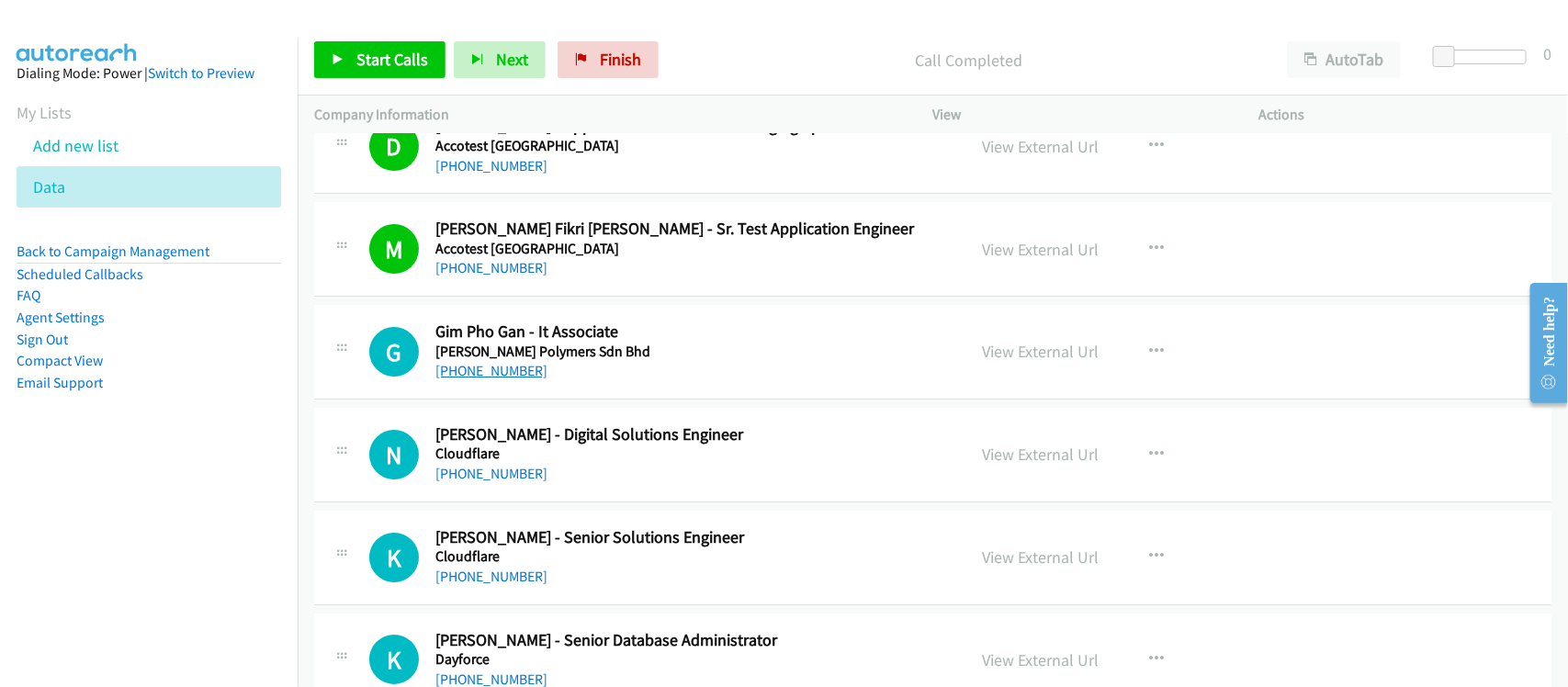
click at [485, 370] on link "+60 3-8026 3333" at bounding box center [491, 371] width 112 height 17
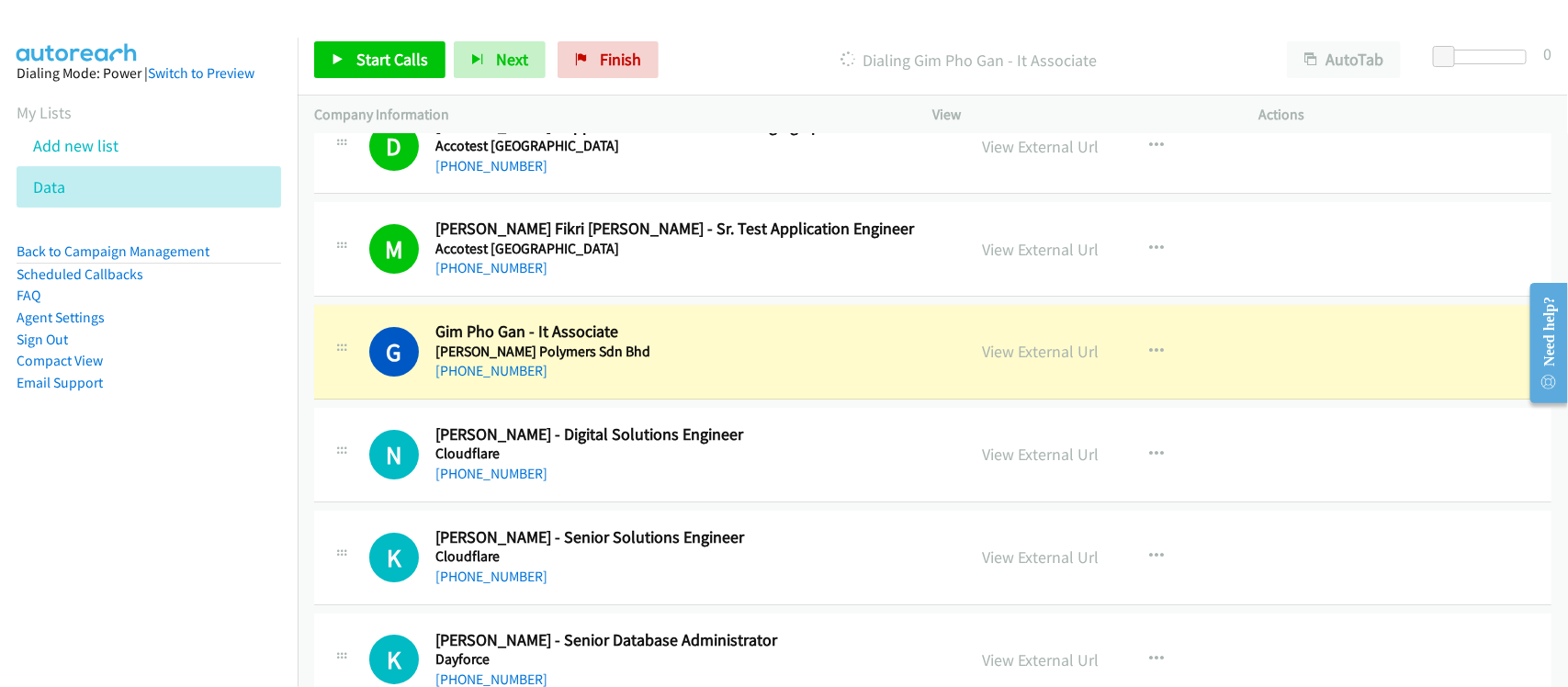
click at [572, 397] on div "G Callback Scheduled Gim Pho Gan - It Associate Behn Meyer Polymers Sdn Bhd Asi…" at bounding box center [933, 352] width 1237 height 95
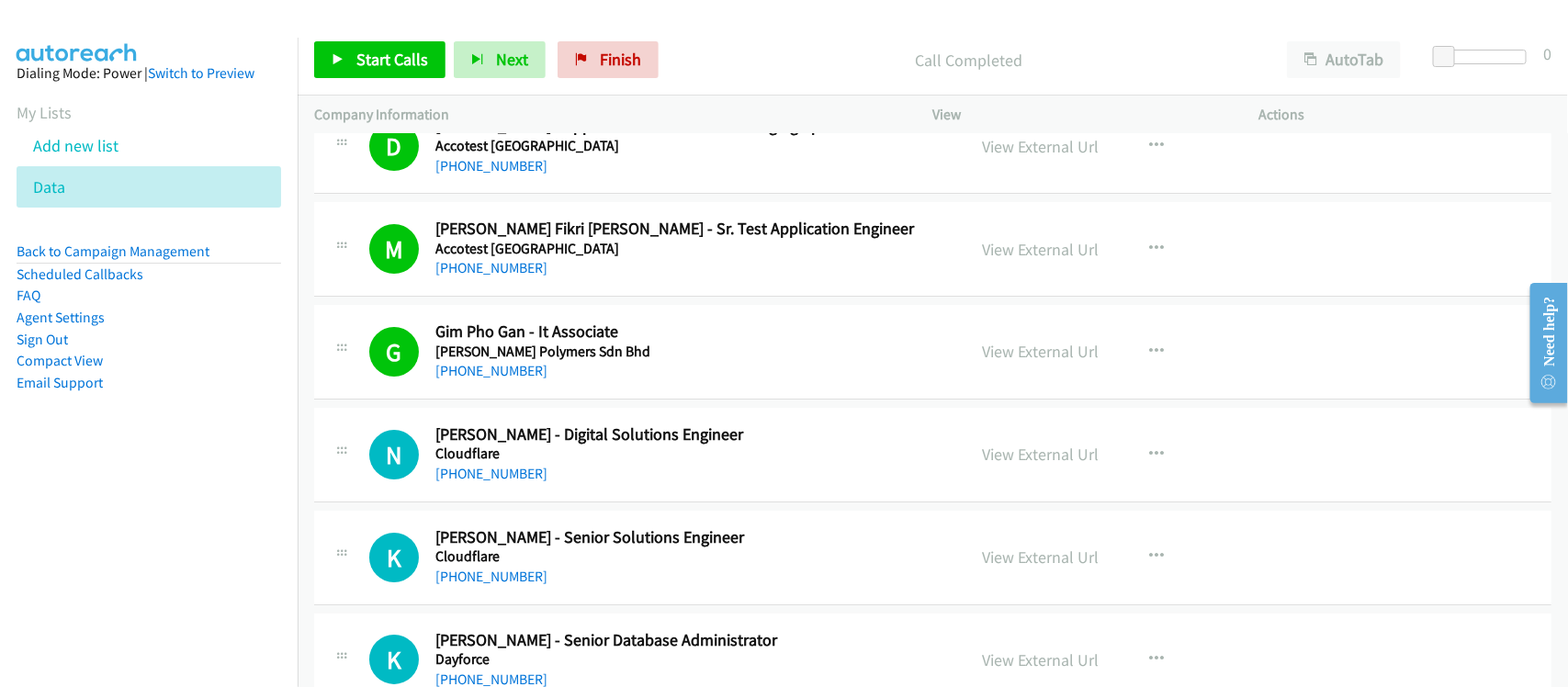
click at [556, 494] on div "N Callback Scheduled Nurul Hanisah Zaman - Digital Solutions Engineer Cloudflar…" at bounding box center [933, 455] width 1237 height 95
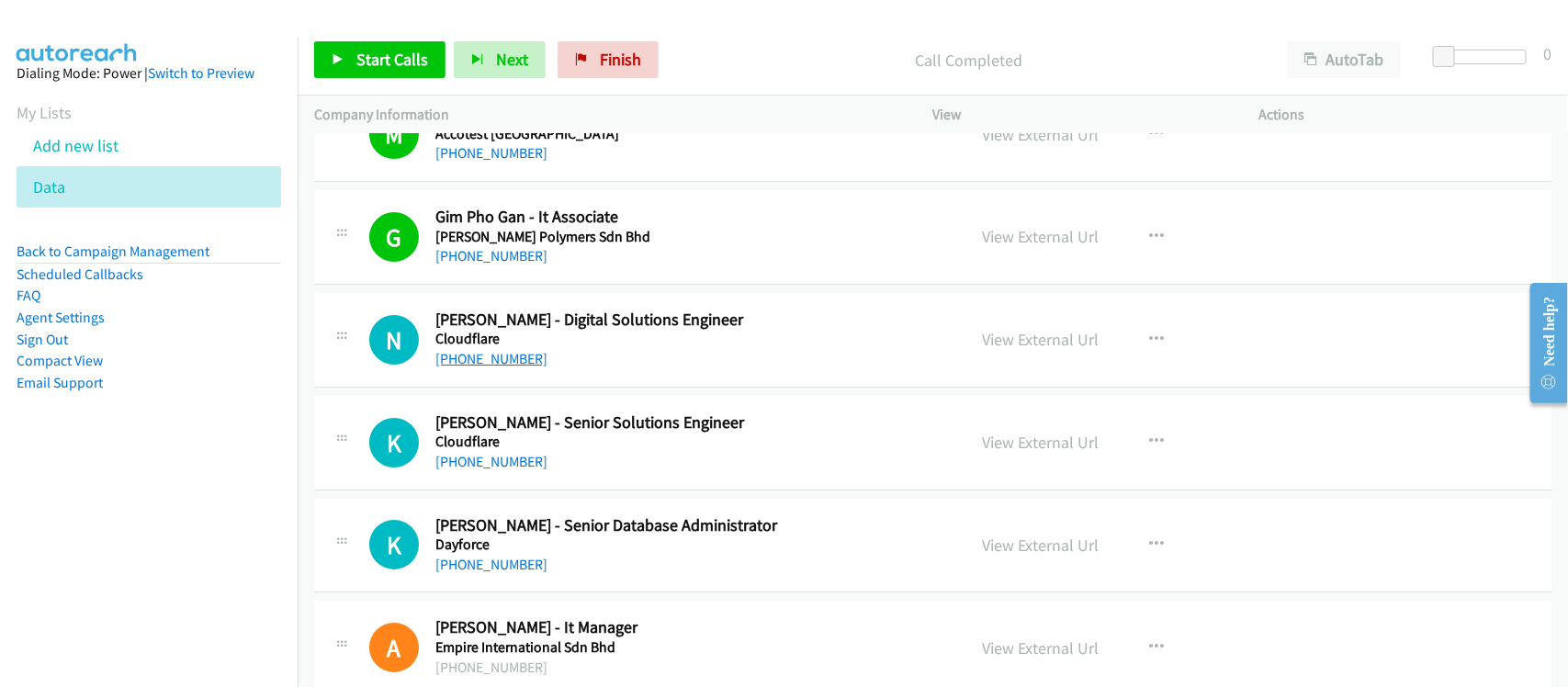
click at [501, 364] on link "+60 18-316 0526" at bounding box center [491, 358] width 112 height 17
drag, startPoint x: 478, startPoint y: 456, endPoint x: 516, endPoint y: 455, distance: 38.0
click at [478, 456] on link "+60 16-252 3390" at bounding box center [491, 462] width 112 height 17
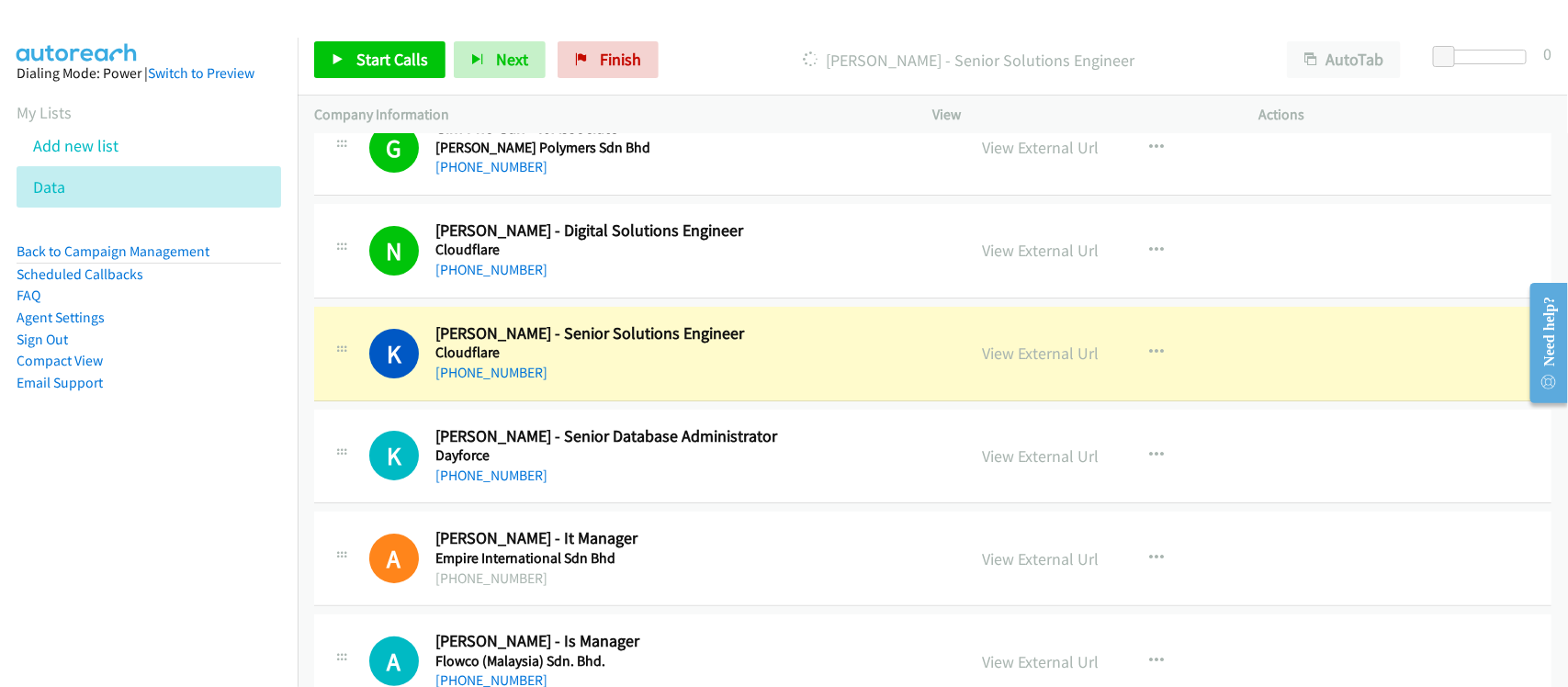
scroll to position [3215, 0]
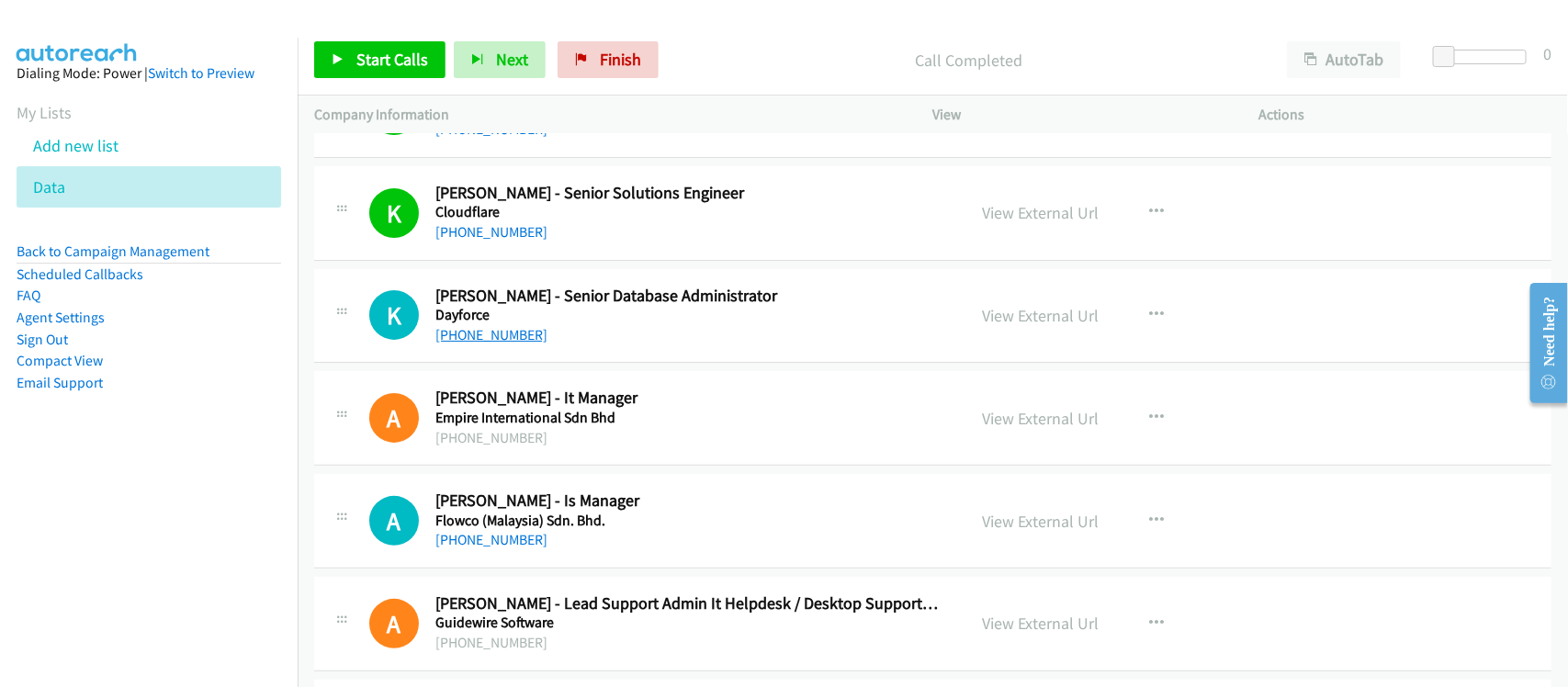
drag, startPoint x: 465, startPoint y: 342, endPoint x: 490, endPoint y: 341, distance: 25.0
click at [465, 342] on link "+60 12-937 8522" at bounding box center [491, 334] width 112 height 17
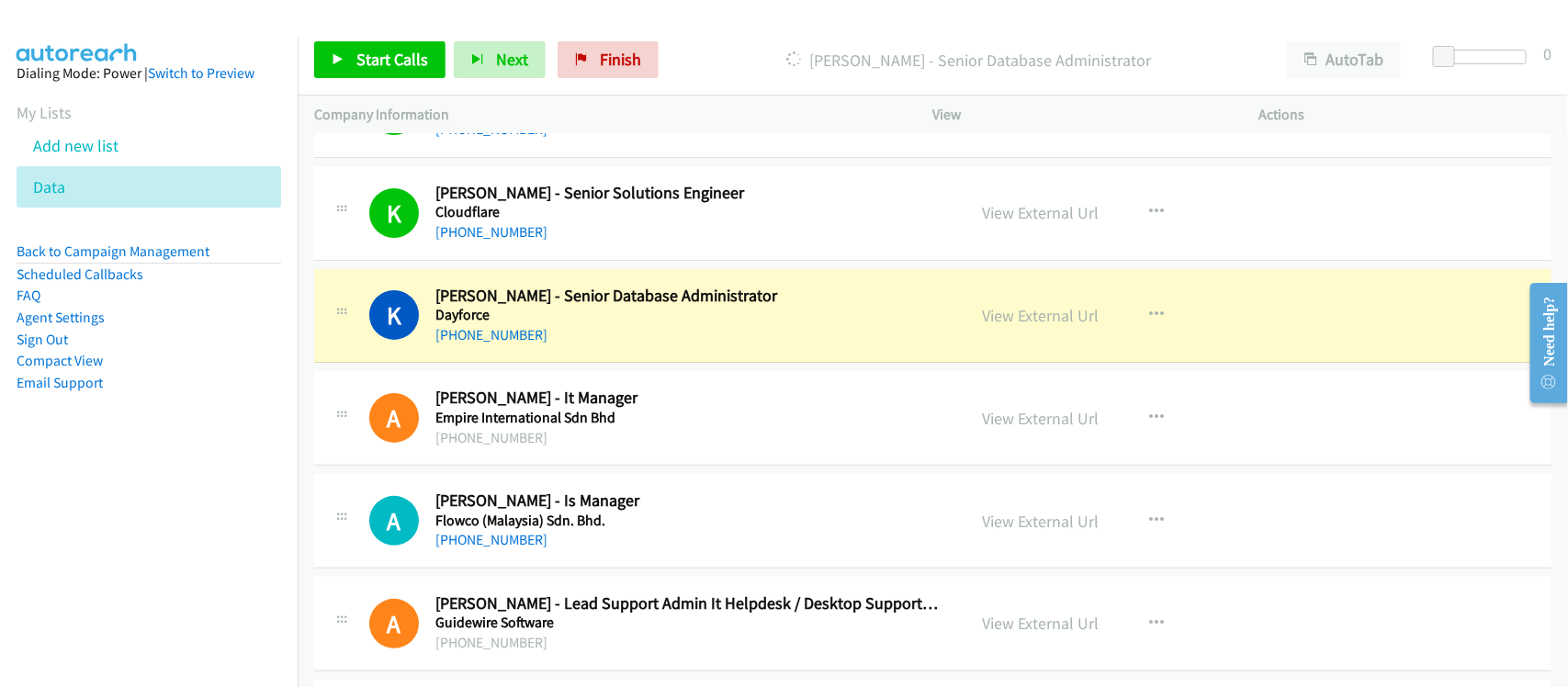
click at [607, 332] on div "+60 12-937 8522" at bounding box center [688, 334] width 506 height 22
click at [1035, 321] on link "View External Url" at bounding box center [1042, 315] width 117 height 21
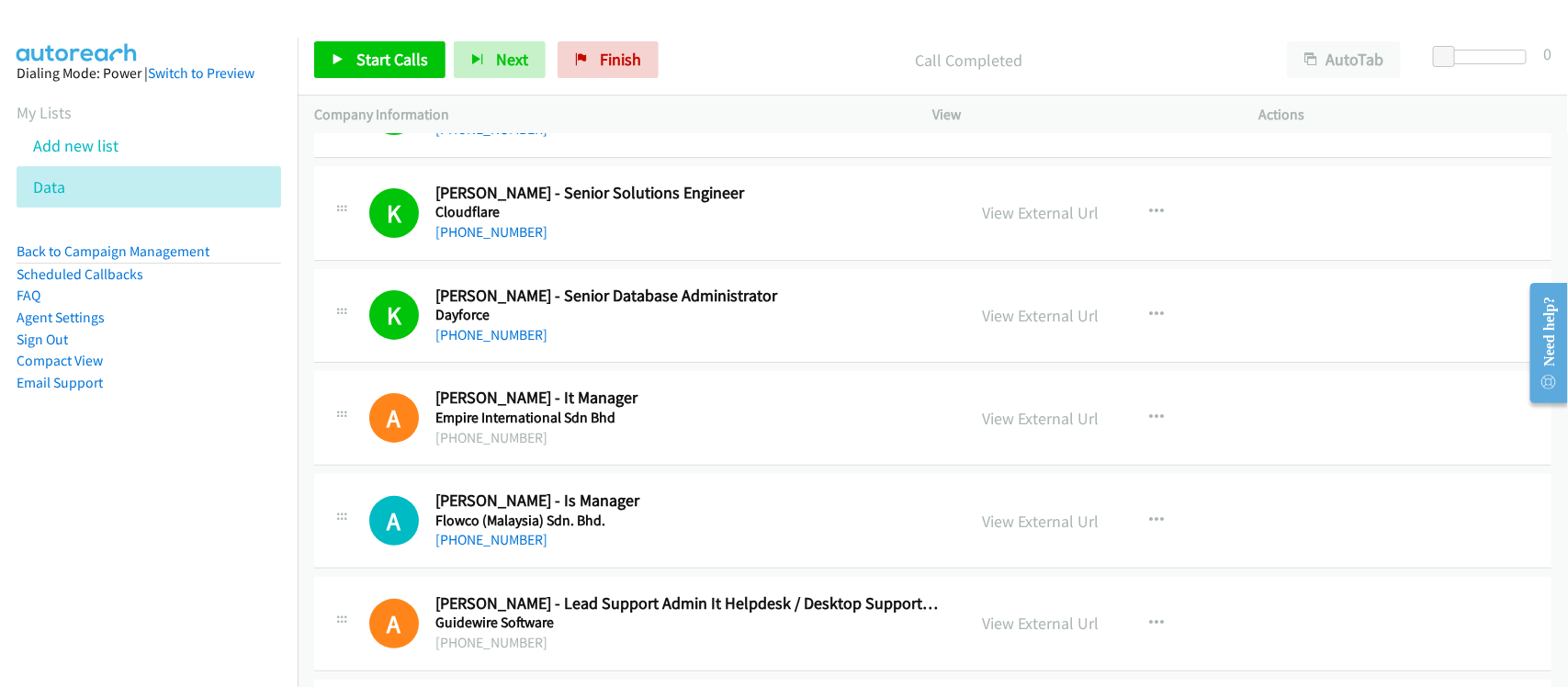
scroll to position [3330, 0]
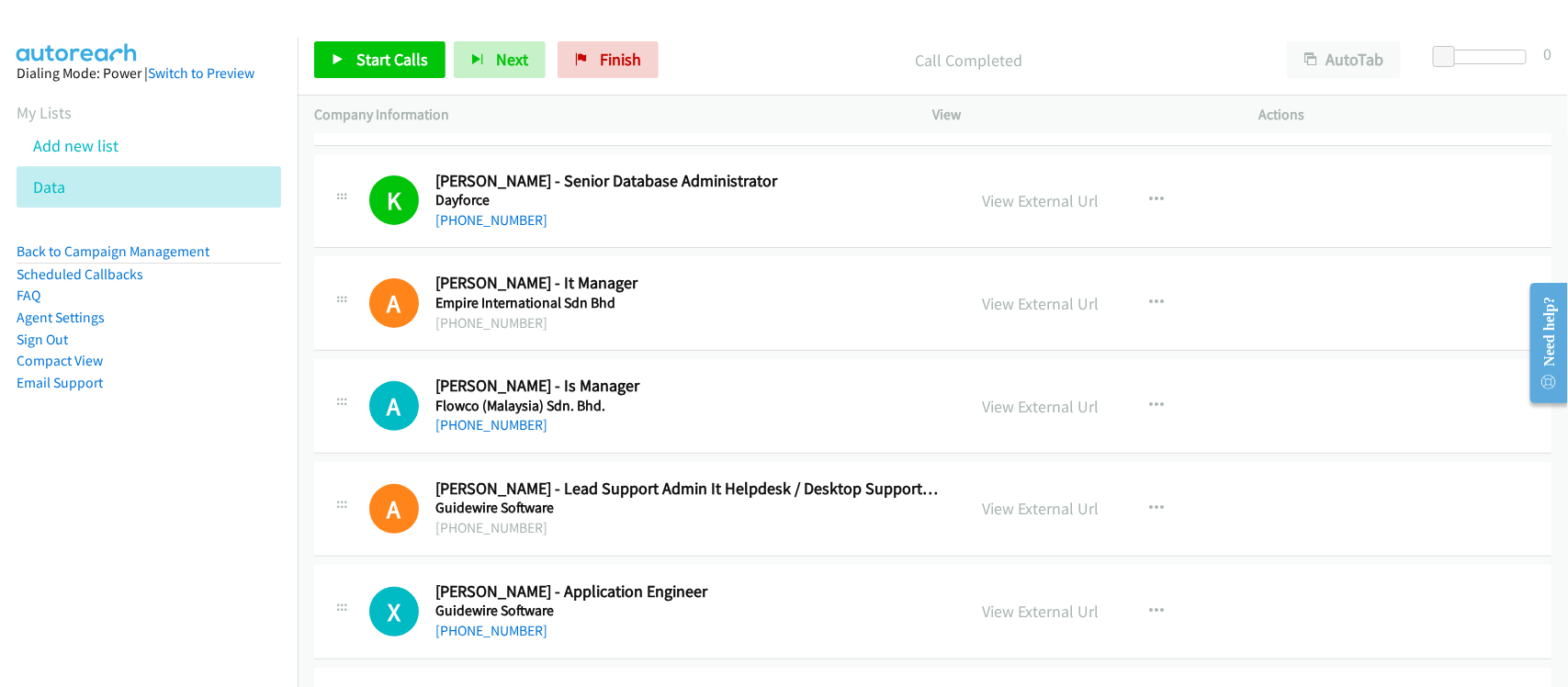
click at [496, 433] on link "+60 16-260 5468" at bounding box center [491, 424] width 112 height 17
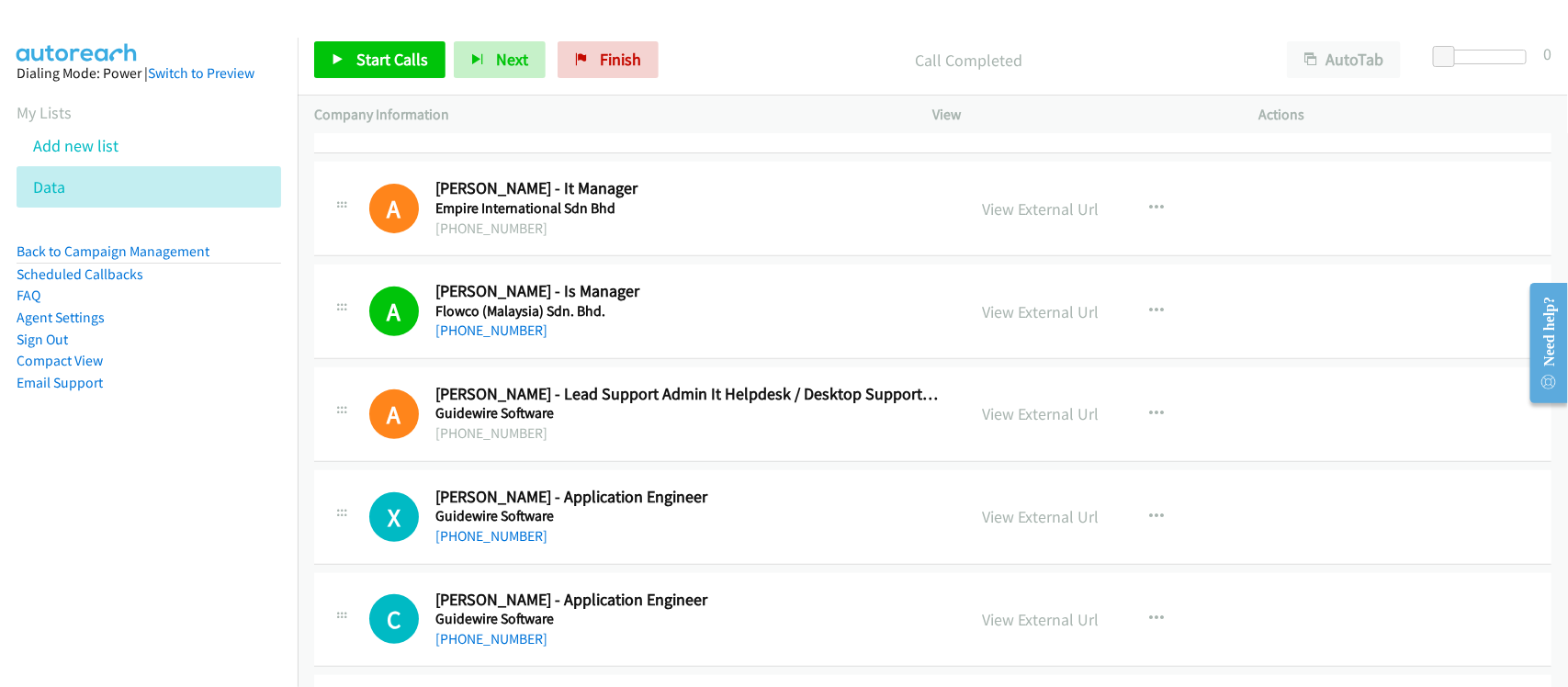
scroll to position [3789, 0]
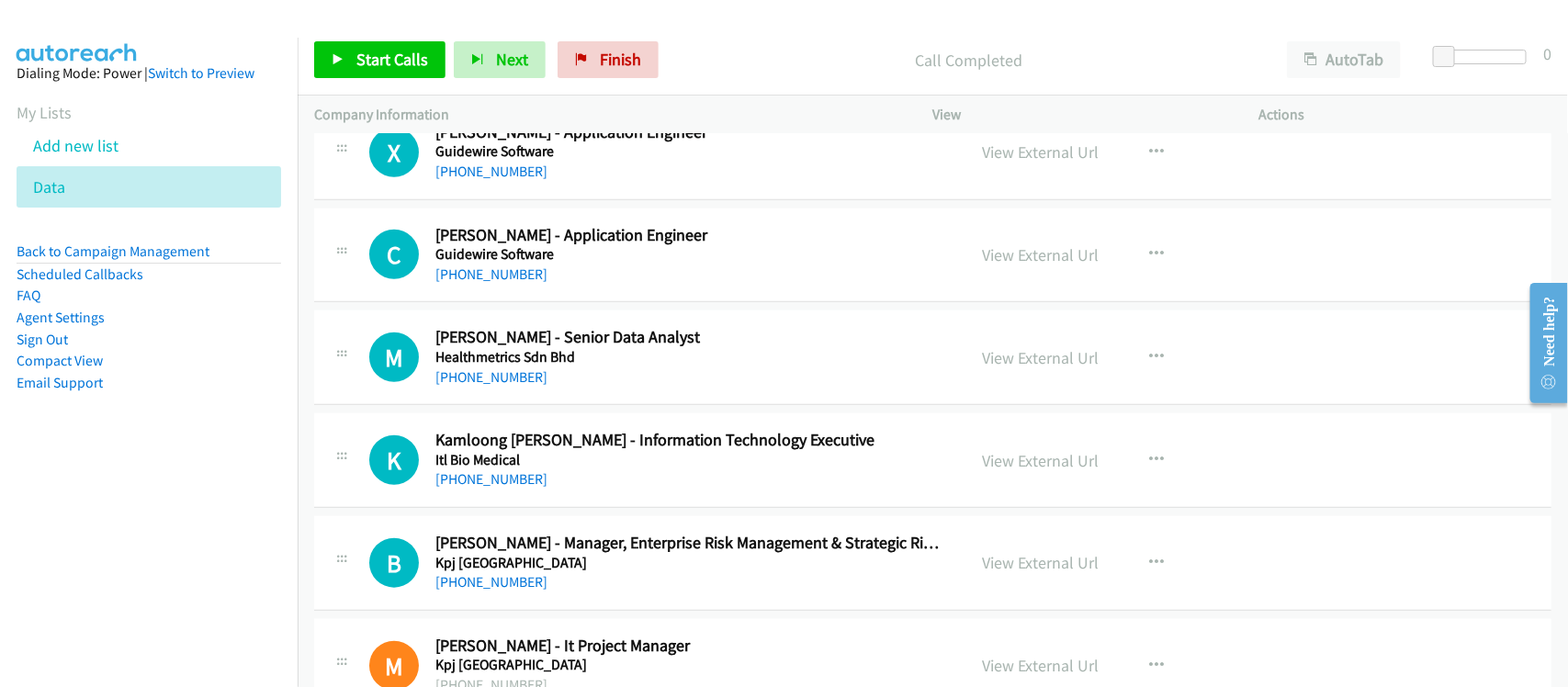
click at [498, 161] on h5 "Guidewire Software" at bounding box center [688, 151] width 506 height 18
click at [454, 172] on link "+60 17-787 2631" at bounding box center [491, 172] width 112 height 17
click at [477, 280] on link "+60 16-694 1561" at bounding box center [491, 274] width 112 height 17
click at [477, 386] on link "+60 12-293 7150" at bounding box center [491, 377] width 112 height 17
click at [515, 483] on link "+60 12-507 6628" at bounding box center [491, 479] width 112 height 17
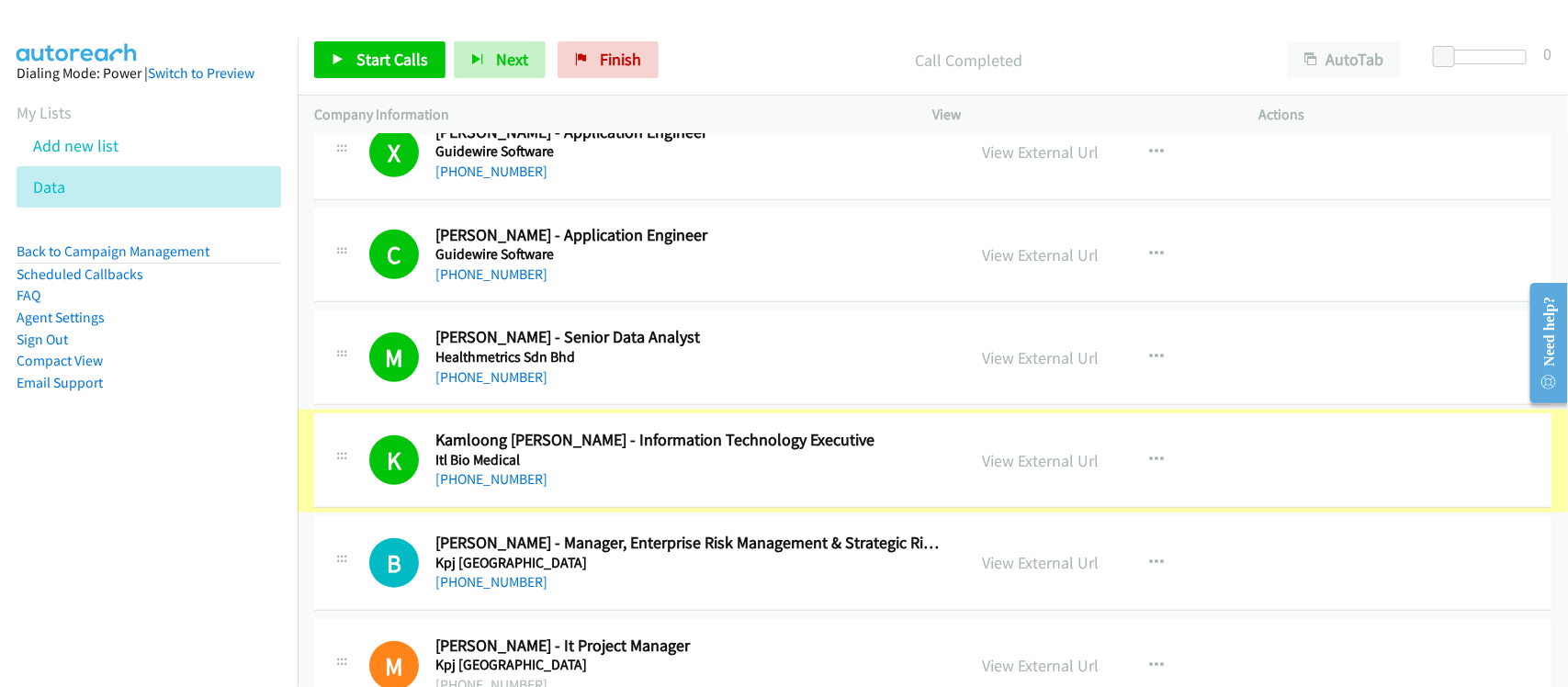
click at [465, 483] on link "+60 12-507 6628" at bounding box center [491, 479] width 112 height 17
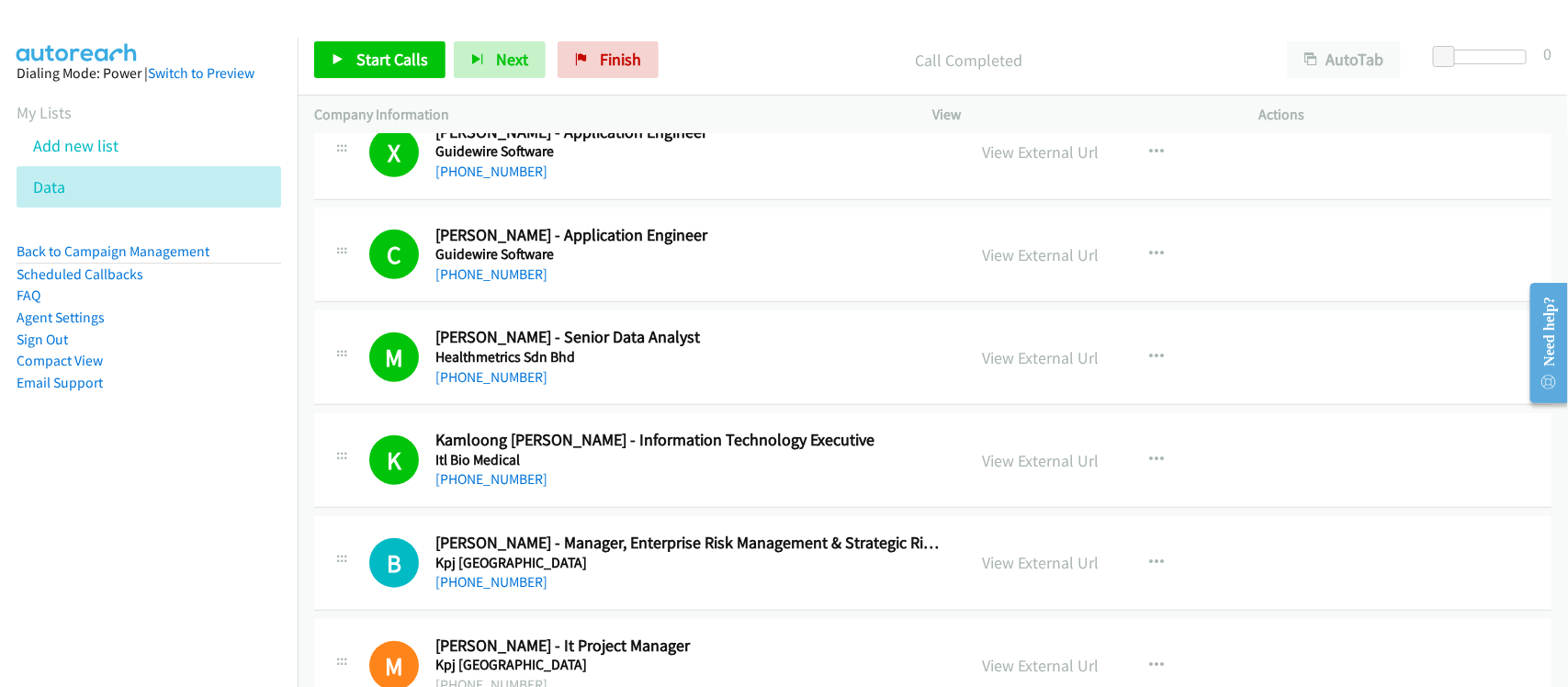
click at [586, 491] on div "+60 12-507 6628" at bounding box center [688, 479] width 506 height 22
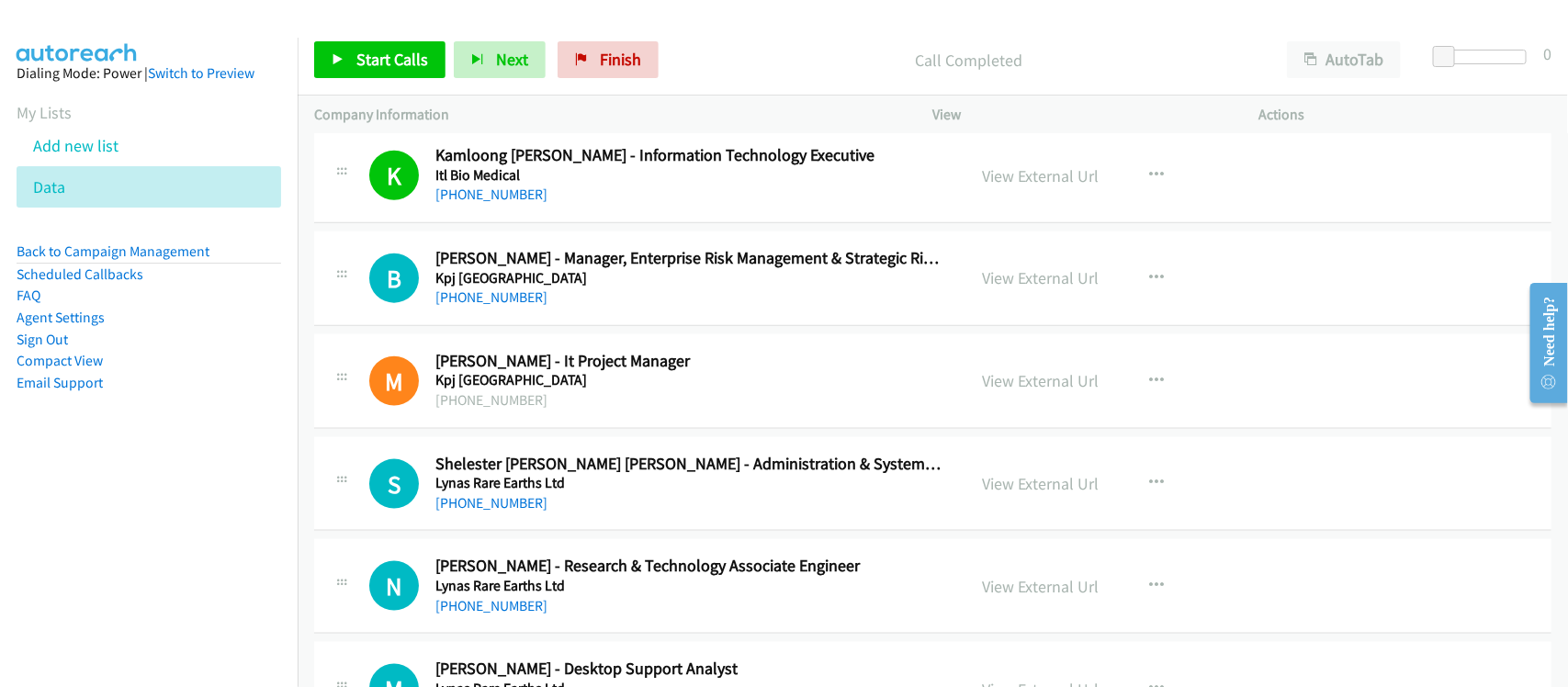
scroll to position [4133, 0]
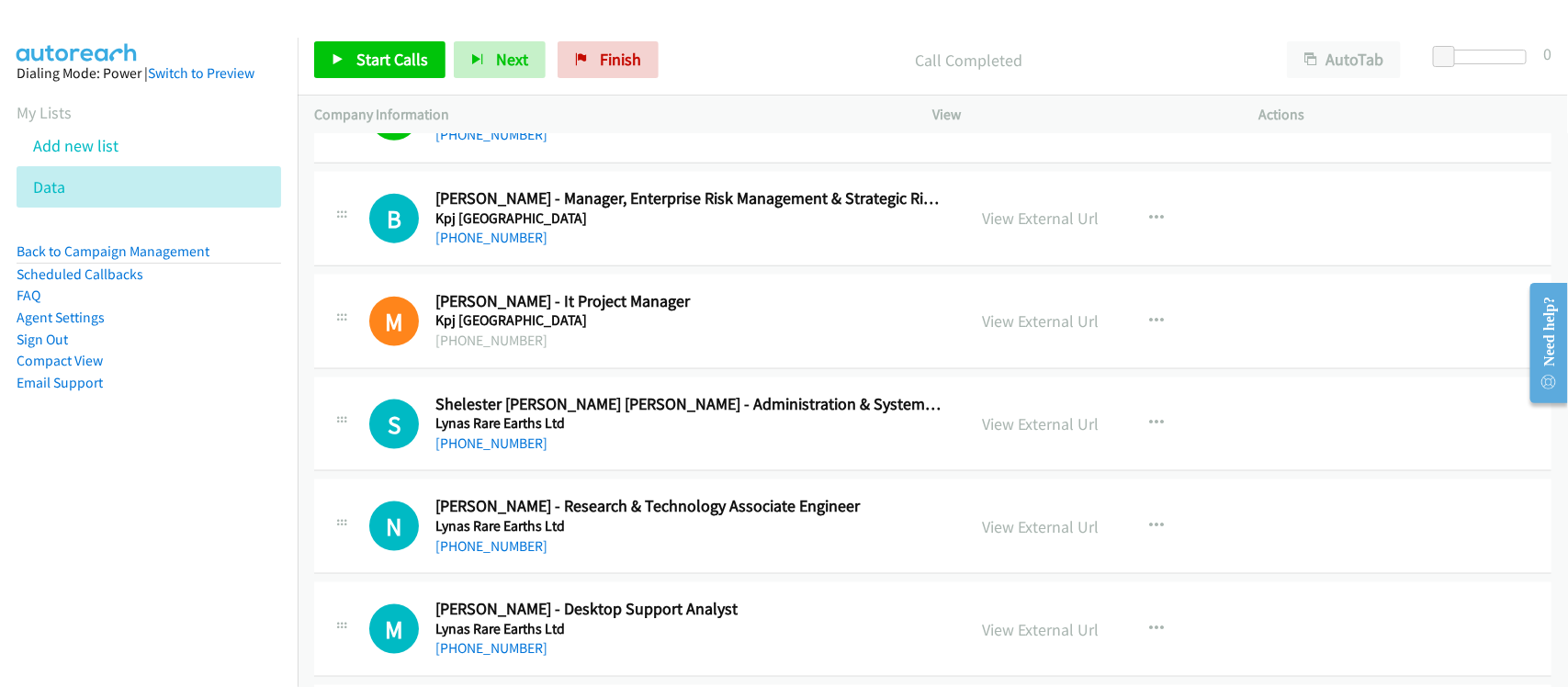
drag, startPoint x: 519, startPoint y: 243, endPoint x: 571, endPoint y: 240, distance: 52.1
click at [519, 243] on link "+60 12-652 6572" at bounding box center [491, 238] width 112 height 17
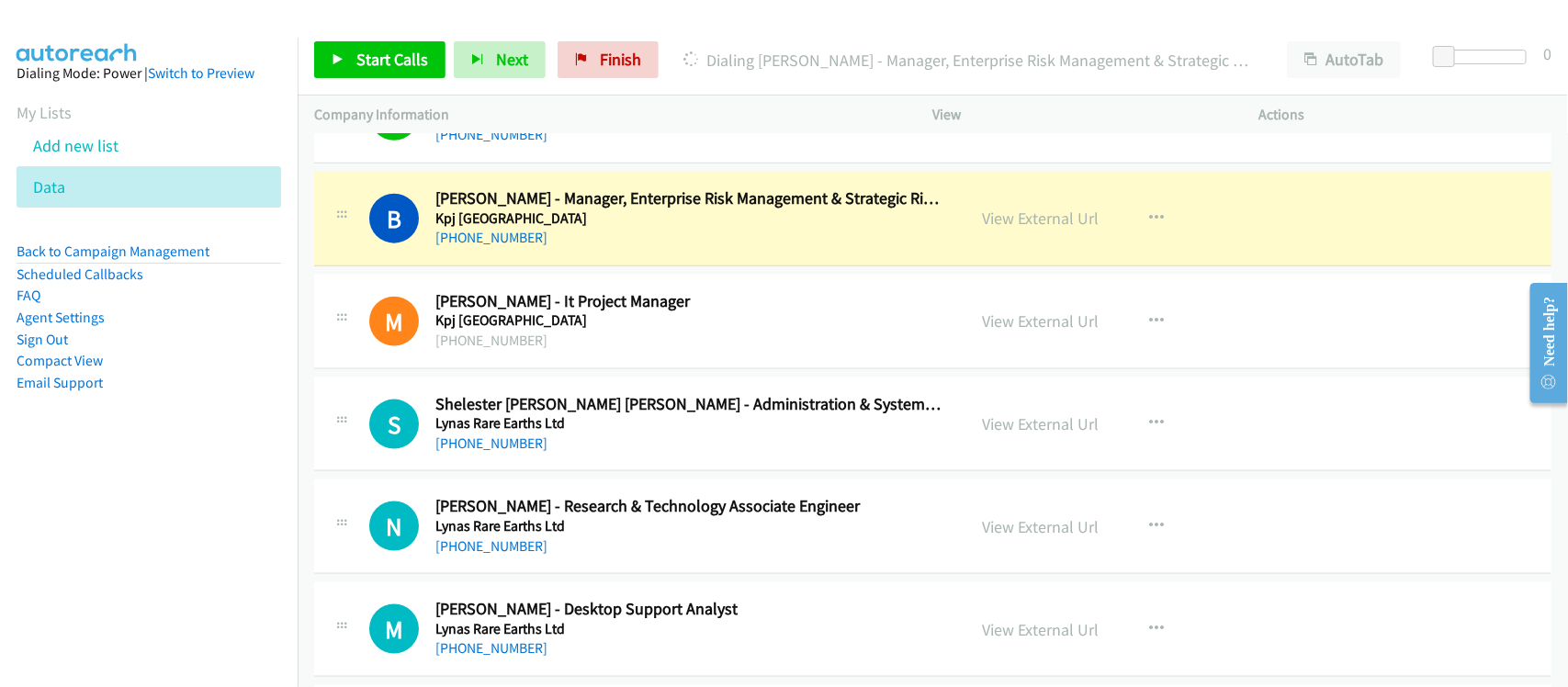
click at [584, 266] on div "B Callback Scheduled Bazli Akmal - Manager, Enterprise Risk Management & Strate…" at bounding box center [933, 218] width 1237 height 95
click at [1041, 222] on link "View External Url" at bounding box center [1042, 218] width 117 height 21
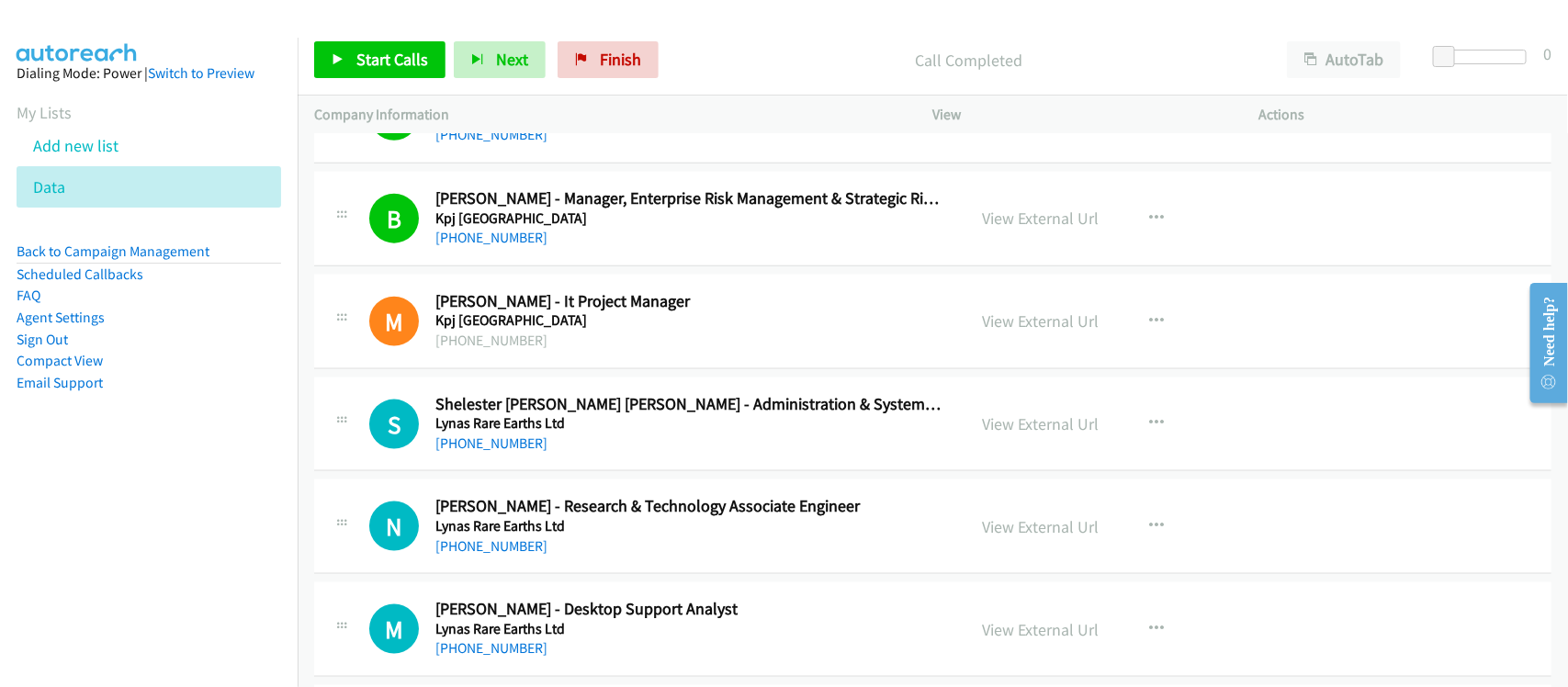
drag, startPoint x: 515, startPoint y: 448, endPoint x: 608, endPoint y: 444, distance: 93.1
click at [515, 448] on link "+60 9-582 5201" at bounding box center [491, 443] width 112 height 17
drag, startPoint x: 549, startPoint y: 455, endPoint x: 559, endPoint y: 451, distance: 10.8
click at [549, 454] on div "+60 9-582 5201" at bounding box center [688, 443] width 506 height 22
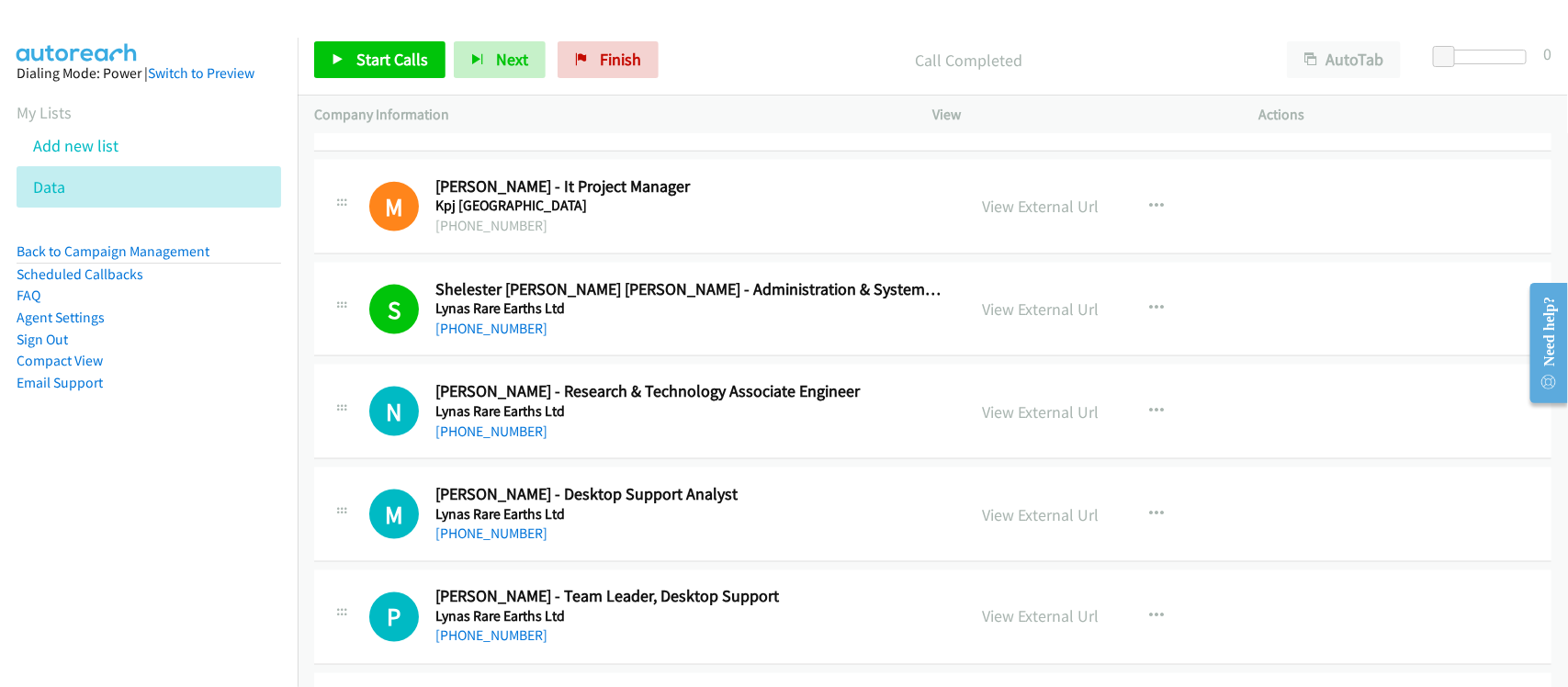
scroll to position [4362, 0]
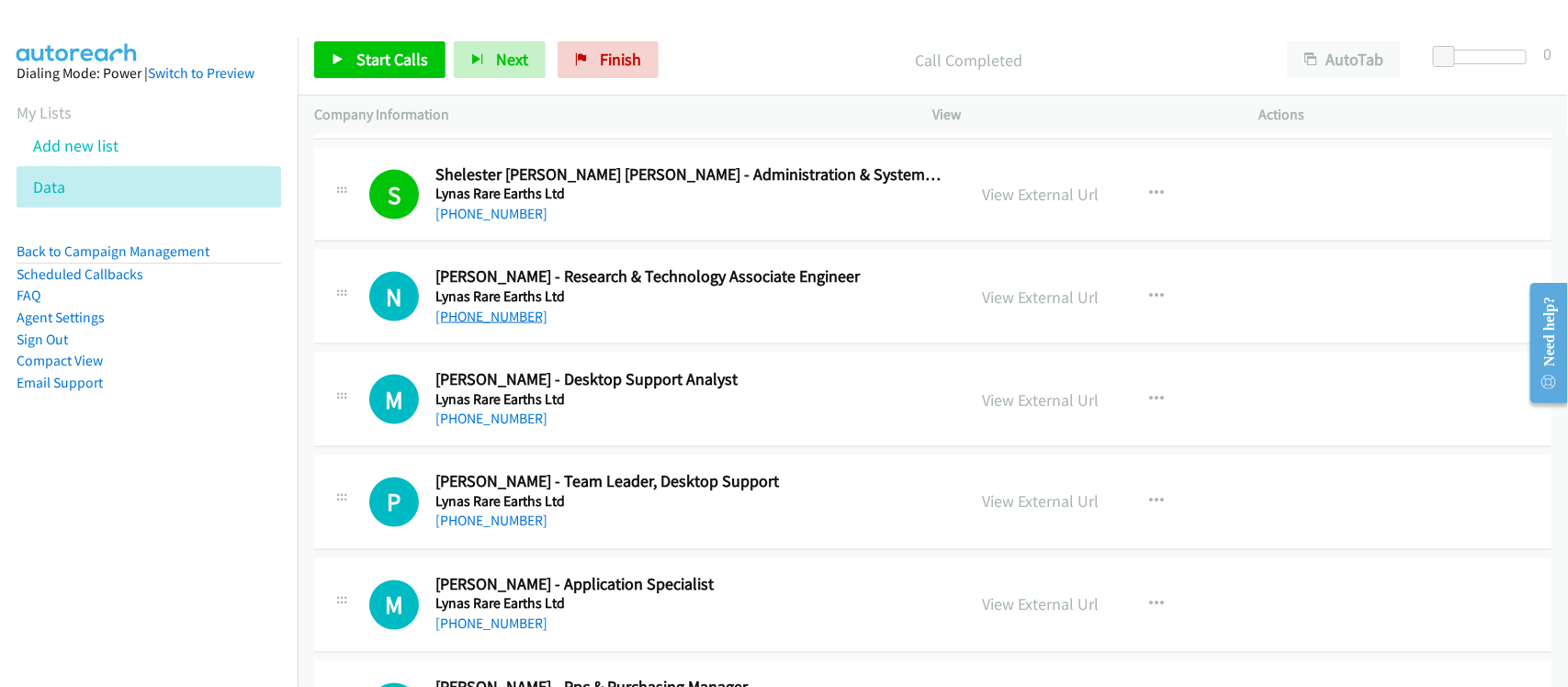
click at [520, 314] on link "+60 19-981 8161" at bounding box center [491, 316] width 112 height 17
click at [521, 424] on link "+60 19-952 0069" at bounding box center [491, 419] width 112 height 17
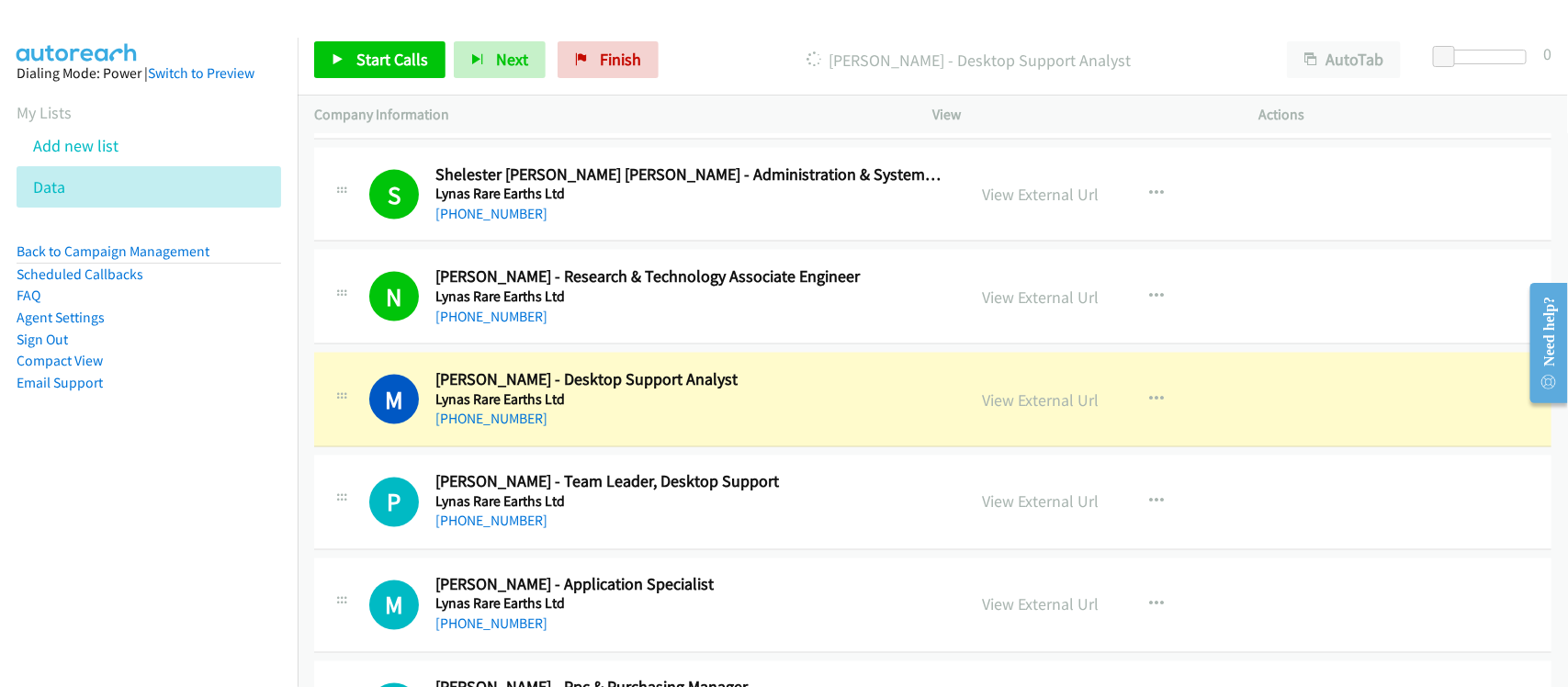
click at [562, 443] on div "M Callback Scheduled Muhammad Azmi - Desktop Support Analyst Lynas Rare Earths …" at bounding box center [933, 400] width 1237 height 95
click at [1026, 410] on link "View External Url" at bounding box center [1042, 400] width 117 height 21
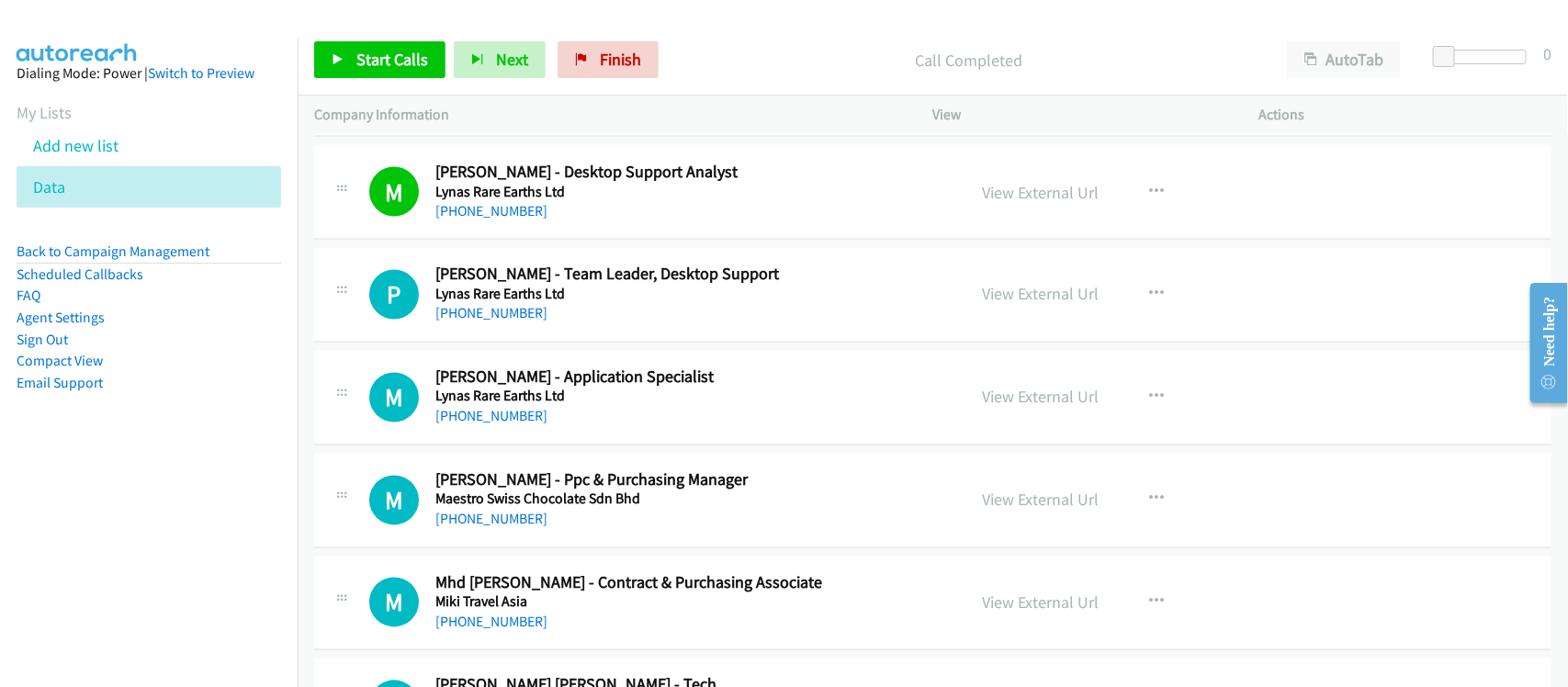
scroll to position [4592, 0]
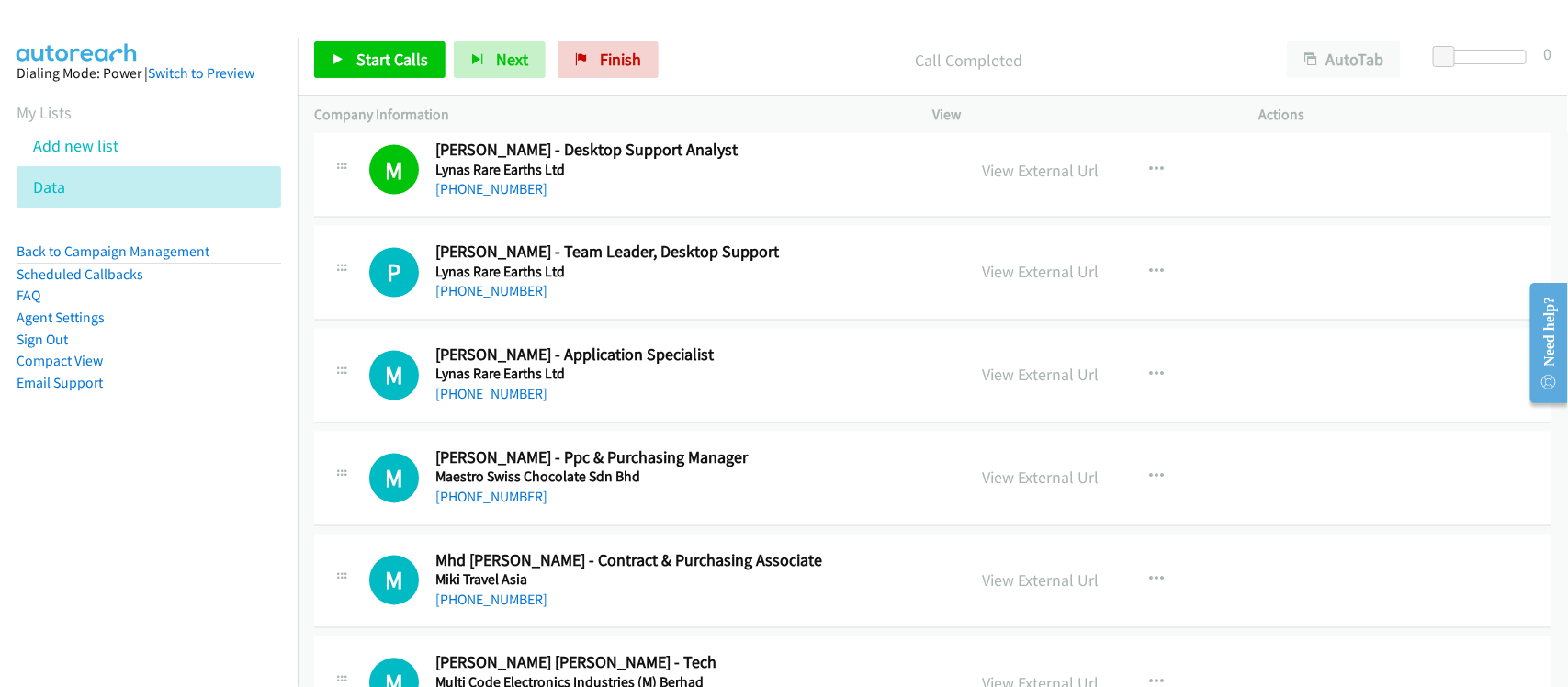
click at [420, 298] on div "P" at bounding box center [402, 273] width 66 height 50
click at [488, 299] on link "+60 9-582 5213" at bounding box center [491, 291] width 112 height 17
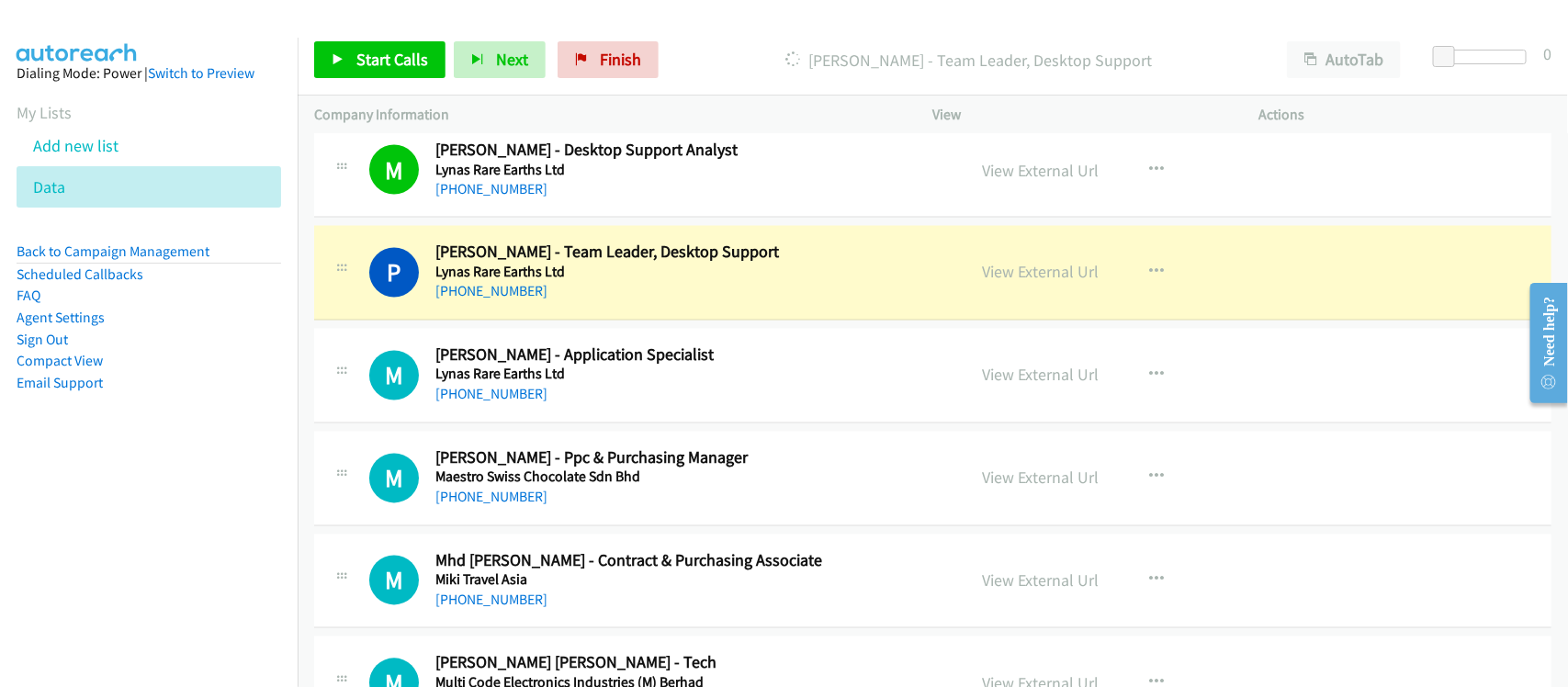
click at [588, 303] on div "+60 9-582 5213" at bounding box center [688, 291] width 506 height 22
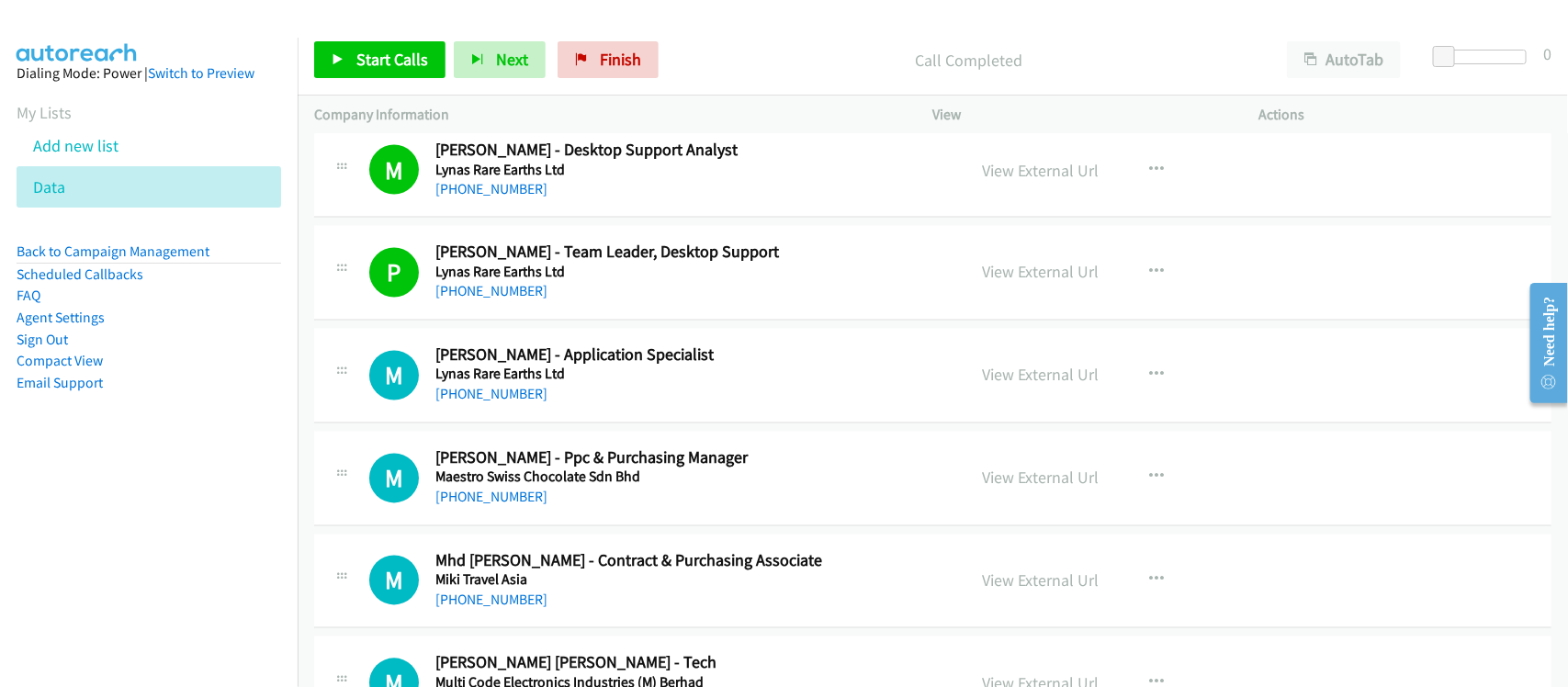
drag, startPoint x: 515, startPoint y: 396, endPoint x: 533, endPoint y: 390, distance: 19.0
click at [515, 396] on link "+60 17-531 7944" at bounding box center [491, 395] width 112 height 17
click at [565, 423] on div "M Callback Scheduled Manoj Kumar - Application Specialist Lynas Rare Earths Ltd…" at bounding box center [933, 376] width 1237 height 95
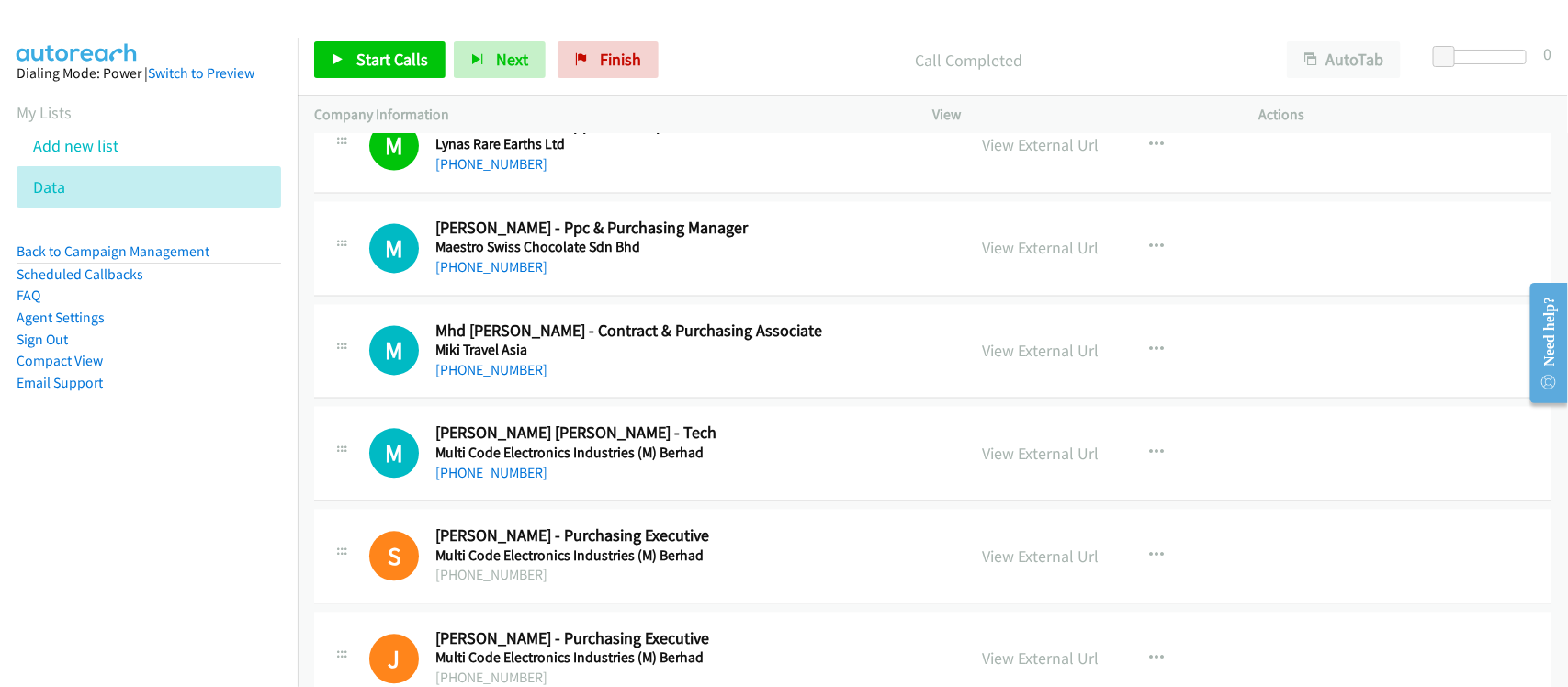
scroll to position [4936, 0]
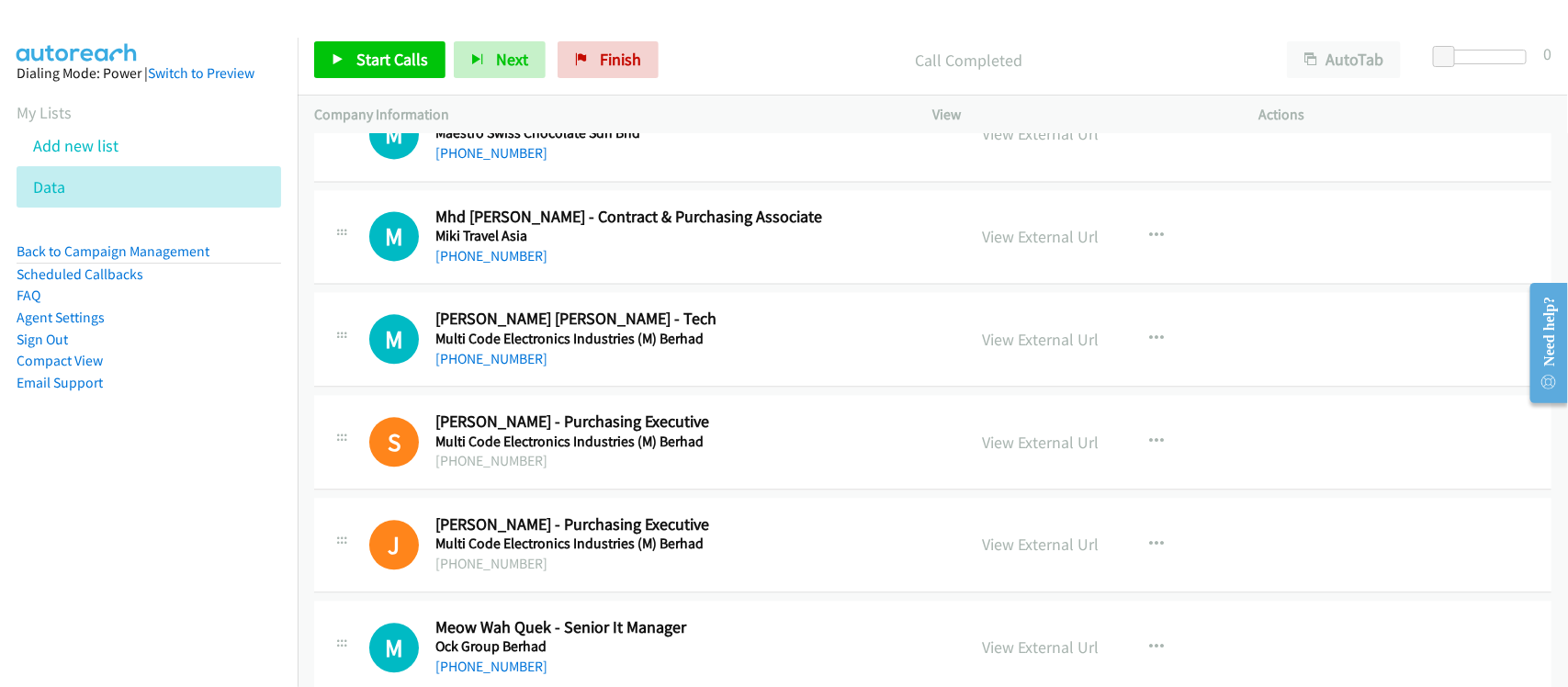
drag, startPoint x: 515, startPoint y: 367, endPoint x: 669, endPoint y: 372, distance: 154.1
click at [515, 367] on link "+60 13-715 3639" at bounding box center [491, 358] width 112 height 17
click at [557, 359] on div "+60 13-715 3639" at bounding box center [688, 358] width 506 height 22
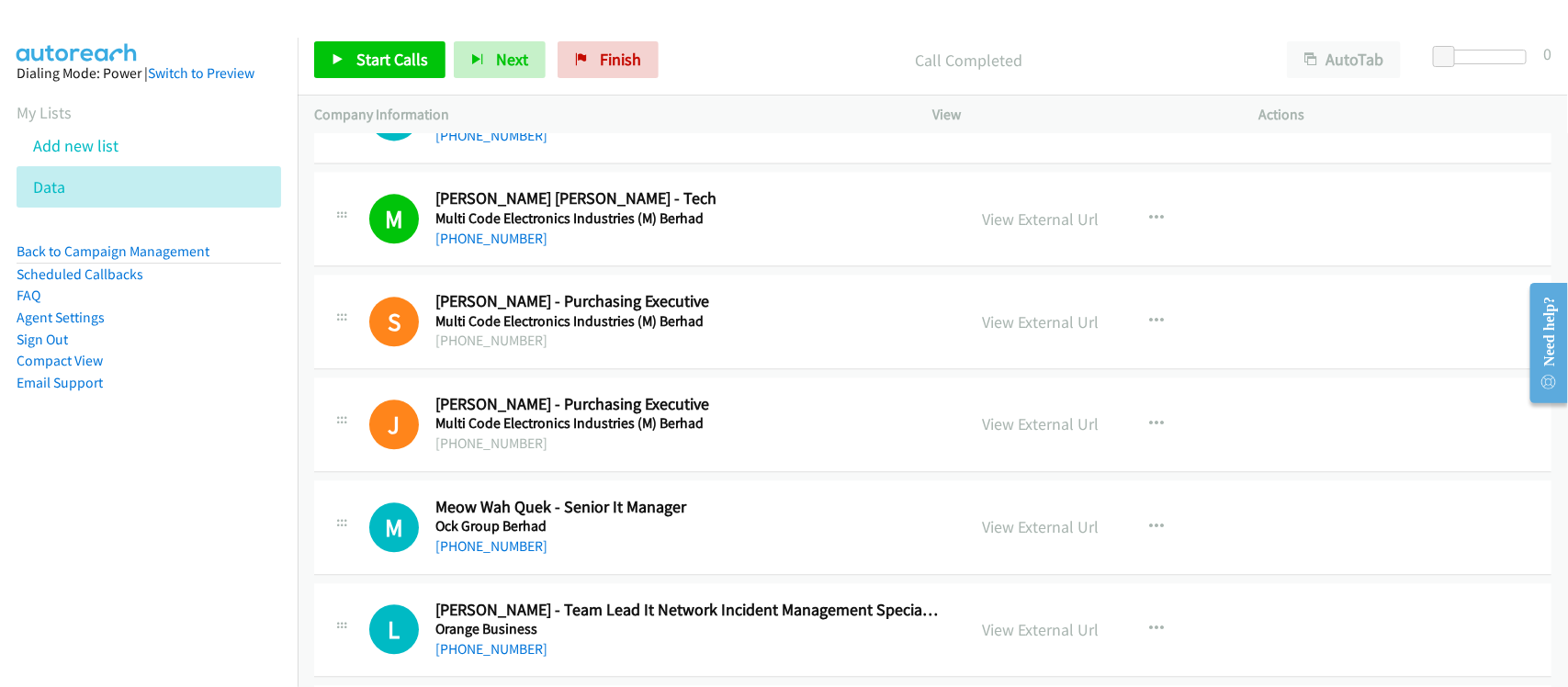
scroll to position [5166, 0]
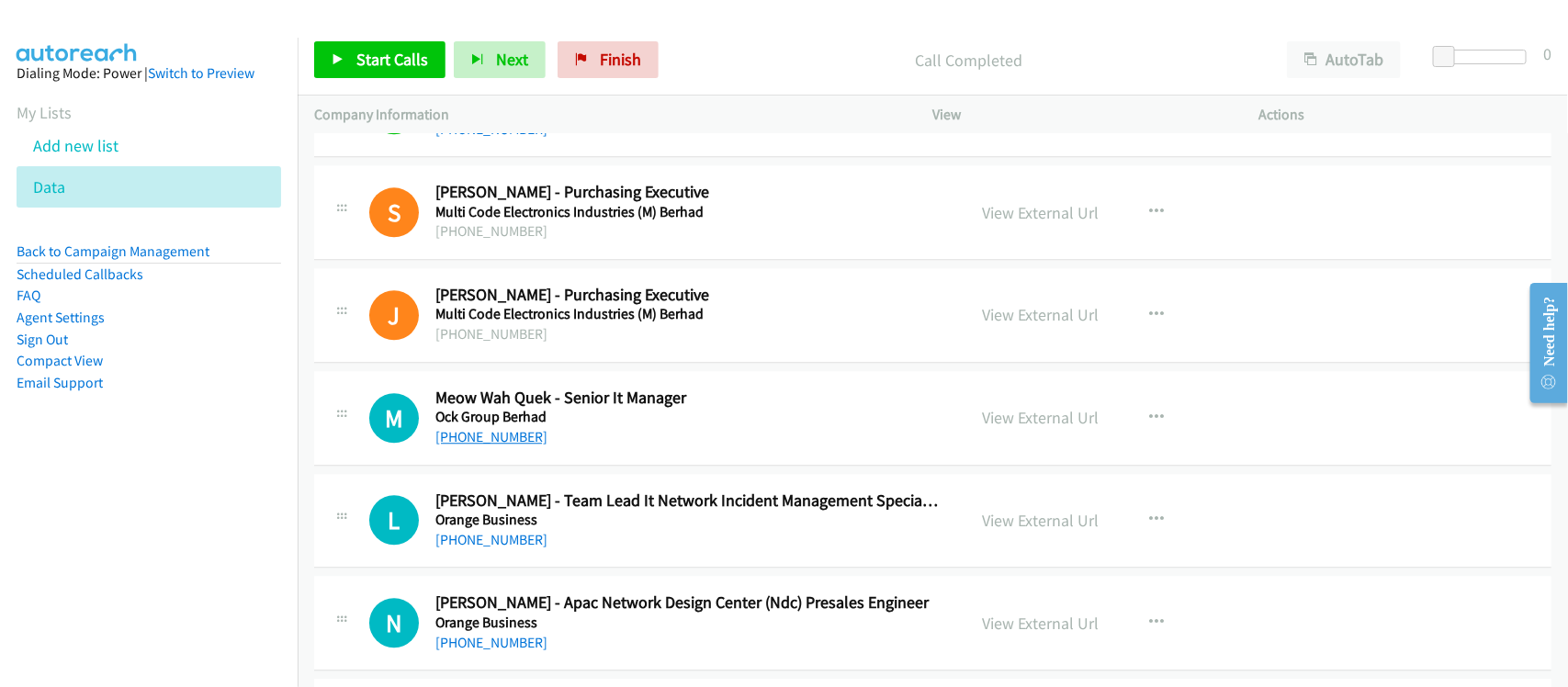
click at [501, 437] on link "+60 3-6142 1840" at bounding box center [491, 437] width 112 height 17
click at [501, 438] on link "+60 3-6142 1840" at bounding box center [491, 437] width 112 height 17
click at [585, 543] on div "+60 18-279 1685" at bounding box center [688, 539] width 506 height 22
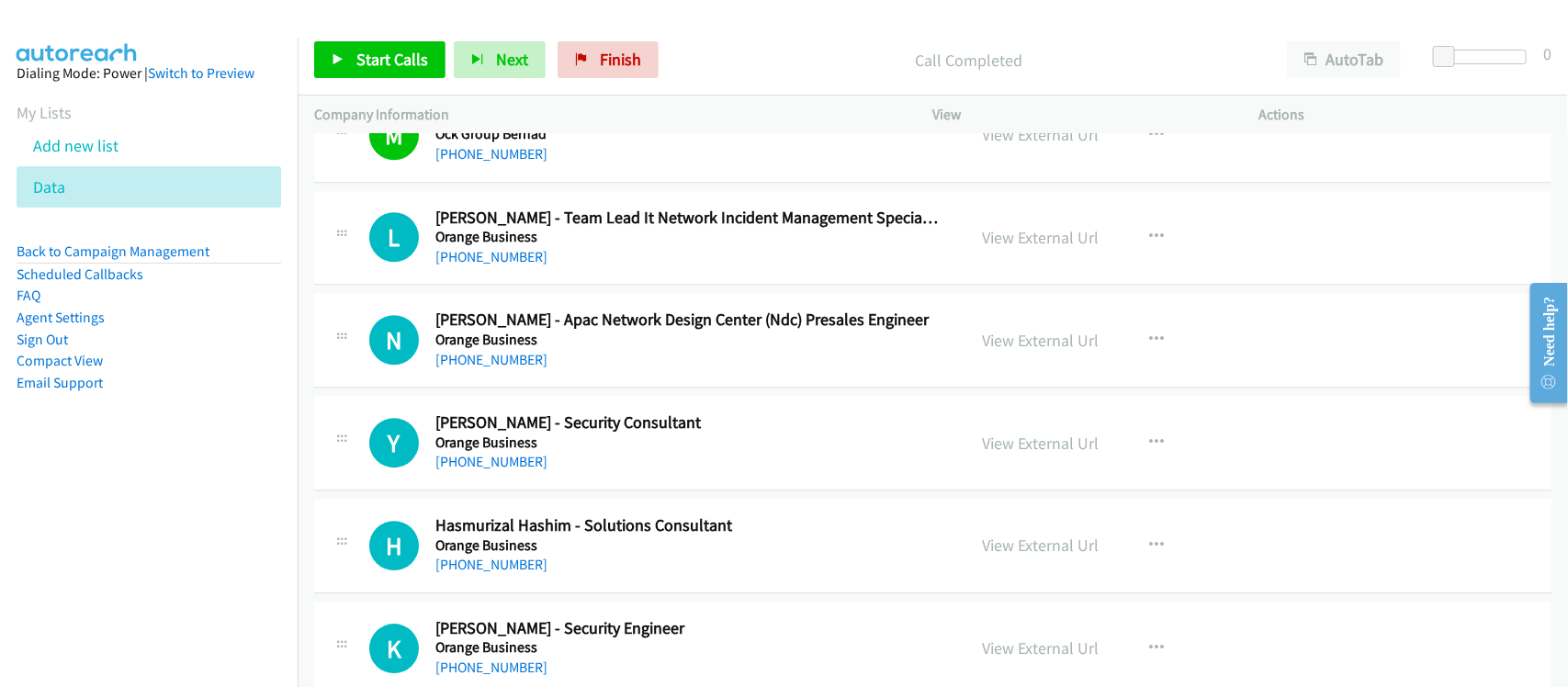
scroll to position [5396, 0]
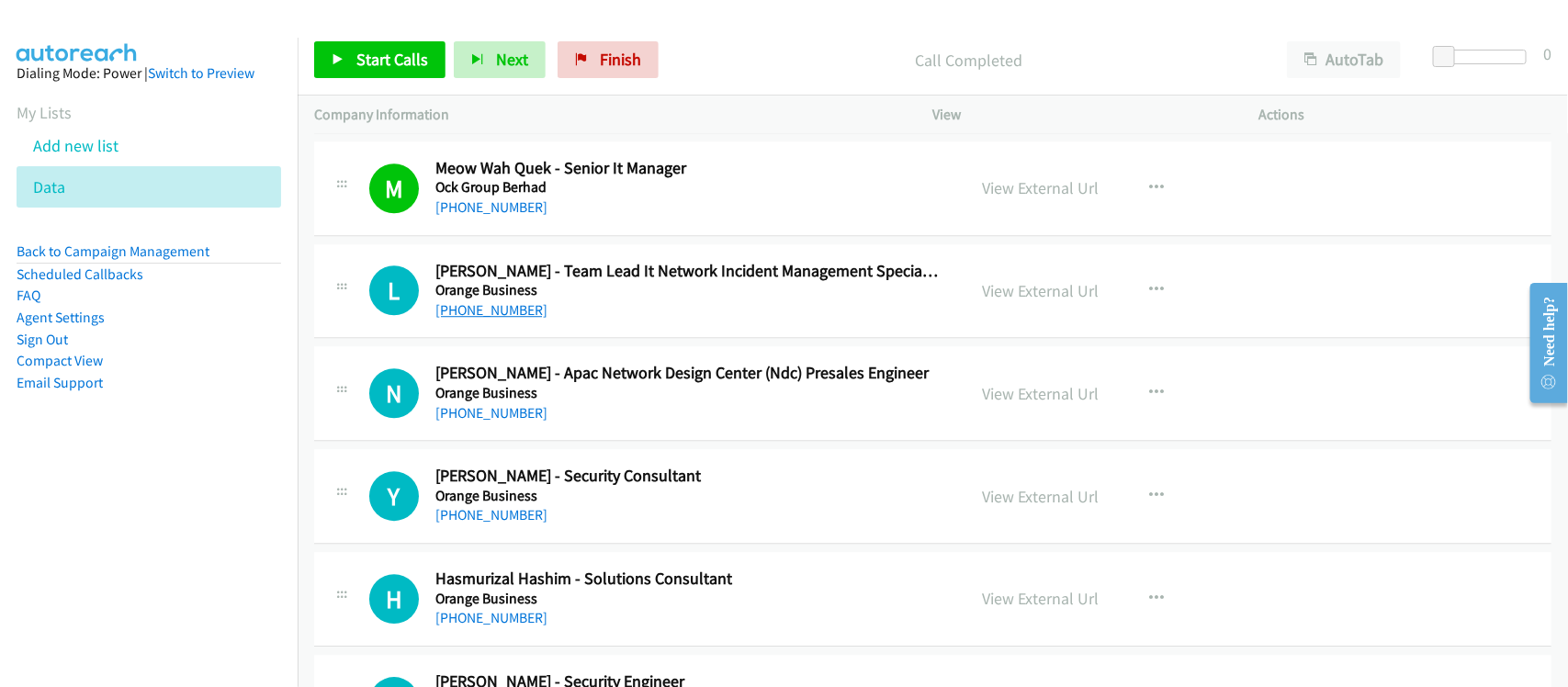
click at [478, 317] on link "+60 18-279 1685" at bounding box center [491, 309] width 112 height 17
click at [507, 420] on link "+60 13-253 1889" at bounding box center [491, 413] width 112 height 17
click at [559, 520] on div "+60 12-263 2462" at bounding box center [688, 515] width 506 height 22
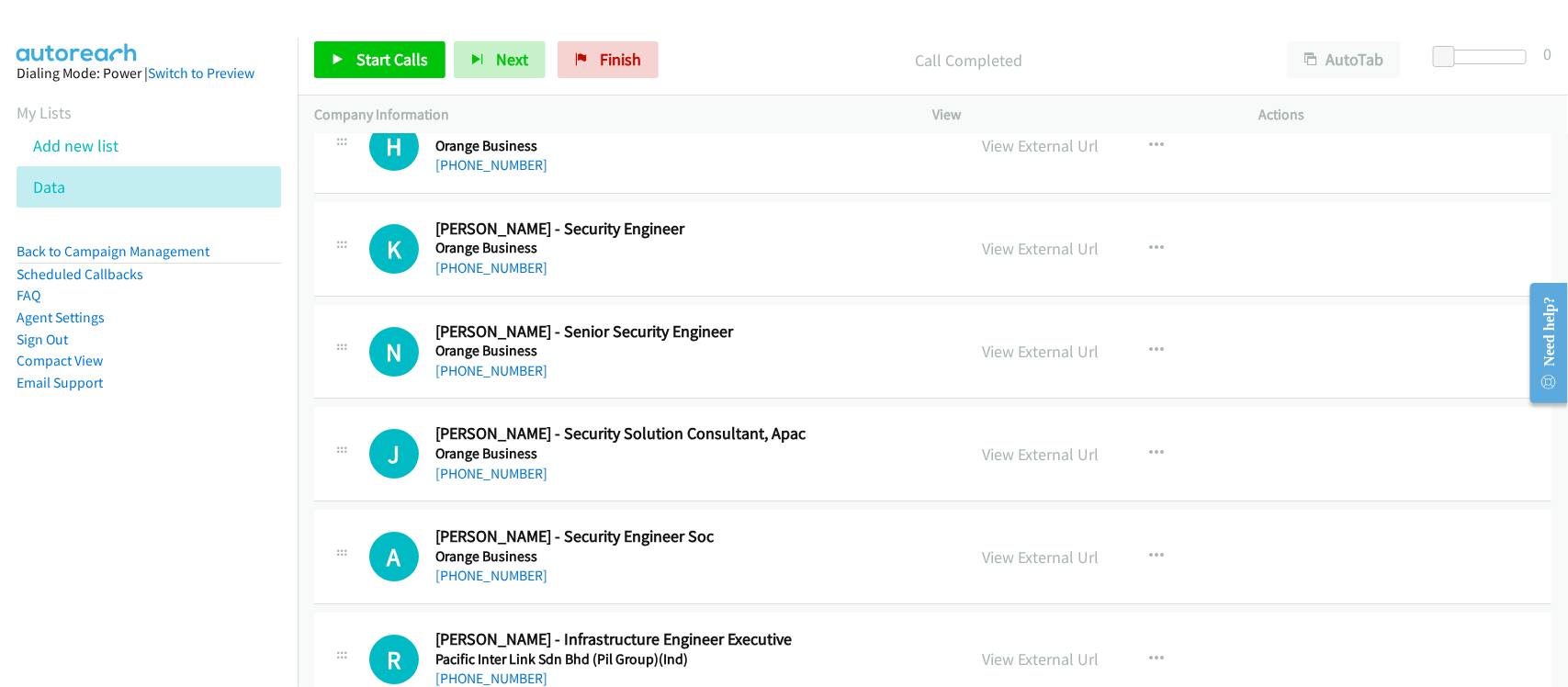
scroll to position [5855, 0]
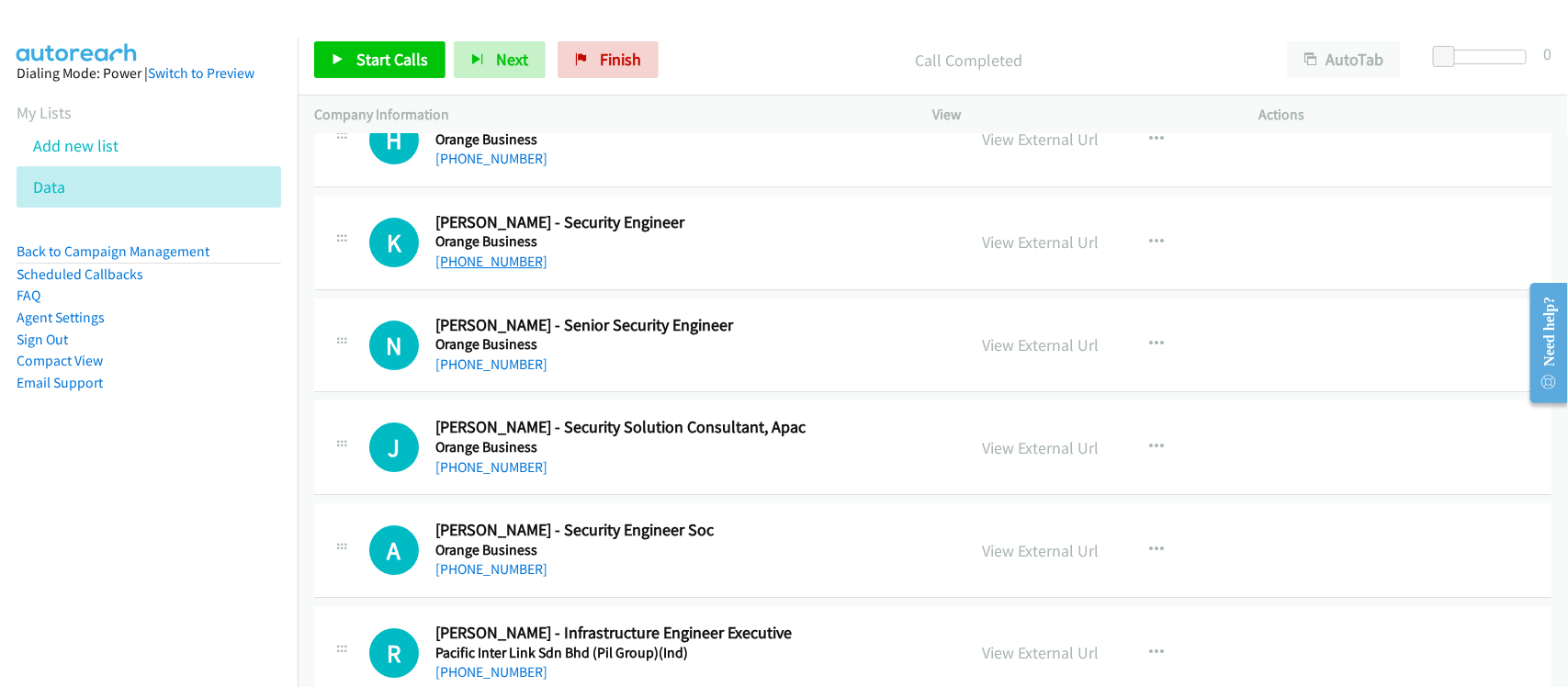
click at [495, 260] on link "+60 13-661 4373" at bounding box center [491, 262] width 112 height 17
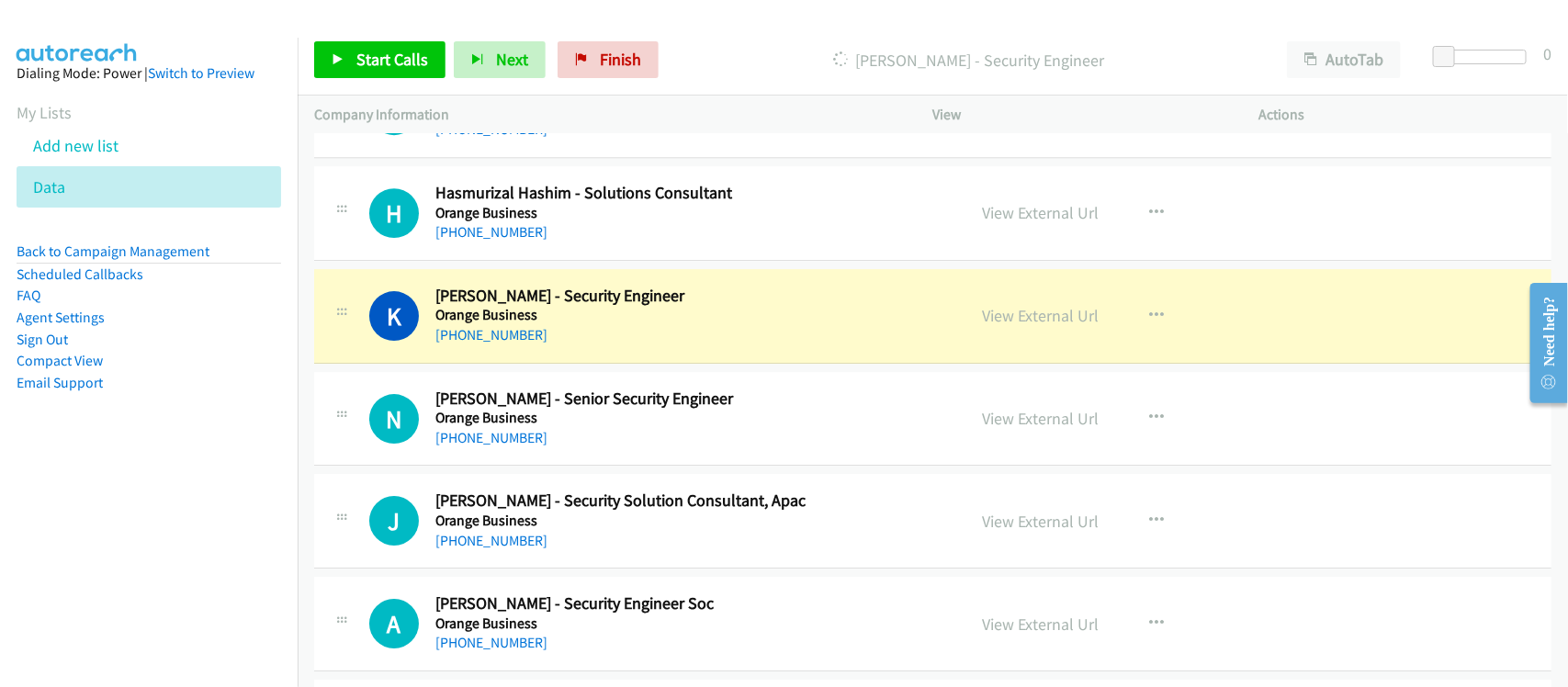
scroll to position [5740, 0]
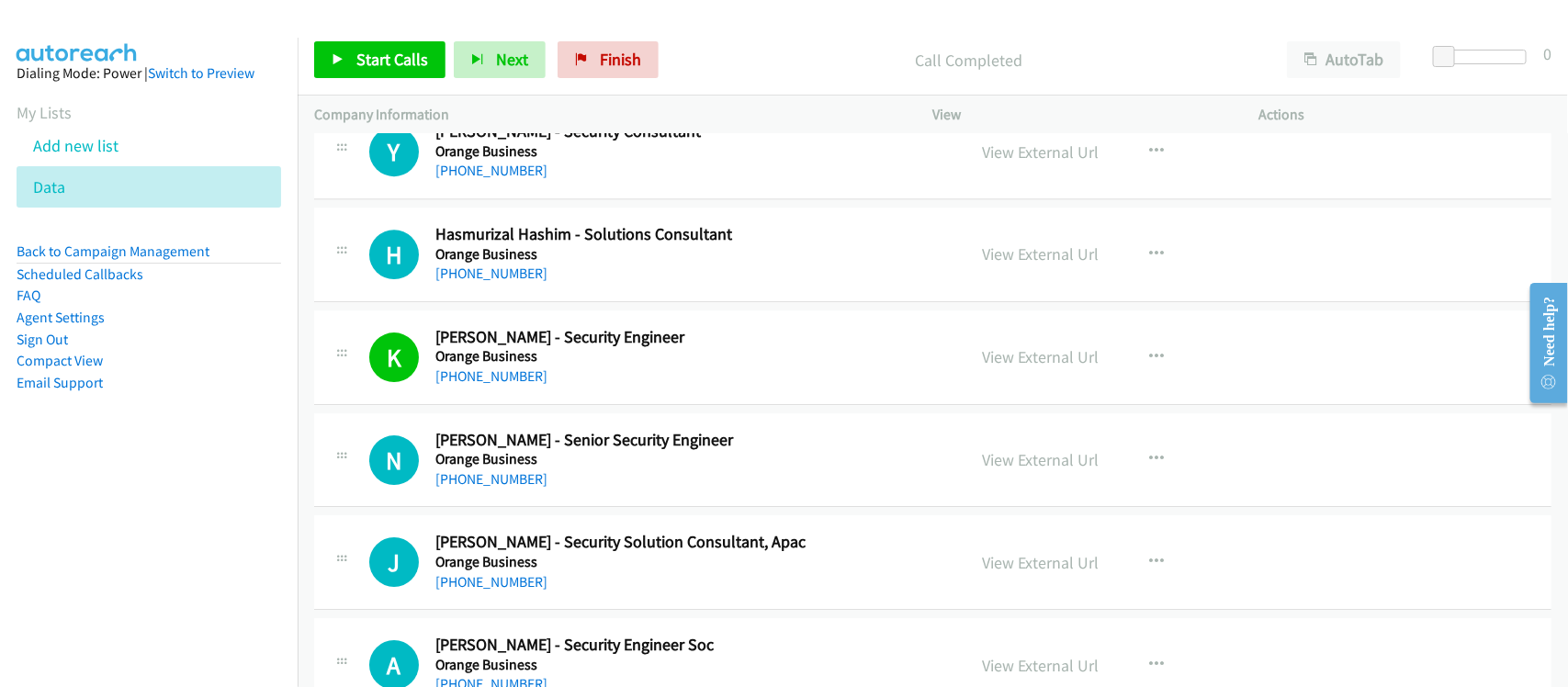
click at [574, 469] on h5 "Orange Business" at bounding box center [688, 459] width 506 height 18
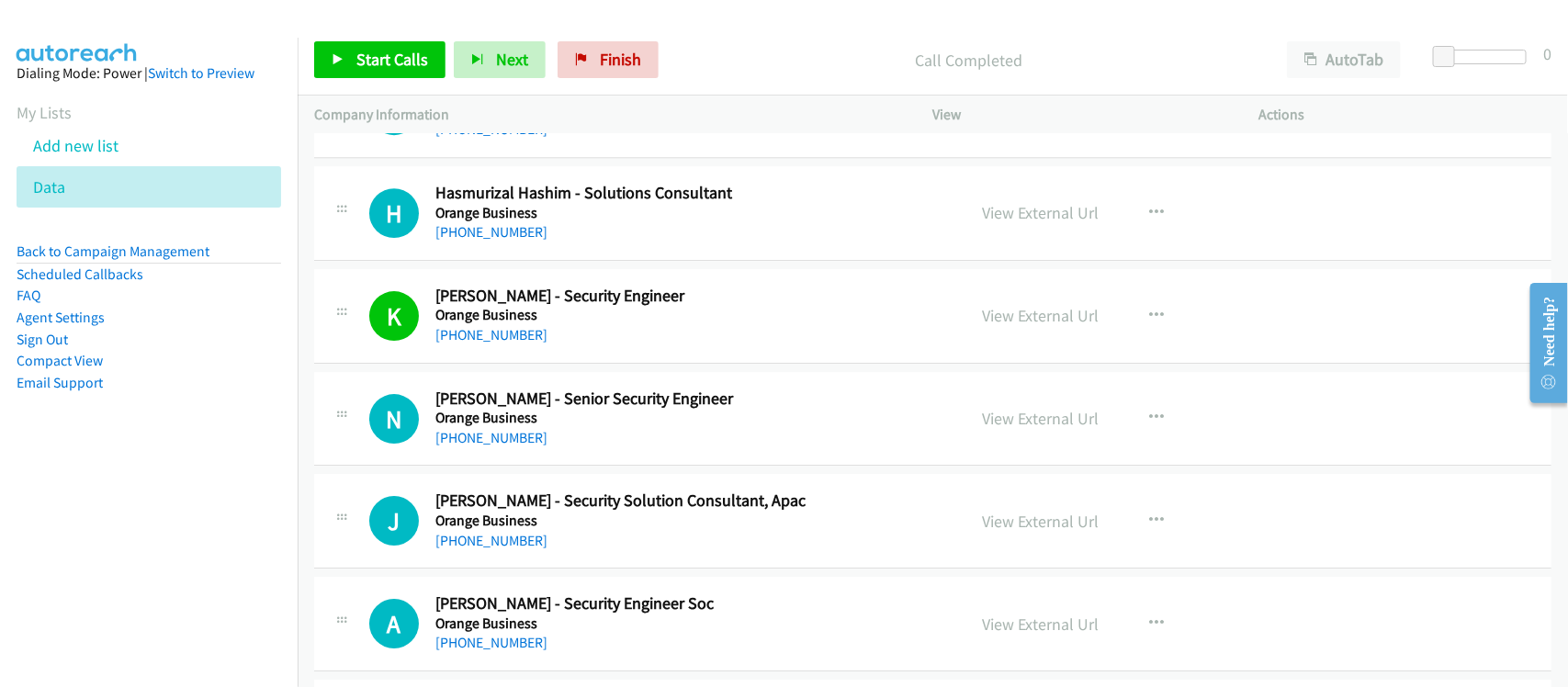
scroll to position [5855, 0]
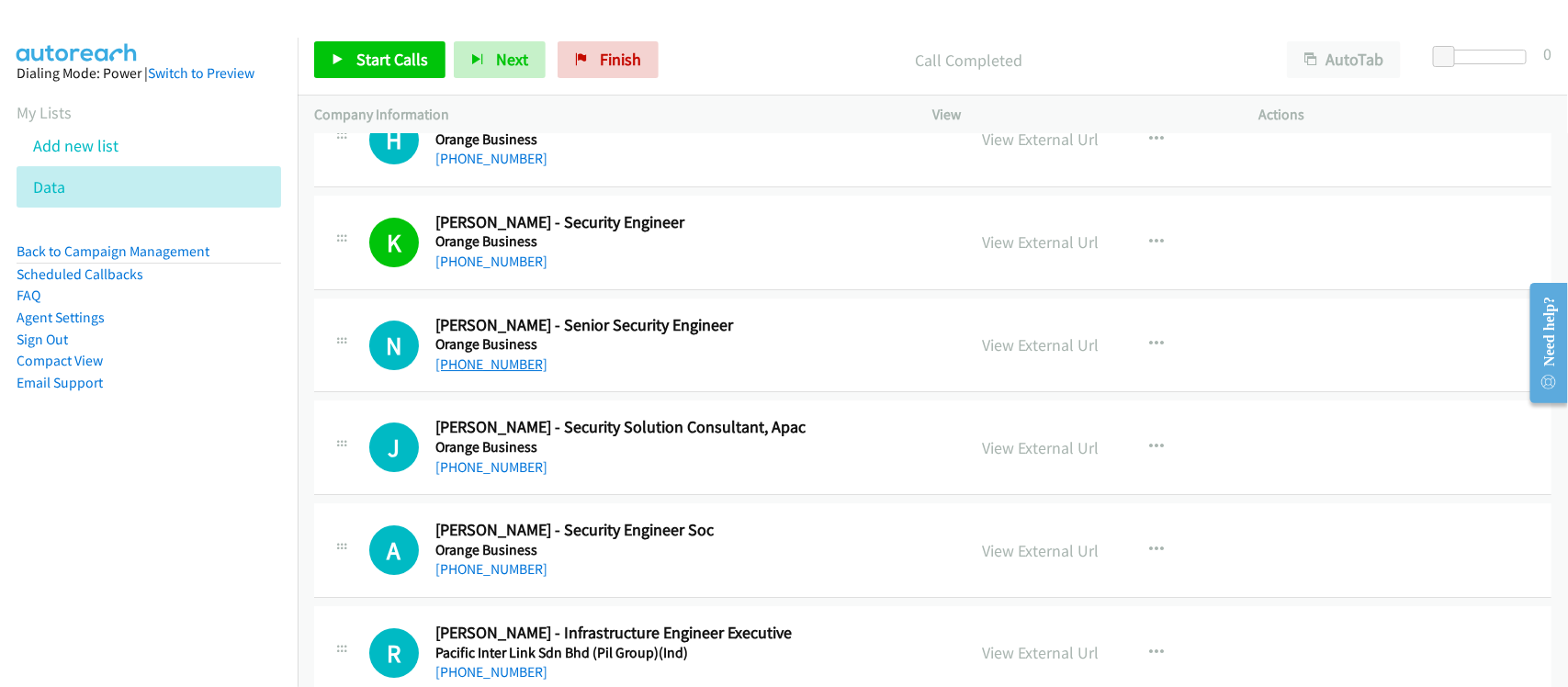
click at [516, 365] on link "+60 19-327 7288" at bounding box center [491, 364] width 112 height 17
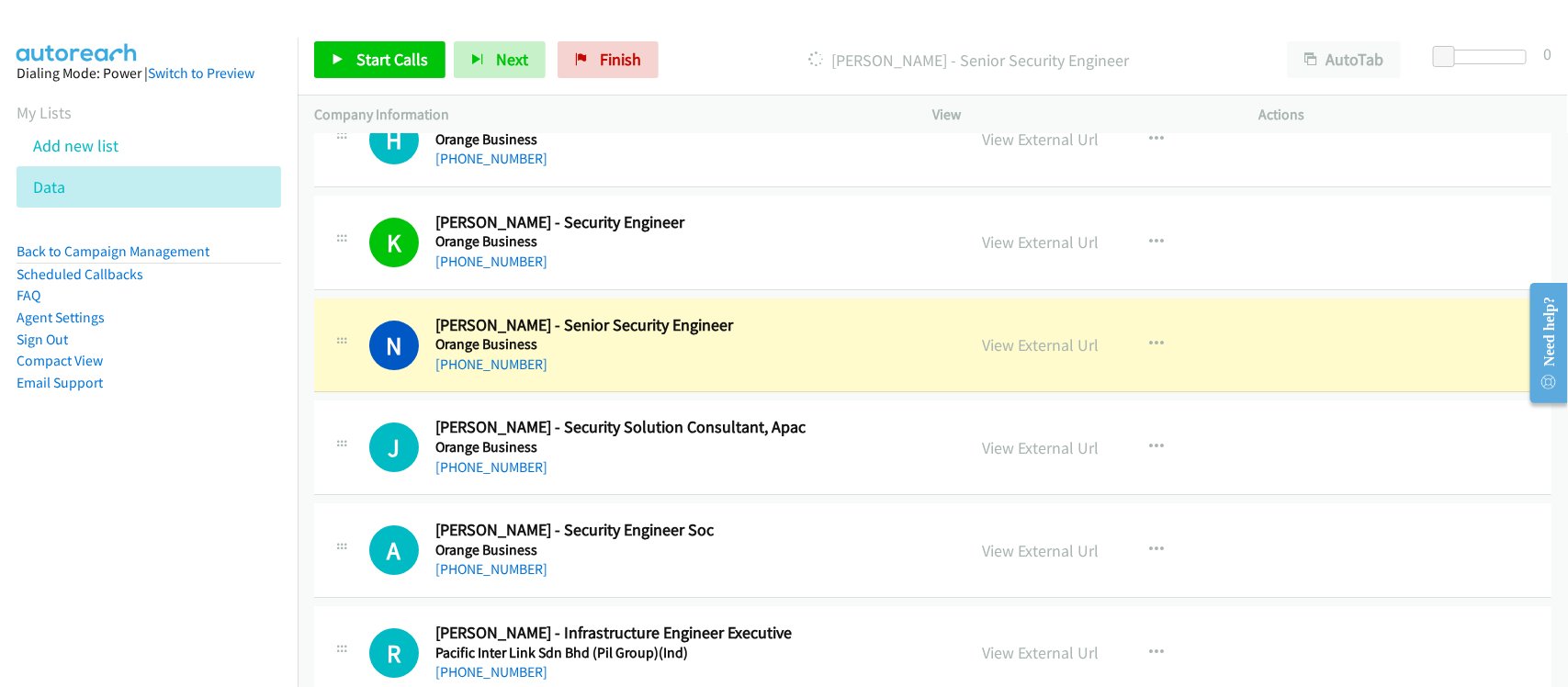
click at [604, 393] on div "N Callback Scheduled Nirmesh Joshi - Senior Security Engineer Orange Business A…" at bounding box center [933, 346] width 1237 height 95
click at [603, 376] on div "+60 19-327 7288" at bounding box center [688, 364] width 506 height 22
drag, startPoint x: 590, startPoint y: 384, endPoint x: 605, endPoint y: 382, distance: 15.1
click at [590, 376] on div "+60 19-327 7288" at bounding box center [688, 364] width 506 height 22
click at [1072, 355] on link "View External Url" at bounding box center [1042, 345] width 117 height 21
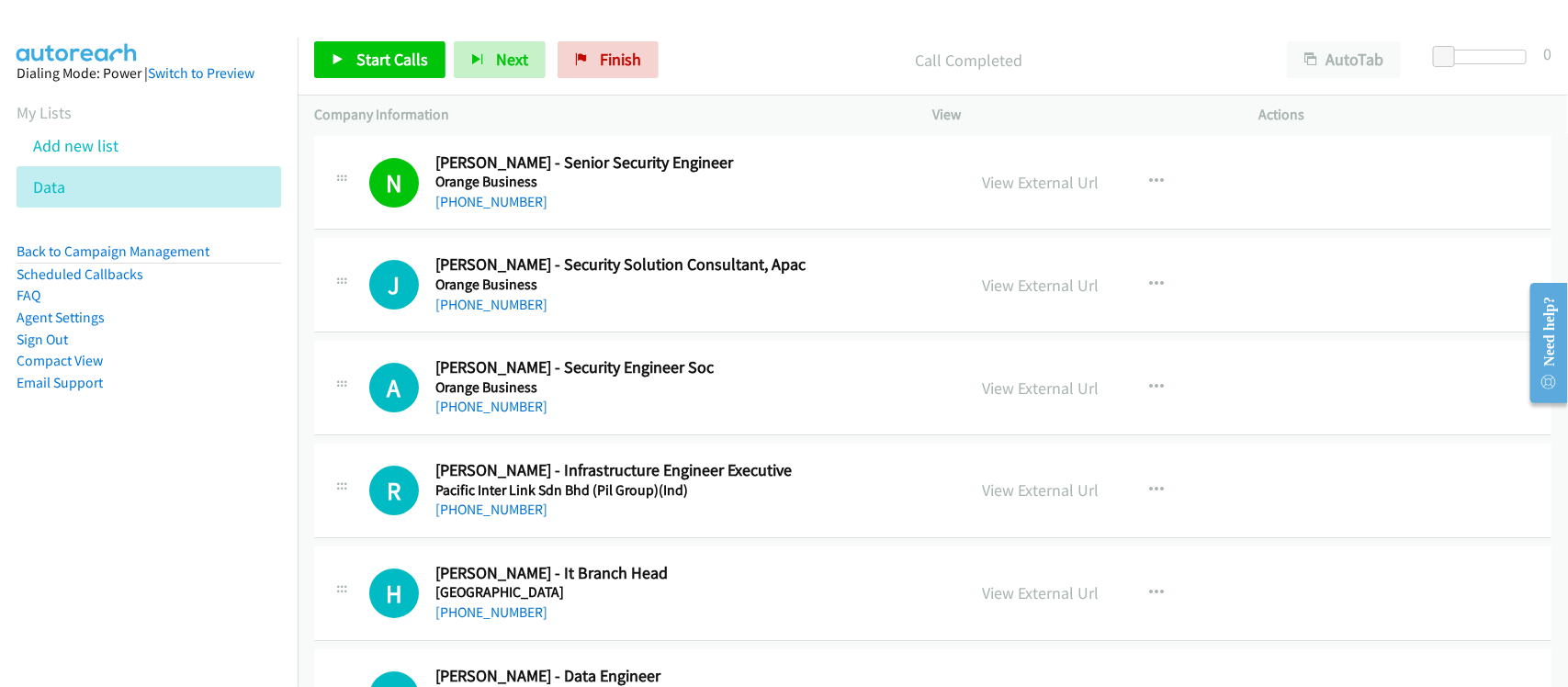
scroll to position [6084, 0]
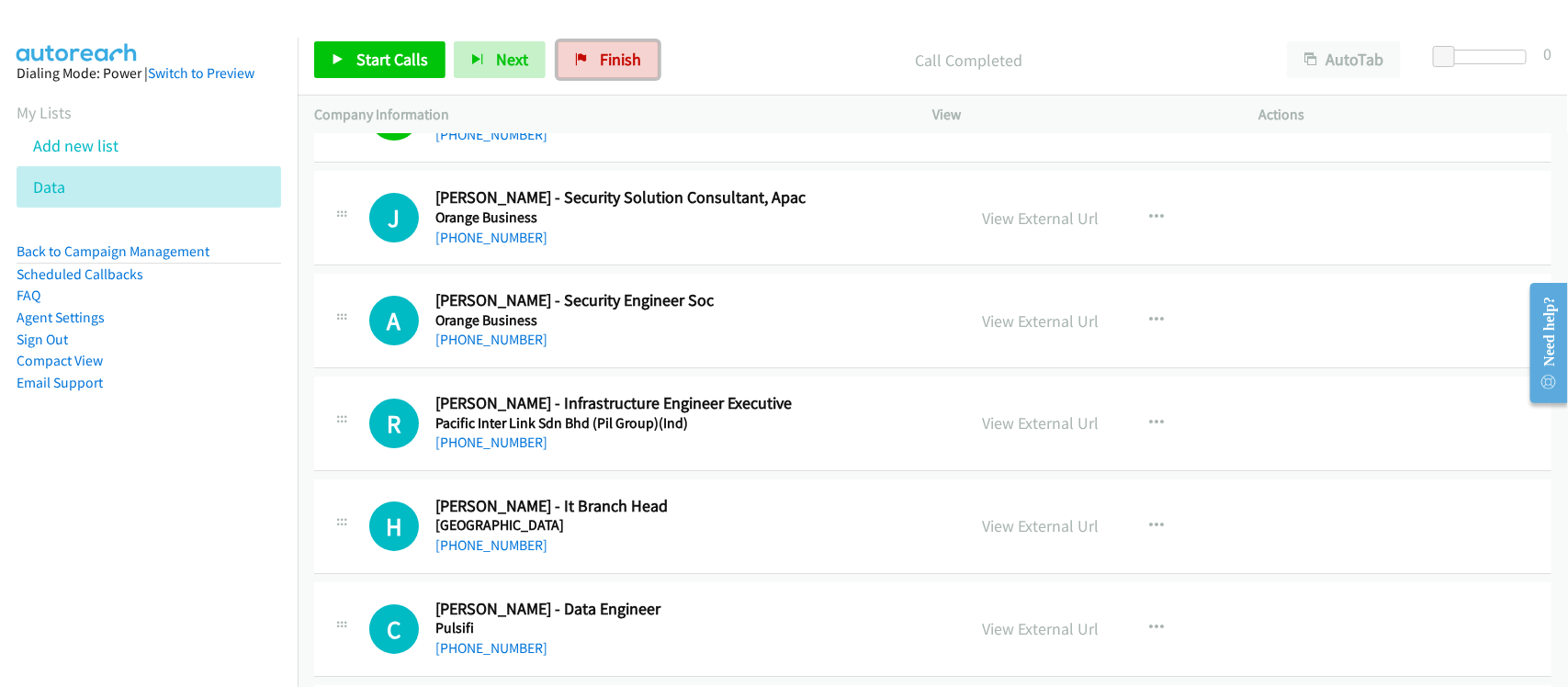
drag, startPoint x: 602, startPoint y: 75, endPoint x: 901, endPoint y: 95, distance: 299.7
click at [602, 75] on link "Finish" at bounding box center [608, 59] width 101 height 36
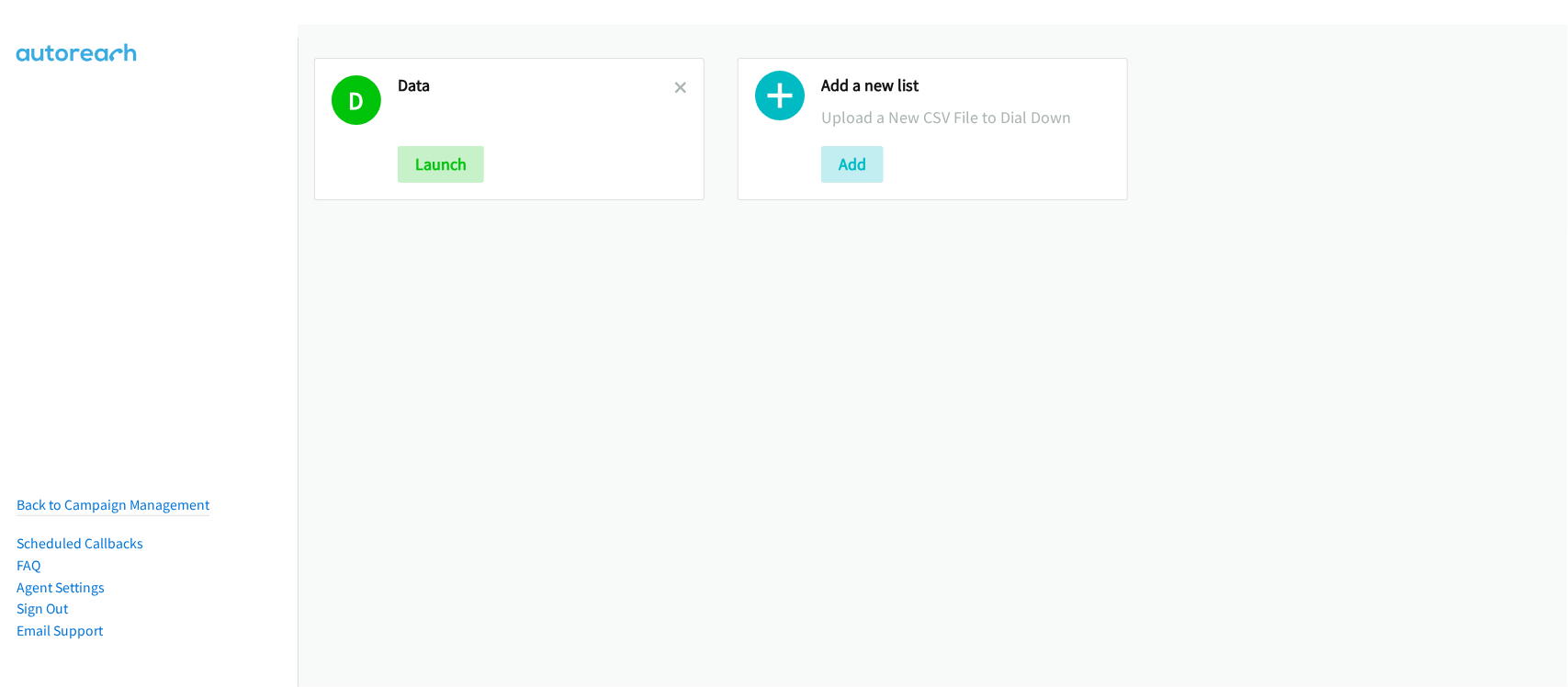
click at [538, 263] on div "D Data Launch Add a new list Upload a New CSV File to Dial Down Add" at bounding box center [934, 355] width 1271 height 662
click at [678, 85] on icon at bounding box center [680, 88] width 12 height 12
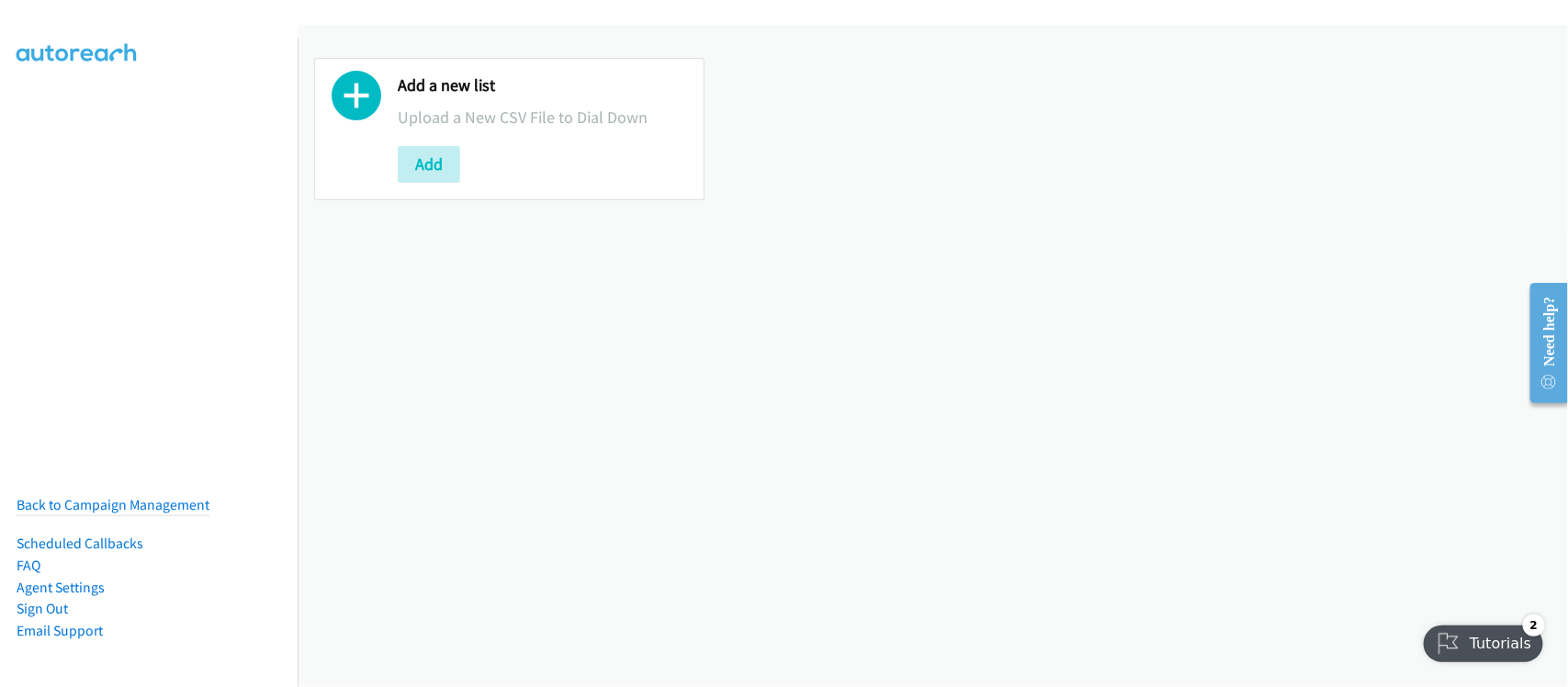
click at [525, 332] on div "Add a new list Upload a New CSV File to Dial Down Add" at bounding box center [934, 355] width 1271 height 662
click at [416, 157] on button "Add" at bounding box center [428, 164] width 62 height 36
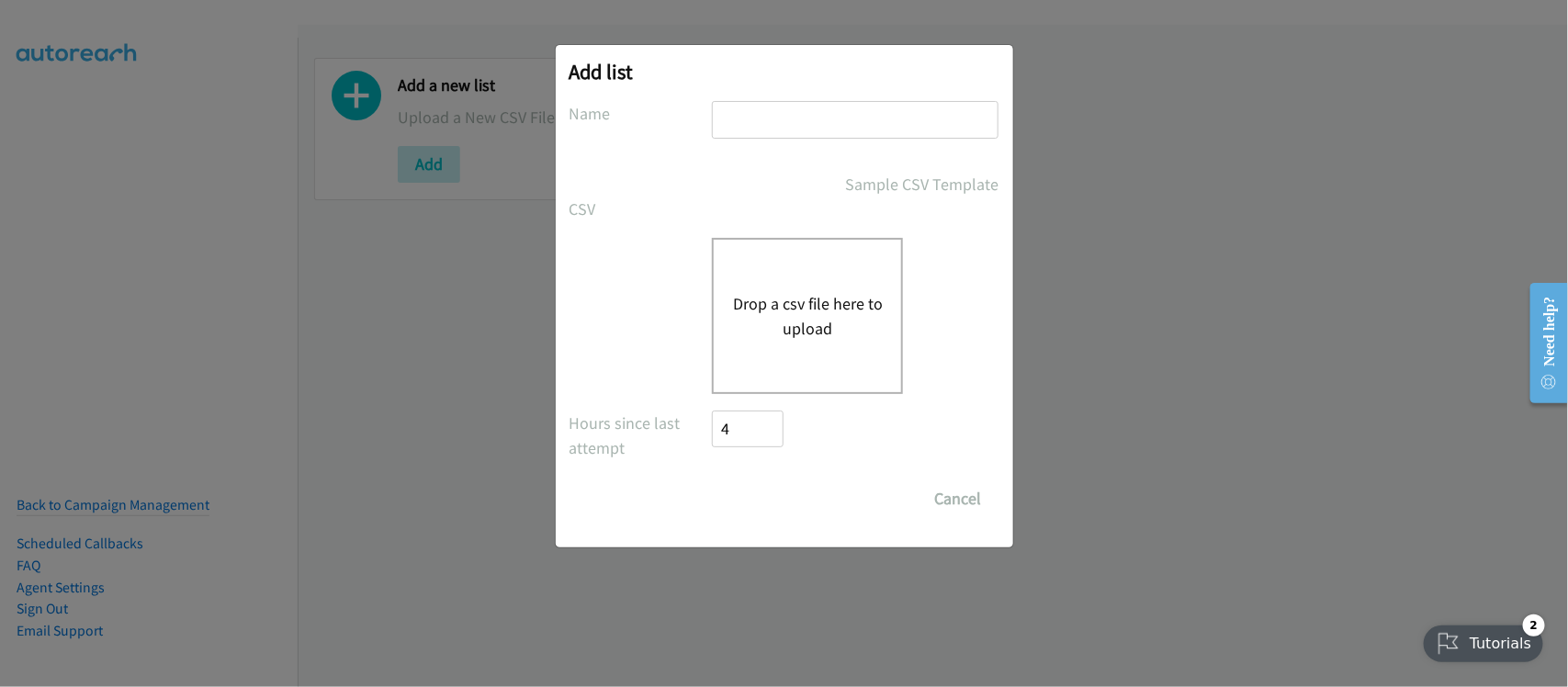
click at [811, 129] on input "text" at bounding box center [855, 119] width 287 height 37
type input "DATA"
click at [782, 295] on button "Drop a csv file here to upload" at bounding box center [807, 316] width 150 height 50
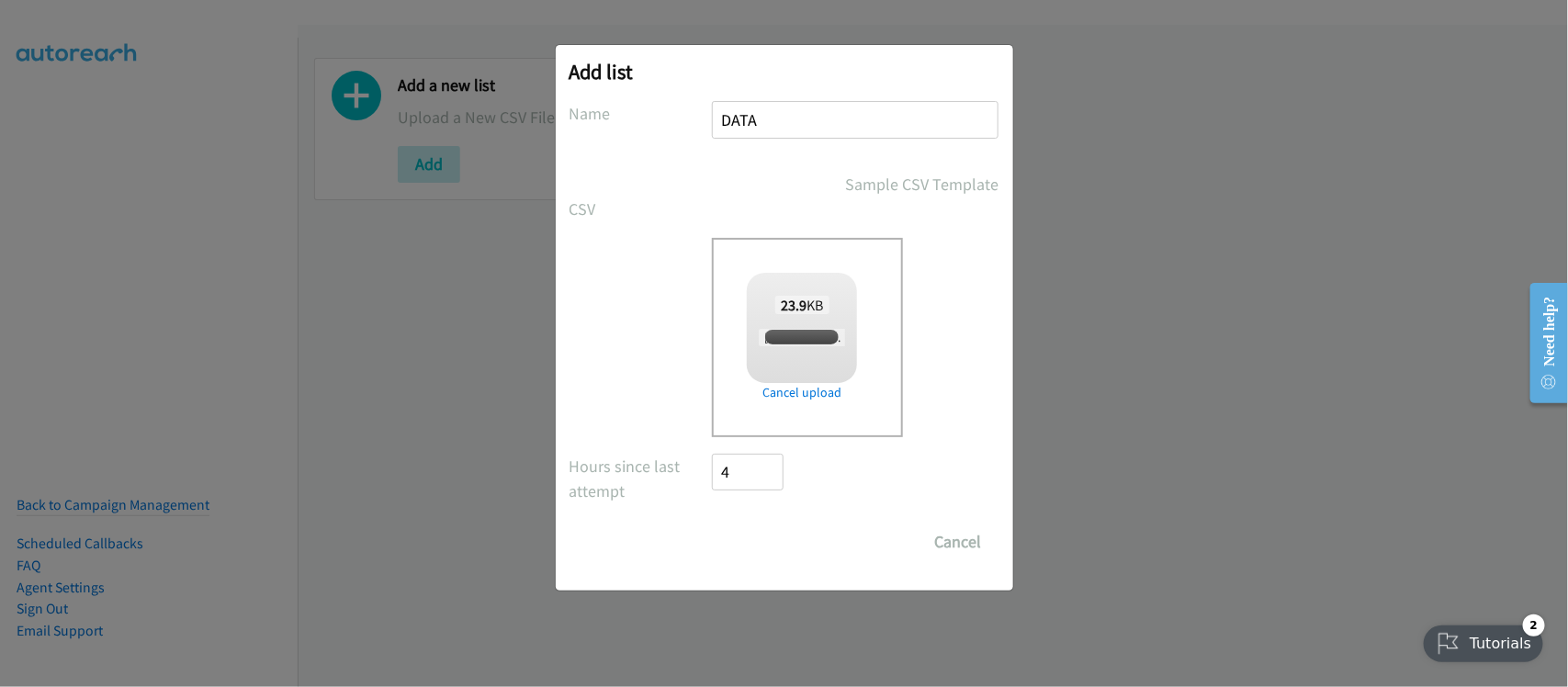
checkbox input "true"
click at [784, 538] on input "Save List" at bounding box center [761, 541] width 97 height 36
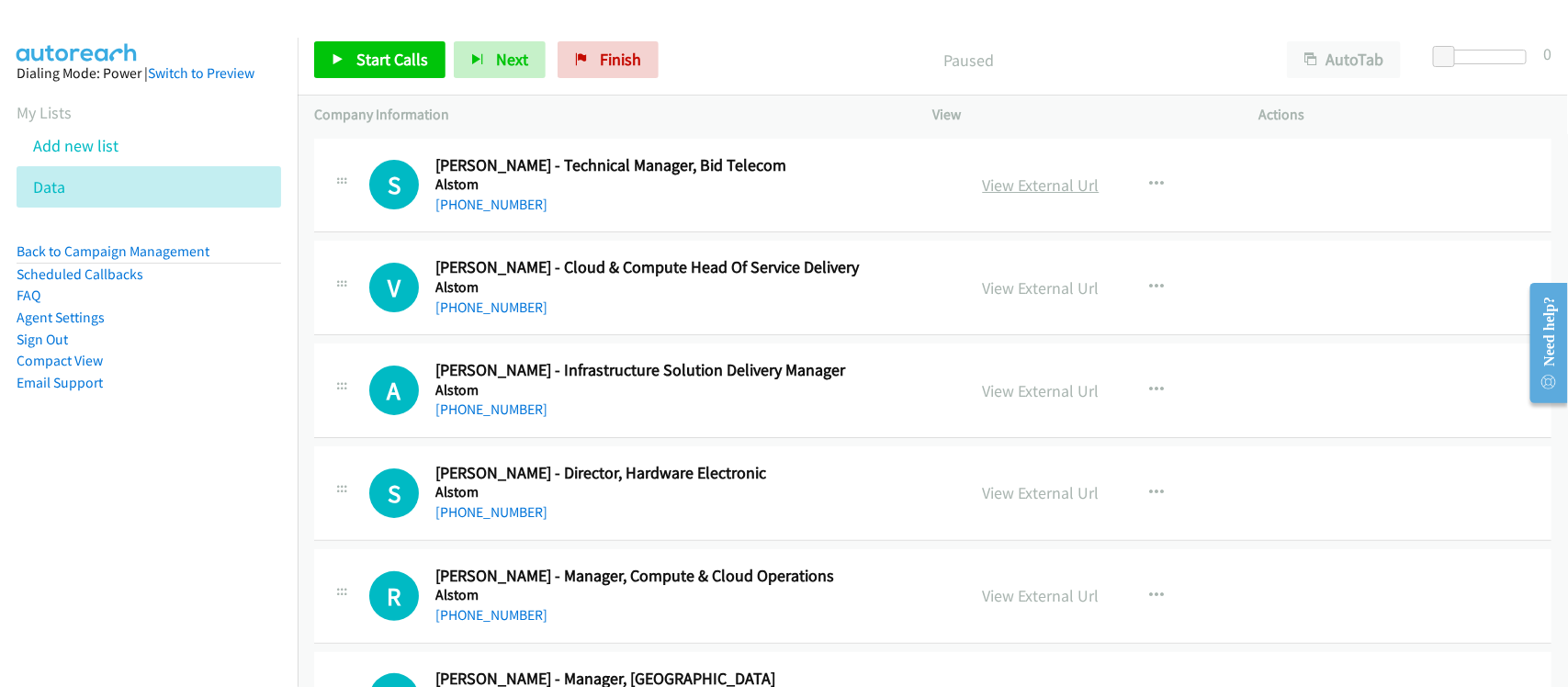
click at [1008, 179] on link "View External Url" at bounding box center [1042, 185] width 117 height 21
click at [502, 202] on link "[PHONE_NUMBER]" at bounding box center [491, 204] width 112 height 17
click at [277, 536] on nav "Dialing Mode: Power | Switch to Preview My Lists Add new list Data Back to Camp…" at bounding box center [150, 380] width 299 height 687
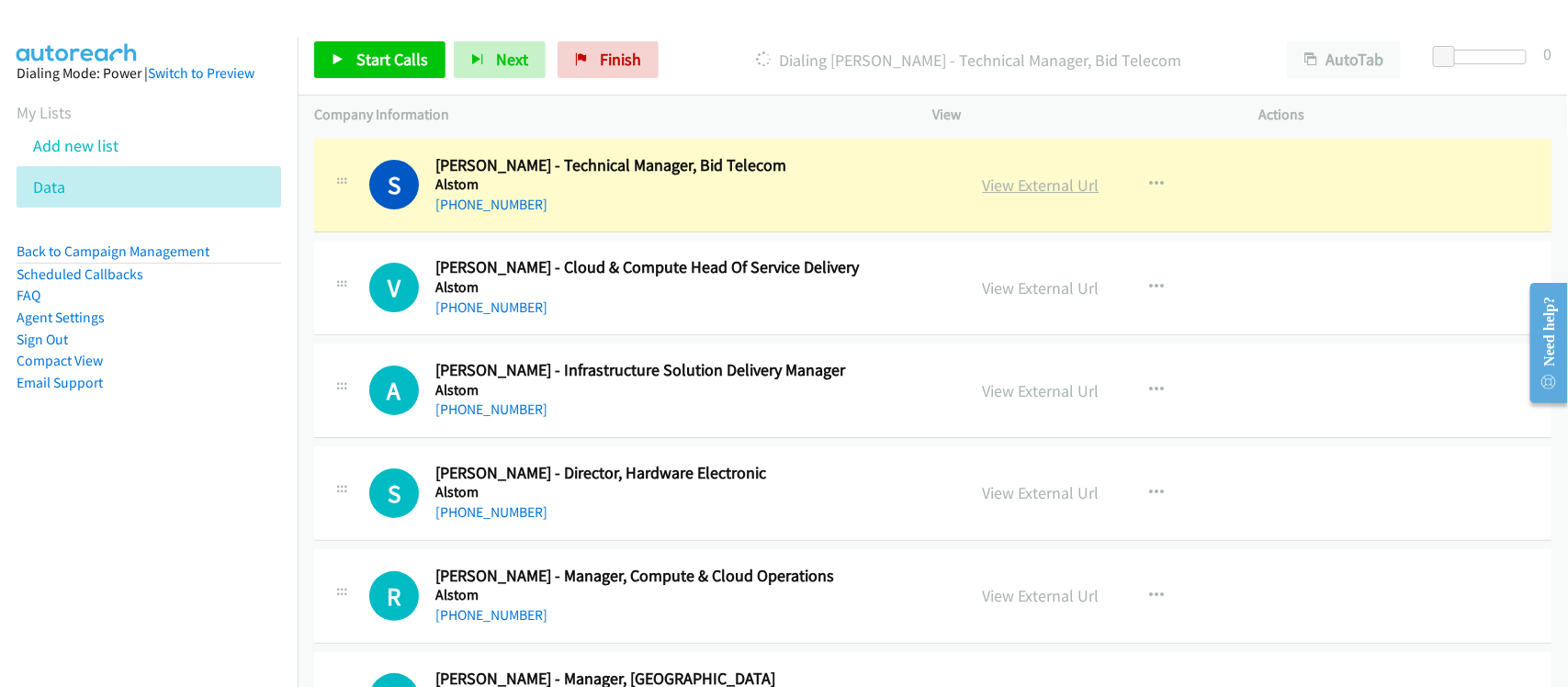
click at [1058, 177] on link "View External Url" at bounding box center [1042, 185] width 117 height 21
click at [612, 199] on div "[PHONE_NUMBER]" at bounding box center [688, 204] width 506 height 22
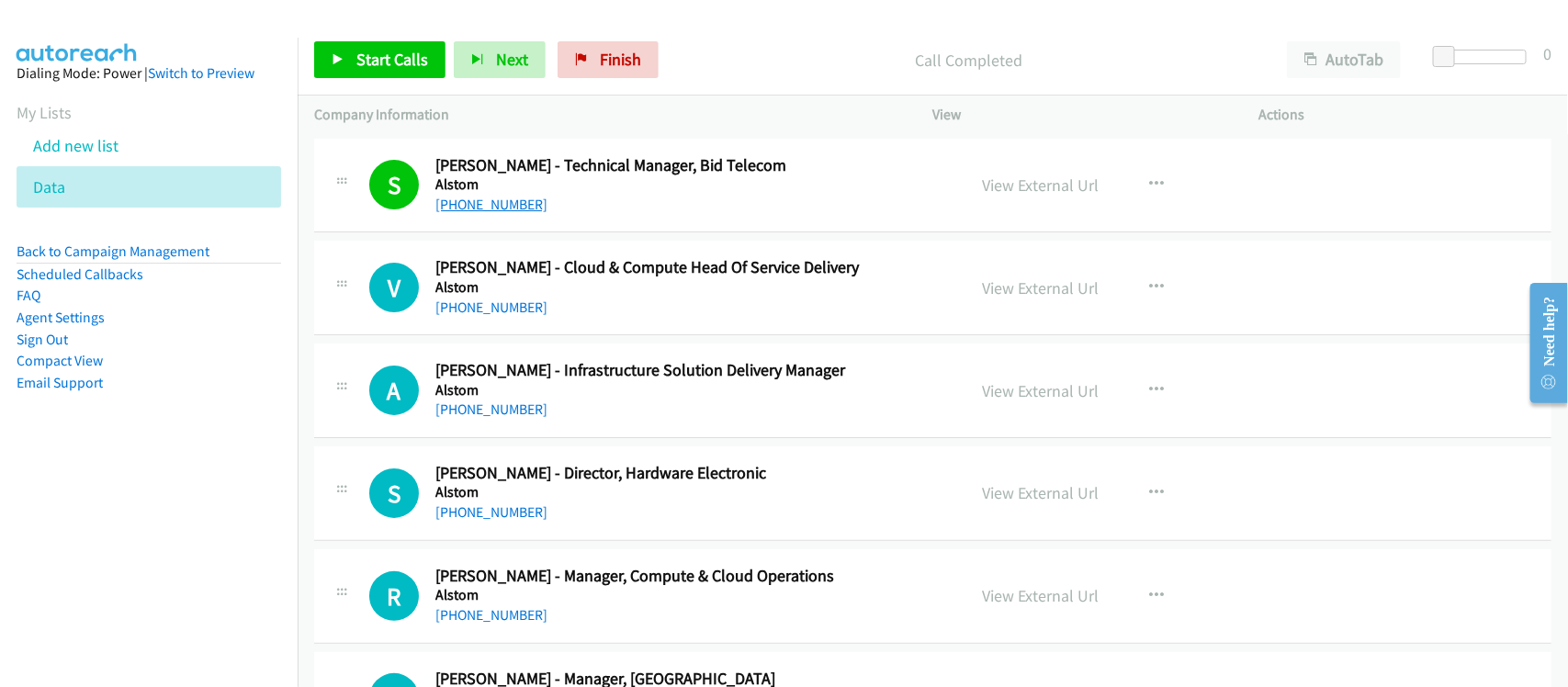
click at [492, 205] on link "[PHONE_NUMBER]" at bounding box center [491, 204] width 112 height 17
drag, startPoint x: 493, startPoint y: 305, endPoint x: 526, endPoint y: 300, distance: 33.4
click at [494, 299] on link "[PHONE_NUMBER]" at bounding box center [491, 308] width 112 height 17
click at [510, 410] on link "[PHONE_NUMBER]" at bounding box center [491, 409] width 112 height 17
click at [523, 516] on link "[PHONE_NUMBER]" at bounding box center [491, 512] width 112 height 17
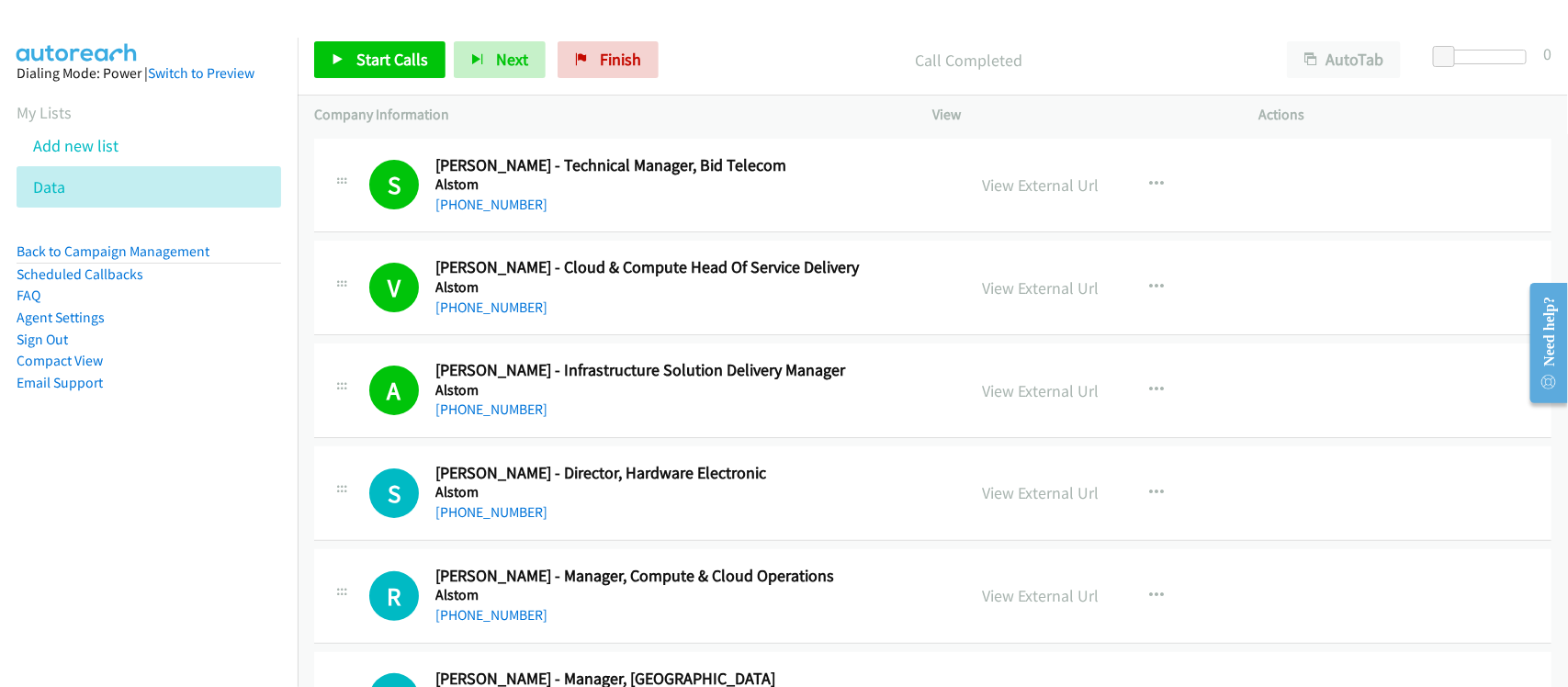
click at [574, 513] on div "[PHONE_NUMBER]" at bounding box center [688, 512] width 506 height 22
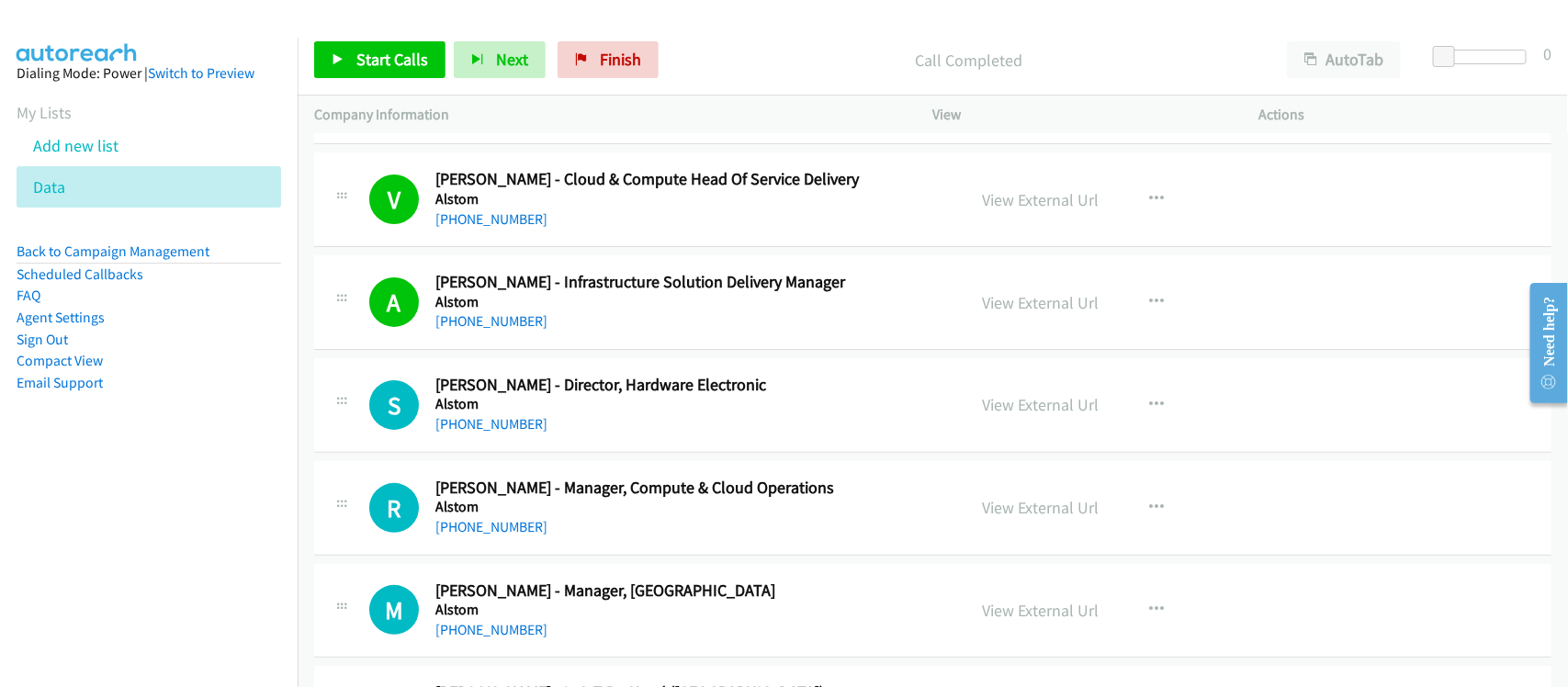
scroll to position [115, 0]
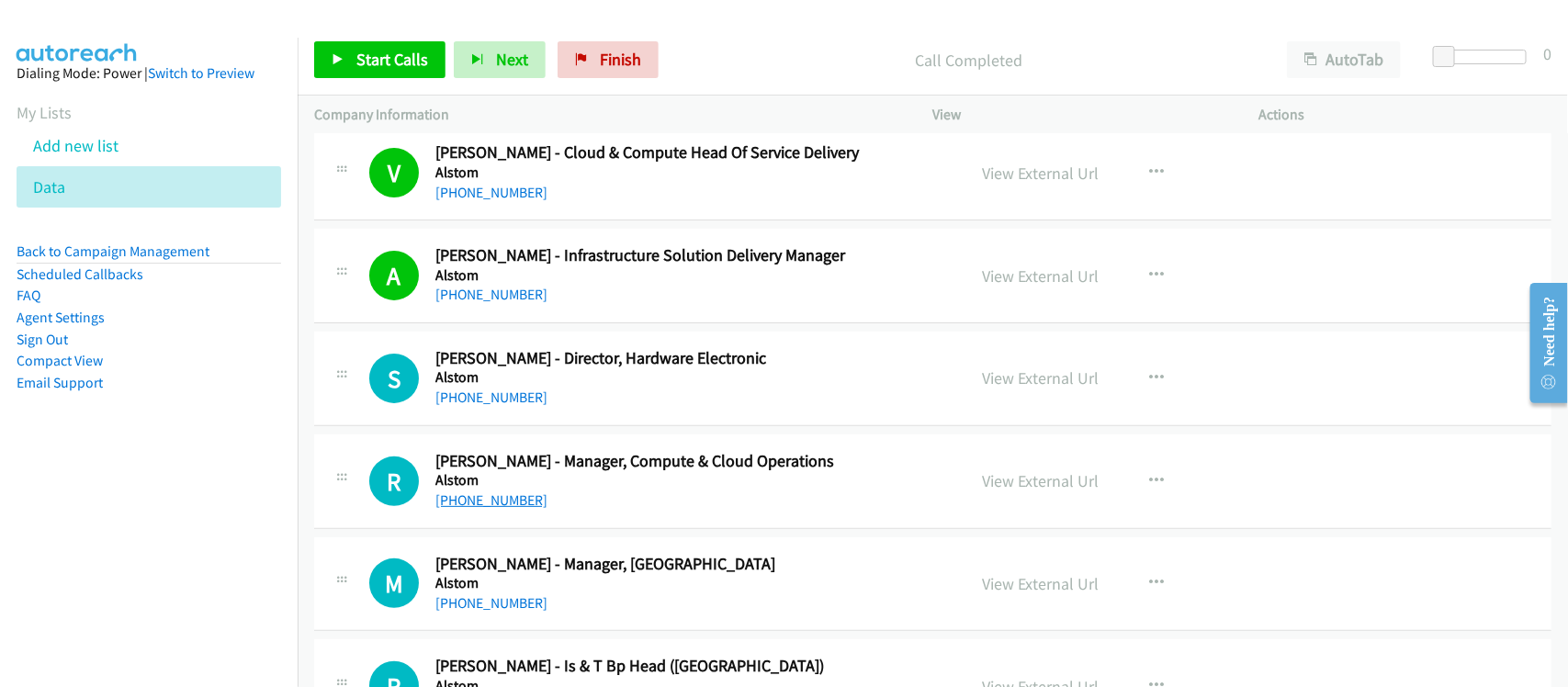
click at [501, 502] on link "[PHONE_NUMBER]" at bounding box center [491, 500] width 112 height 17
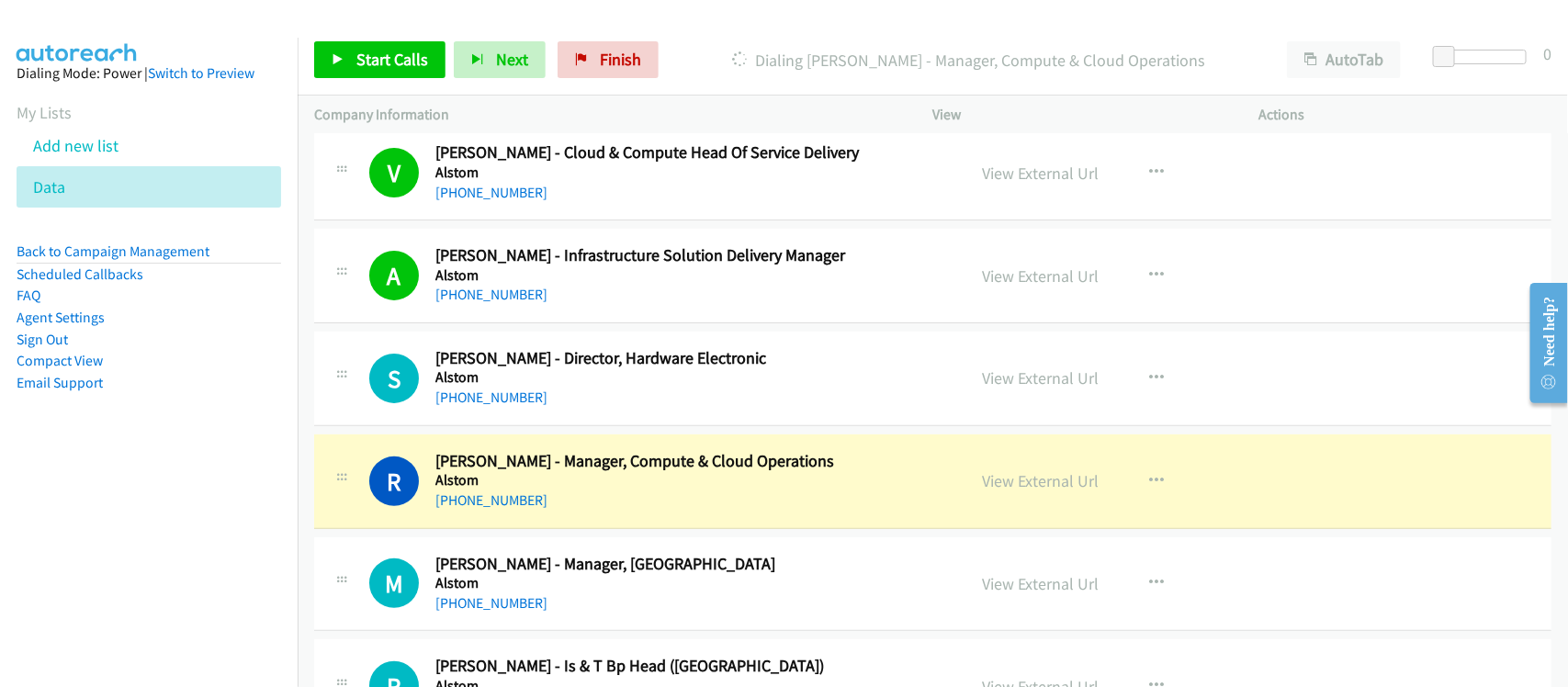
click at [598, 500] on div "[PHONE_NUMBER]" at bounding box center [688, 500] width 506 height 22
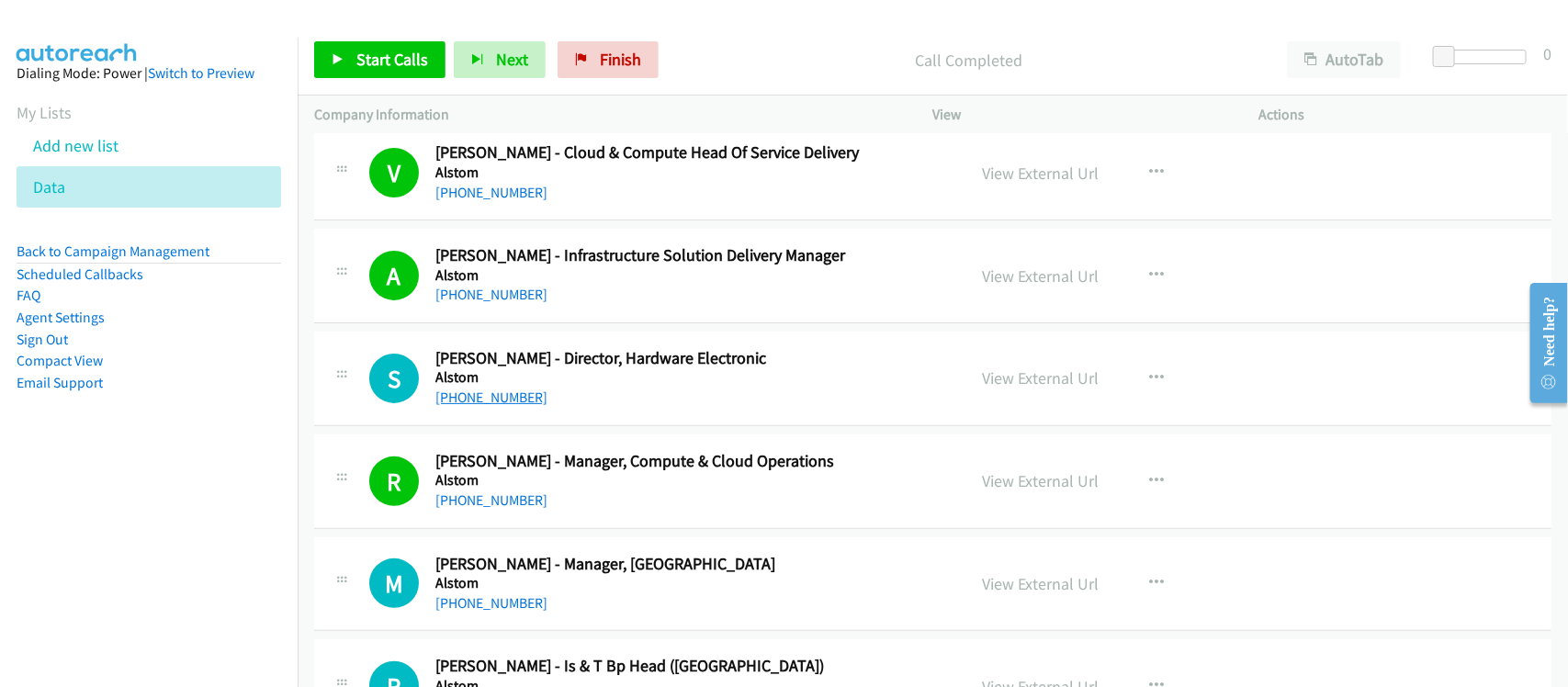
click at [490, 392] on link "[PHONE_NUMBER]" at bounding box center [491, 397] width 112 height 17
click at [552, 413] on div "S Callback Scheduled [PERSON_NAME] - Director, Hardware Electronic Alstom [GEOG…" at bounding box center [933, 378] width 1237 height 95
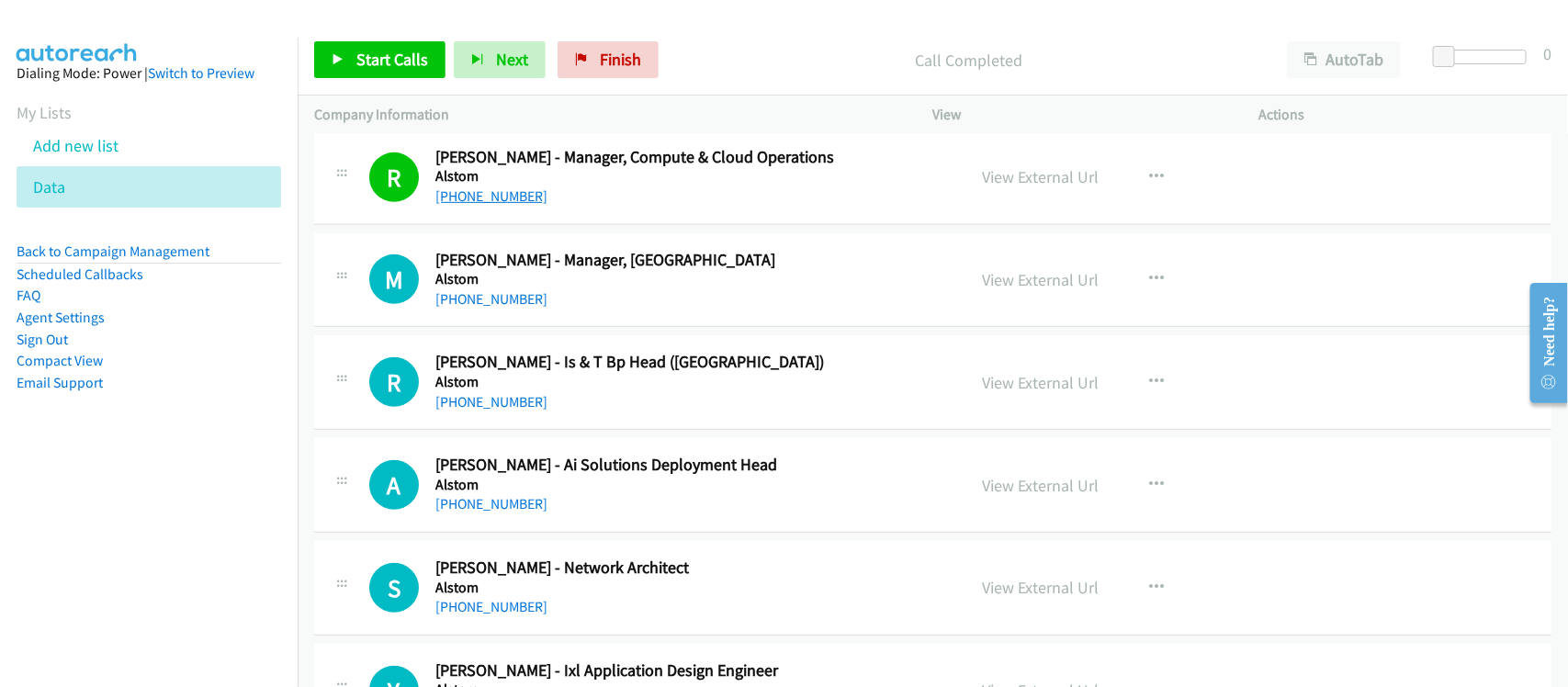
scroll to position [459, 0]
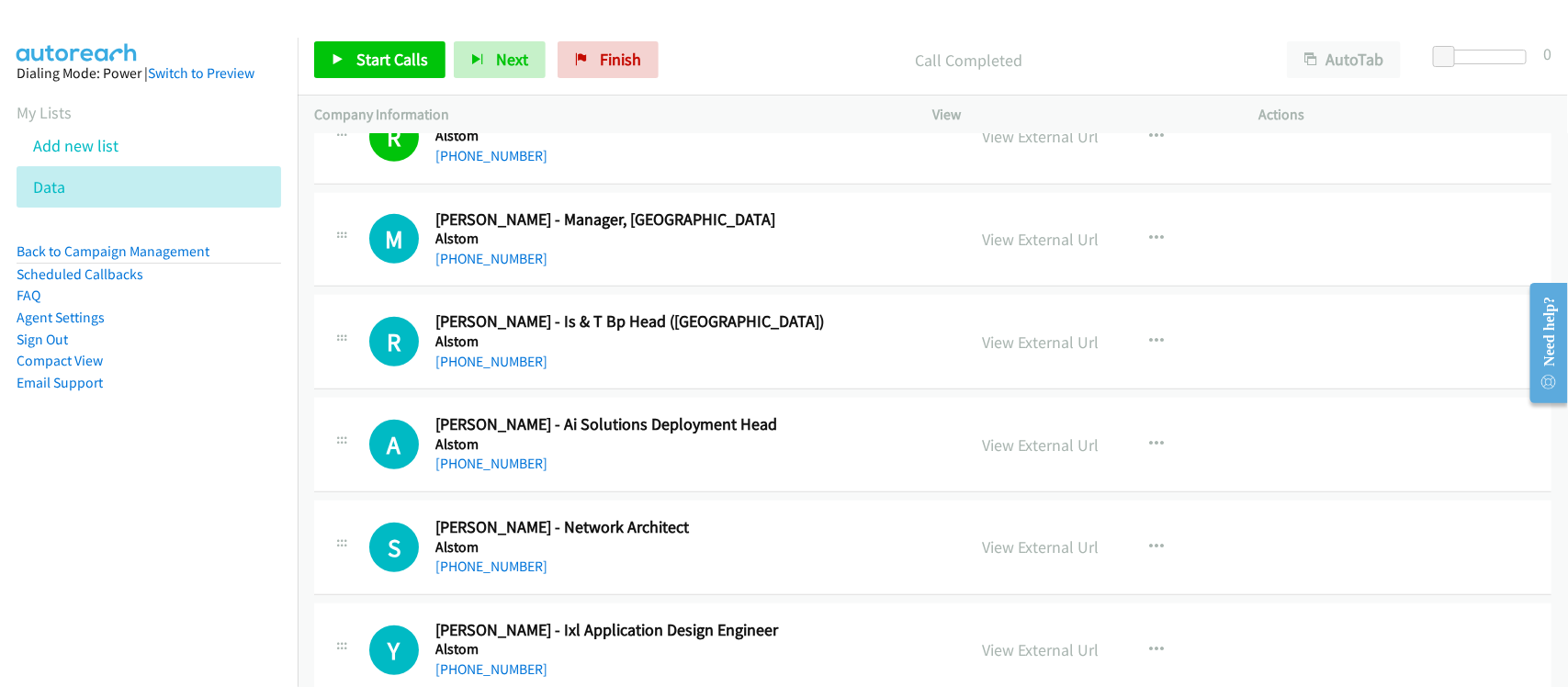
click at [490, 578] on div "[PHONE_NUMBER]" at bounding box center [688, 566] width 506 height 22
click at [497, 565] on link "[PHONE_NUMBER]" at bounding box center [491, 566] width 112 height 17
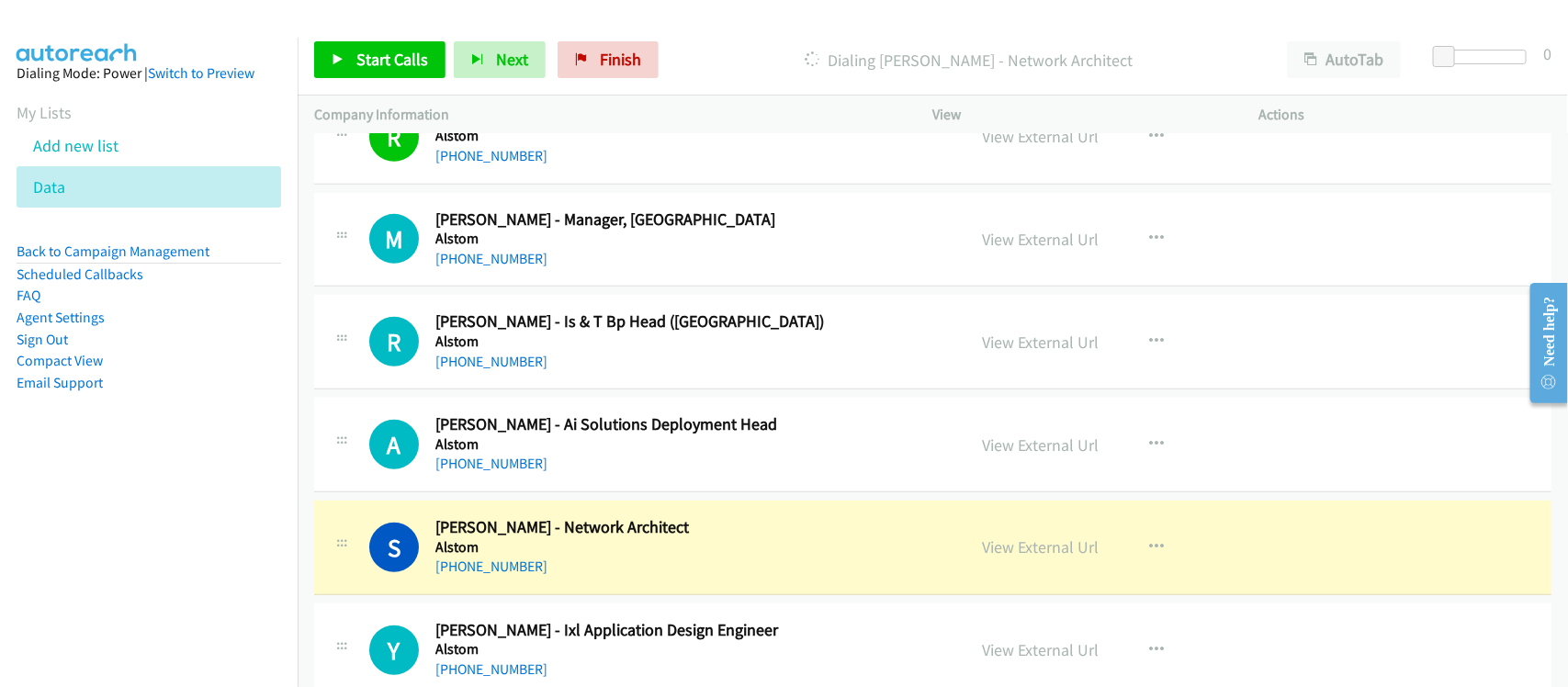
drag, startPoint x: 592, startPoint y: 576, endPoint x: 597, endPoint y: 566, distance: 11.2
click at [592, 576] on div "[PHONE_NUMBER]" at bounding box center [688, 566] width 506 height 22
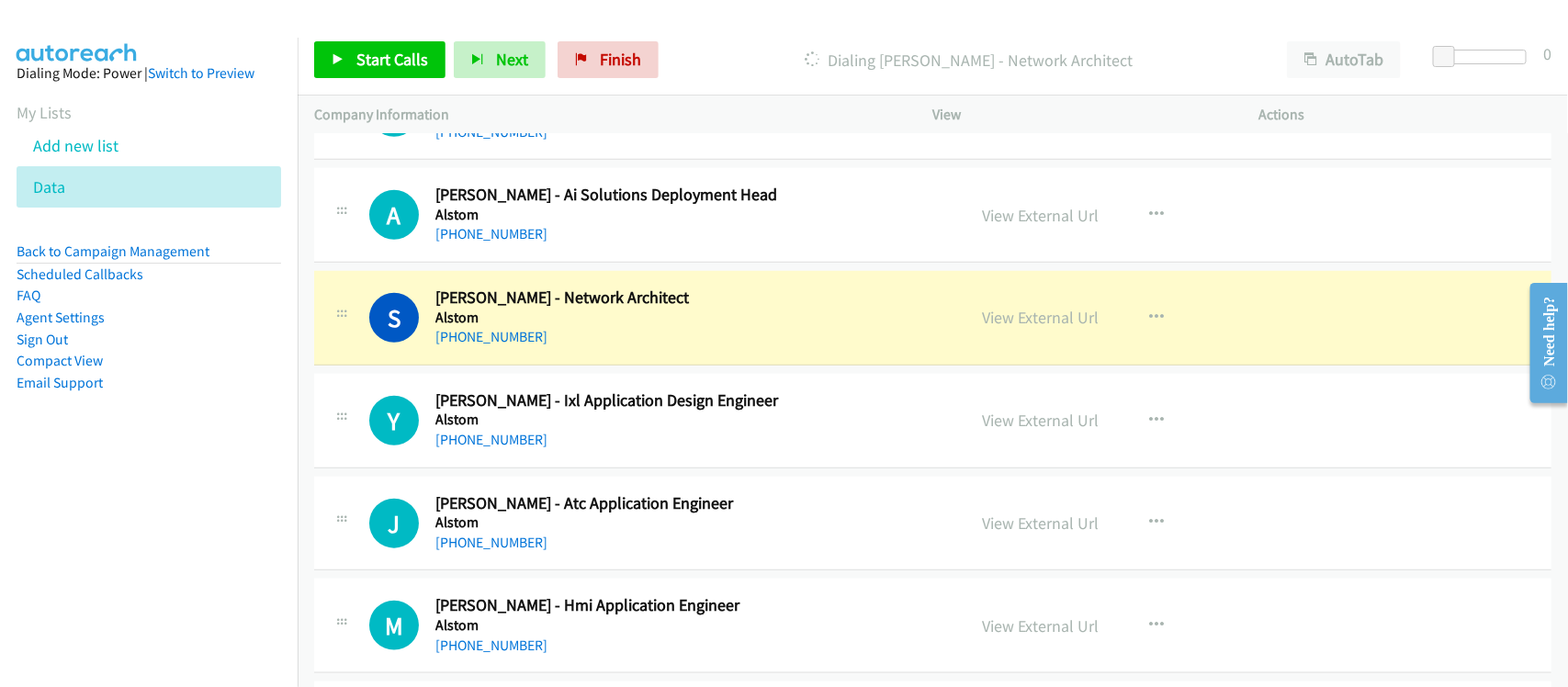
drag, startPoint x: 1010, startPoint y: 312, endPoint x: 1008, endPoint y: 333, distance: 21.1
click at [1058, 313] on link "View External Url" at bounding box center [1042, 317] width 117 height 21
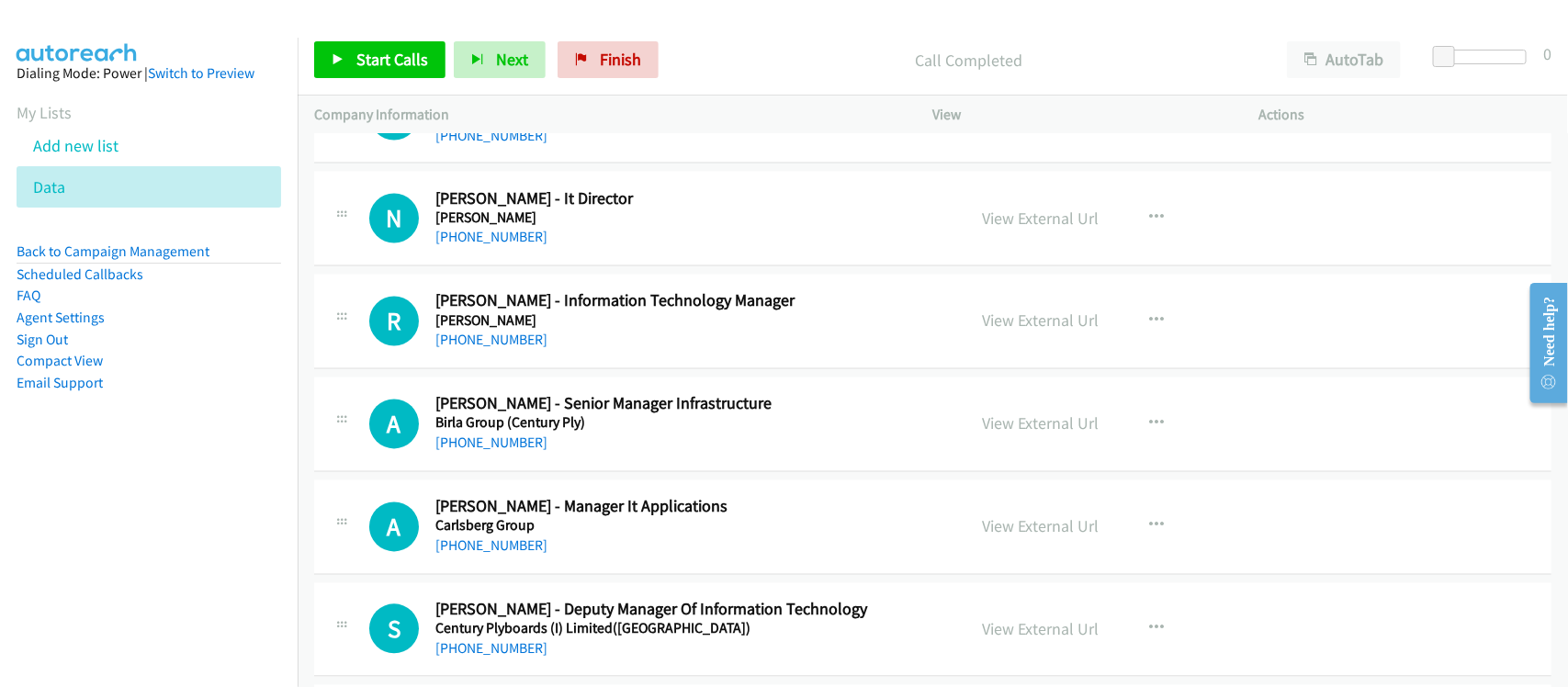
scroll to position [7807, 0]
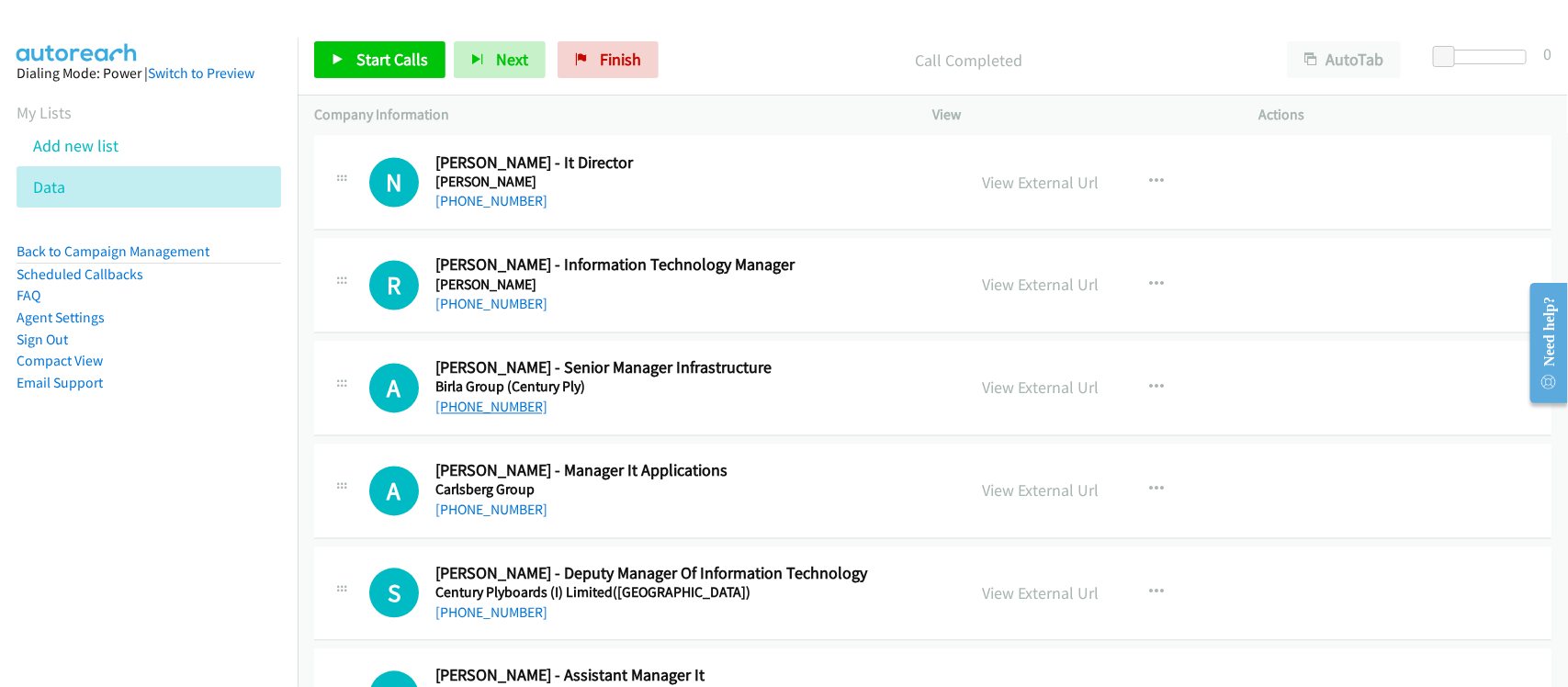
click at [482, 416] on link "[PHONE_NUMBER]" at bounding box center [491, 407] width 112 height 17
click at [497, 521] on div "[PHONE_NUMBER]" at bounding box center [688, 510] width 506 height 22
click at [517, 519] on link "[PHONE_NUMBER]" at bounding box center [491, 510] width 112 height 17
drag, startPoint x: 610, startPoint y: 548, endPoint x: 611, endPoint y: 539, distance: 9.1
click at [610, 539] on div "A Callback Scheduled [PERSON_NAME] - Manager It Applications Carlsberg Group [G…" at bounding box center [933, 492] width 1237 height 95
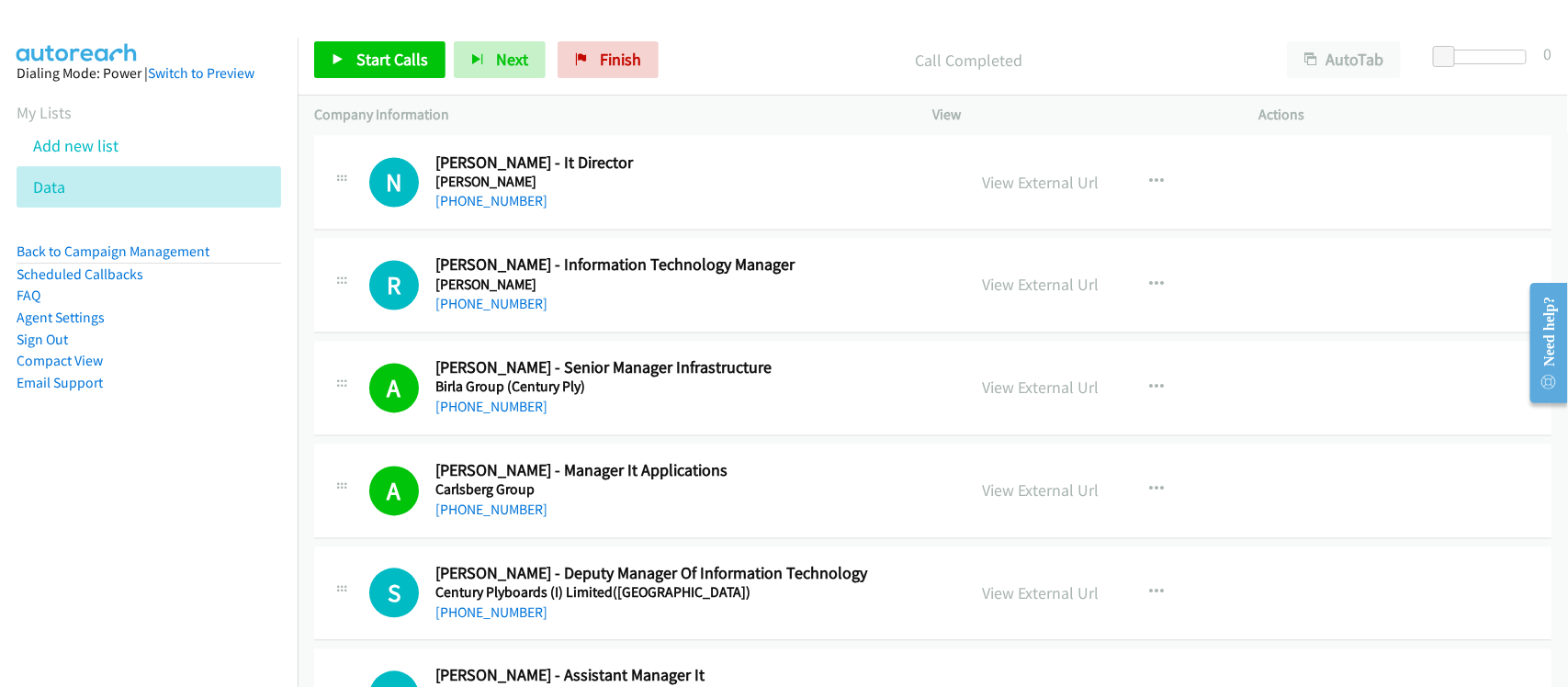
scroll to position [8036, 0]
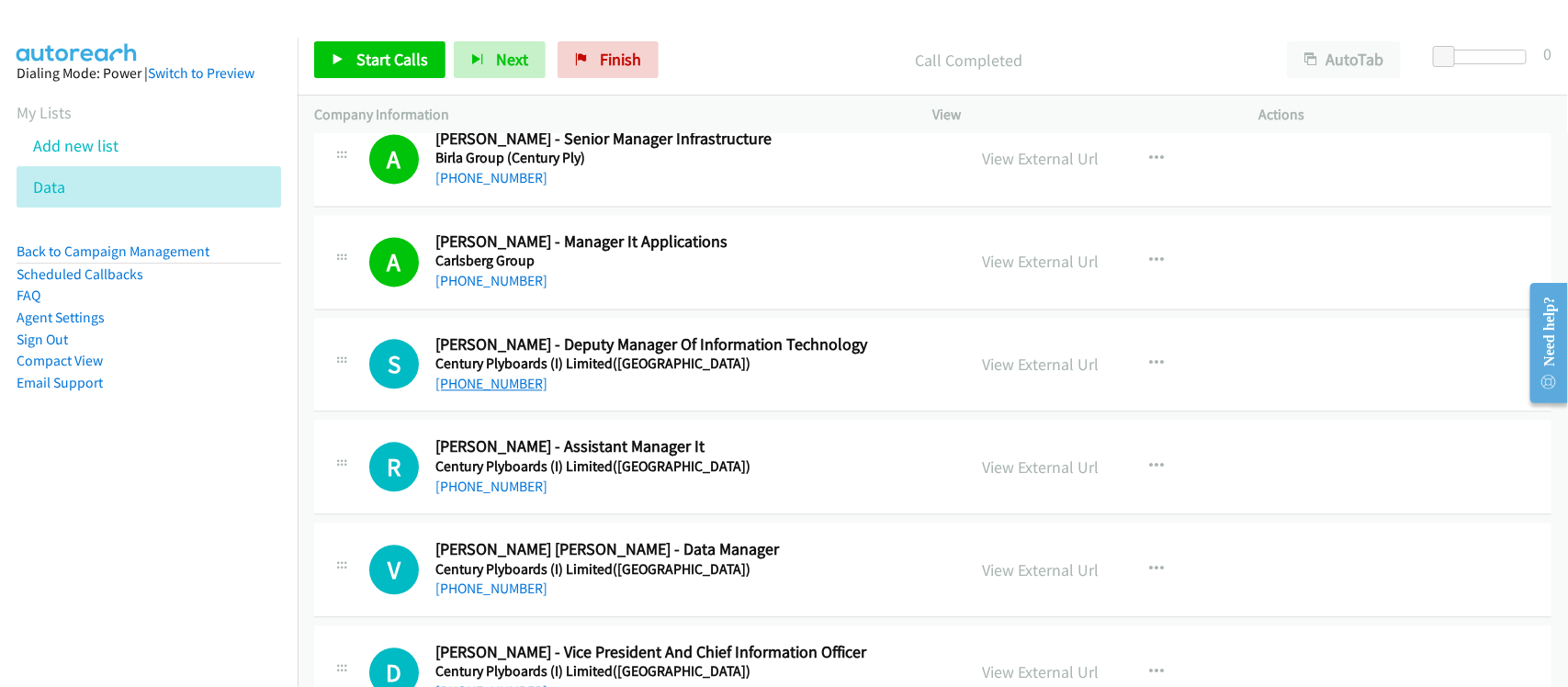
click at [508, 392] on link "[PHONE_NUMBER]" at bounding box center [491, 383] width 112 height 17
click at [547, 442] on div "R Callback Scheduled [PERSON_NAME] - Assistant Manager It Century Plyboards (I)…" at bounding box center [933, 467] width 1237 height 95
click at [497, 492] on link "[PHONE_NUMBER]" at bounding box center [491, 486] width 112 height 17
click at [579, 515] on div "R Callback Scheduled [PERSON_NAME] - Assistant Manager It Century Plyboards (I)…" at bounding box center [933, 467] width 1237 height 95
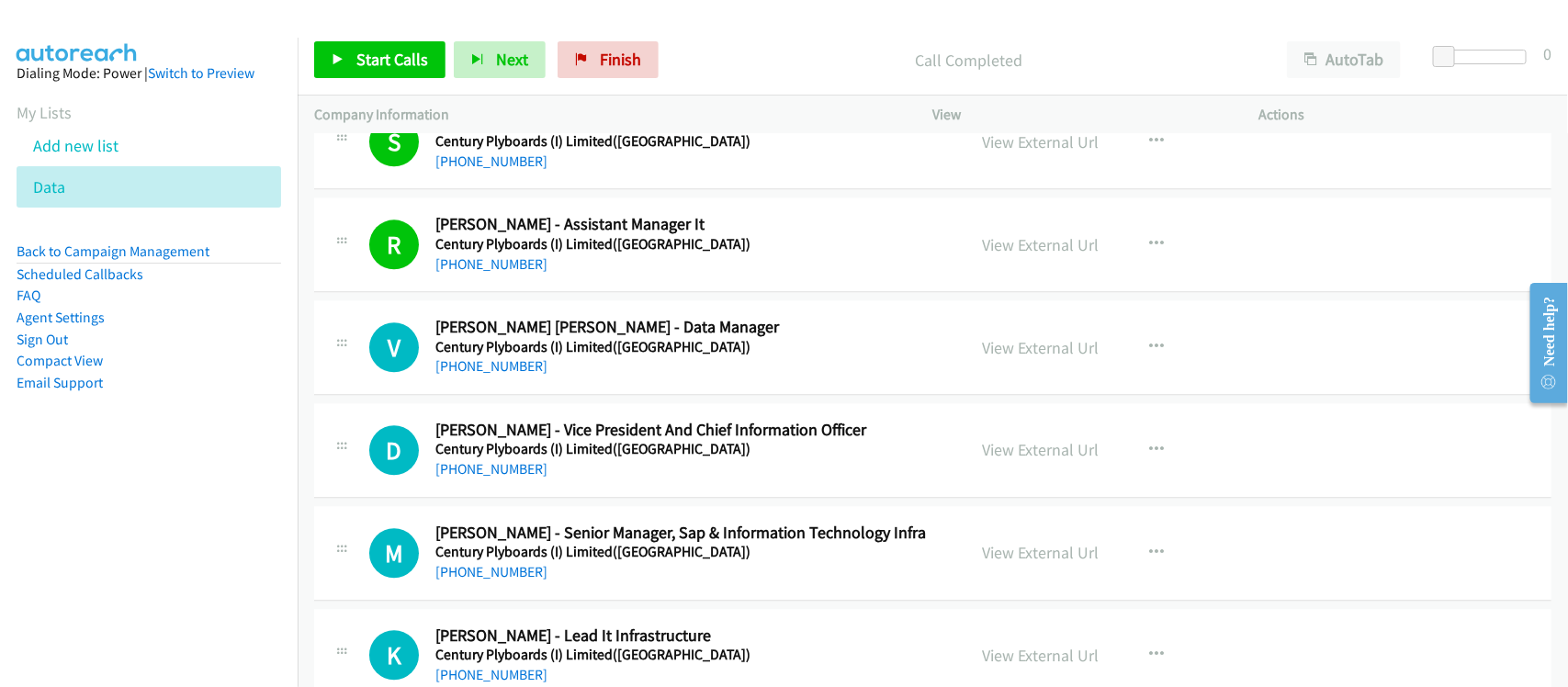
scroll to position [8266, 0]
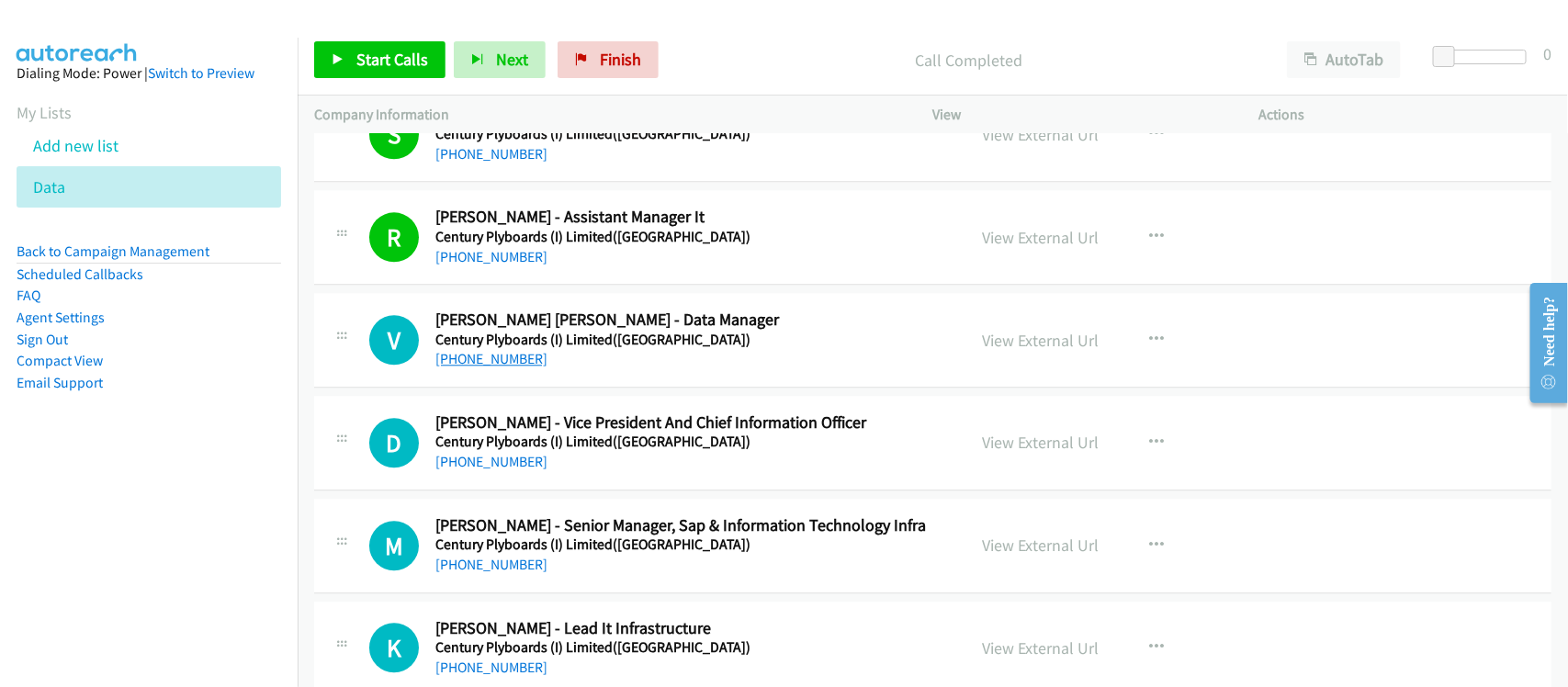
click at [484, 367] on link "[PHONE_NUMBER]" at bounding box center [491, 358] width 112 height 17
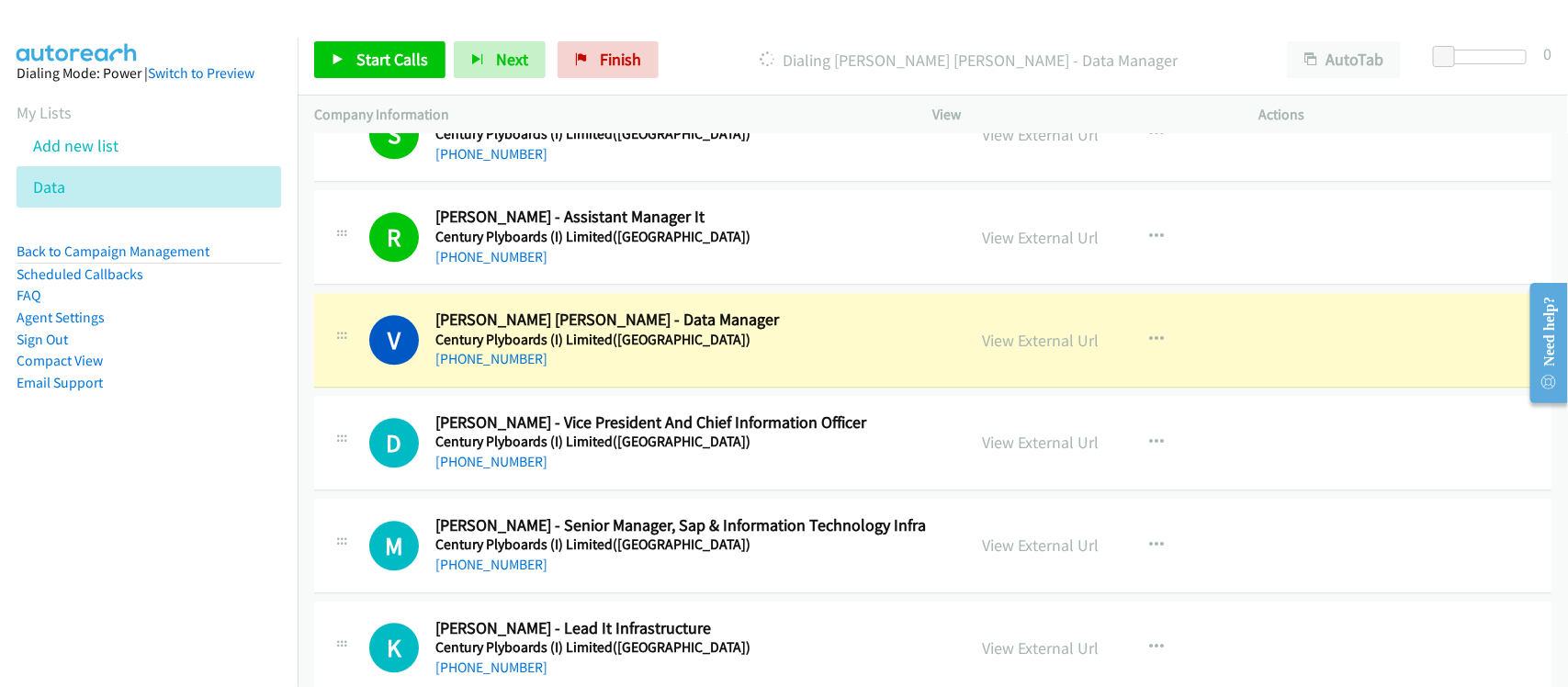
click at [611, 388] on div "V Callback Scheduled [PERSON_NAME] [PERSON_NAME] - Data Manager Century Plyboar…" at bounding box center [933, 340] width 1237 height 95
click at [1003, 351] on link "View External Url" at bounding box center [1042, 340] width 117 height 21
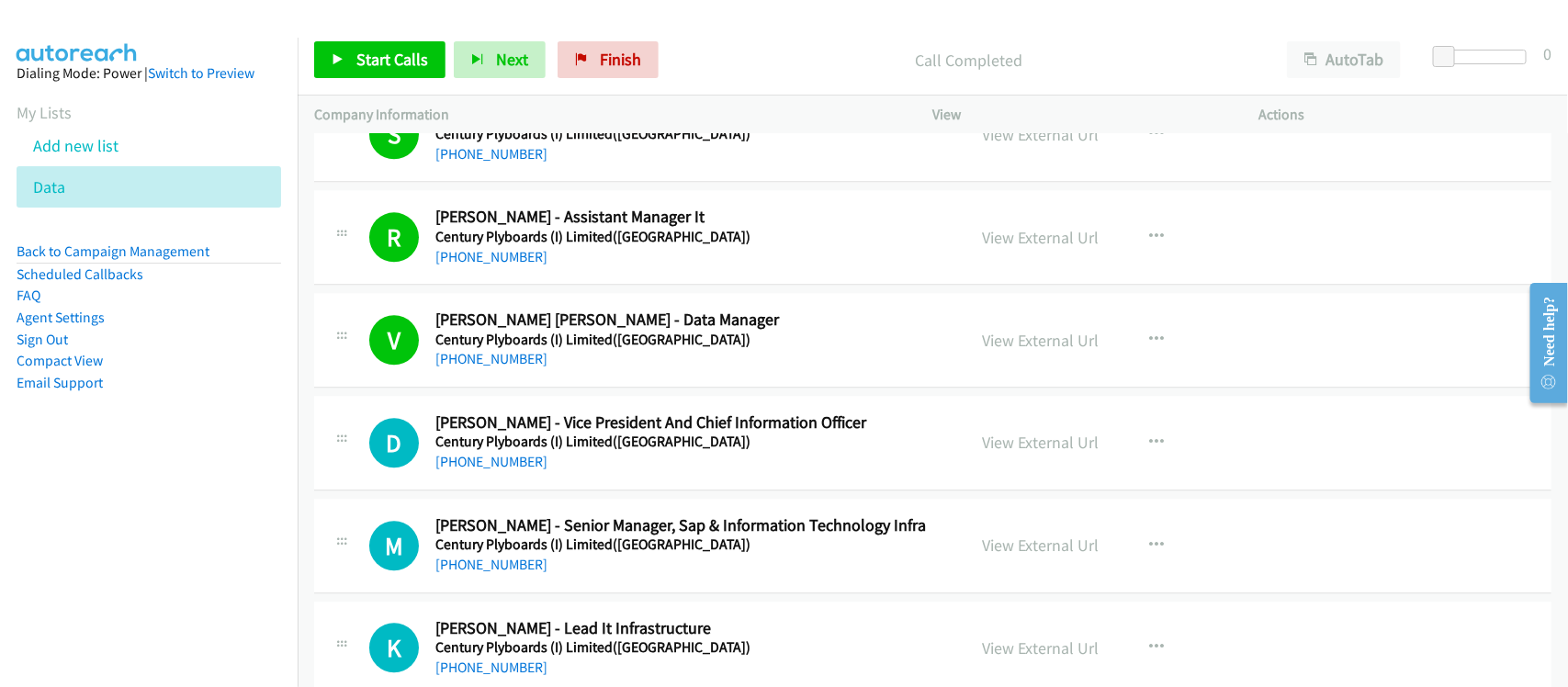
click at [571, 388] on div "V Callback Scheduled [PERSON_NAME] [PERSON_NAME] - Data Manager Century Plyboar…" at bounding box center [933, 340] width 1237 height 95
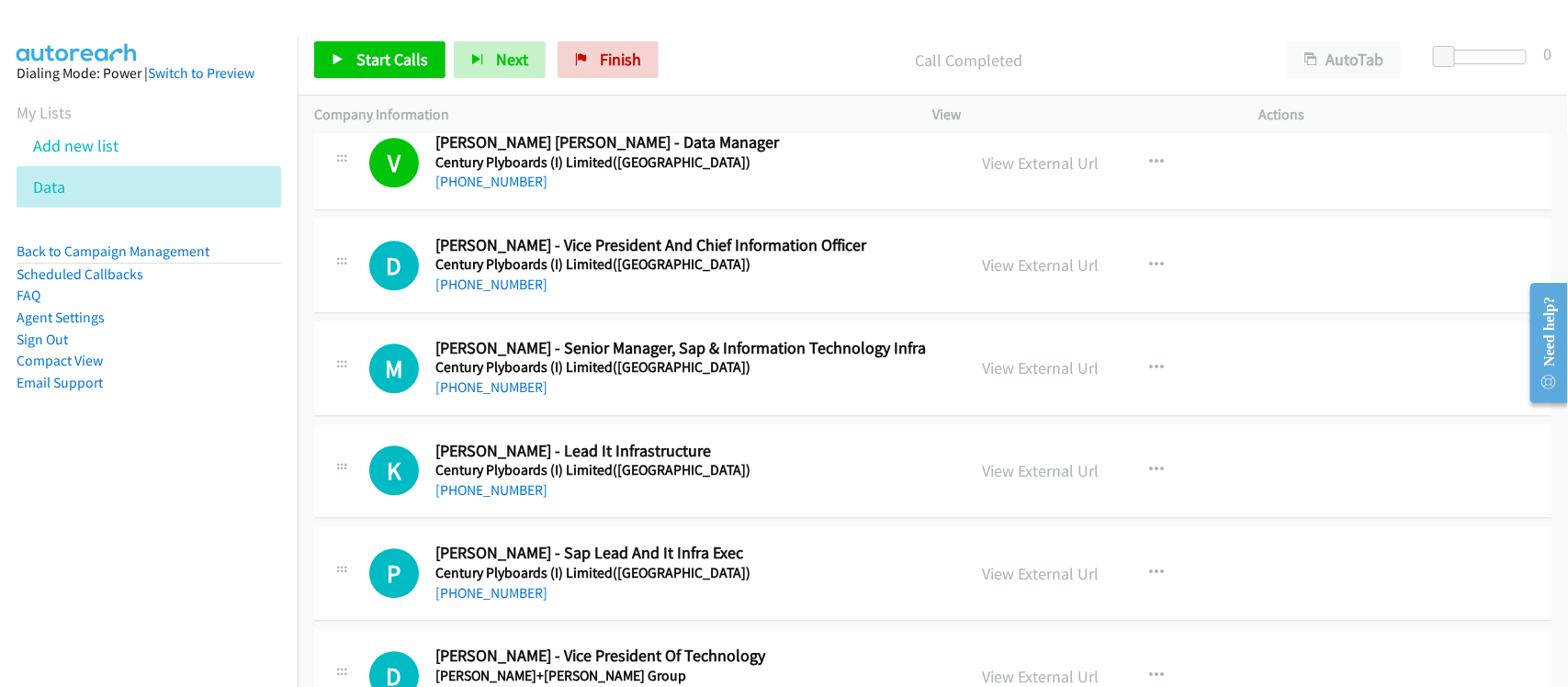
scroll to position [8496, 0]
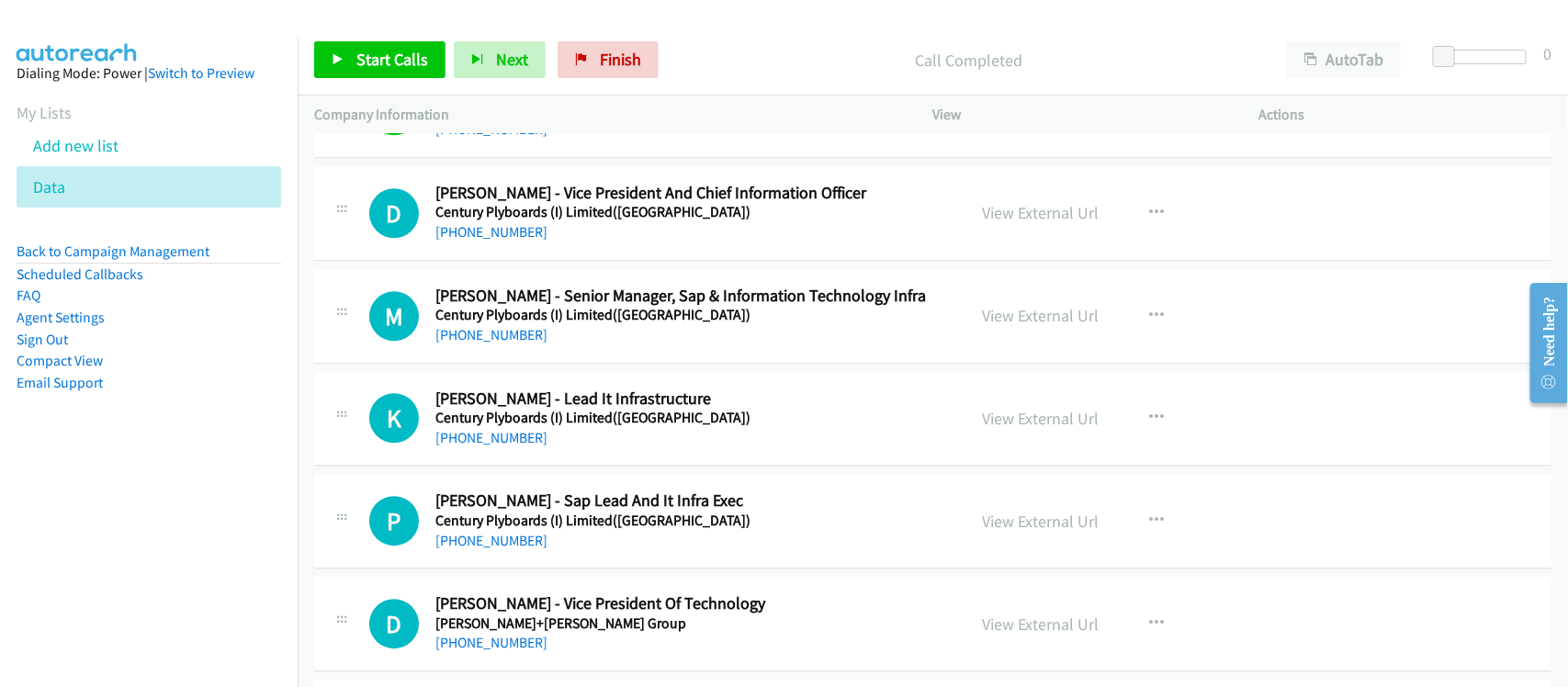
drag, startPoint x: 512, startPoint y: 454, endPoint x: 599, endPoint y: 451, distance: 87.1
click at [512, 447] on link "[PHONE_NUMBER]" at bounding box center [491, 438] width 112 height 17
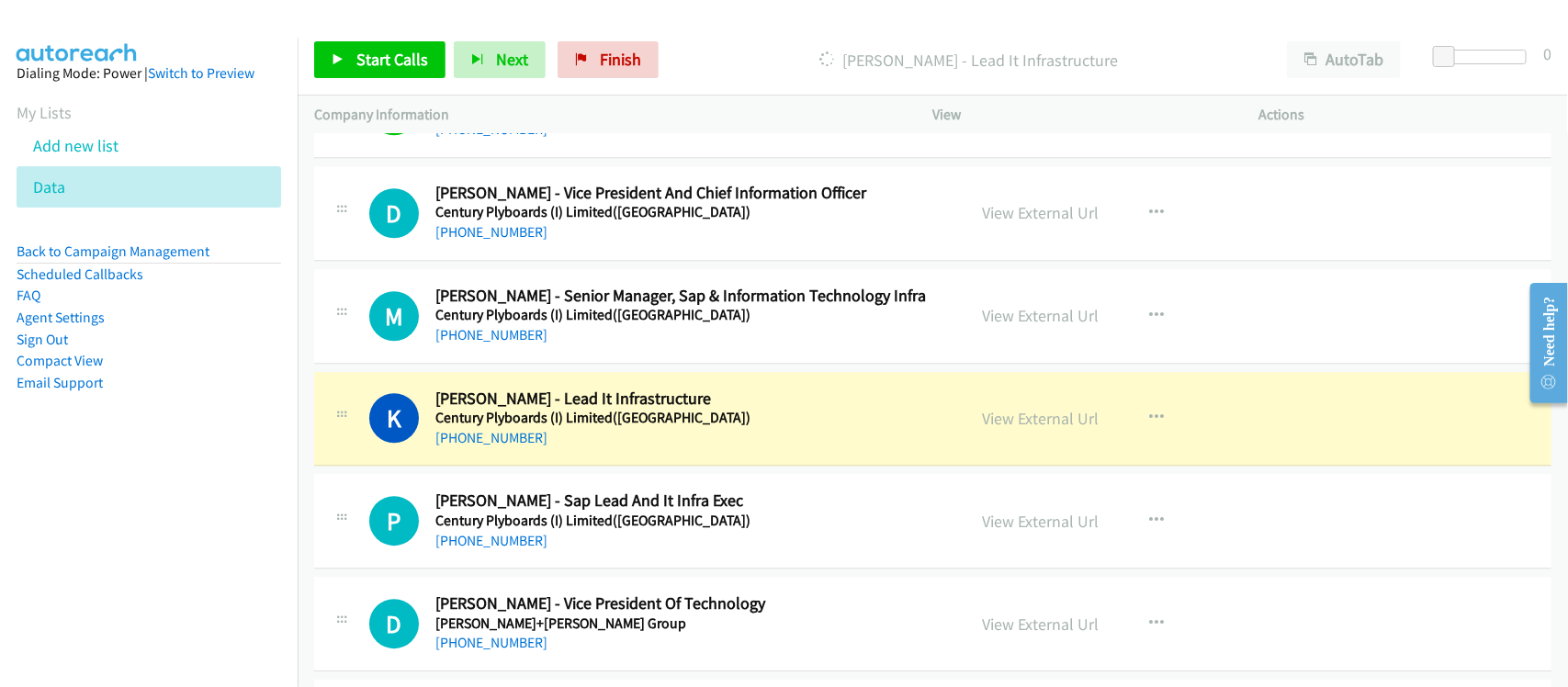
click at [581, 277] on td "M Callback Scheduled [PERSON_NAME] - Senior Manager, Sap & Information Technolo…" at bounding box center [934, 315] width 1271 height 103
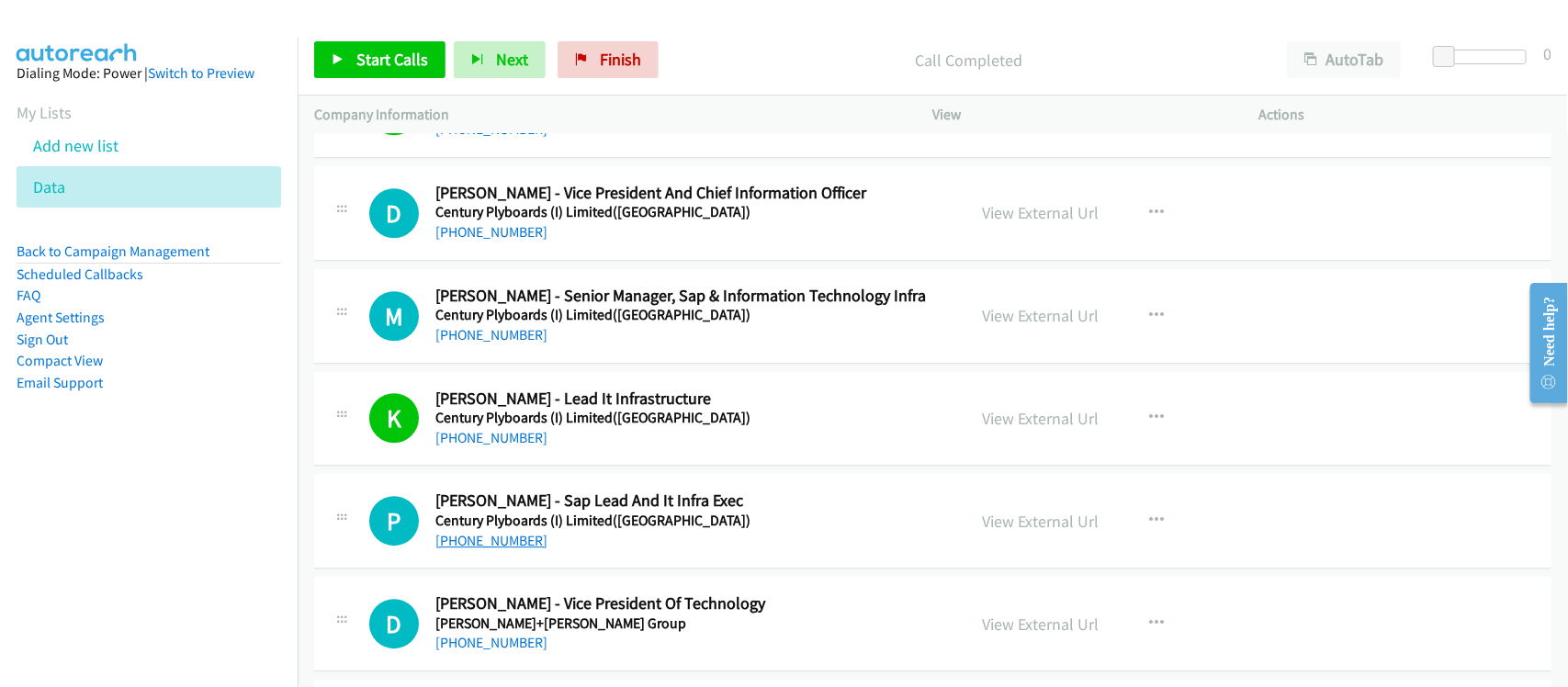
click at [490, 549] on link "[PHONE_NUMBER]" at bounding box center [491, 540] width 112 height 17
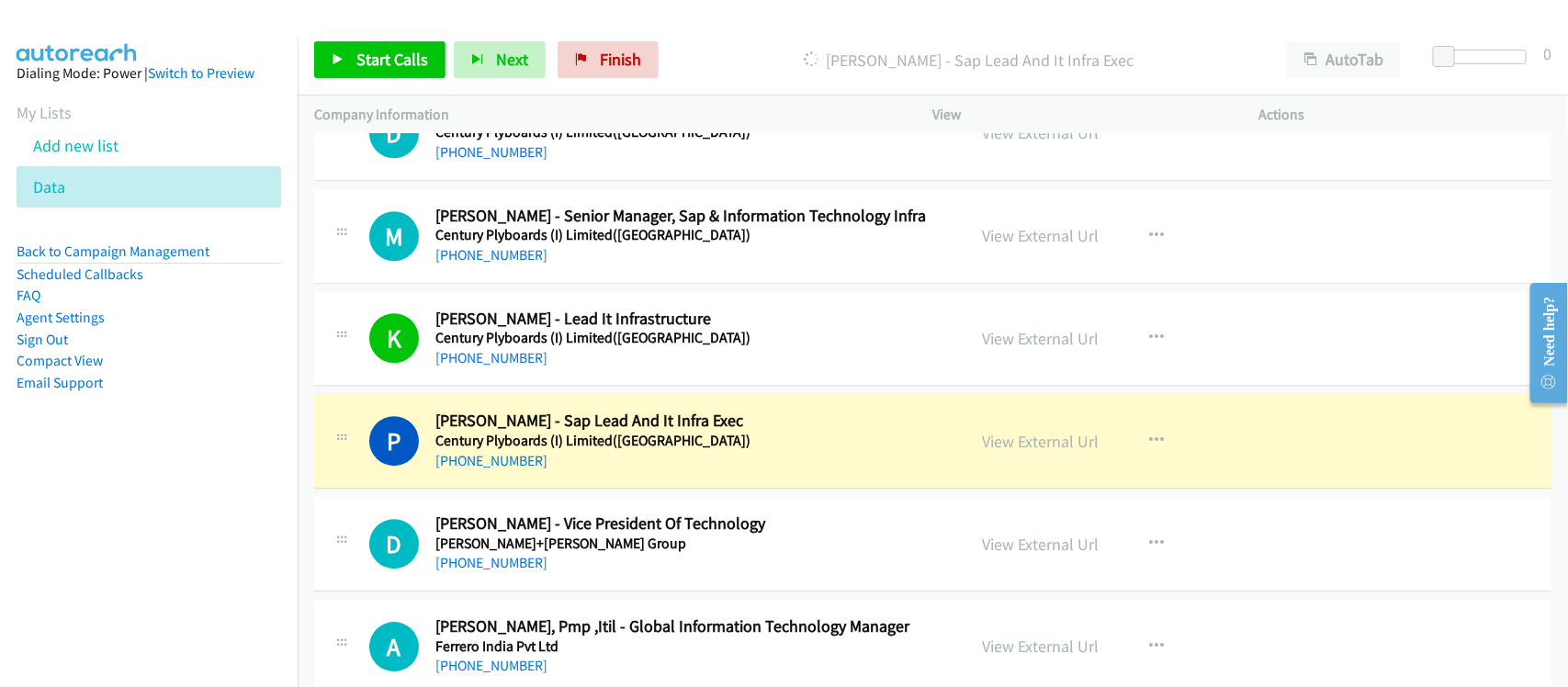
scroll to position [8610, 0]
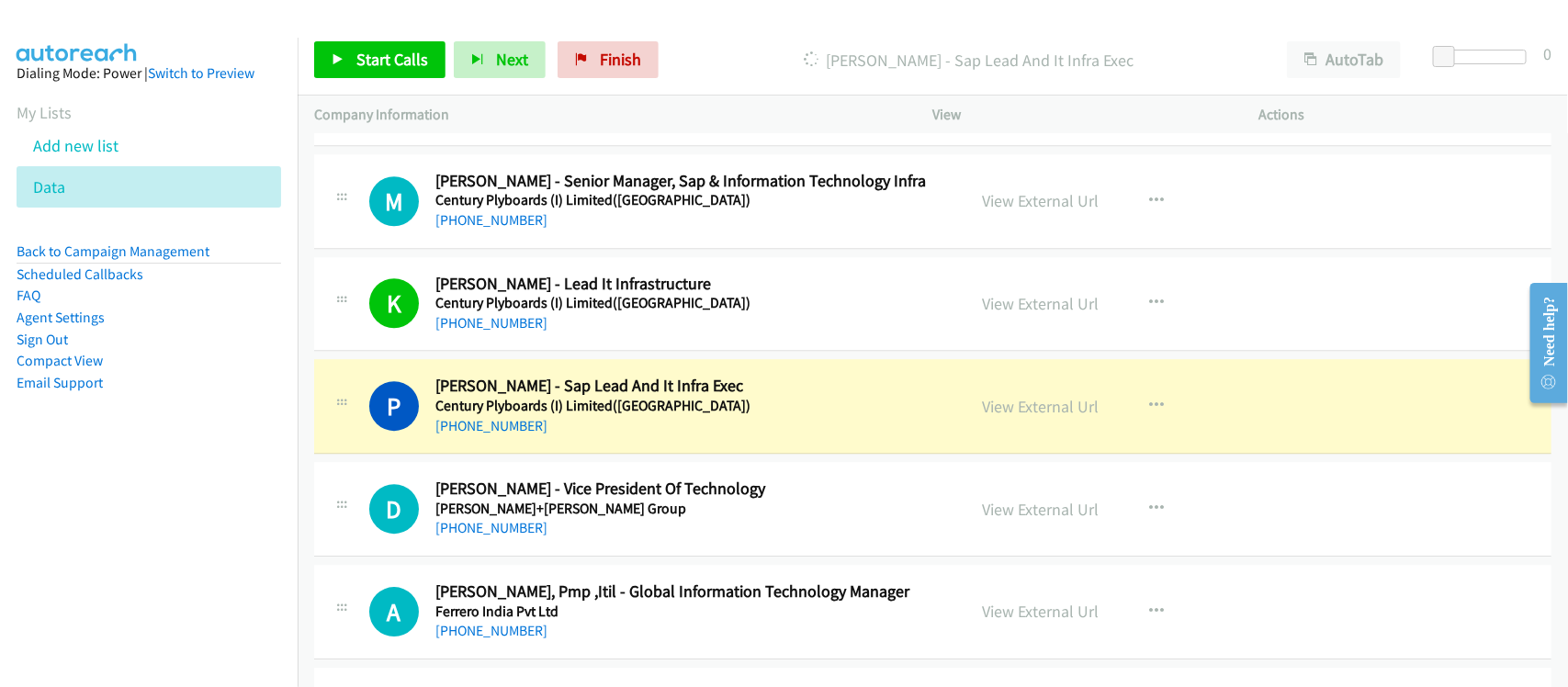
click at [594, 480] on div "D Callback Scheduled [PERSON_NAME] - Vice President Of Technology [PERSON_NAME]…" at bounding box center [933, 509] width 1237 height 95
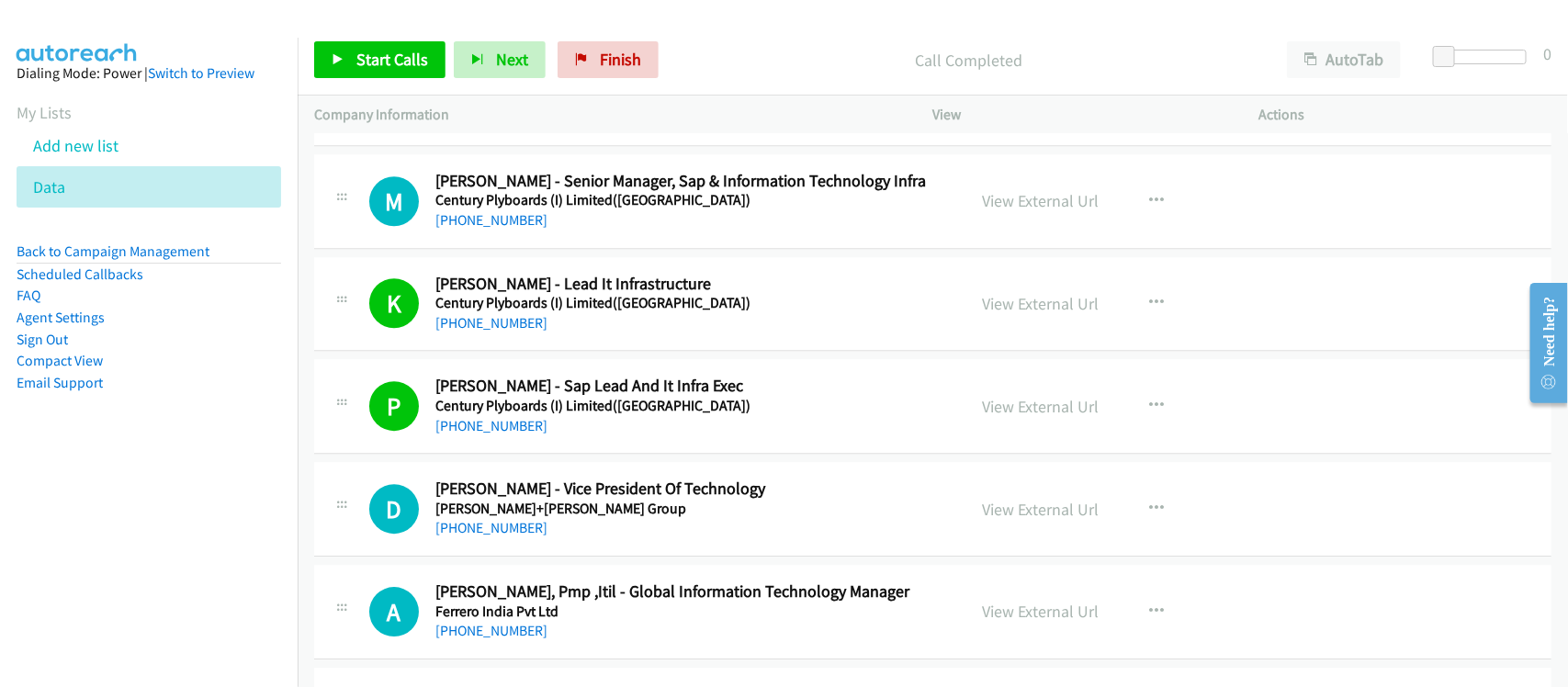
click at [584, 437] on div "[PHONE_NUMBER]" at bounding box center [688, 425] width 506 height 22
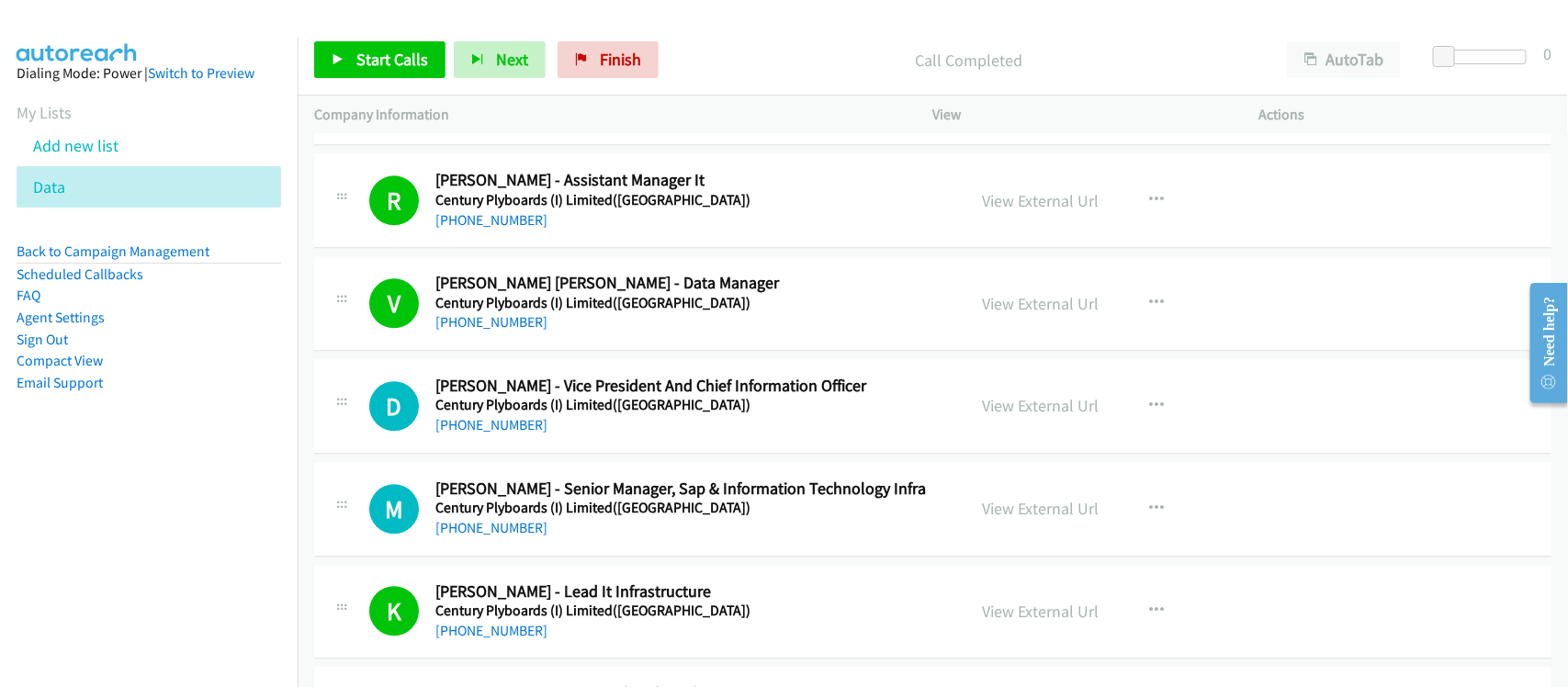
scroll to position [8381, 0]
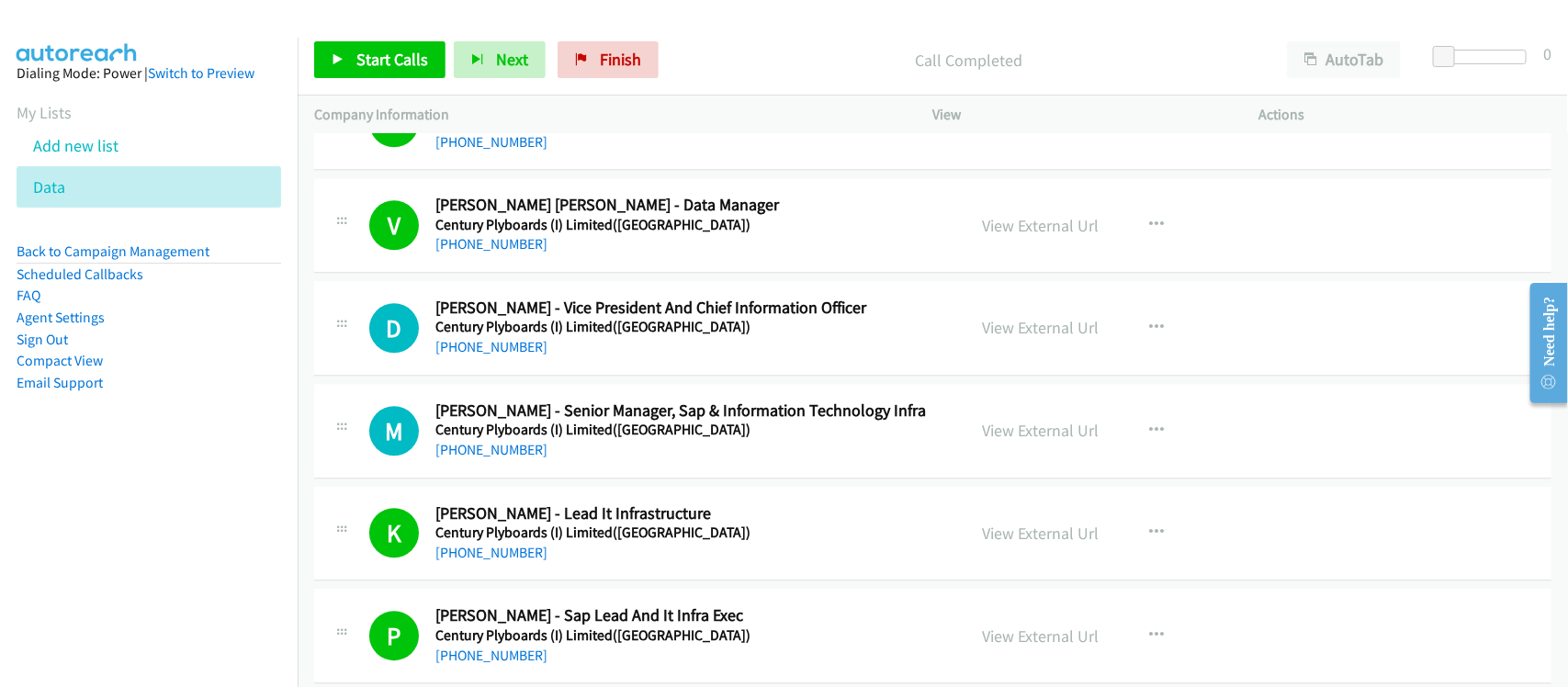
click at [490, 355] on link "[PHONE_NUMBER]" at bounding box center [491, 347] width 112 height 17
click at [565, 478] on div "M Callback Scheduled [PERSON_NAME] - Senior Manager, Sap & Information Technolo…" at bounding box center [933, 431] width 1237 height 95
drag, startPoint x: 510, startPoint y: 455, endPoint x: 544, endPoint y: 457, distance: 34.1
click at [510, 455] on link "[PHONE_NUMBER]" at bounding box center [491, 449] width 112 height 17
click at [559, 397] on div "M Callback Scheduled [PERSON_NAME] - Senior Manager, Sap & Information Technolo…" at bounding box center [933, 431] width 1237 height 95
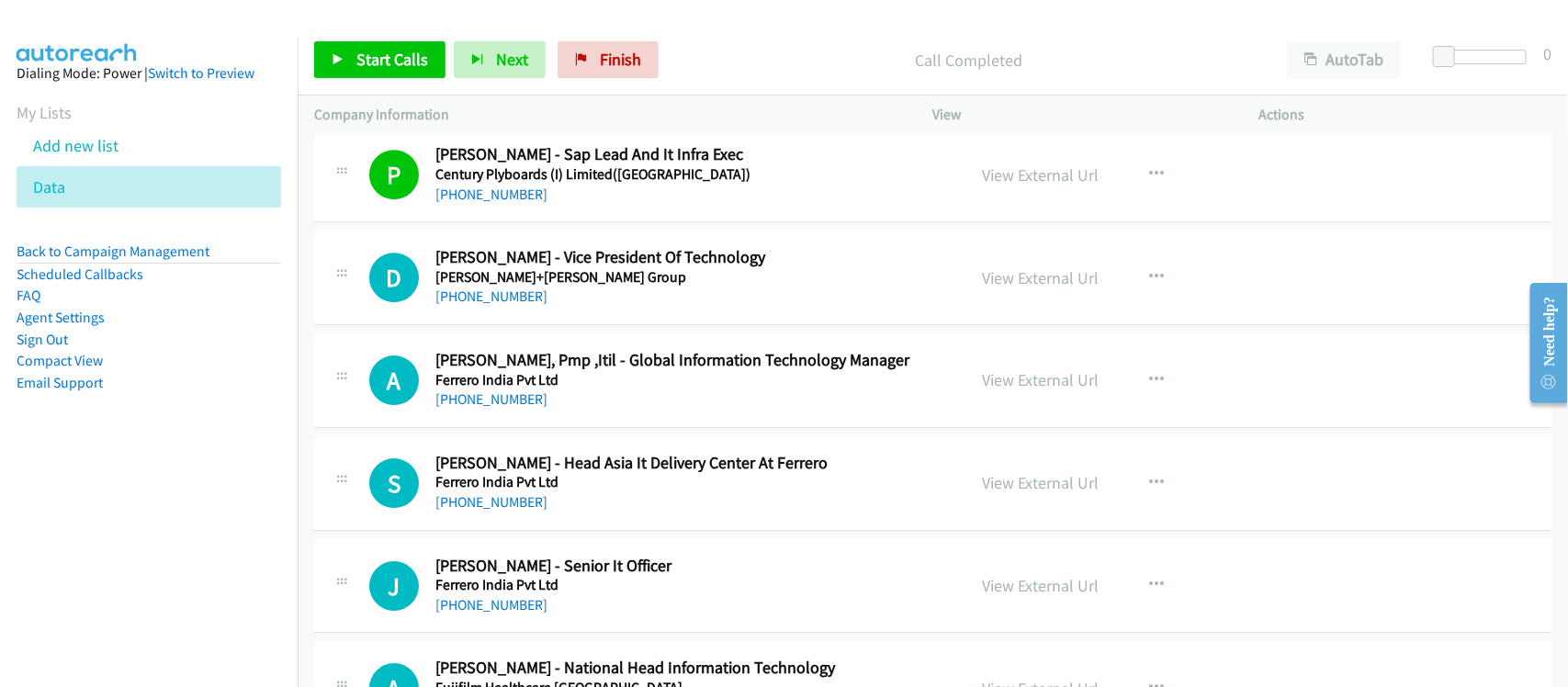
scroll to position [8840, 0]
click at [490, 307] on link "[PHONE_NUMBER]" at bounding box center [491, 298] width 112 height 17
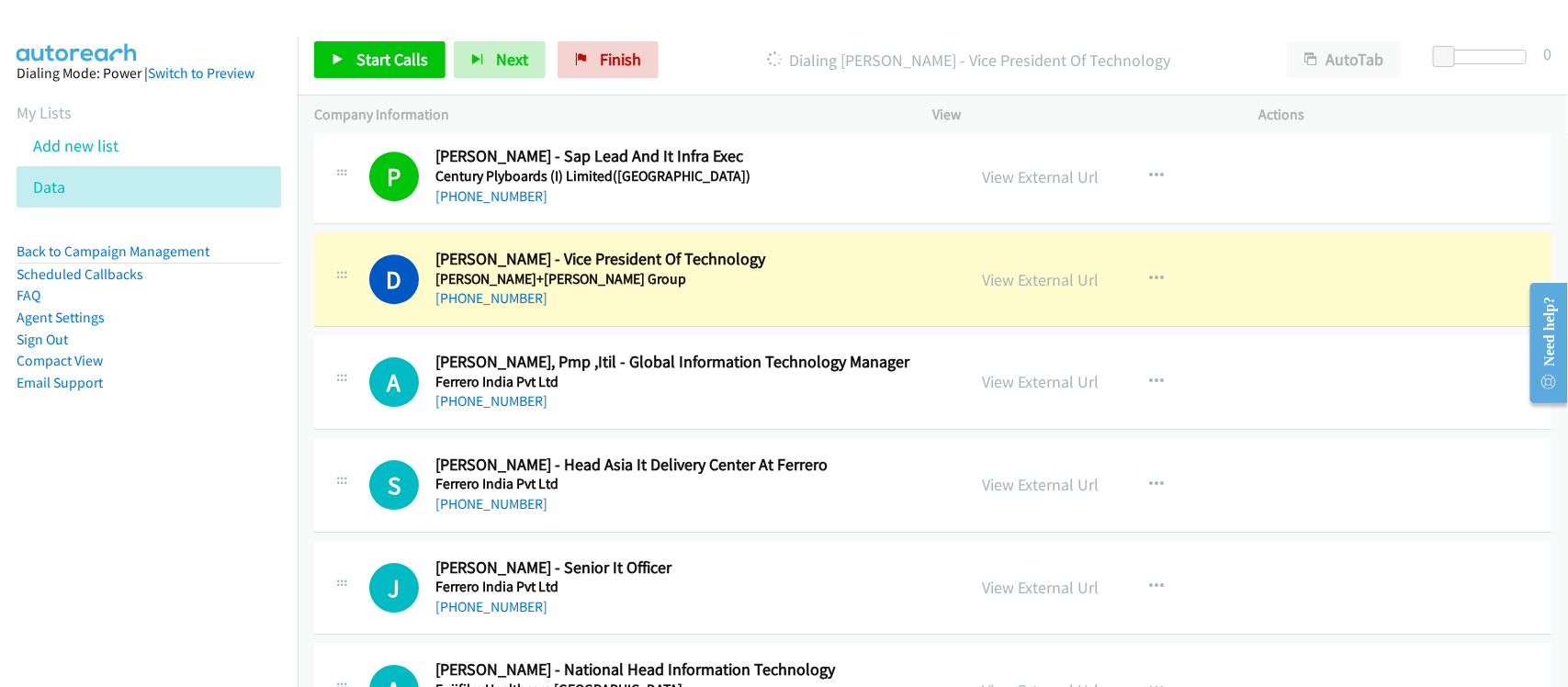
click at [543, 434] on td "A Callback Scheduled [PERSON_NAME], Pmp ,Itil - Global Information Technology M…" at bounding box center [934, 382] width 1271 height 103
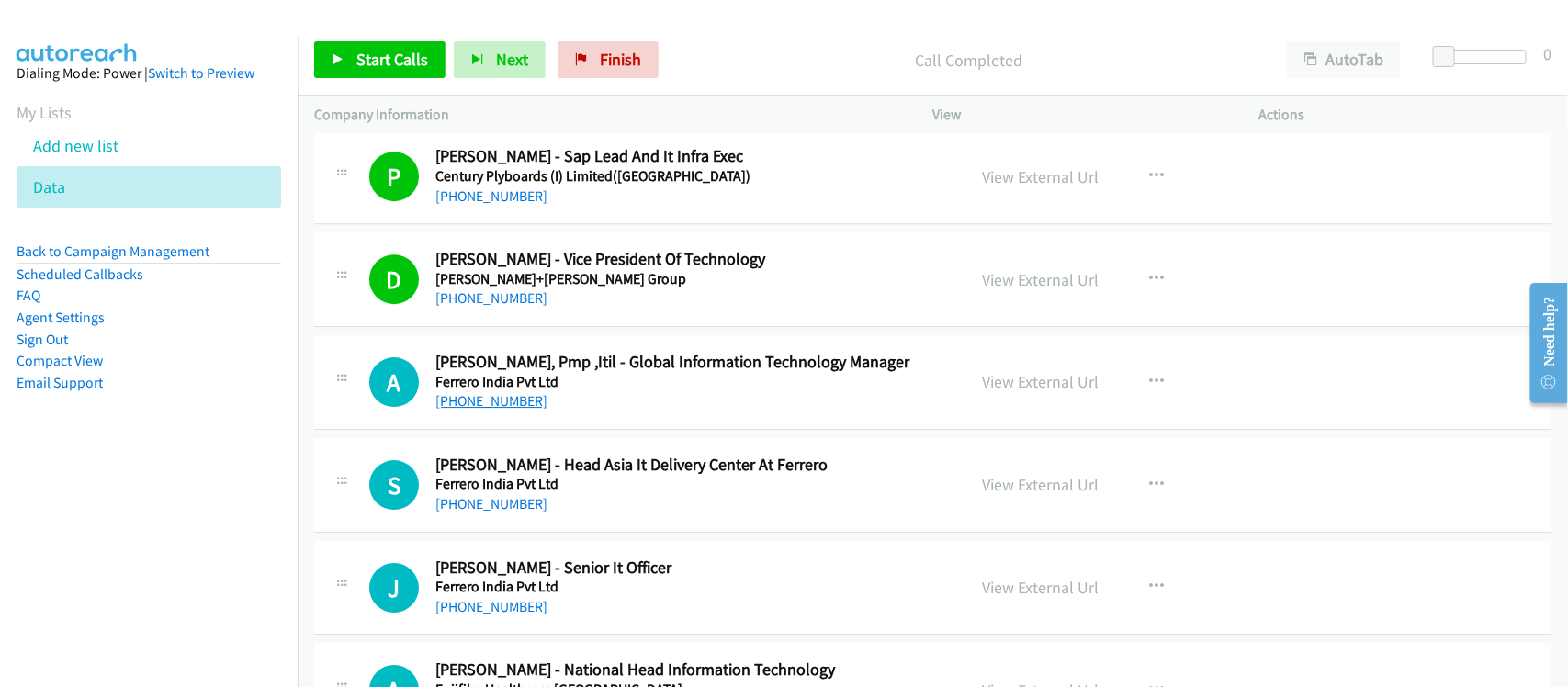
drag, startPoint x: 488, startPoint y: 409, endPoint x: 515, endPoint y: 409, distance: 27.0
click at [488, 409] on link "[PHONE_NUMBER]" at bounding box center [491, 401] width 112 height 17
click at [559, 412] on div "[PHONE_NUMBER]" at bounding box center [688, 401] width 506 height 22
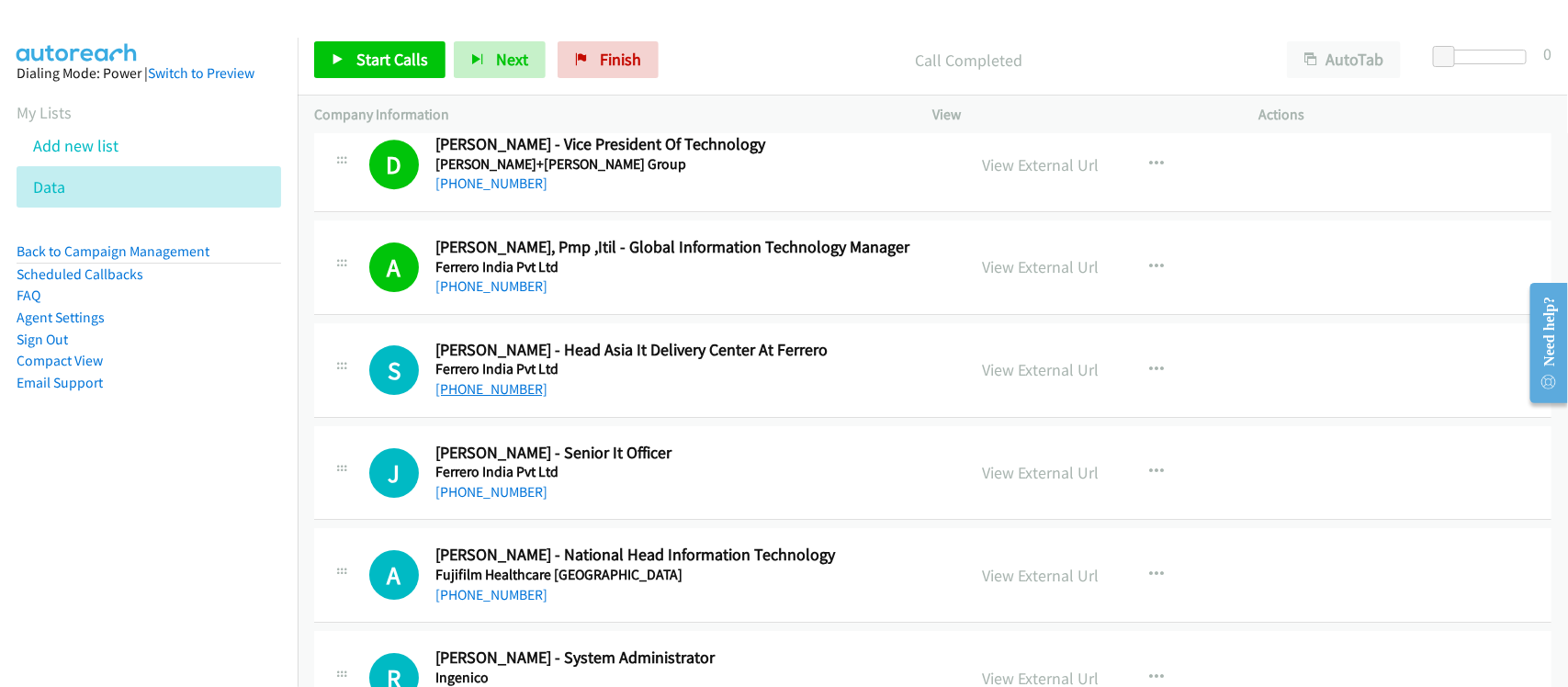
click at [483, 398] on link "[PHONE_NUMBER]" at bounding box center [491, 389] width 112 height 17
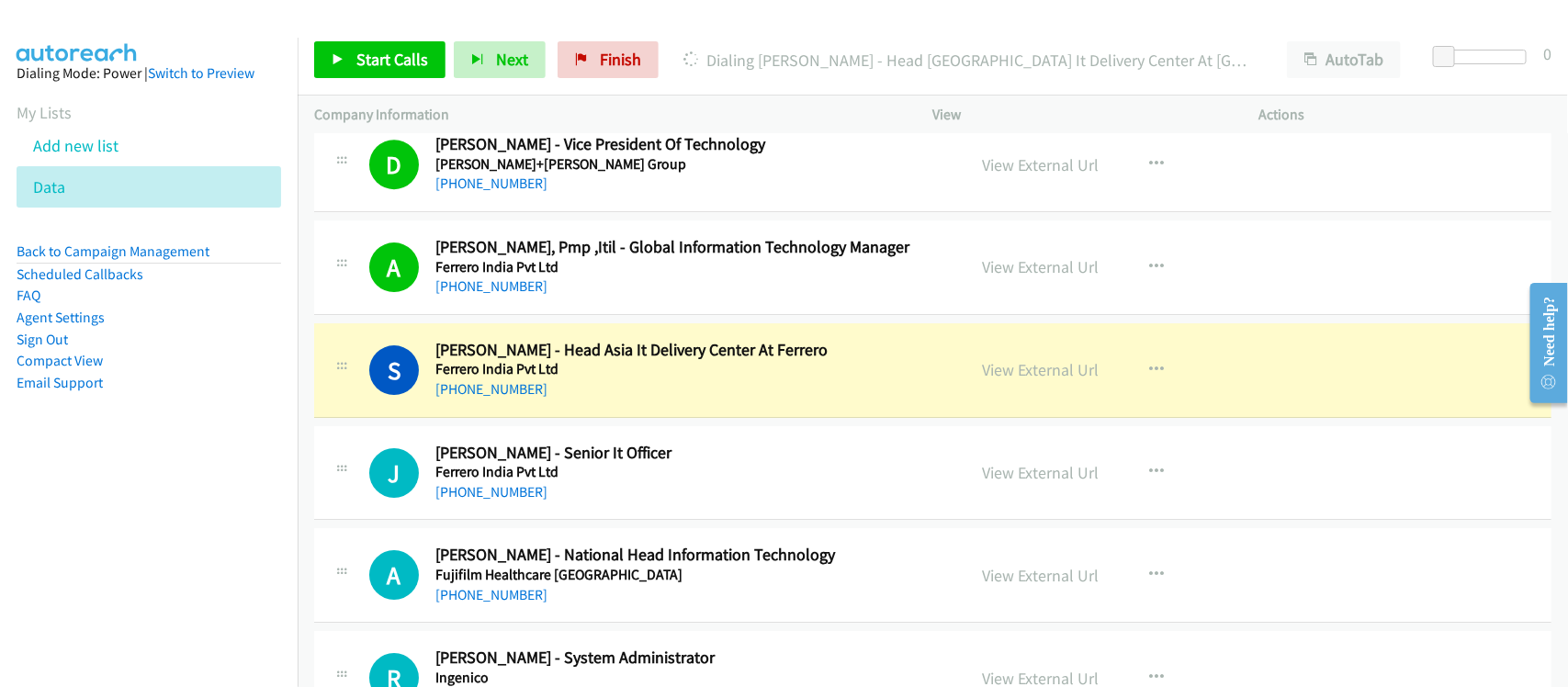
click at [585, 503] on div "[PHONE_NUMBER]" at bounding box center [688, 492] width 506 height 22
drag, startPoint x: 512, startPoint y: 498, endPoint x: 540, endPoint y: 498, distance: 28.0
click at [512, 498] on link "[PHONE_NUMBER]" at bounding box center [491, 492] width 112 height 17
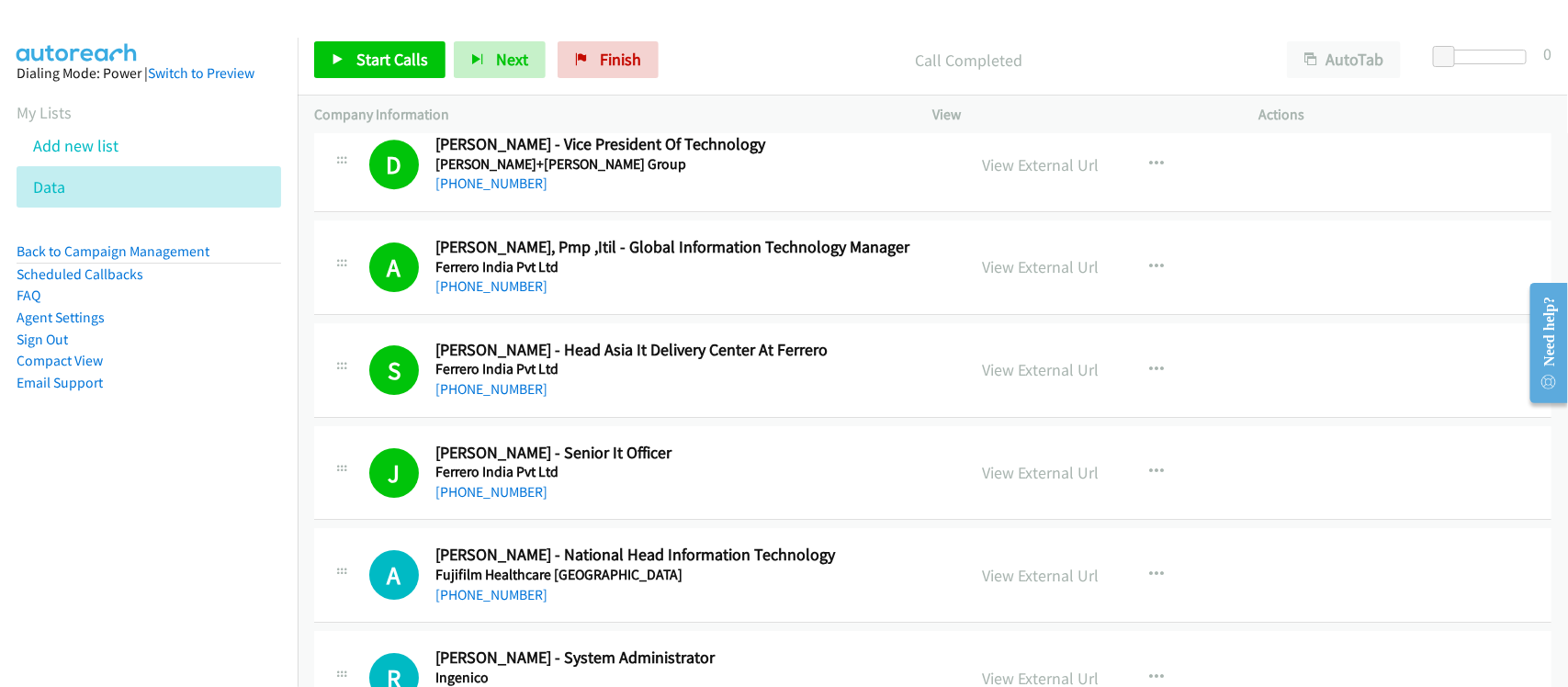
click at [577, 498] on div "[PHONE_NUMBER]" at bounding box center [688, 492] width 506 height 22
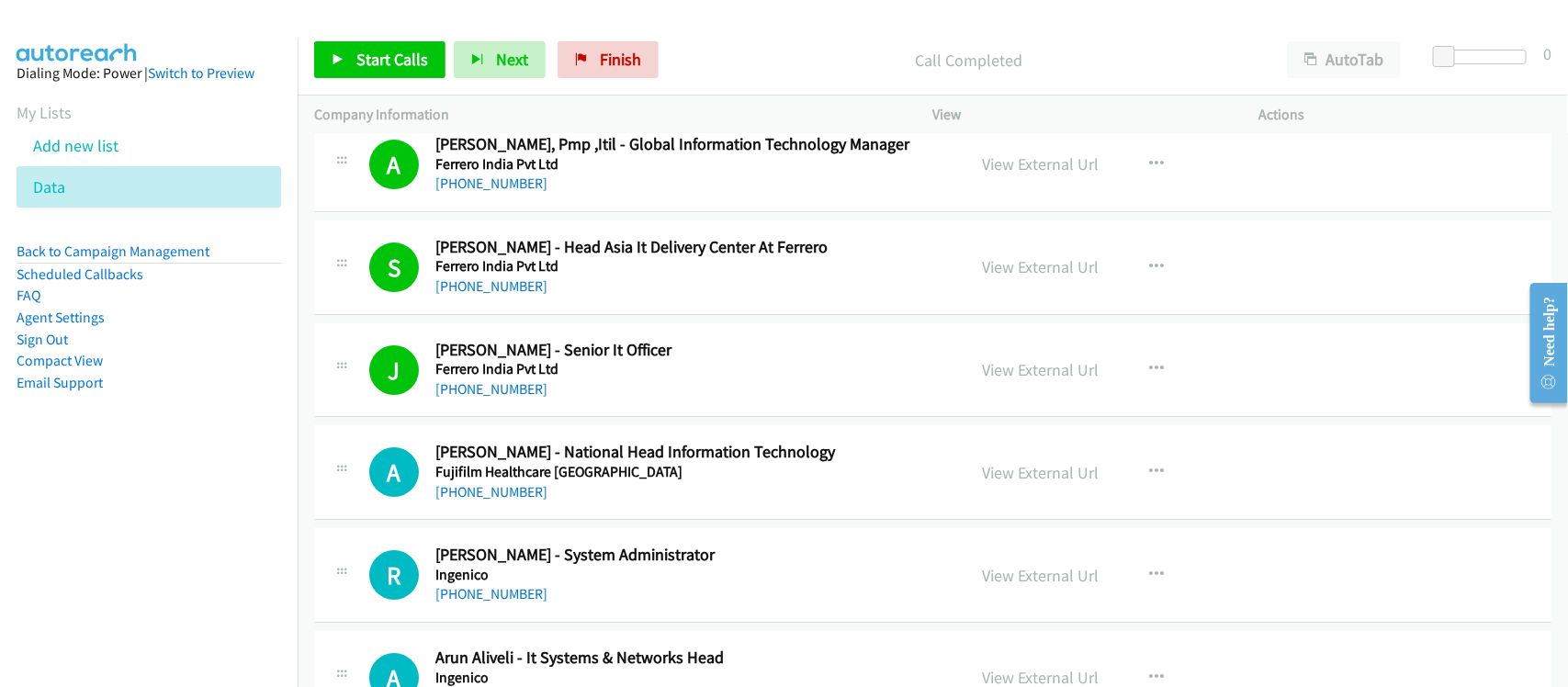
scroll to position [9299, 0]
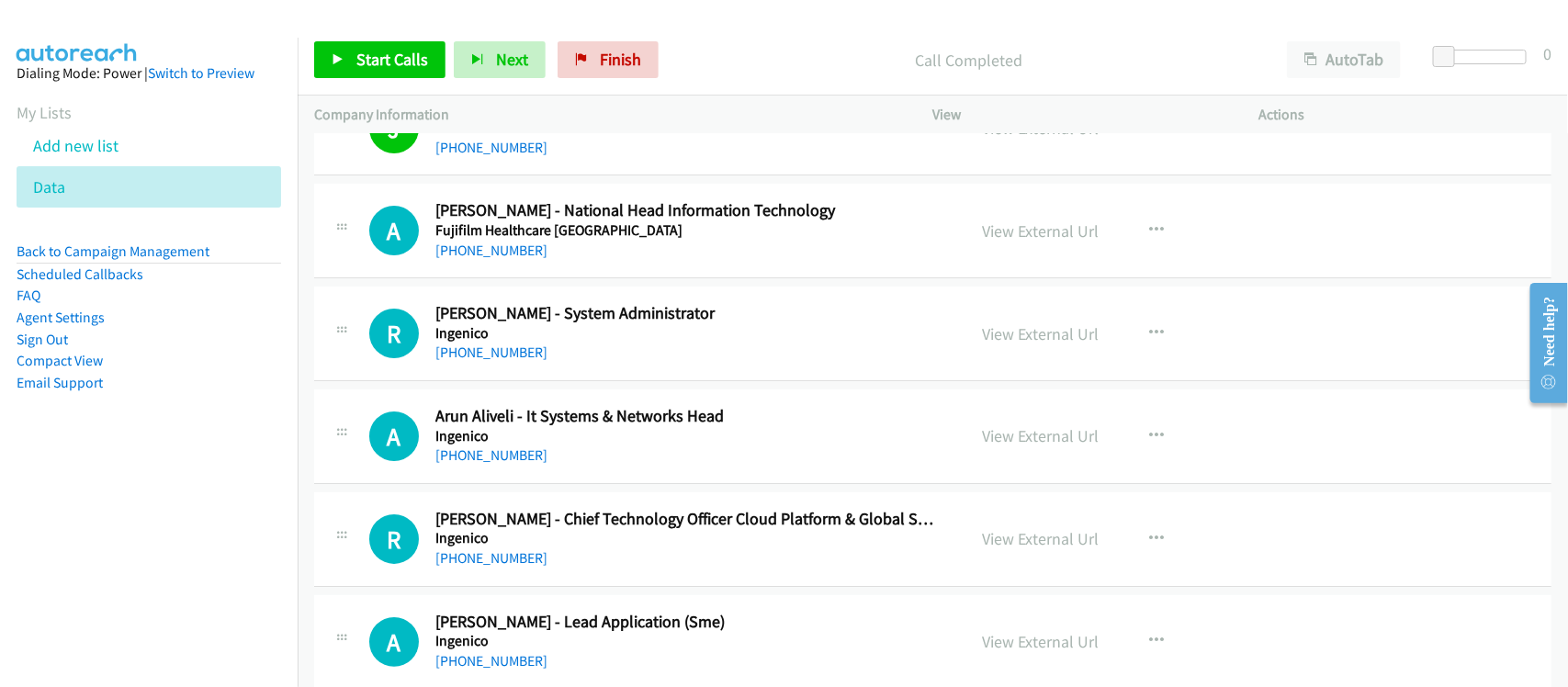
click at [512, 259] on link "[PHONE_NUMBER]" at bounding box center [491, 250] width 112 height 17
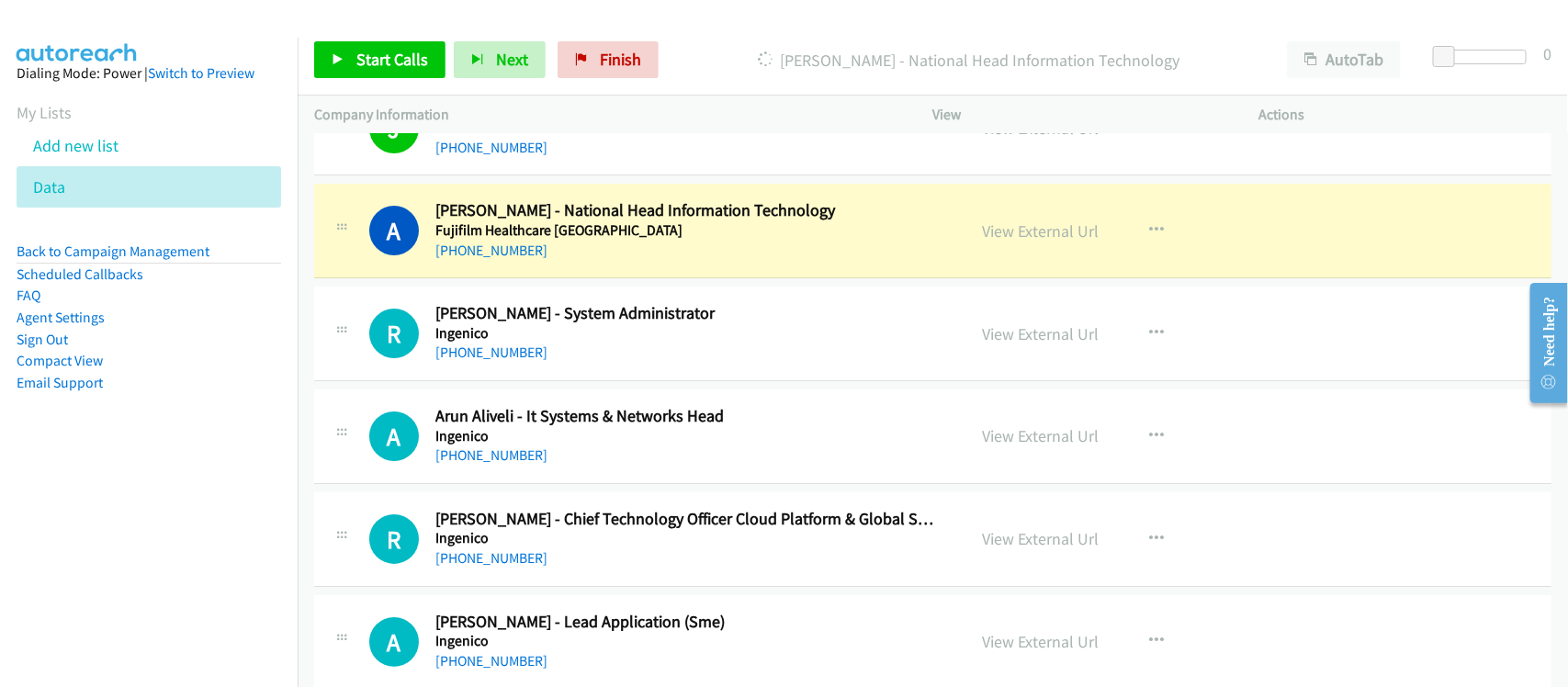
click at [572, 262] on div "[PHONE_NUMBER]" at bounding box center [688, 250] width 506 height 22
click at [1043, 241] on link "View External Url" at bounding box center [1042, 231] width 117 height 21
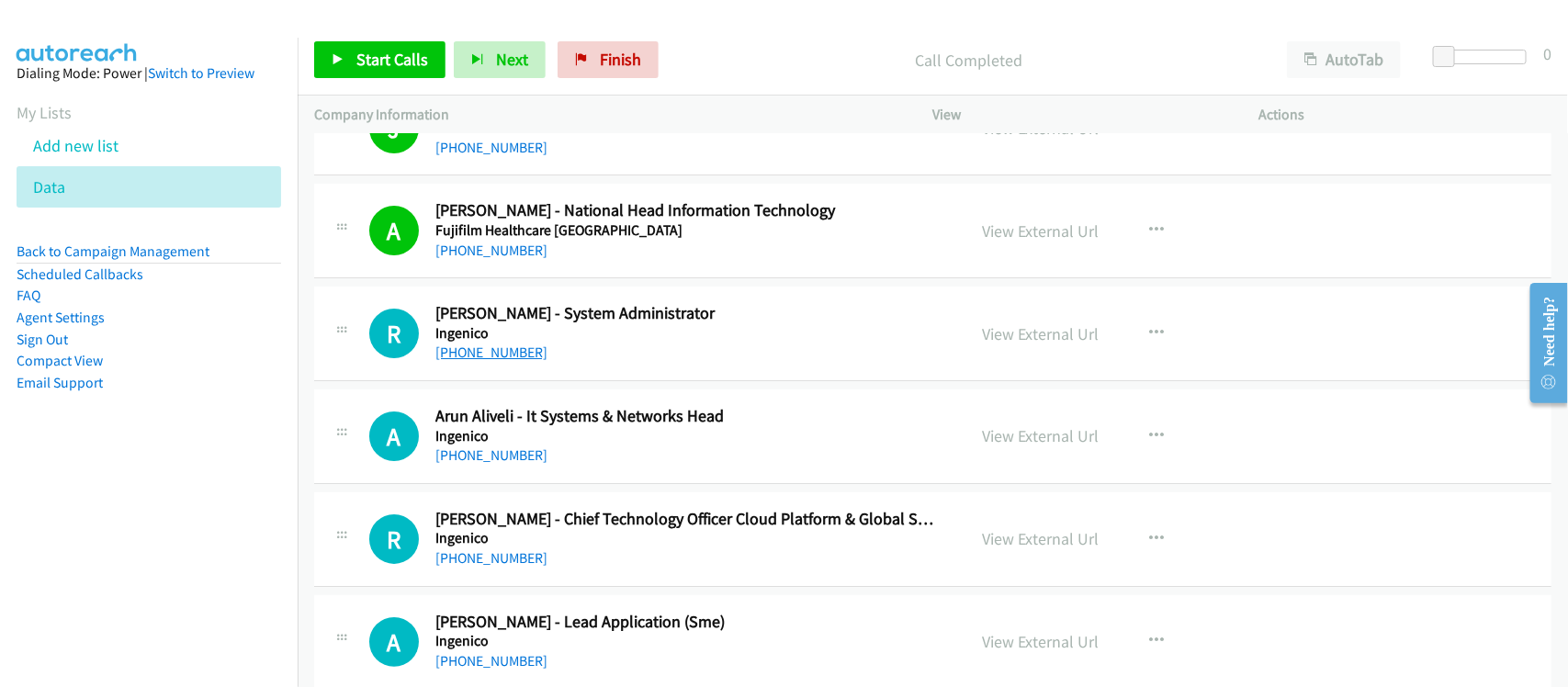
drag, startPoint x: 493, startPoint y: 373, endPoint x: 521, endPoint y: 373, distance: 28.0
click at [493, 361] on link "[PHONE_NUMBER]" at bounding box center [491, 353] width 112 height 17
click at [167, 459] on aside "Dialing Mode: Power | Switch to Preview My Lists Add new list Data Back to Camp…" at bounding box center [149, 257] width 298 height 439
